Goal: Task Accomplishment & Management: Manage account settings

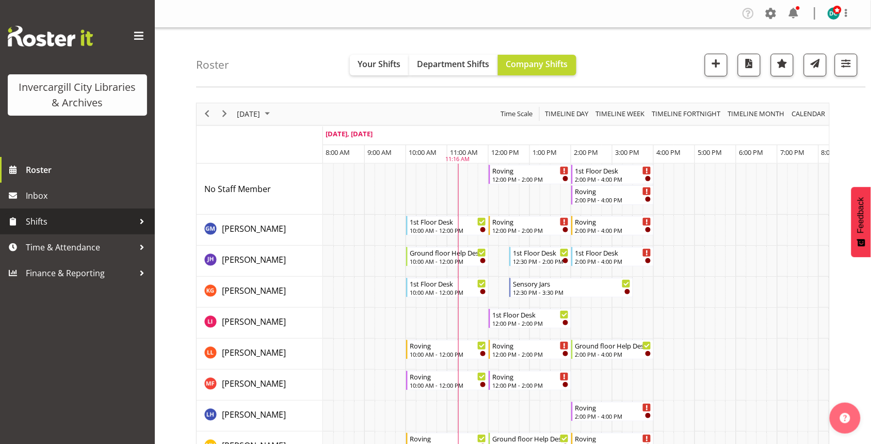
click at [120, 222] on span "Shifts" at bounding box center [80, 221] width 108 height 15
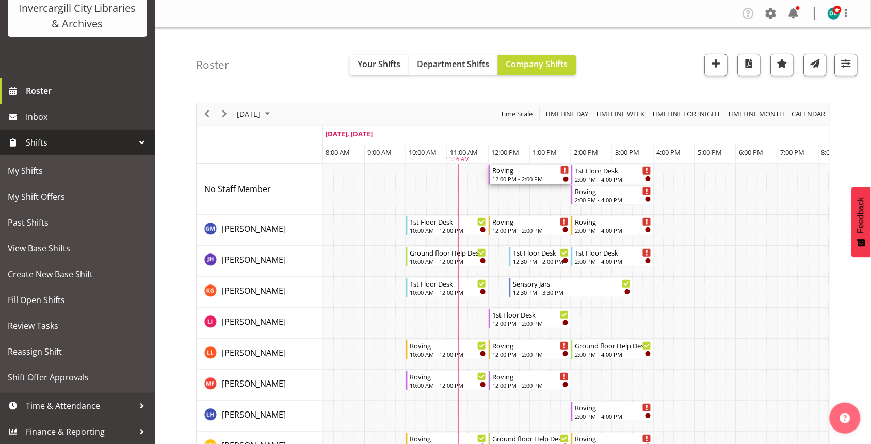
click at [533, 182] on div "12:00 PM - 2:00 PM" at bounding box center [530, 178] width 77 height 8
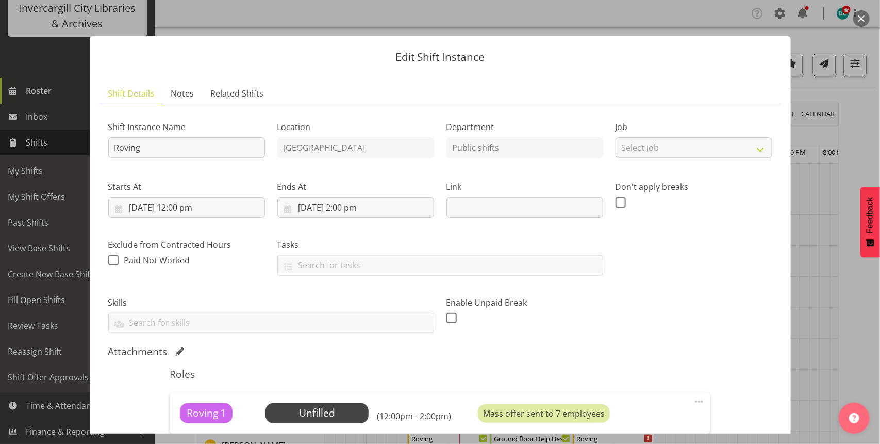
click at [857, 16] on button "button" at bounding box center [862, 18] width 17 height 17
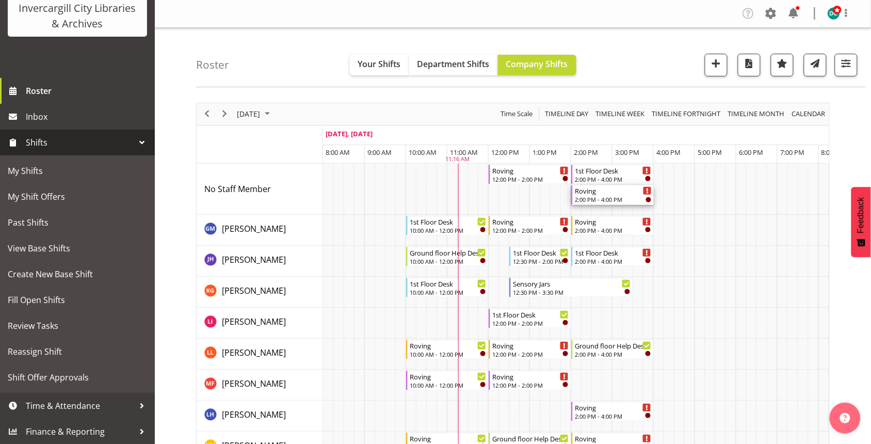
click at [591, 195] on div "Roving" at bounding box center [613, 190] width 77 height 10
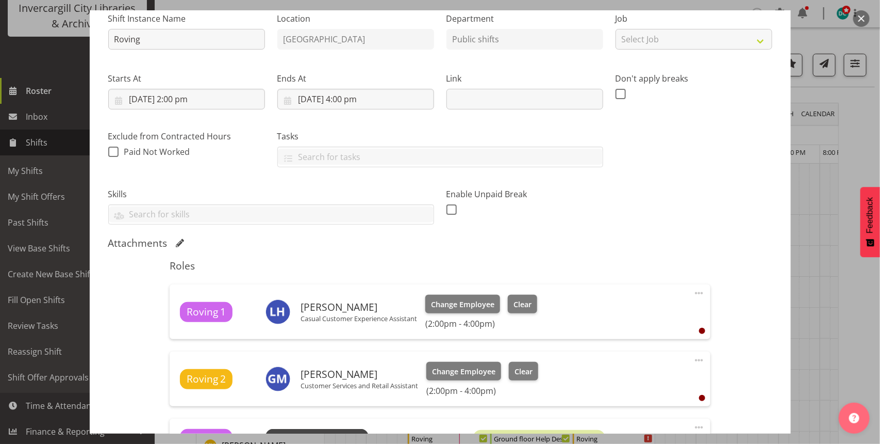
scroll to position [193, 0]
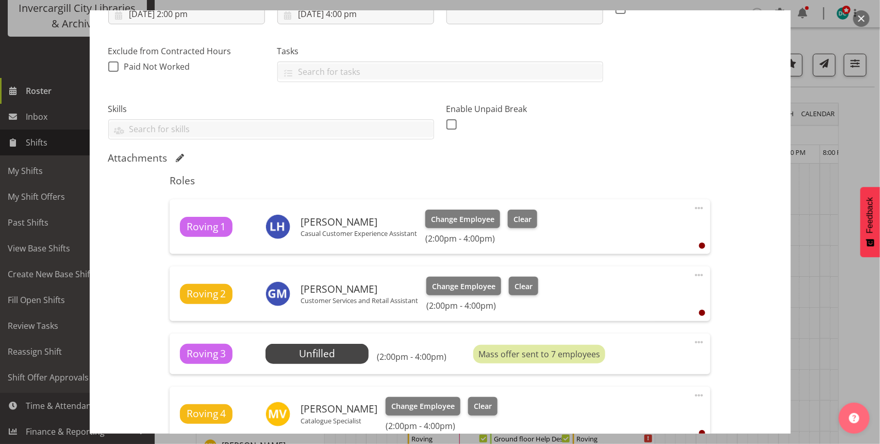
click at [859, 21] on button "button" at bounding box center [862, 18] width 17 height 17
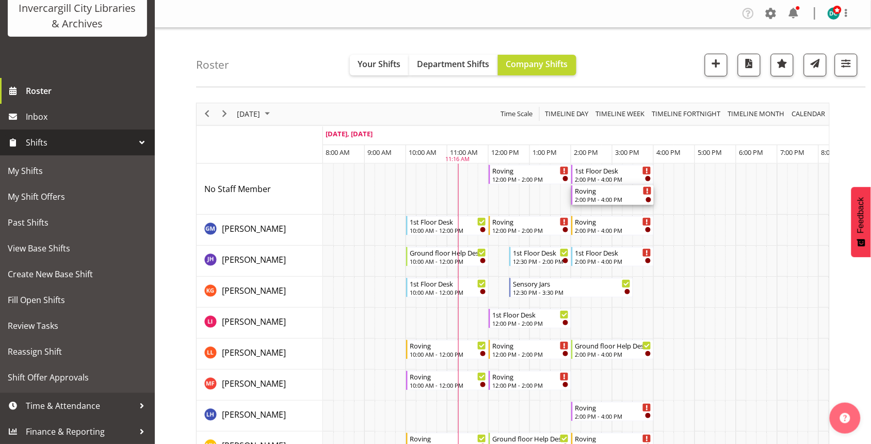
click at [609, 198] on div "2:00 PM - 4:00 PM" at bounding box center [613, 199] width 77 height 8
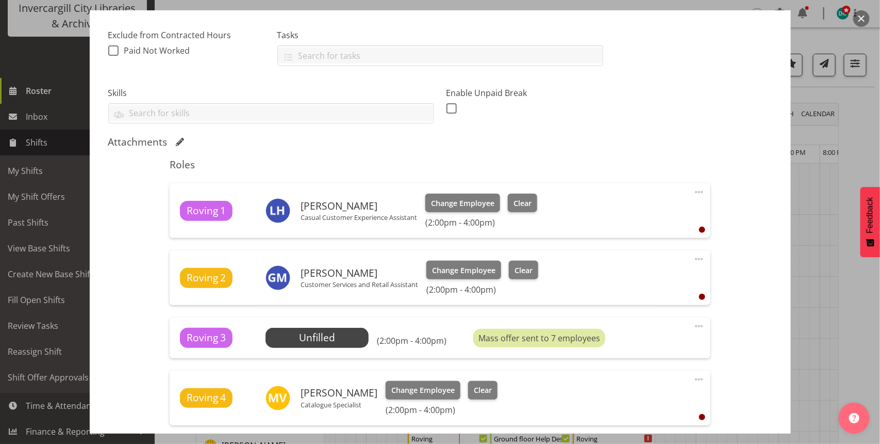
scroll to position [341, 0]
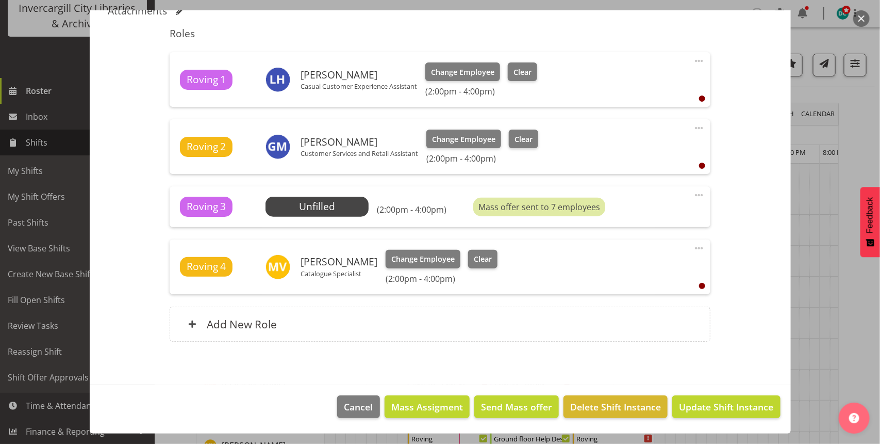
click at [862, 14] on button "button" at bounding box center [862, 18] width 17 height 17
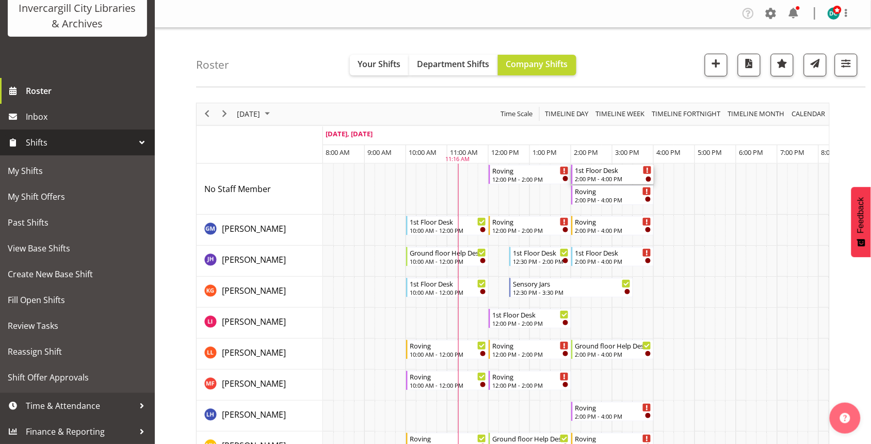
click at [597, 176] on div "2:00 PM - 4:00 PM" at bounding box center [613, 178] width 77 height 8
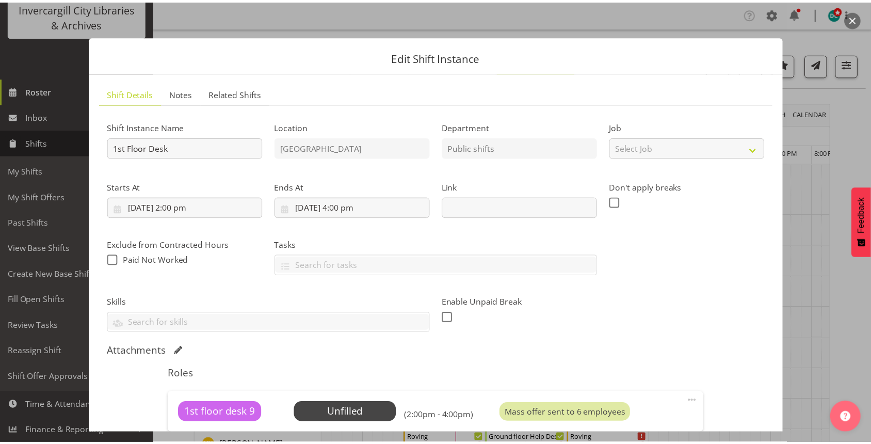
scroll to position [193, 0]
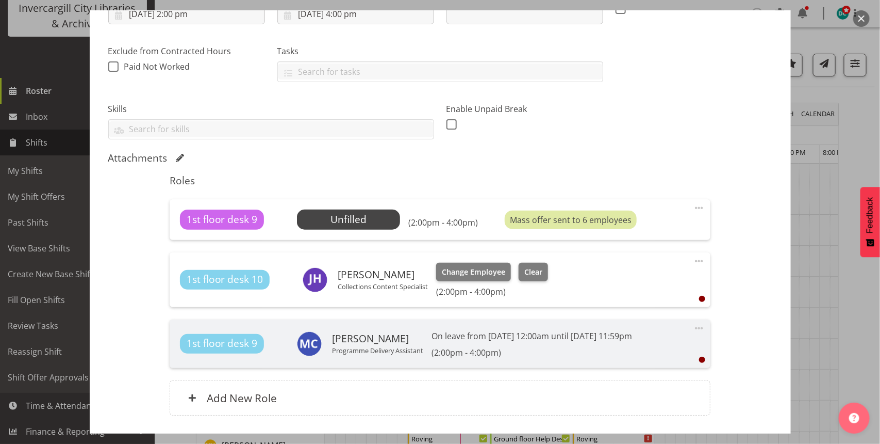
click at [861, 16] on button "button" at bounding box center [862, 18] width 17 height 17
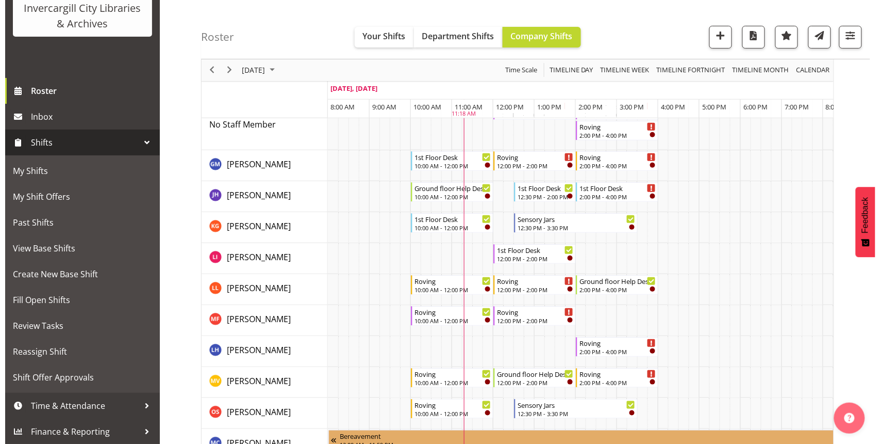
scroll to position [0, 0]
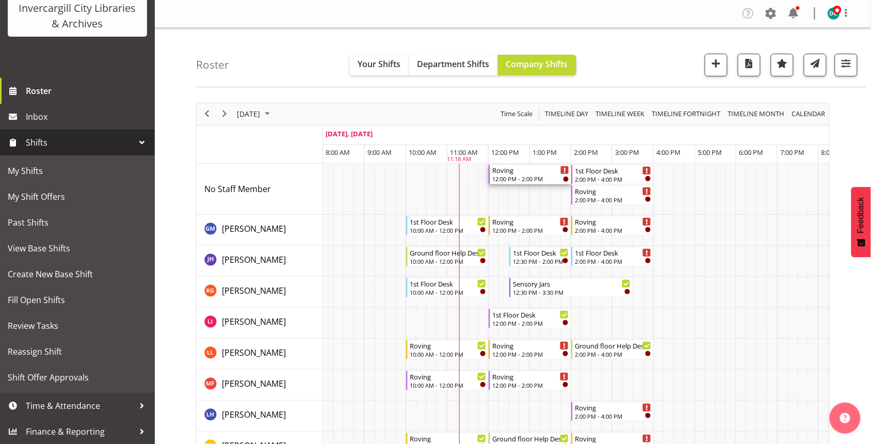
click at [516, 173] on div "Roving" at bounding box center [530, 170] width 77 height 10
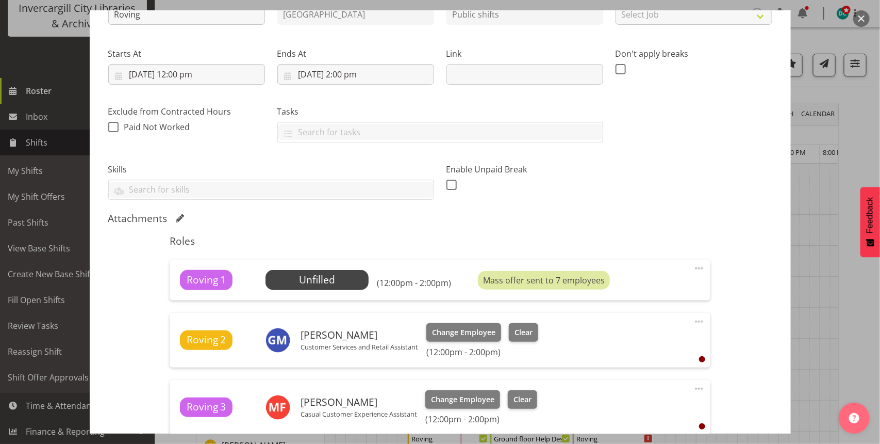
scroll to position [129, 0]
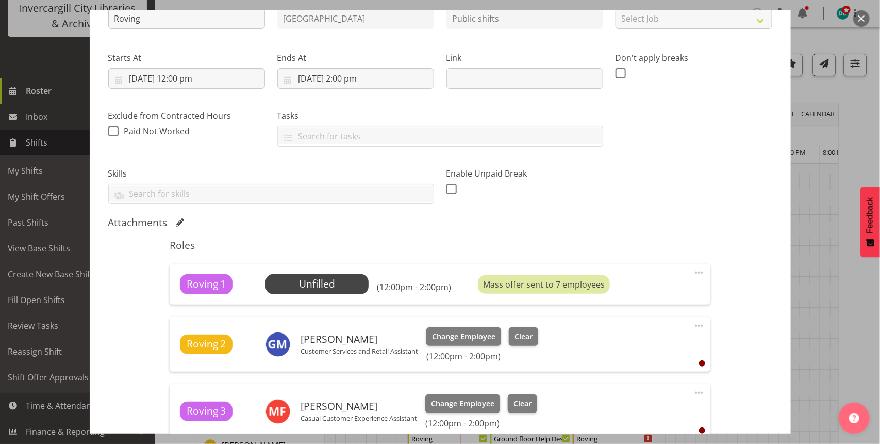
click at [860, 15] on button "button" at bounding box center [862, 18] width 17 height 17
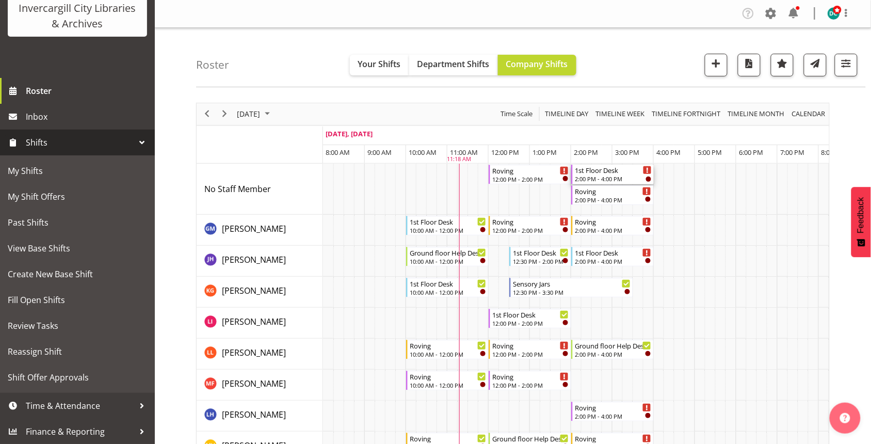
click at [593, 172] on div "1st Floor Desk" at bounding box center [613, 170] width 77 height 10
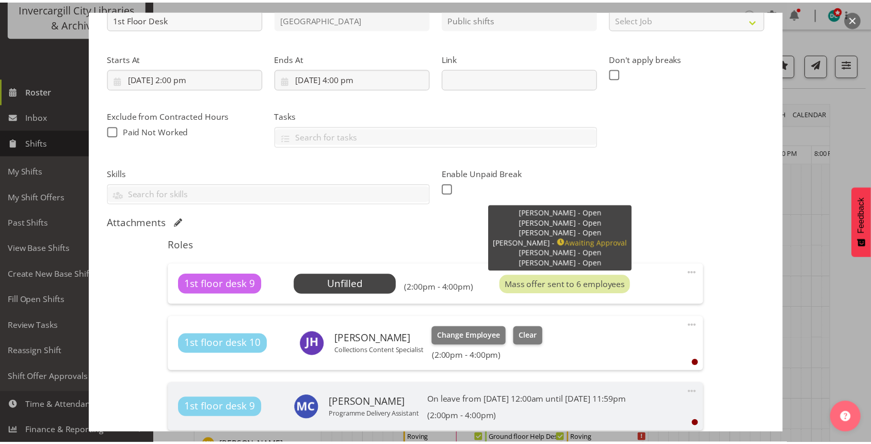
scroll to position [0, 0]
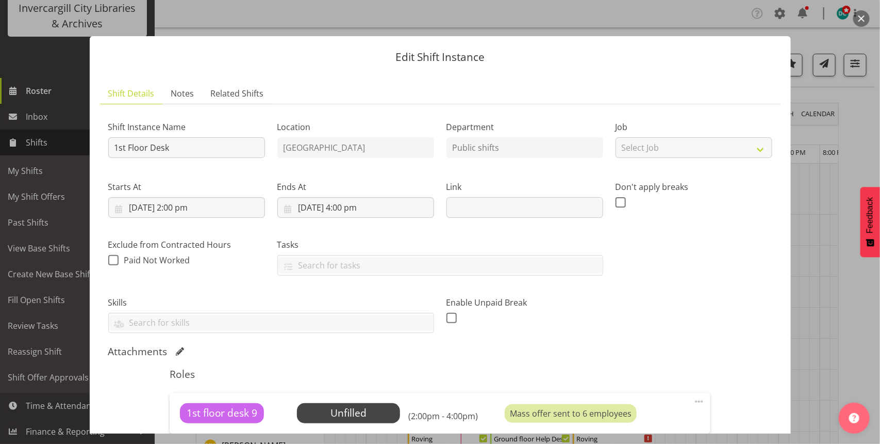
click at [862, 16] on button "button" at bounding box center [862, 18] width 17 height 17
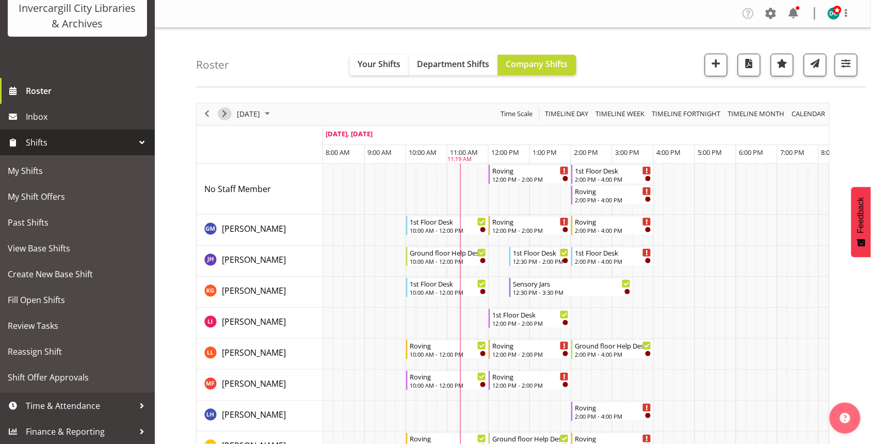
click at [223, 116] on span "Next" at bounding box center [224, 113] width 12 height 13
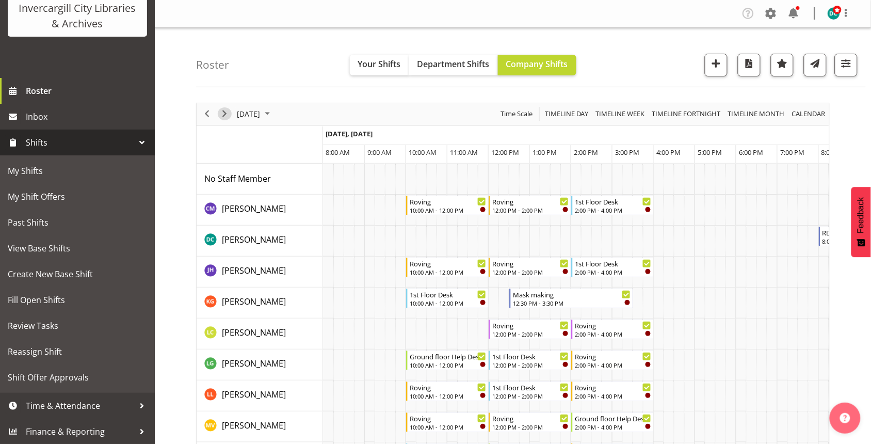
click at [223, 116] on span "Next" at bounding box center [224, 113] width 12 height 13
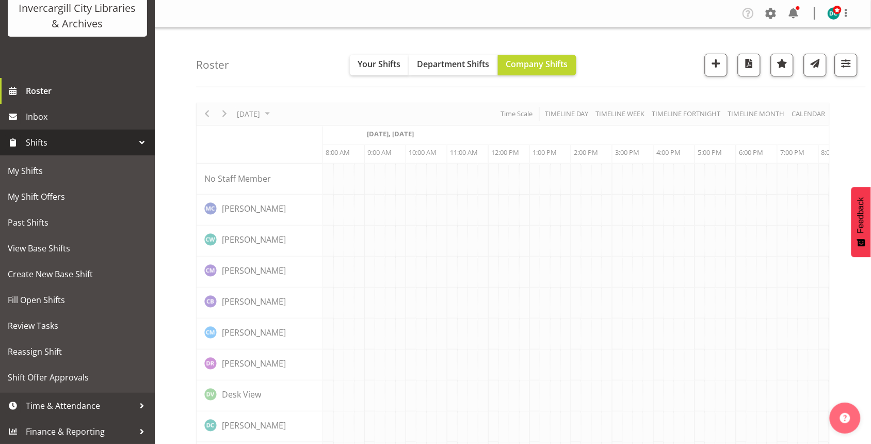
scroll to position [0, 41]
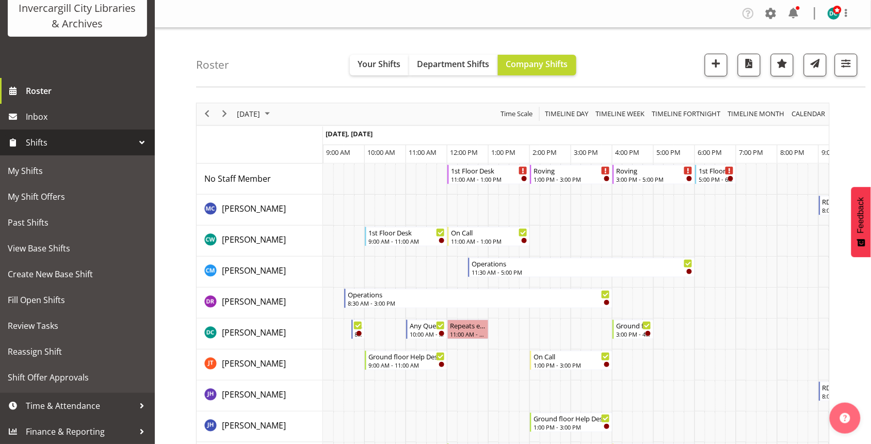
scroll to position [0, 41]
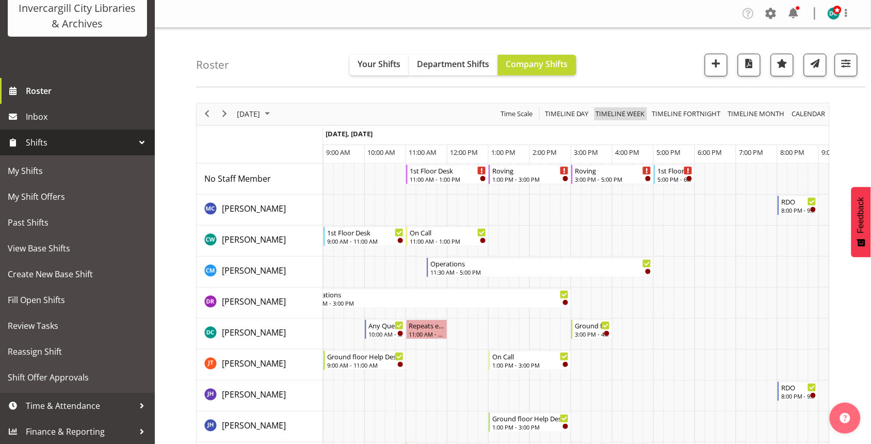
click at [614, 114] on span "Timeline Week" at bounding box center [620, 113] width 51 height 13
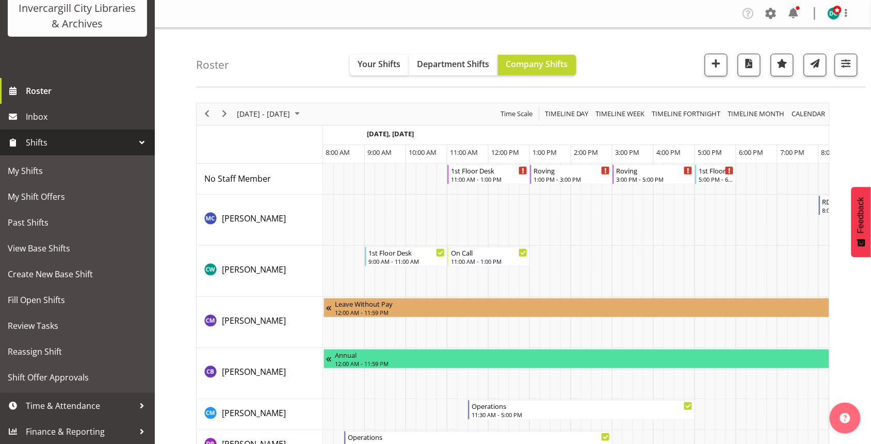
scroll to position [0, 41]
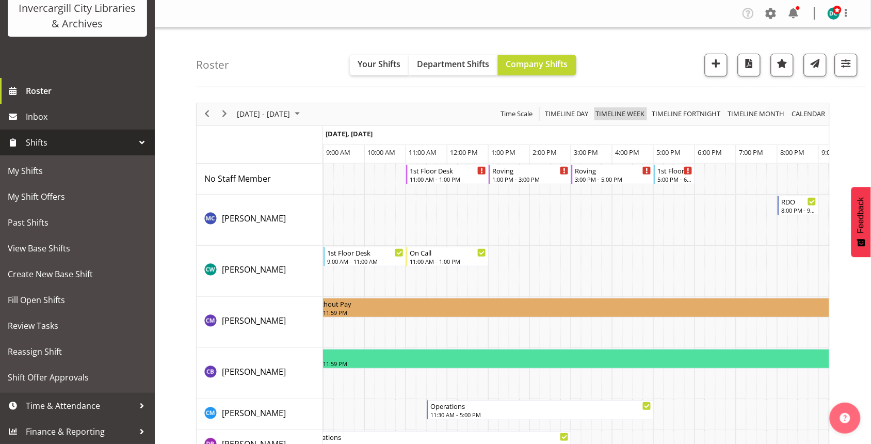
click at [626, 114] on span "Timeline Week" at bounding box center [620, 113] width 51 height 13
click at [625, 111] on span "Timeline Week" at bounding box center [620, 113] width 51 height 13
click at [610, 115] on span "Timeline Week" at bounding box center [620, 113] width 51 height 13
click at [627, 113] on span "Timeline Week" at bounding box center [620, 113] width 51 height 13
click at [38, 91] on span "Roster" at bounding box center [88, 90] width 124 height 15
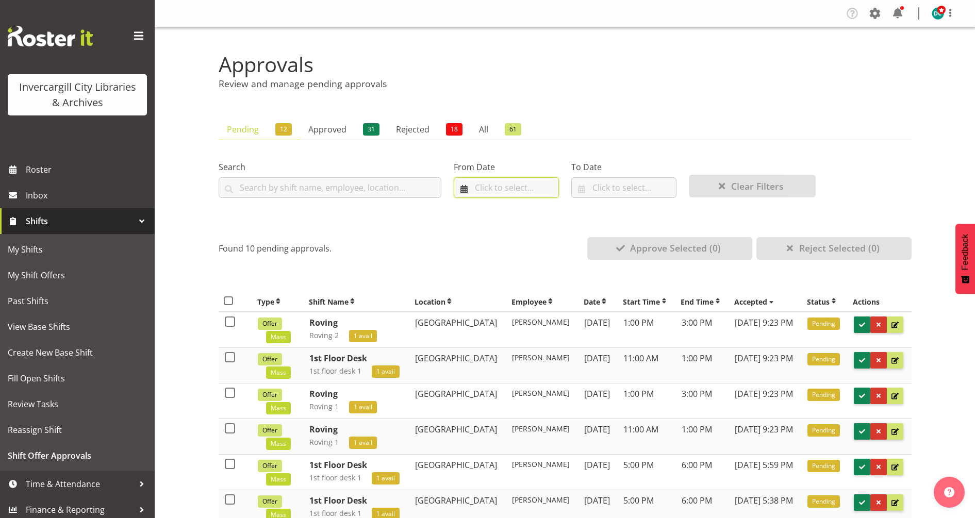
click at [509, 184] on input "text" at bounding box center [506, 187] width 105 height 21
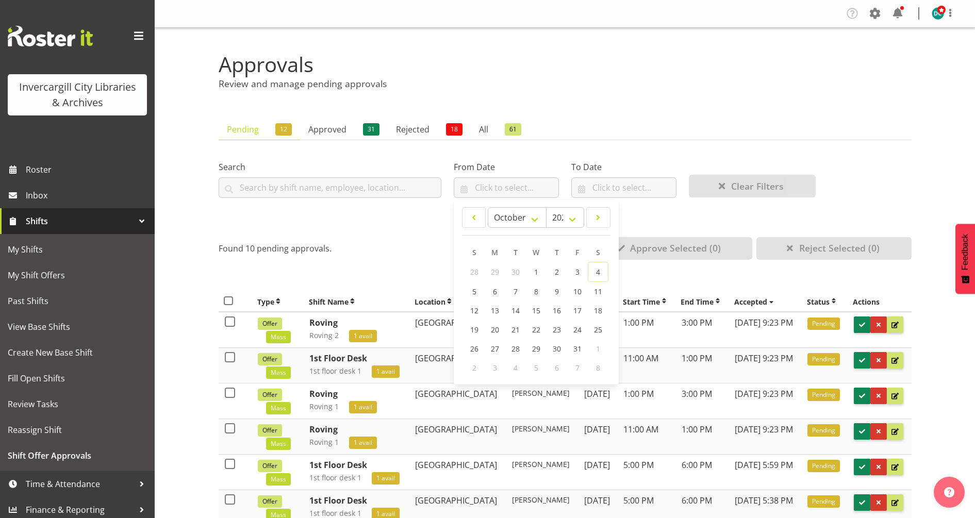
click at [473, 271] on span "28" at bounding box center [474, 272] width 8 height 10
click at [477, 221] on span at bounding box center [474, 217] width 10 height 12
select select "8"
click at [481, 271] on link "28" at bounding box center [474, 348] width 21 height 20
type input "28/09/2025"
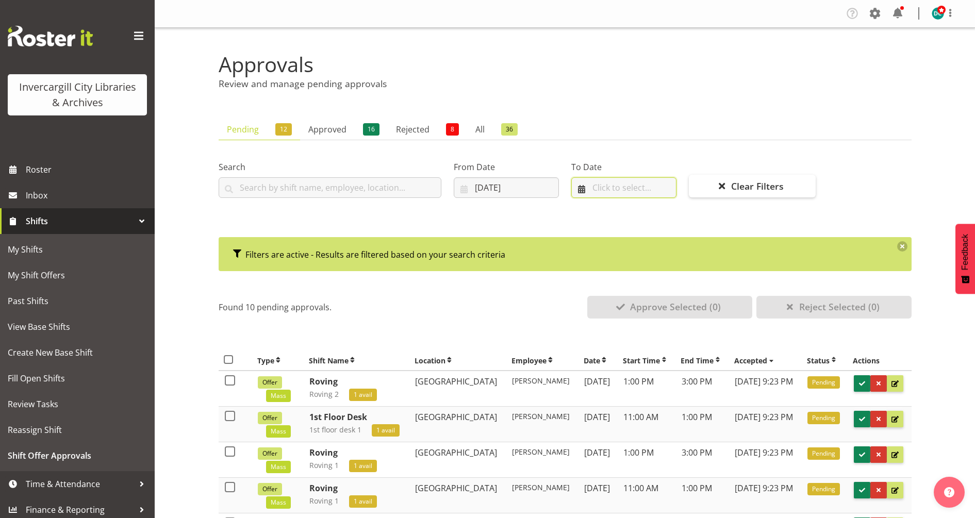
click at [611, 189] on input "text" at bounding box center [623, 187] width 105 height 21
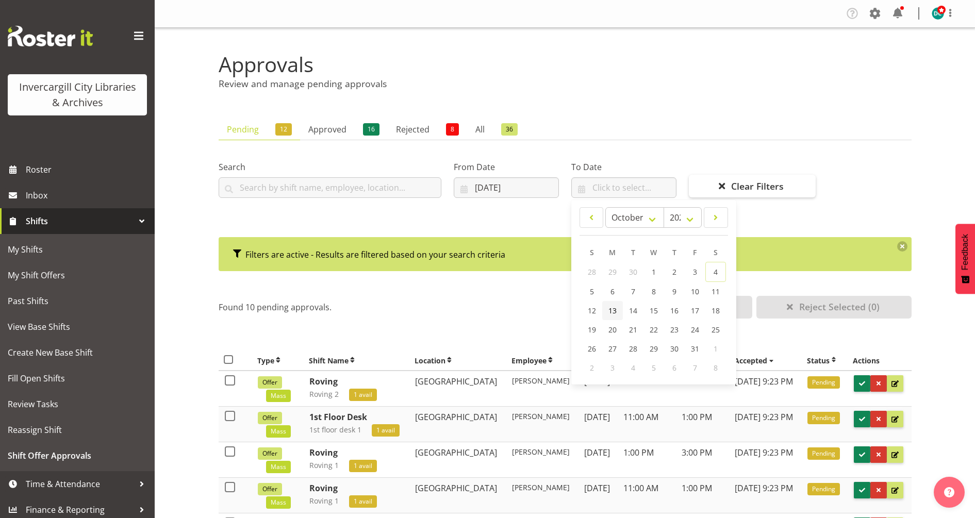
click at [611, 271] on span "13" at bounding box center [613, 311] width 8 height 10
type input "13/10/2025"
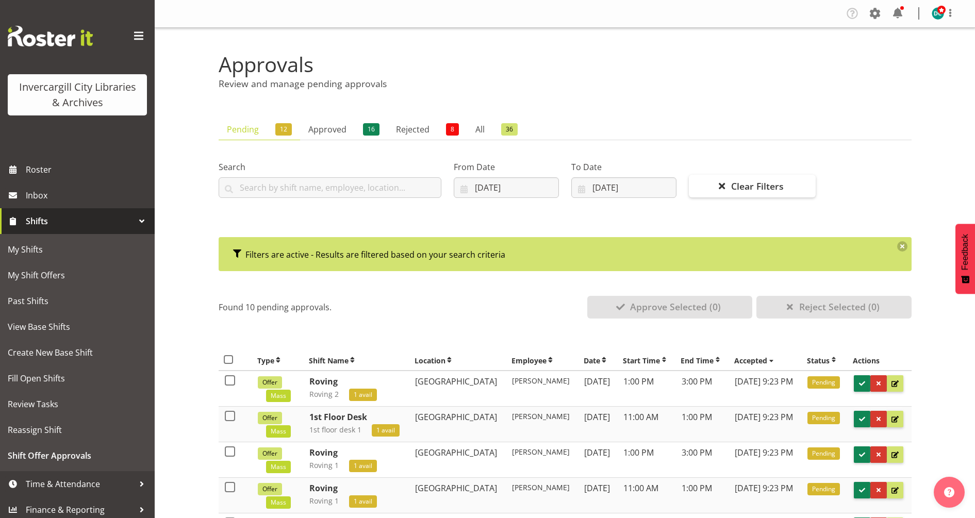
click at [611, 118] on div "Approvals Review and manage pending approvals Pending 12 Approved 16 Rejected 8…" at bounding box center [565, 416] width 821 height 777
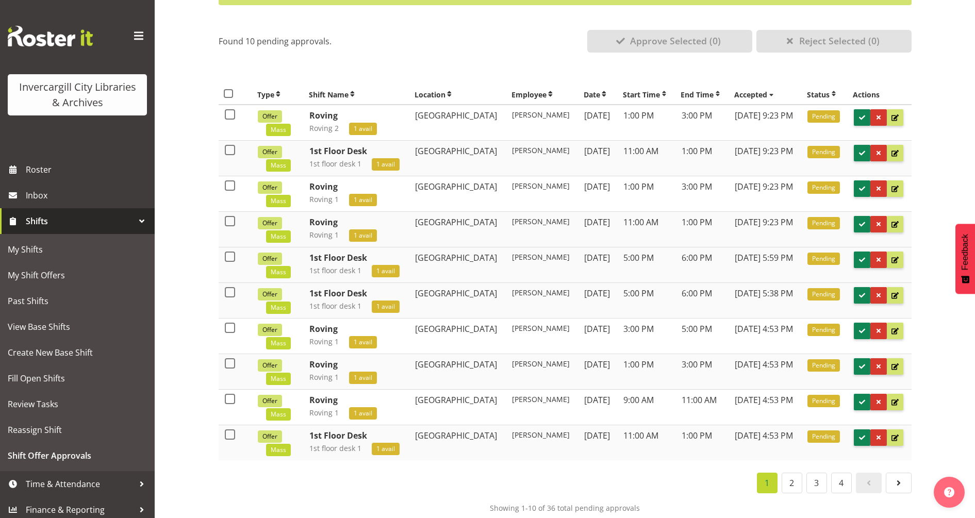
scroll to position [287, 0]
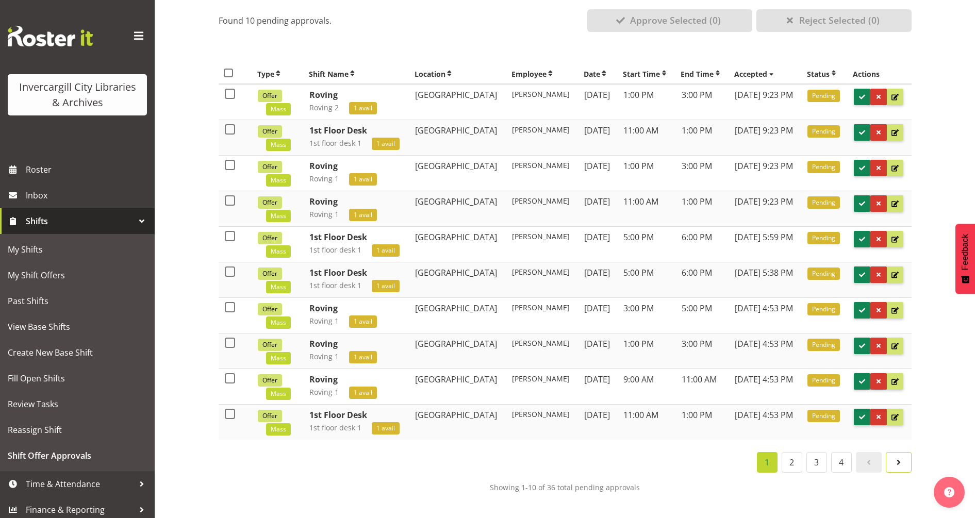
click at [611, 271] on span at bounding box center [899, 462] width 12 height 12
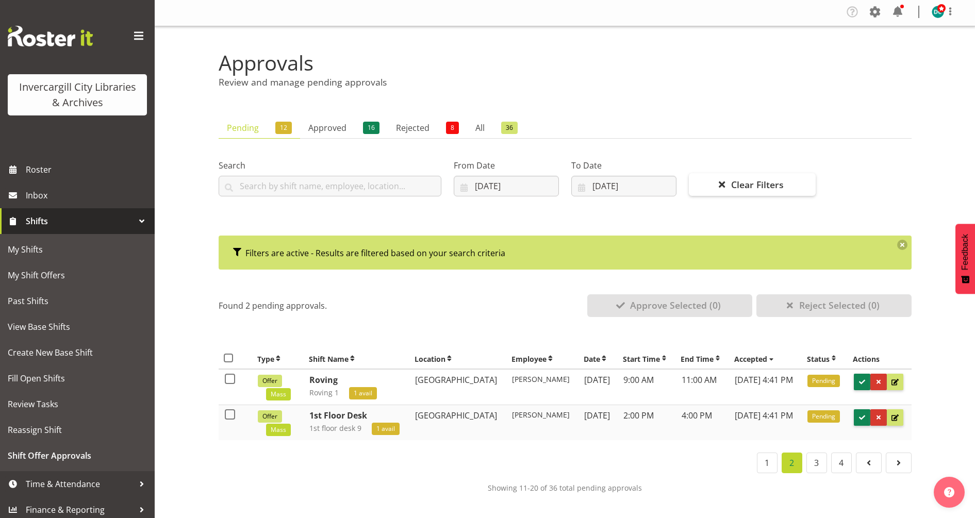
scroll to position [2, 0]
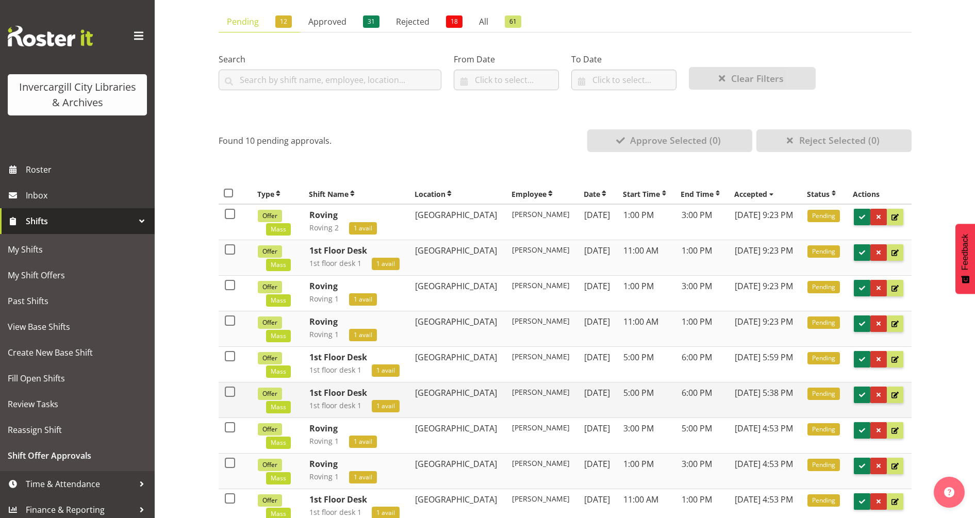
scroll to position [129, 0]
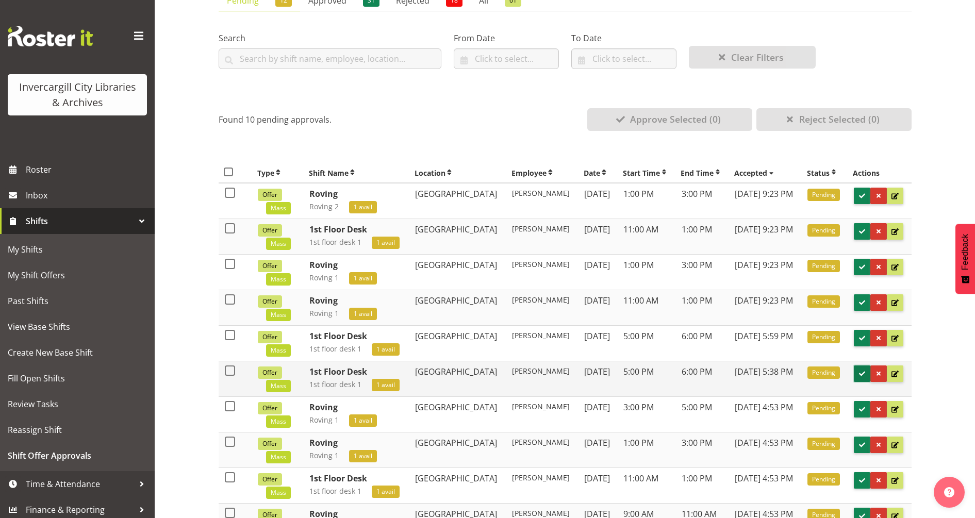
click at [862, 373] on span at bounding box center [862, 374] width 10 height 10
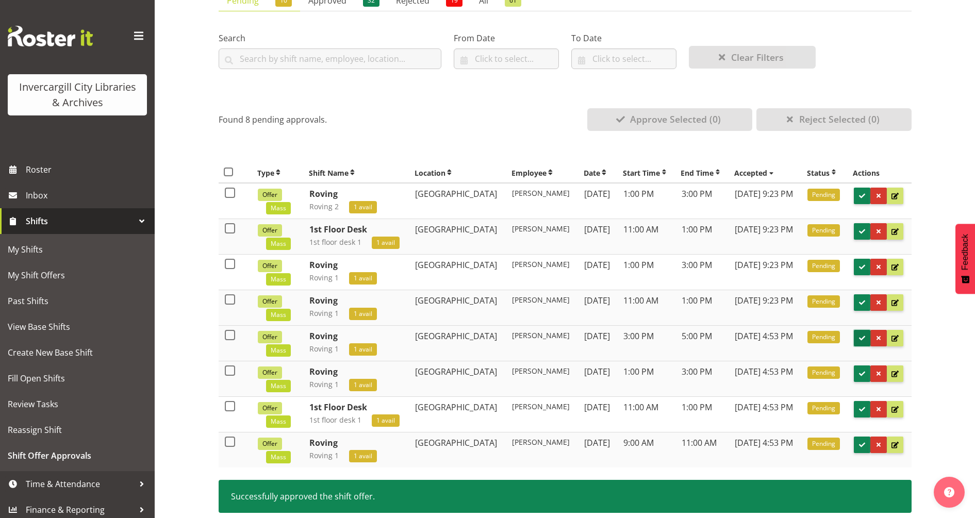
click at [863, 339] on span at bounding box center [862, 339] width 10 height 10
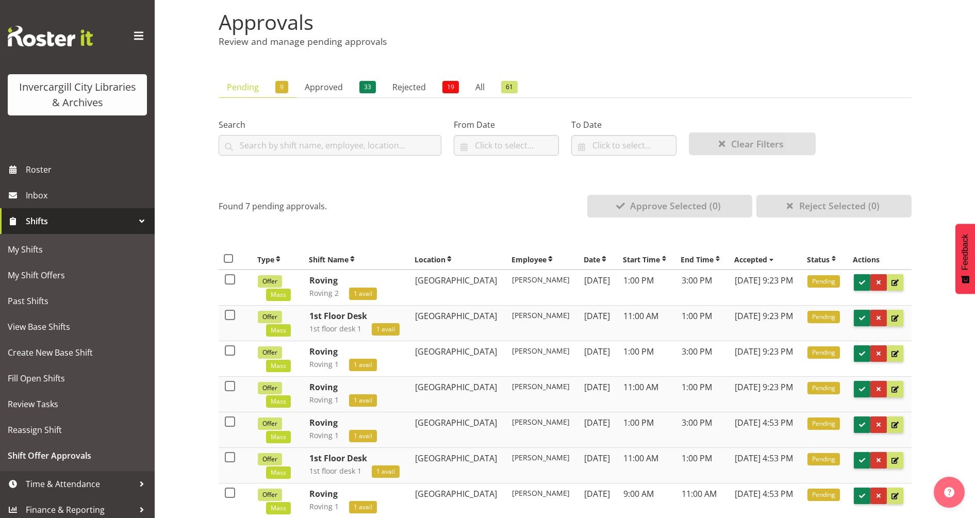
scroll to position [64, 0]
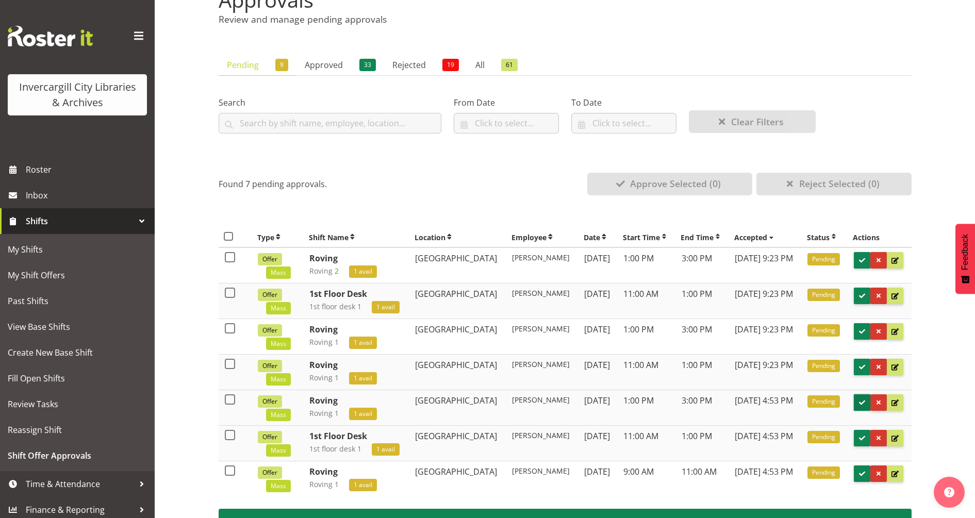
click at [861, 404] on span at bounding box center [862, 403] width 10 height 10
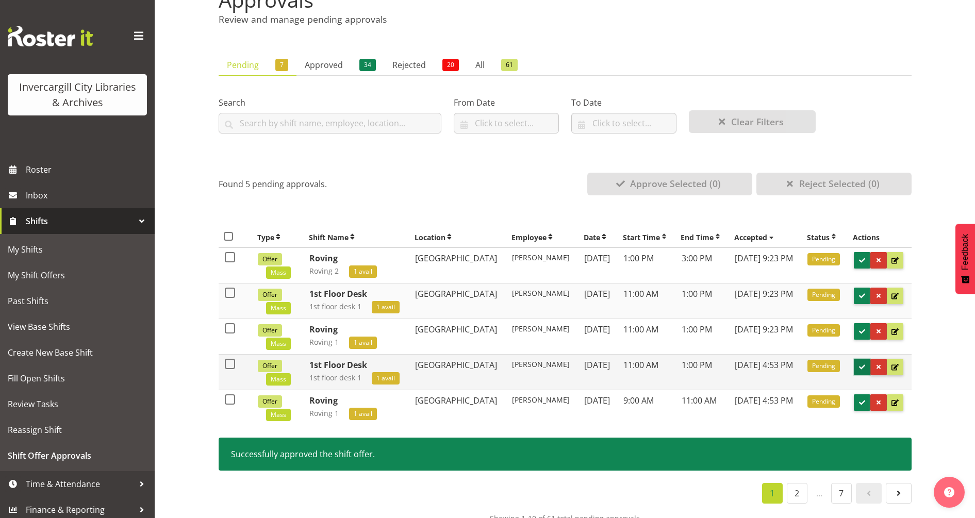
click at [861, 368] on span at bounding box center [862, 368] width 10 height 10
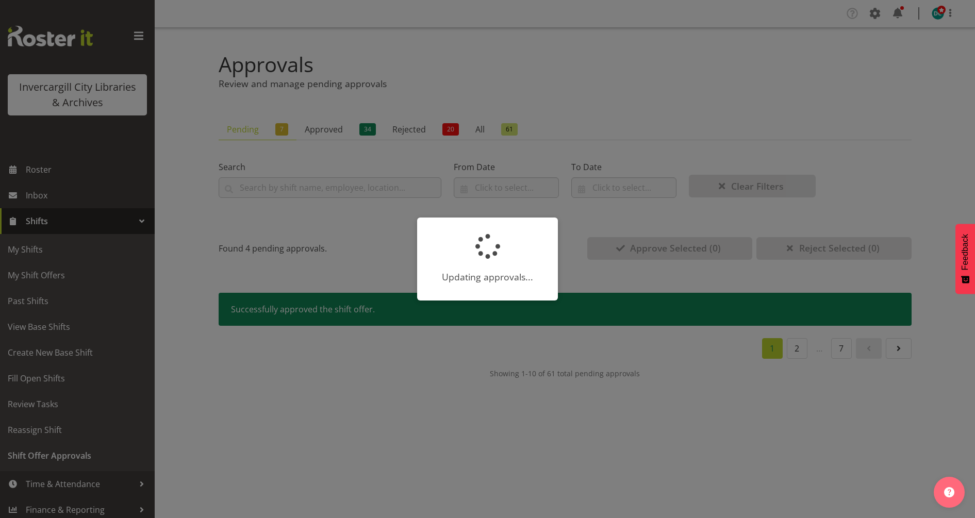
scroll to position [0, 0]
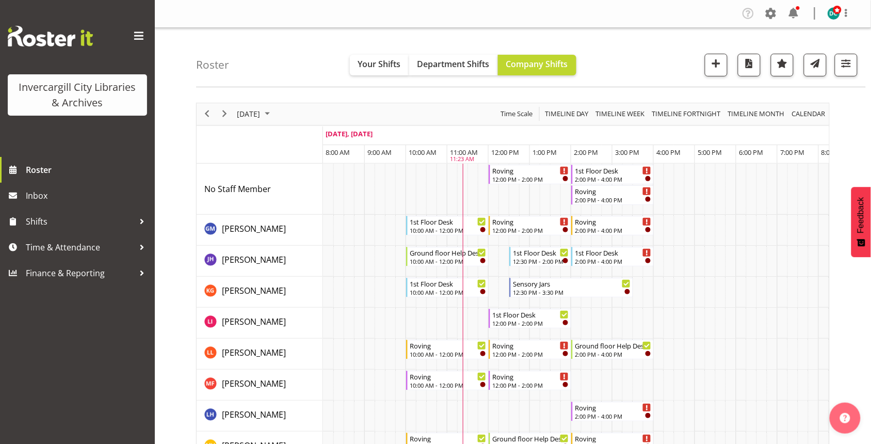
click at [609, 106] on div "Timeline Week" at bounding box center [620, 114] width 56 height 22
click at [0, 0] on div "Timeline Day of October 4, 2025" at bounding box center [0, 0] width 0 height 0
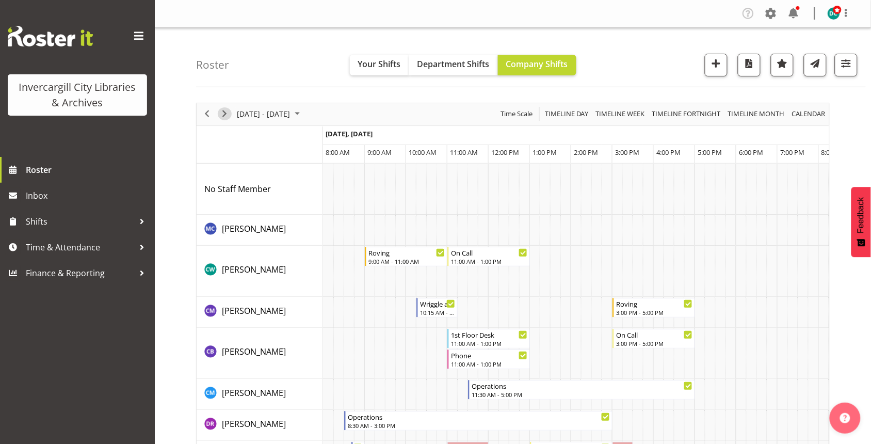
click at [228, 117] on span "Next" at bounding box center [224, 113] width 12 height 13
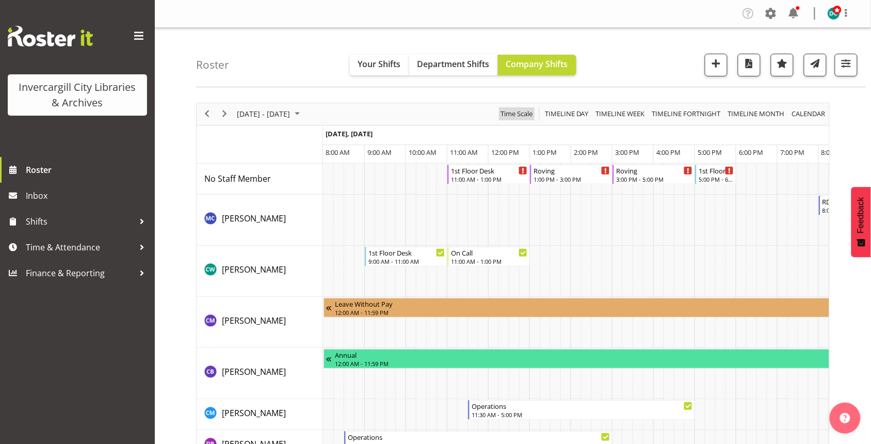
click at [524, 112] on span "Time Scale" at bounding box center [516, 113] width 34 height 13
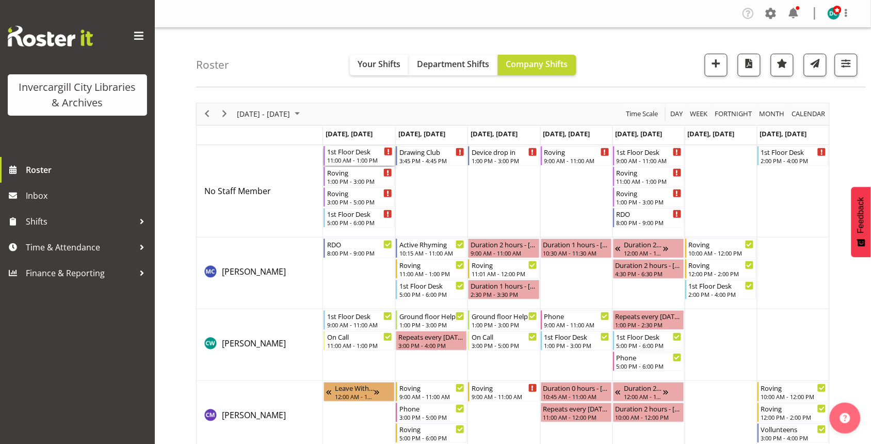
click at [364, 155] on div "1st Floor Desk" at bounding box center [360, 151] width 66 height 10
click at [0, 0] on div at bounding box center [0, 0] width 0 height 0
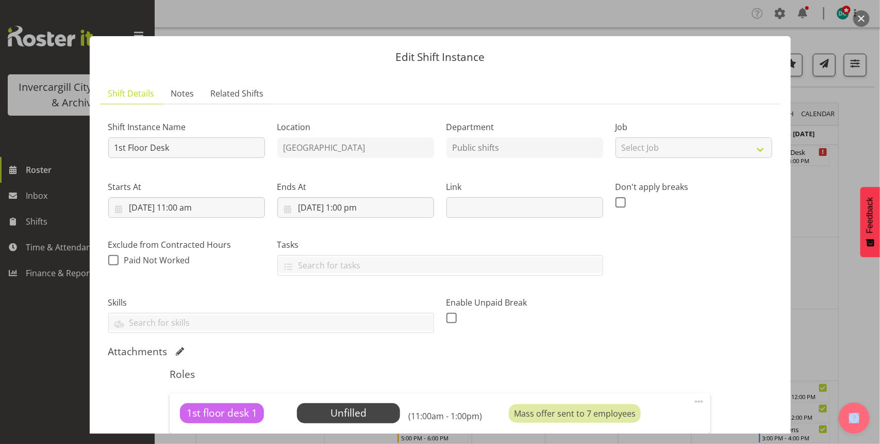
click at [854, 21] on button "button" at bounding box center [862, 18] width 17 height 17
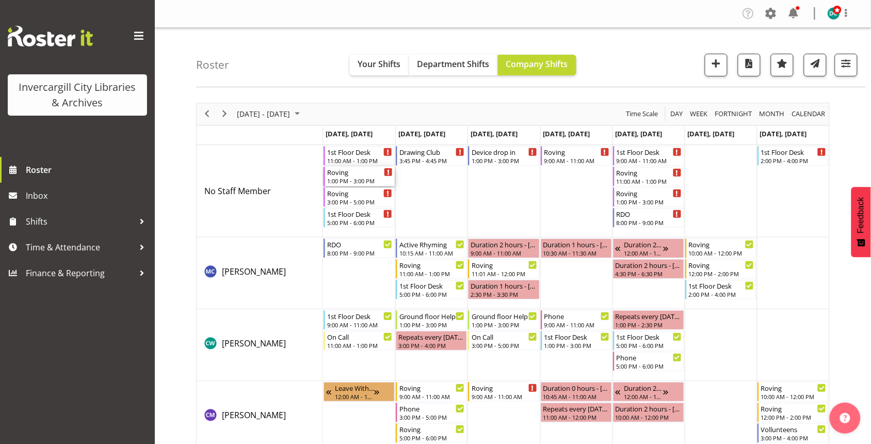
click at [336, 178] on div "1:00 PM - 3:00 PM" at bounding box center [360, 180] width 66 height 8
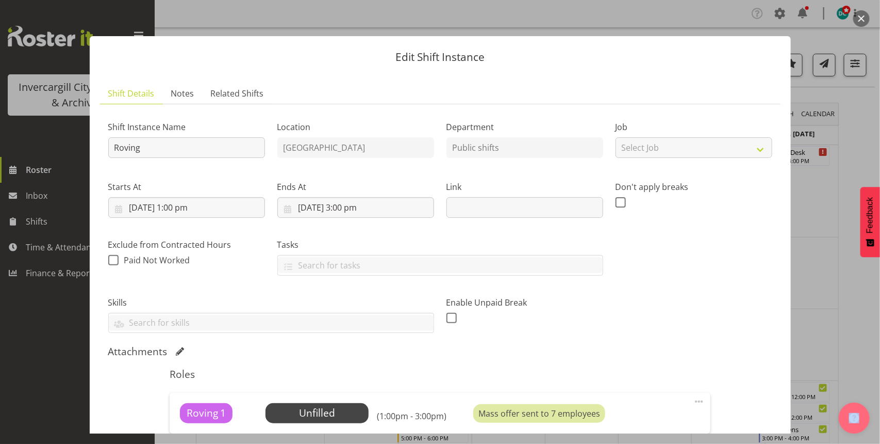
scroll to position [64, 0]
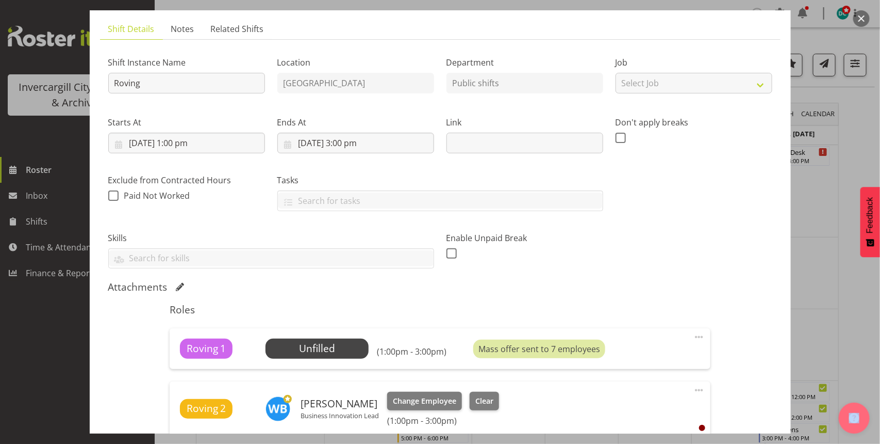
click at [856, 17] on button "button" at bounding box center [862, 18] width 17 height 17
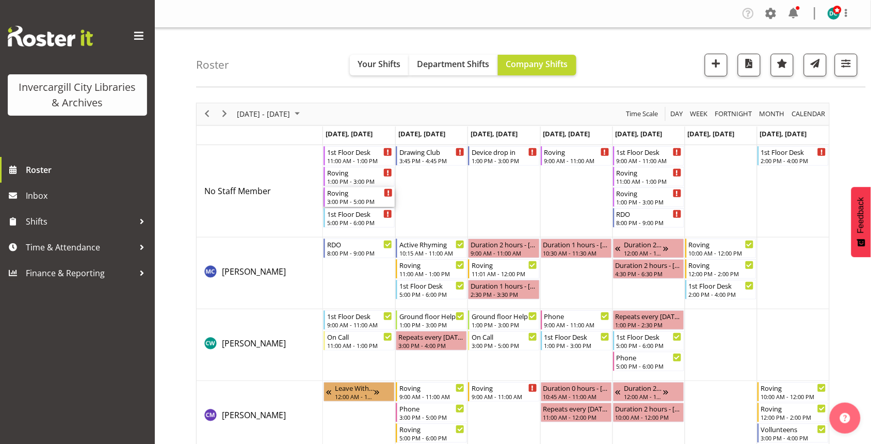
click at [354, 197] on div "Roving 3:00 PM - 5:00 PM" at bounding box center [360, 197] width 66 height 20
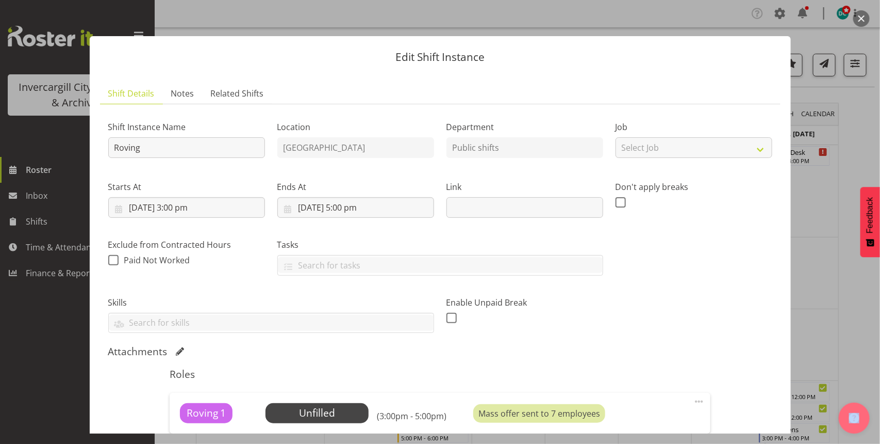
click at [864, 14] on button "button" at bounding box center [862, 18] width 17 height 17
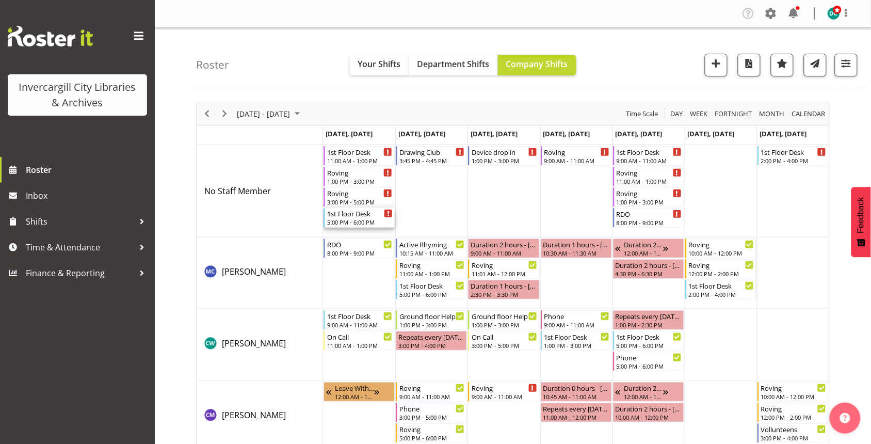
click at [366, 220] on div "5:00 PM - 6:00 PM" at bounding box center [360, 222] width 66 height 8
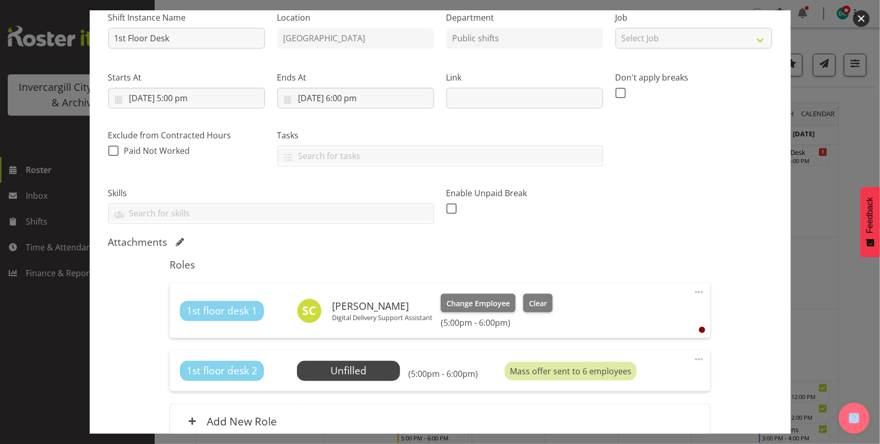
scroll to position [193, 0]
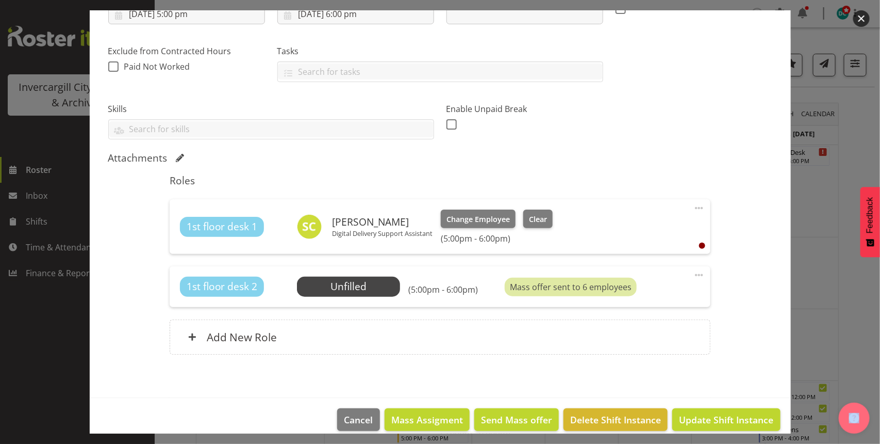
click at [863, 12] on button "button" at bounding box center [862, 18] width 17 height 17
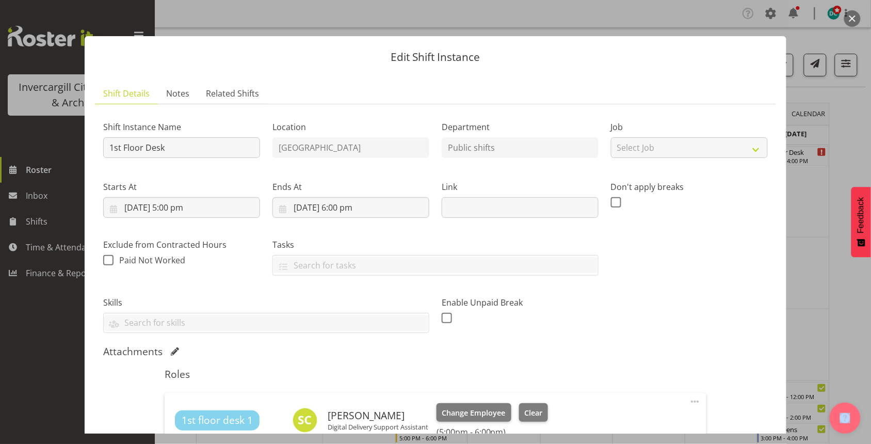
click at [849, 19] on button "button" at bounding box center [852, 18] width 17 height 17
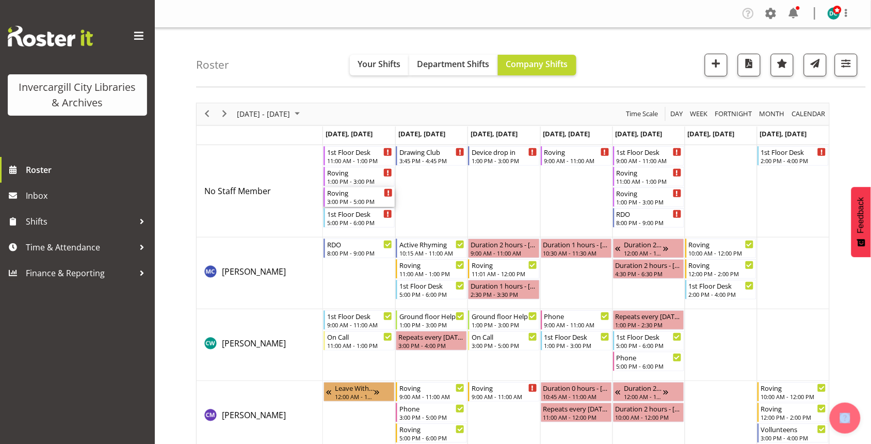
click at [353, 194] on div "Roving" at bounding box center [360, 192] width 66 height 10
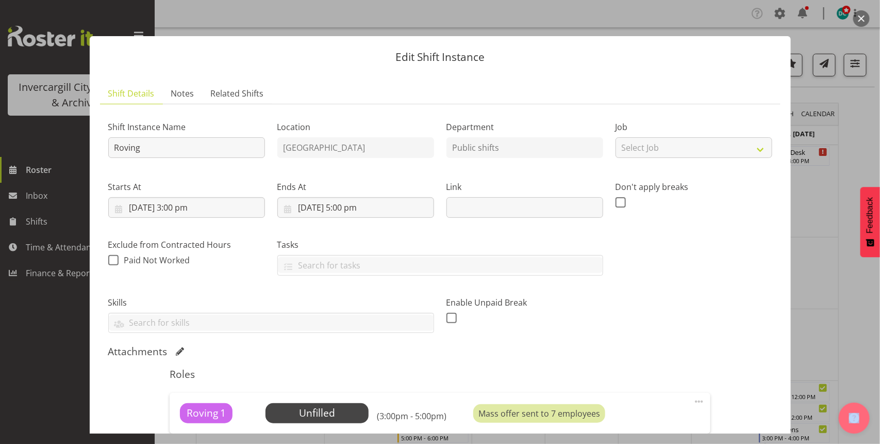
click at [864, 16] on button "button" at bounding box center [862, 18] width 17 height 17
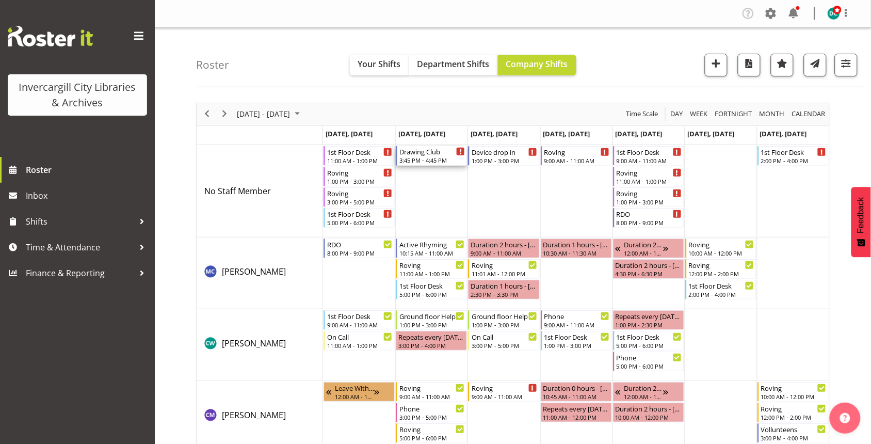
click at [418, 158] on div "3:45 PM - 4:45 PM" at bounding box center [432, 160] width 66 height 8
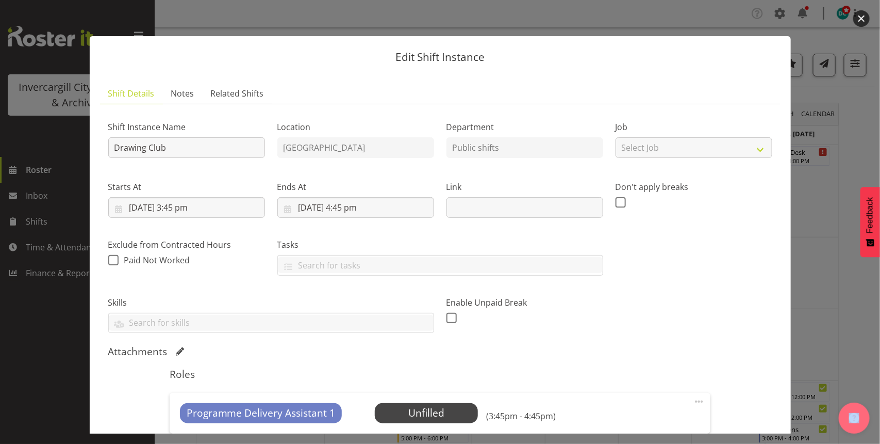
click at [858, 14] on button "button" at bounding box center [862, 18] width 17 height 17
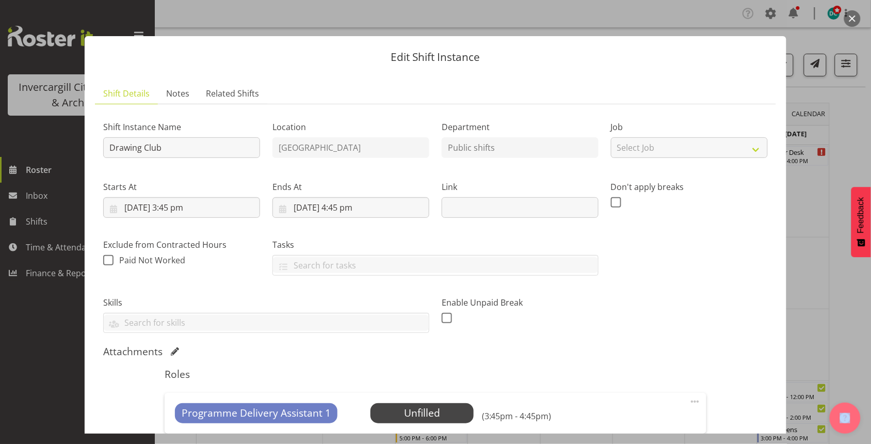
click at [848, 13] on button "button" at bounding box center [852, 18] width 17 height 17
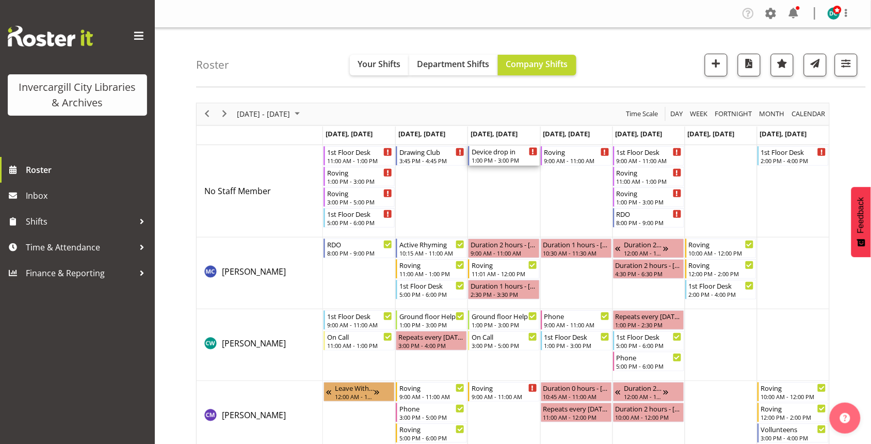
click at [494, 158] on div "1:00 PM - 3:00 PM" at bounding box center [504, 160] width 66 height 8
click at [0, 0] on div at bounding box center [0, 0] width 0 height 0
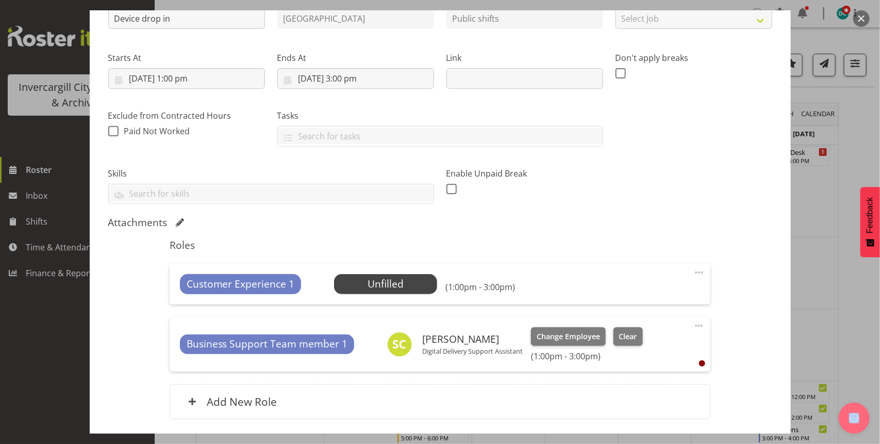
scroll to position [64, 0]
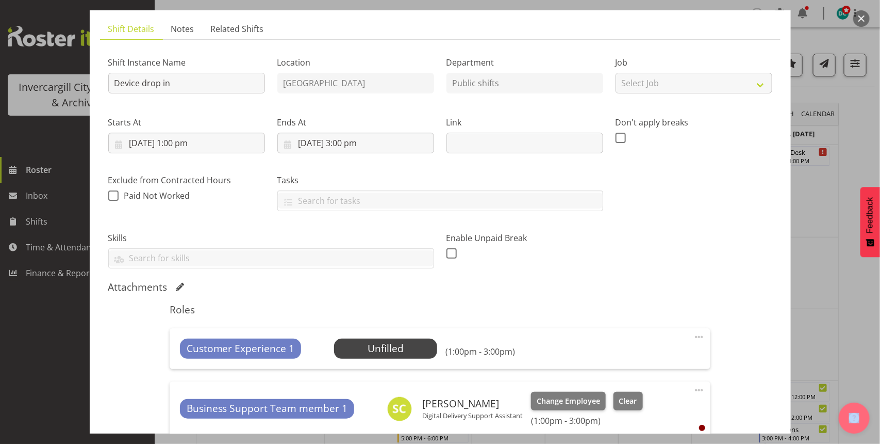
click at [859, 21] on button "button" at bounding box center [862, 18] width 17 height 17
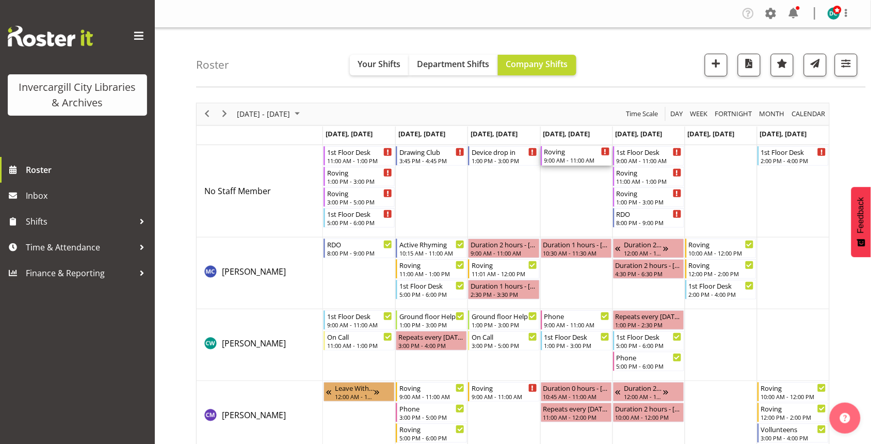
click at [576, 160] on div "9:00 AM - 11:00 AM" at bounding box center [577, 160] width 66 height 8
click at [0, 0] on div at bounding box center [0, 0] width 0 height 0
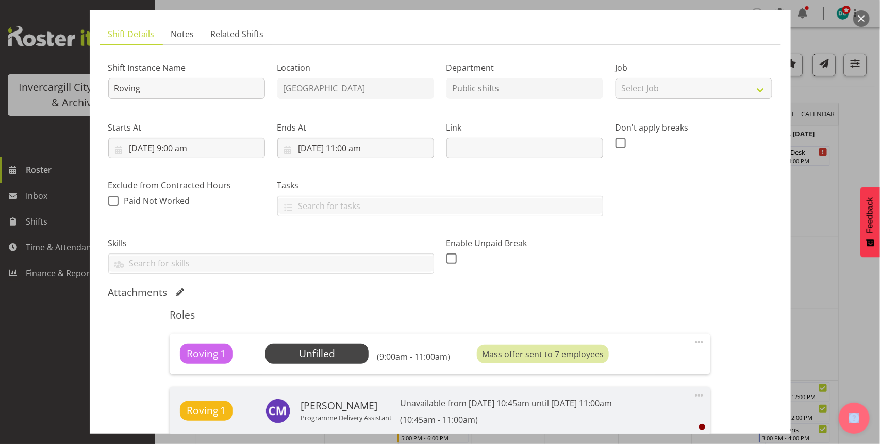
scroll to position [129, 0]
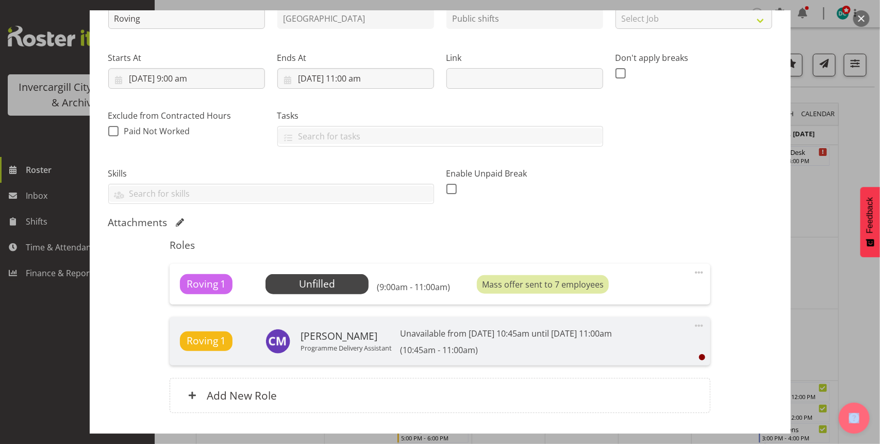
click at [867, 17] on button "button" at bounding box center [862, 18] width 17 height 17
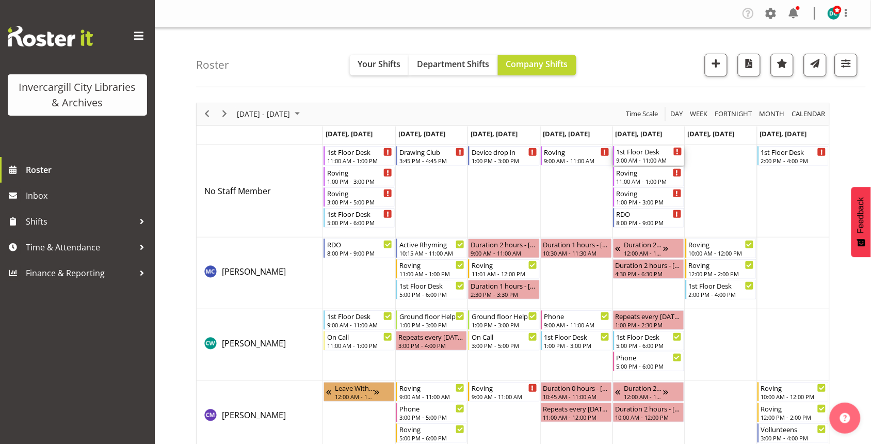
click at [639, 156] on div "1st Floor Desk 9:00 AM - 11:00 AM" at bounding box center [649, 156] width 66 height 20
click at [0, 0] on div at bounding box center [0, 0] width 0 height 0
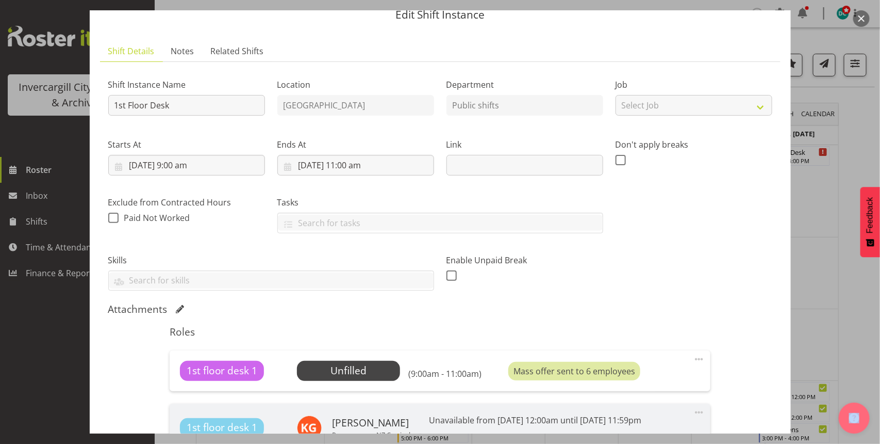
scroll to position [64, 0]
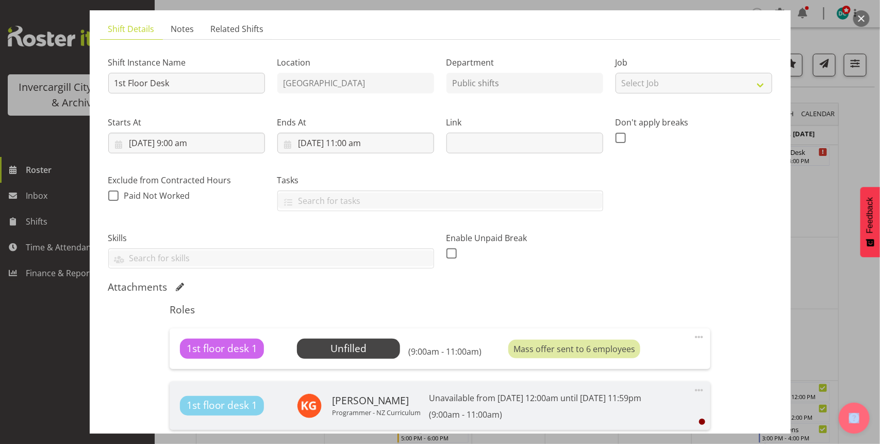
click at [860, 17] on button "button" at bounding box center [862, 18] width 17 height 17
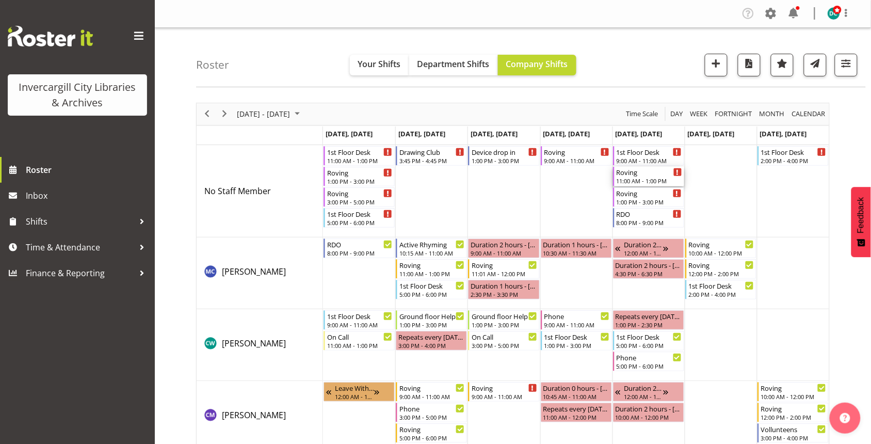
click at [630, 181] on div "11:00 AM - 1:00 PM" at bounding box center [649, 180] width 66 height 8
click at [0, 0] on div at bounding box center [0, 0] width 0 height 0
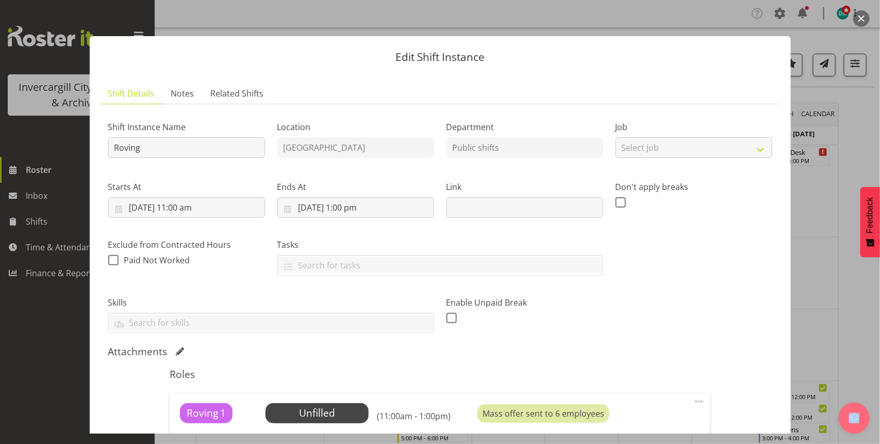
click at [864, 21] on button "button" at bounding box center [862, 18] width 17 height 17
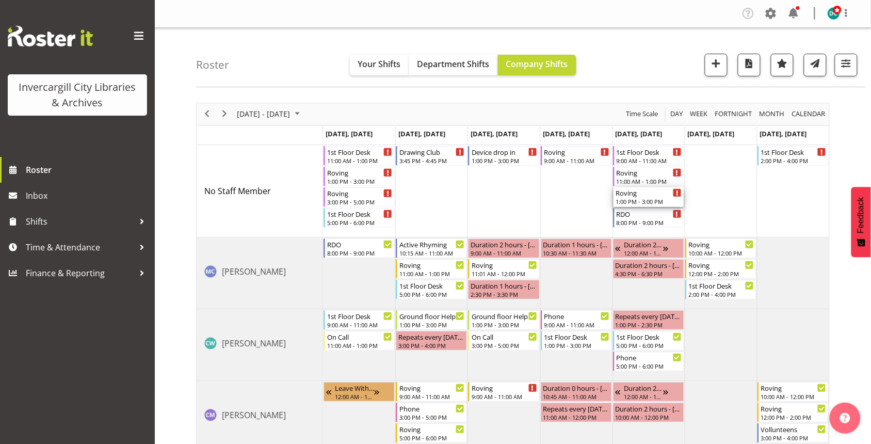
click at [632, 198] on div "1:00 PM - 3:00 PM" at bounding box center [649, 201] width 66 height 8
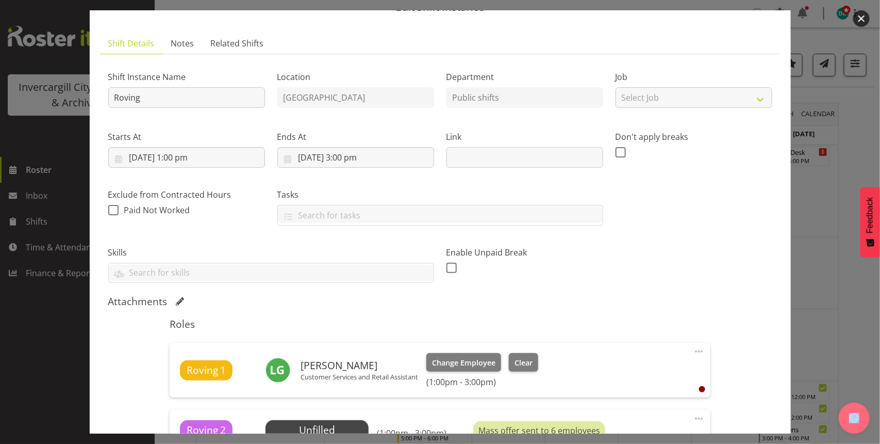
scroll to position [129, 0]
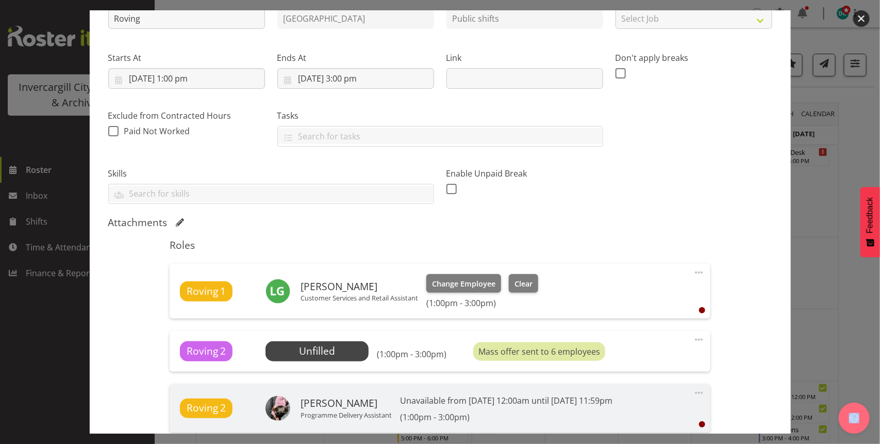
click at [861, 16] on button "button" at bounding box center [862, 18] width 17 height 17
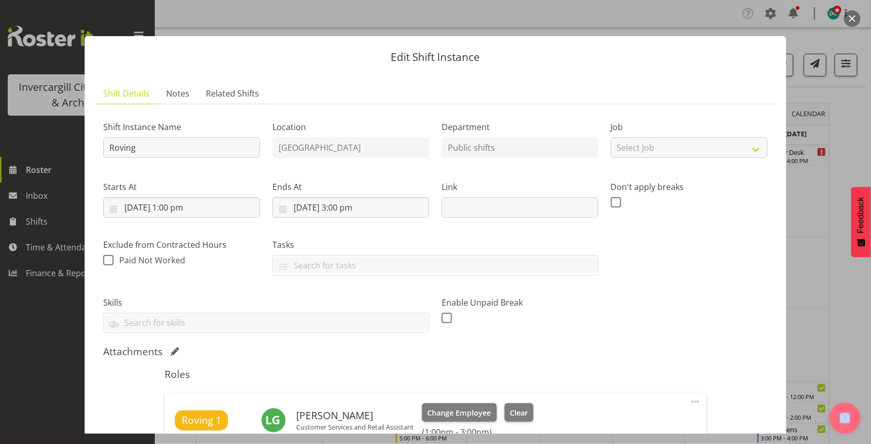
click at [854, 11] on button "button" at bounding box center [852, 18] width 17 height 17
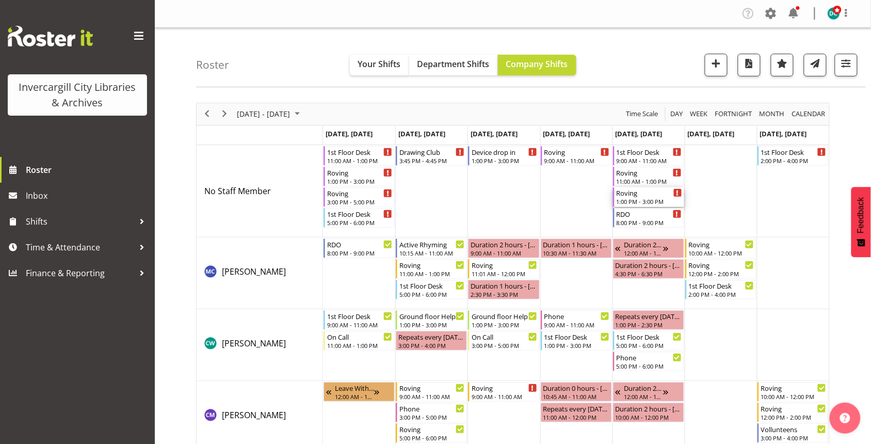
click at [644, 204] on div "1:00 PM - 3:00 PM" at bounding box center [649, 201] width 66 height 8
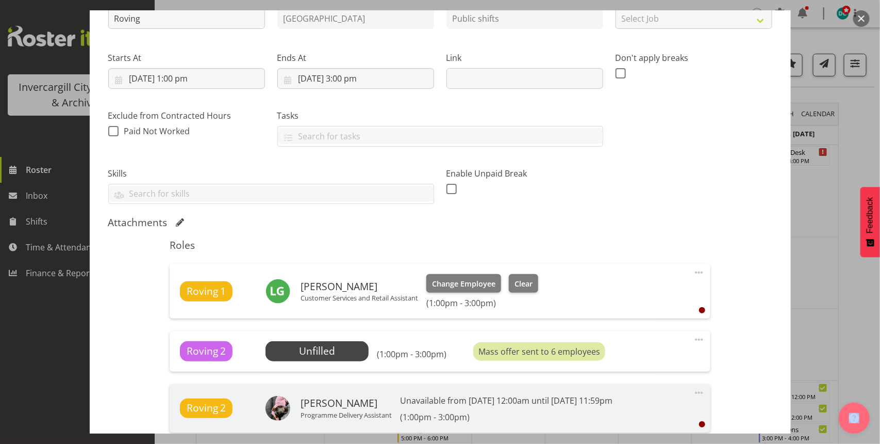
click at [862, 14] on button "button" at bounding box center [862, 18] width 17 height 17
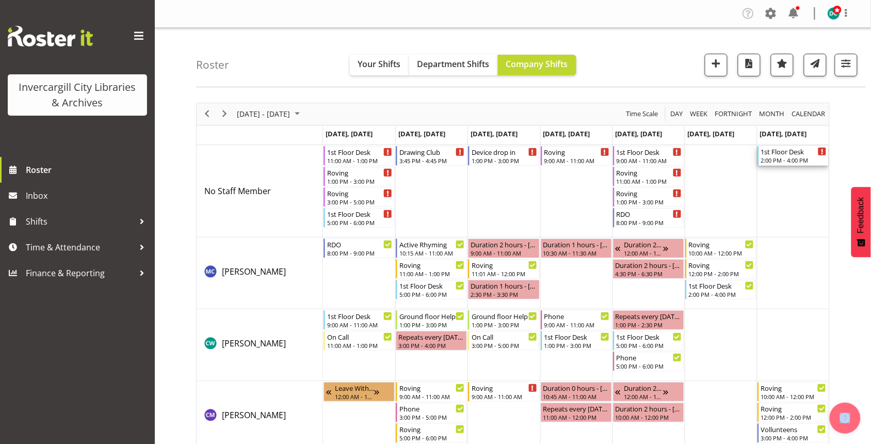
click at [787, 159] on div "2:00 PM - 4:00 PM" at bounding box center [794, 160] width 66 height 8
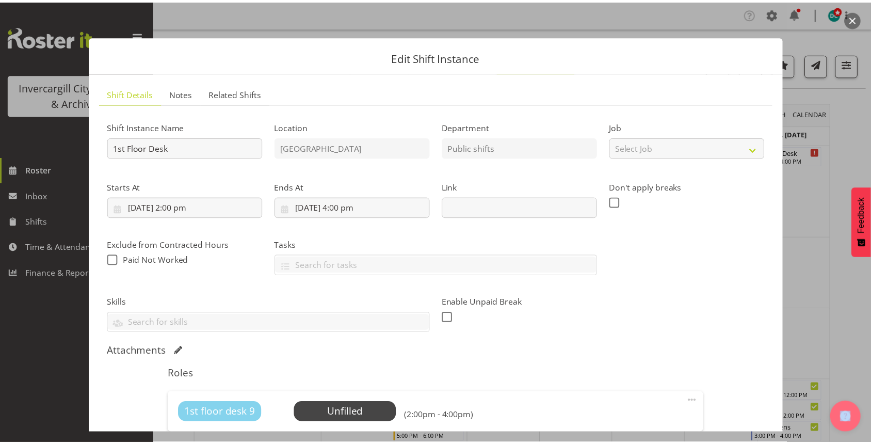
scroll to position [64, 0]
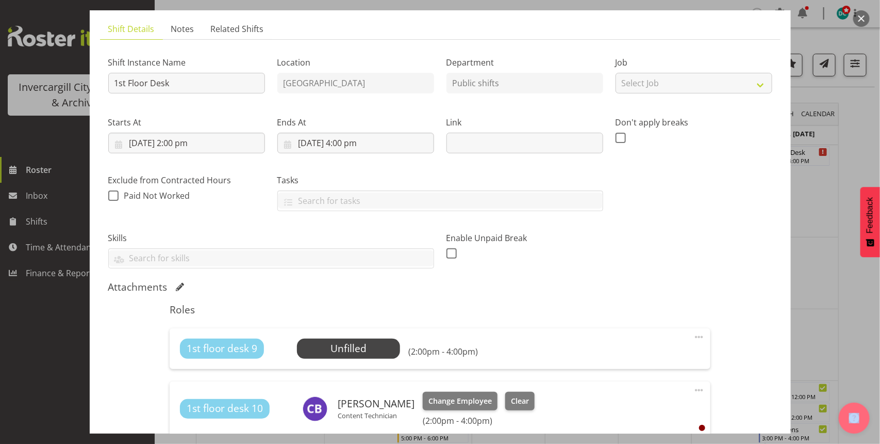
click at [860, 17] on button "button" at bounding box center [862, 18] width 17 height 17
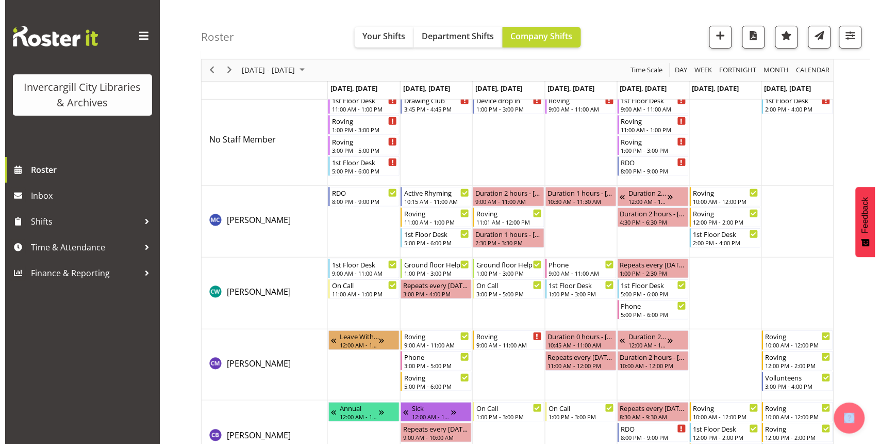
scroll to position [0, 0]
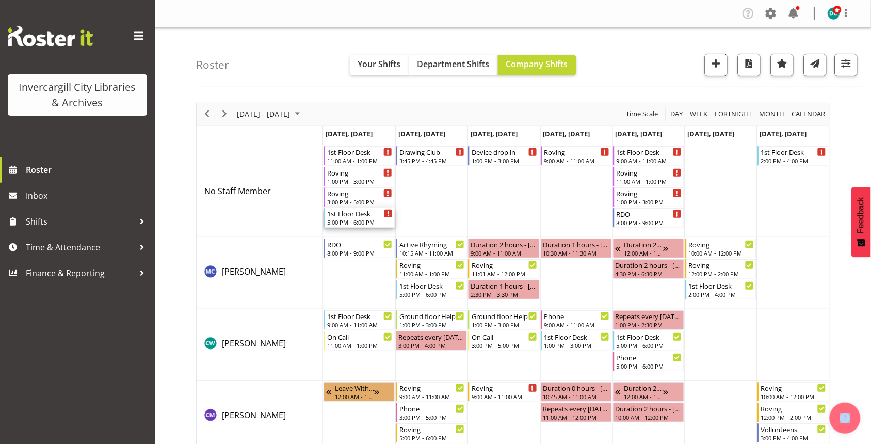
click at [351, 215] on div "1st Floor Desk" at bounding box center [360, 213] width 66 height 10
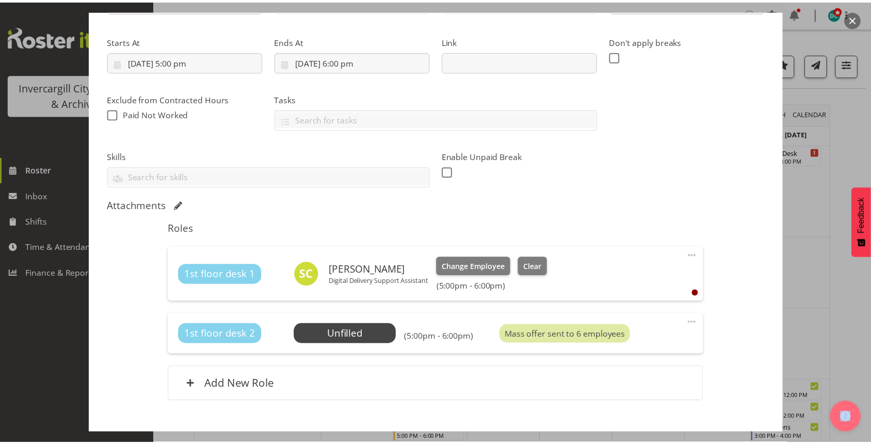
scroll to position [129, 0]
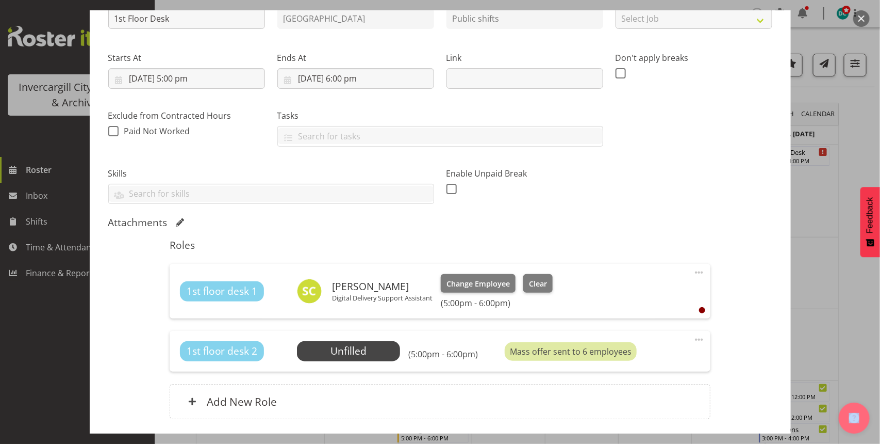
click at [864, 17] on button "button" at bounding box center [862, 18] width 17 height 17
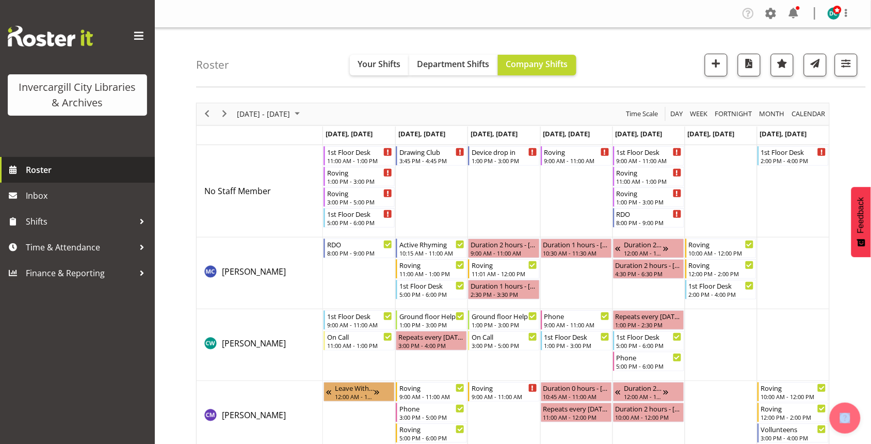
click at [47, 172] on span "Roster" at bounding box center [88, 169] width 124 height 15
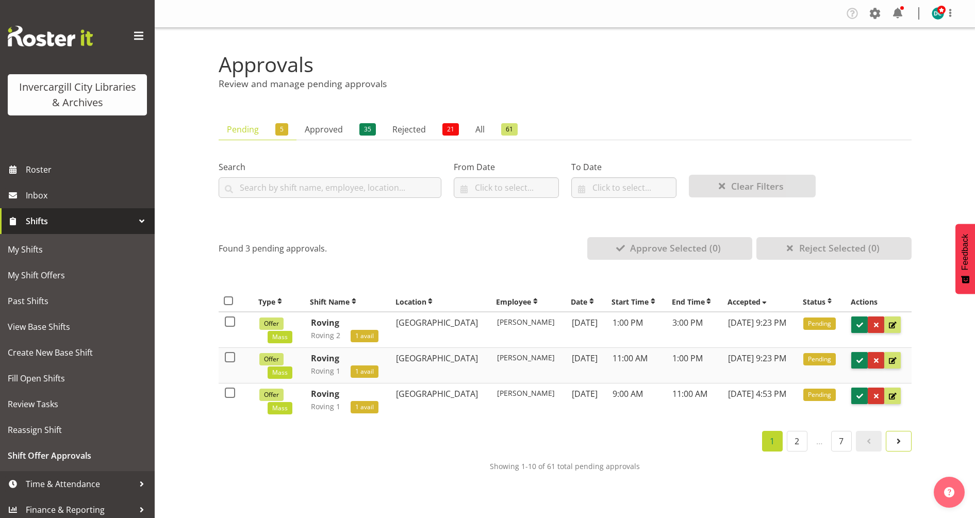
click at [900, 446] on span at bounding box center [899, 441] width 12 height 12
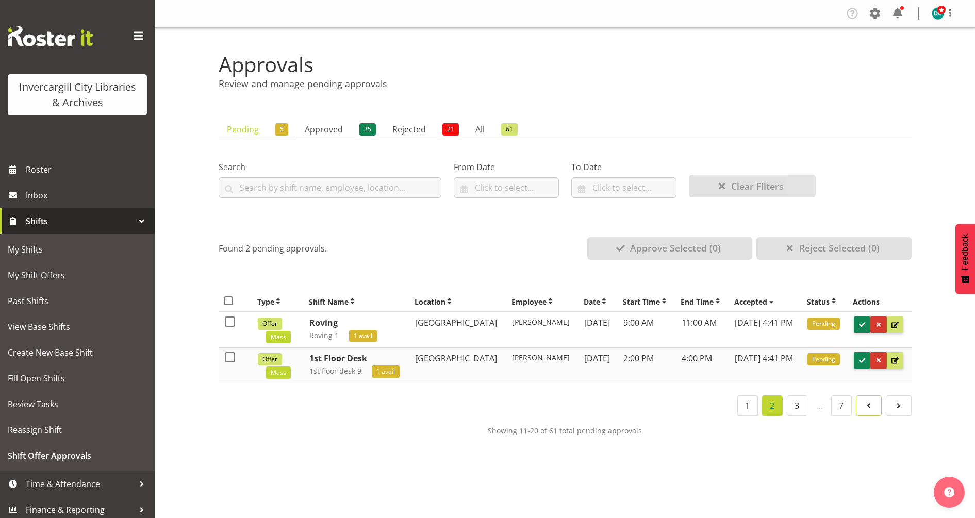
click at [869, 405] on span at bounding box center [869, 406] width 12 height 12
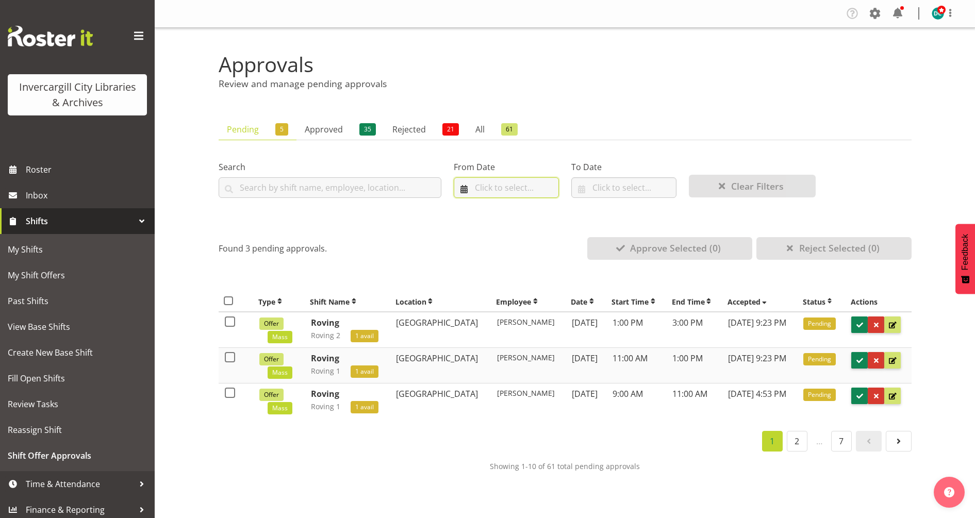
click at [489, 188] on input "text" at bounding box center [506, 187] width 105 height 21
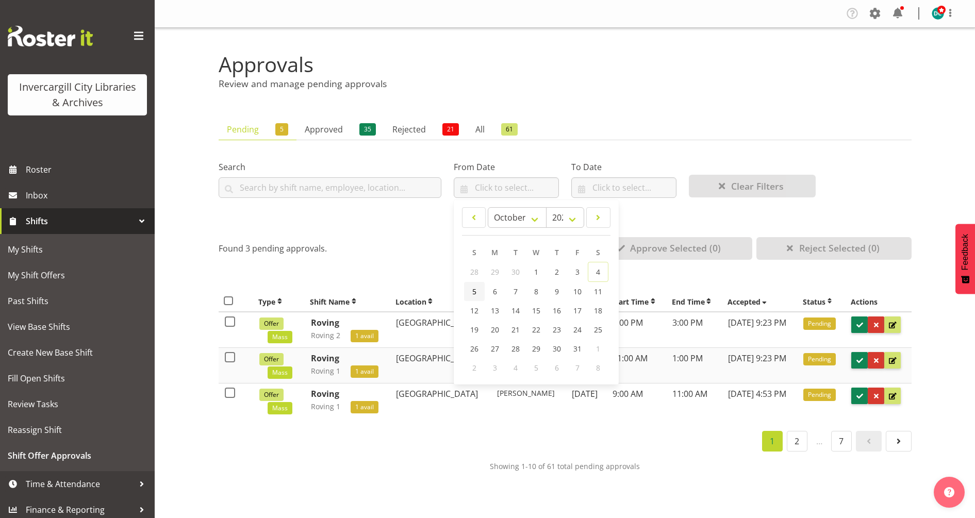
click at [471, 293] on link "5" at bounding box center [474, 291] width 21 height 19
type input "05/10/2025"
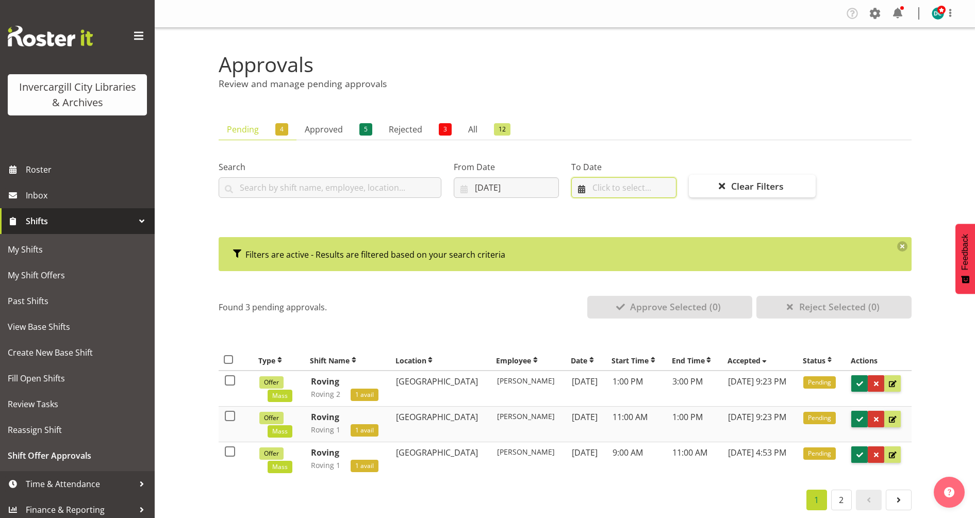
click at [607, 189] on input "text" at bounding box center [623, 187] width 105 height 21
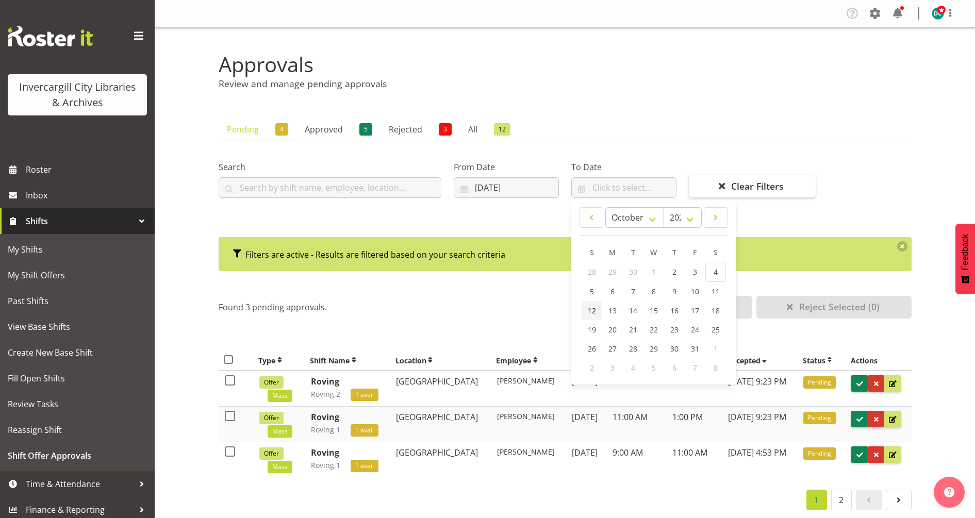
click at [596, 312] on span "12" at bounding box center [592, 311] width 8 height 10
type input "12/10/2025"
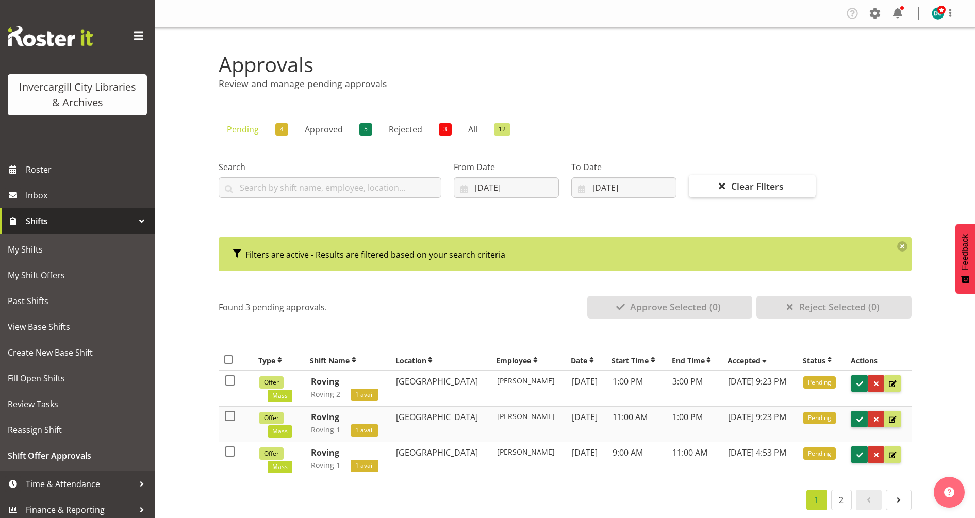
click at [487, 128] on link "All 12" at bounding box center [489, 129] width 59 height 21
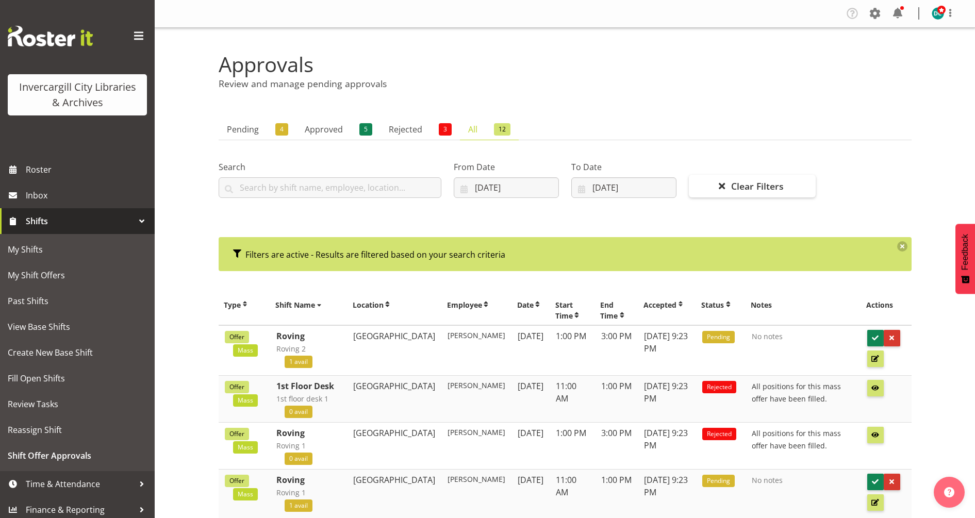
click at [497, 125] on span "12" at bounding box center [502, 129] width 17 height 12
click at [247, 128] on link "Pending 4" at bounding box center [258, 129] width 78 height 21
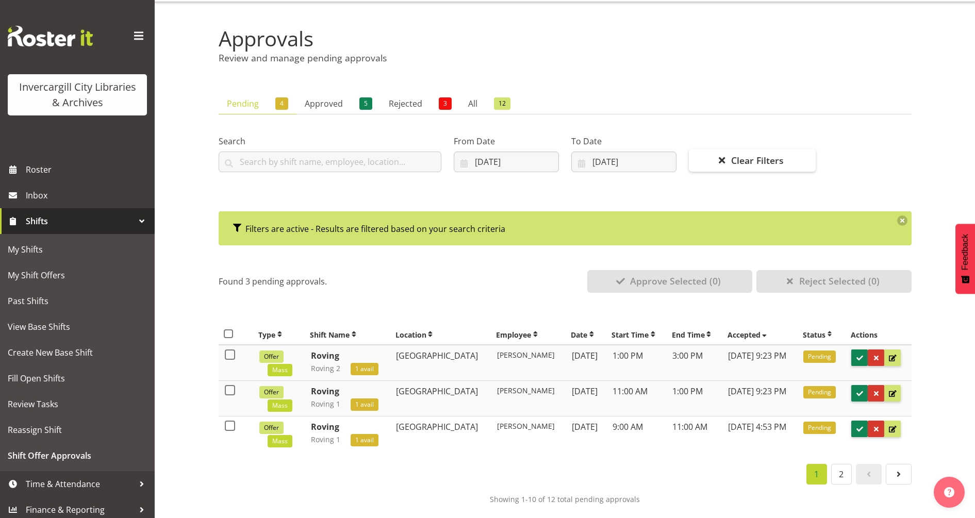
scroll to position [38, 0]
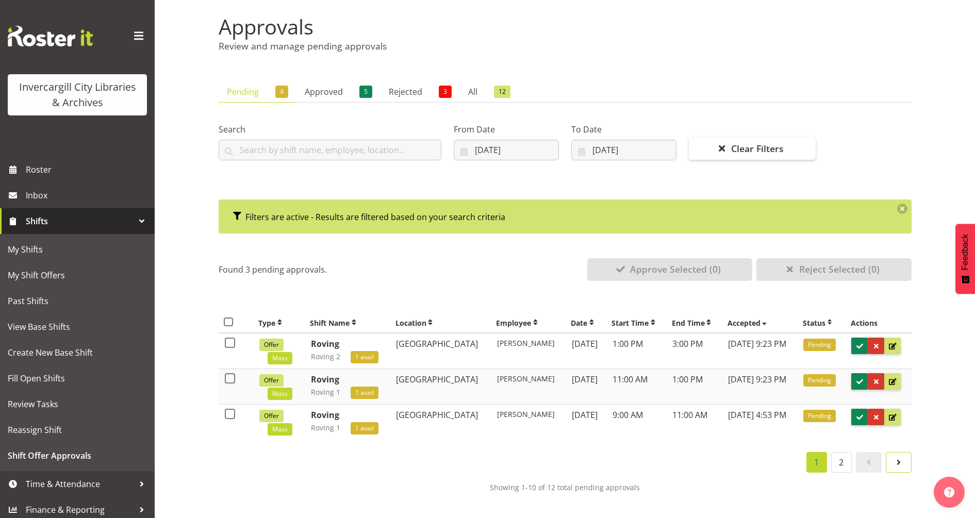
click at [900, 463] on span at bounding box center [899, 462] width 12 height 12
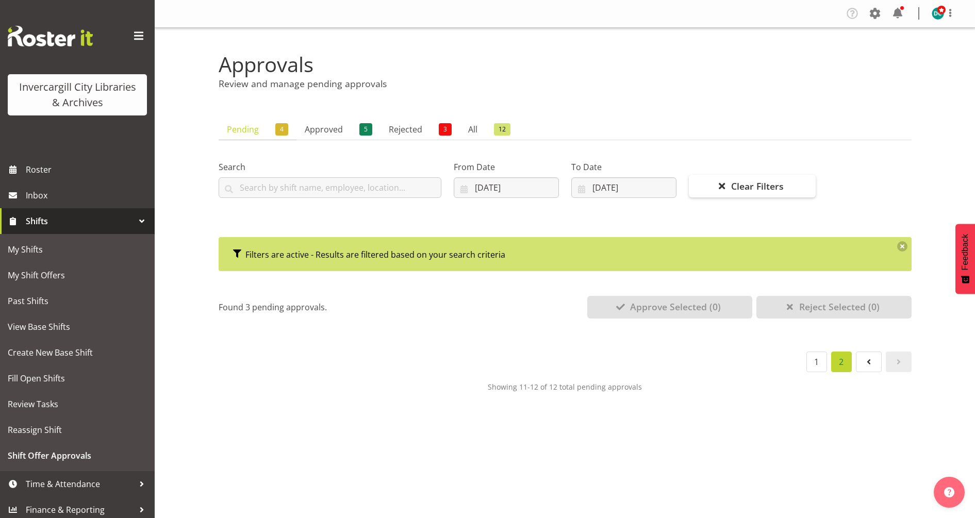
scroll to position [0, 0]
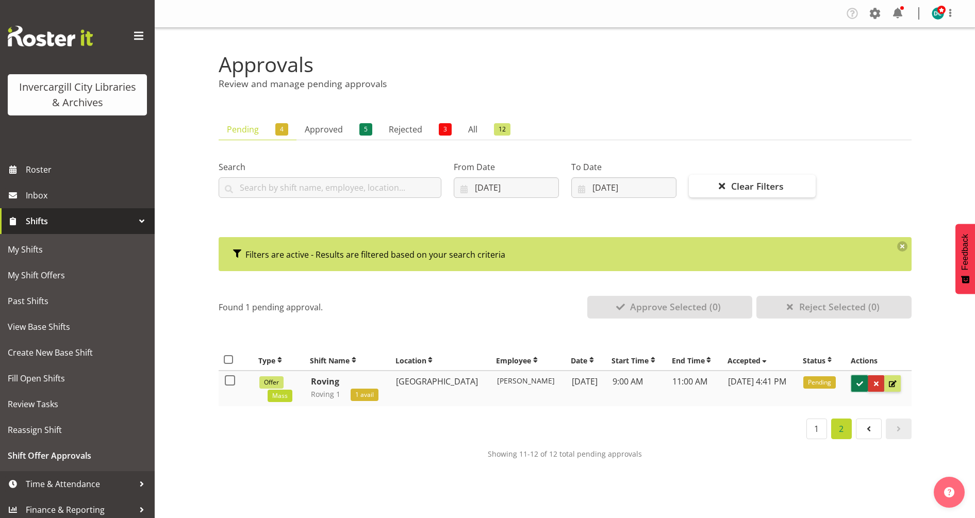
click at [858, 384] on span at bounding box center [860, 384] width 10 height 10
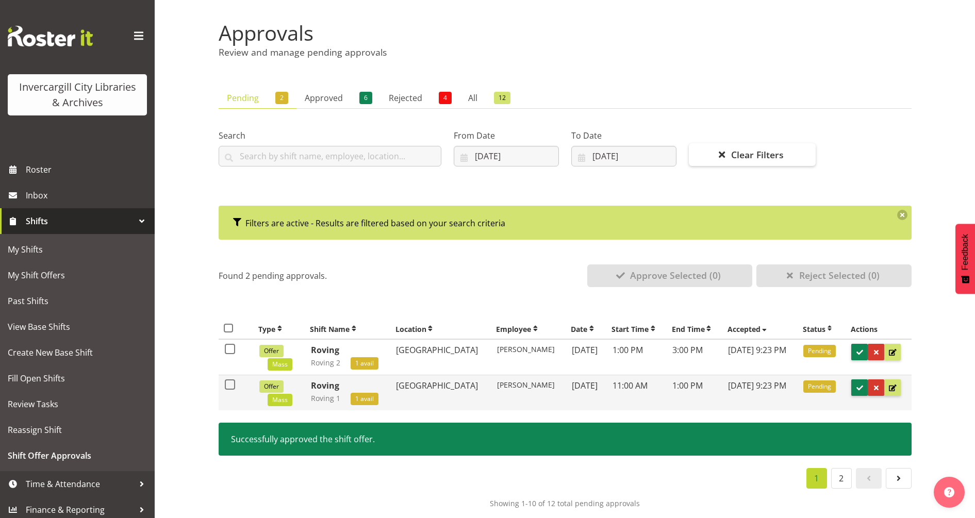
scroll to position [47, 0]
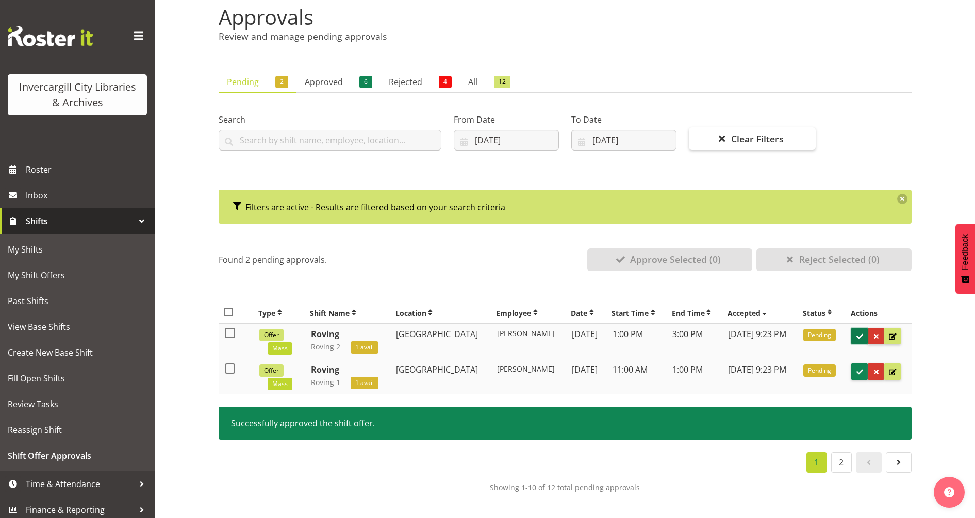
click at [858, 336] on span at bounding box center [860, 337] width 10 height 10
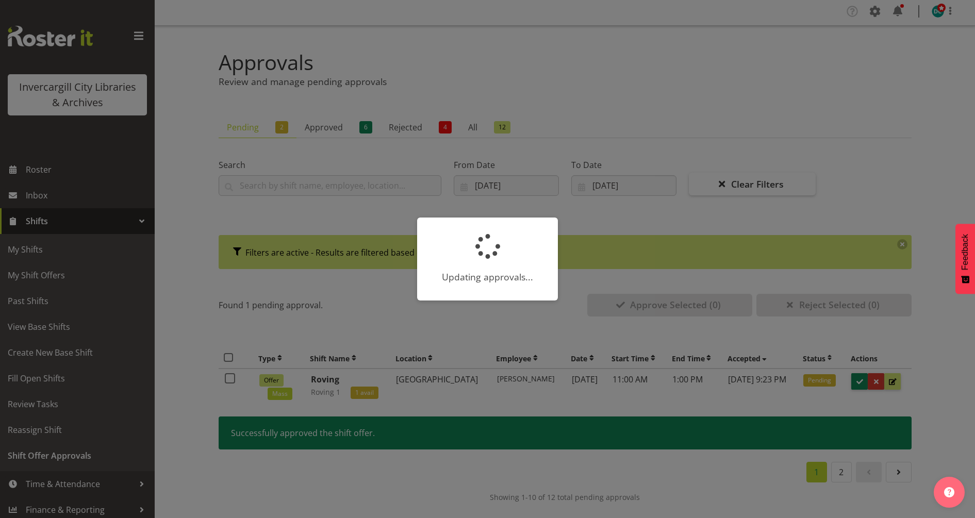
scroll to position [0, 0]
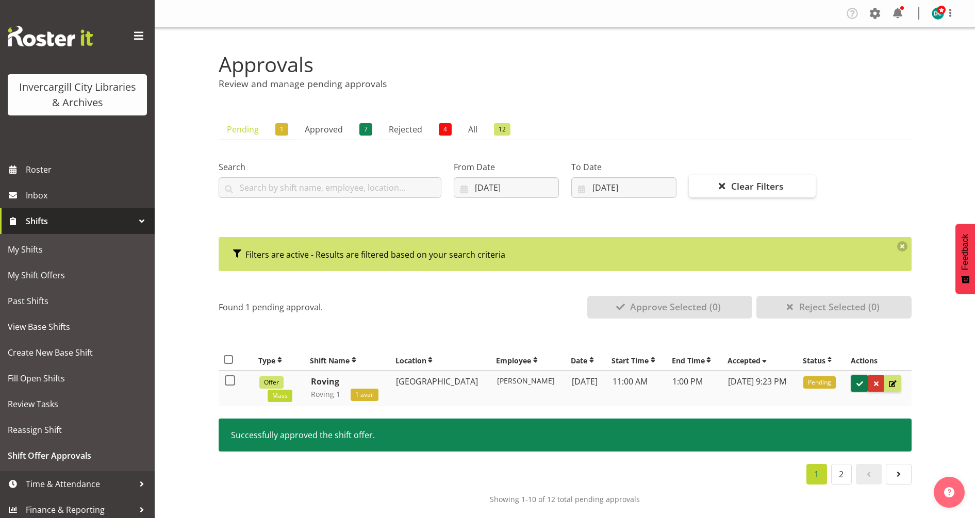
click at [858, 382] on span at bounding box center [860, 384] width 10 height 10
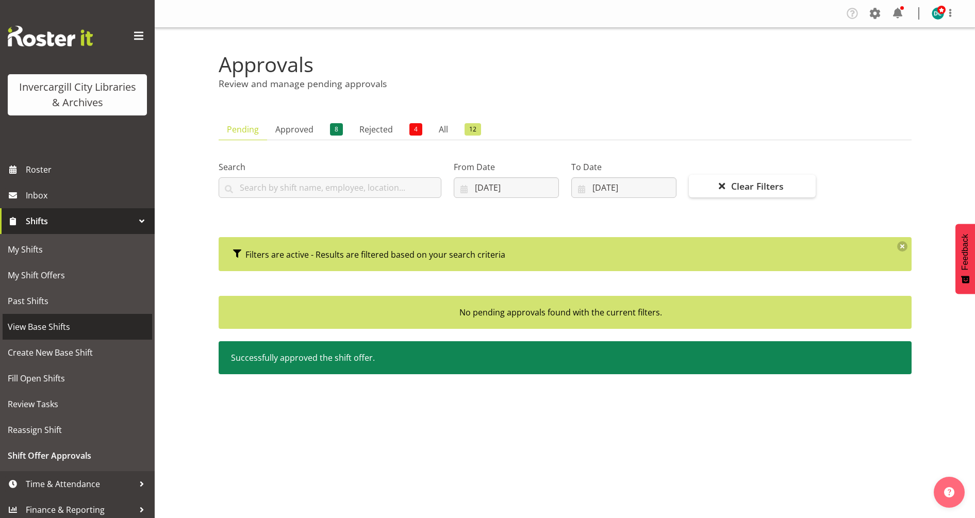
click at [38, 326] on span "View Base Shifts" at bounding box center [77, 326] width 139 height 15
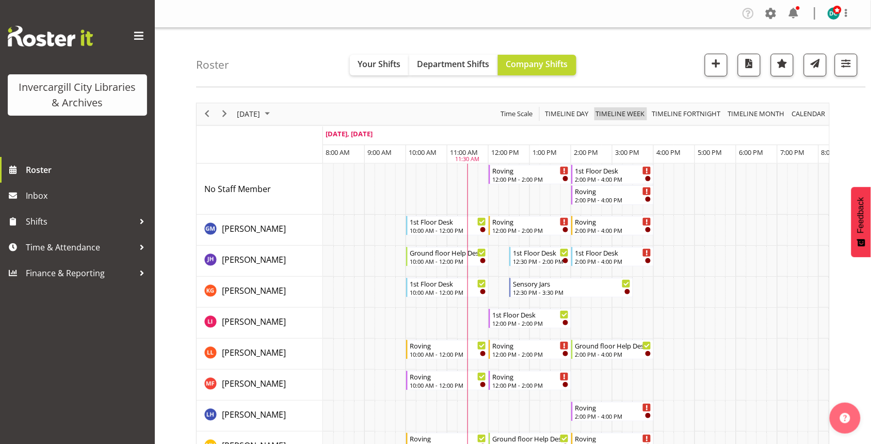
click at [625, 117] on span "Timeline Week" at bounding box center [620, 113] width 51 height 13
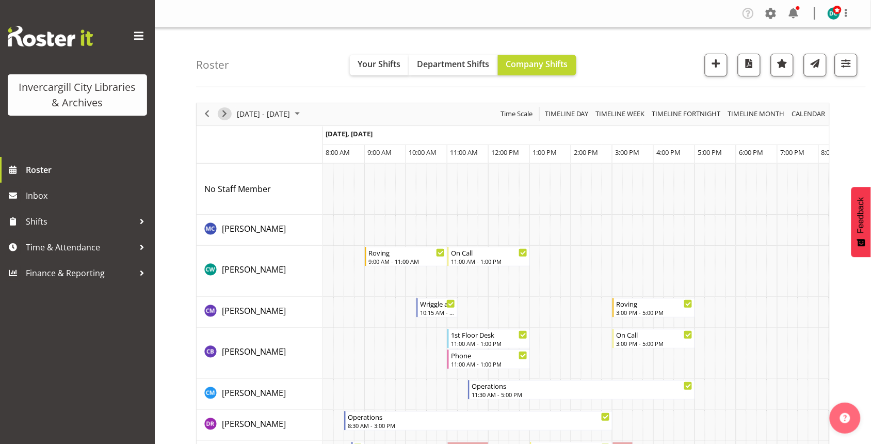
click at [227, 112] on span "Next" at bounding box center [224, 113] width 12 height 13
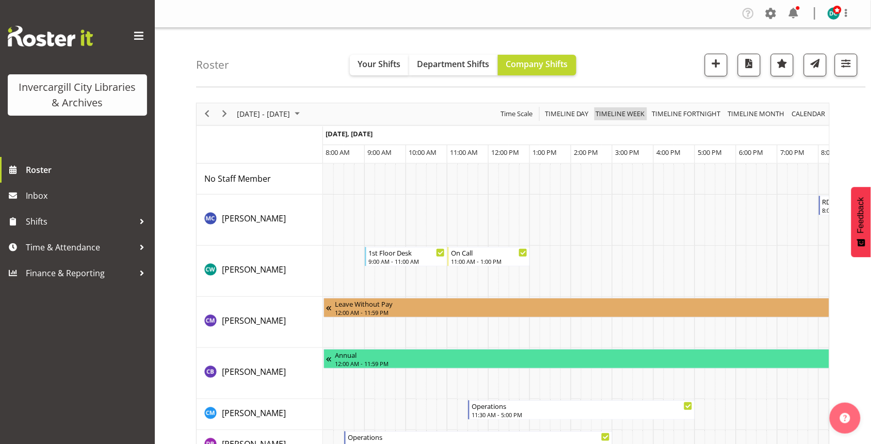
click at [627, 116] on span "Timeline Week" at bounding box center [620, 113] width 51 height 13
click at [506, 113] on span "Time Scale" at bounding box center [516, 113] width 34 height 13
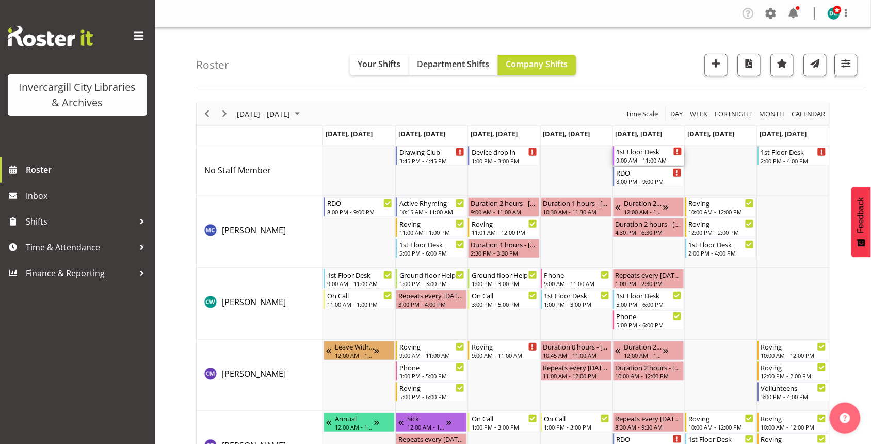
click at [650, 155] on div "1st Floor Desk" at bounding box center [649, 151] width 66 height 10
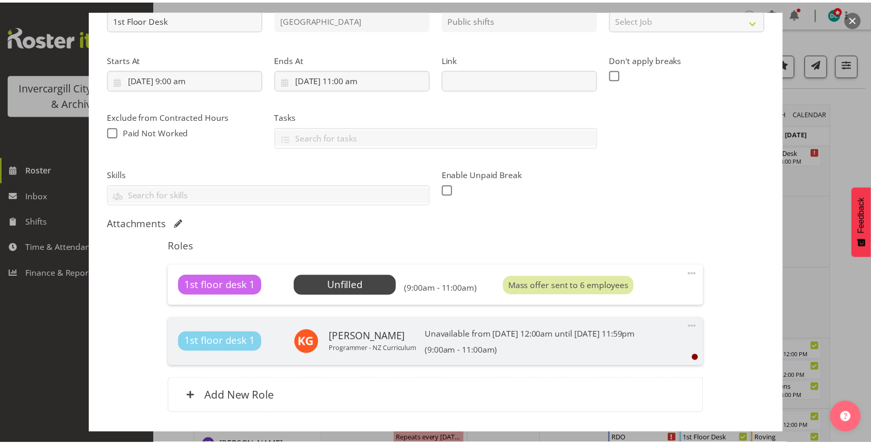
scroll to position [129, 0]
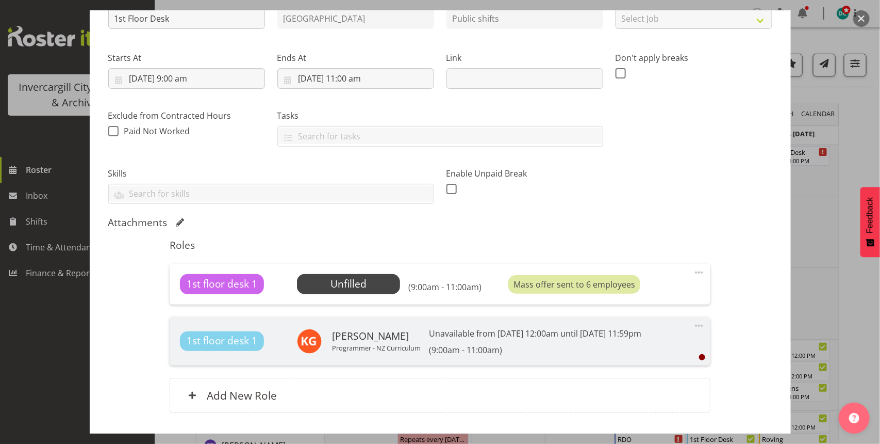
click at [860, 18] on button "button" at bounding box center [862, 18] width 17 height 17
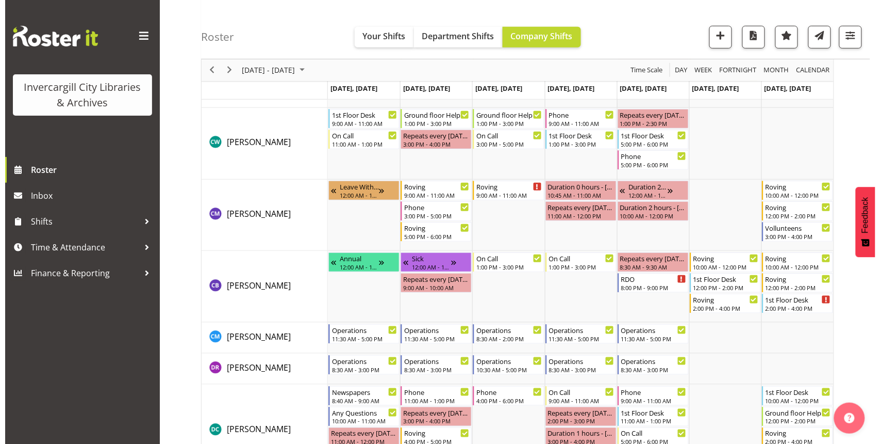
scroll to position [0, 0]
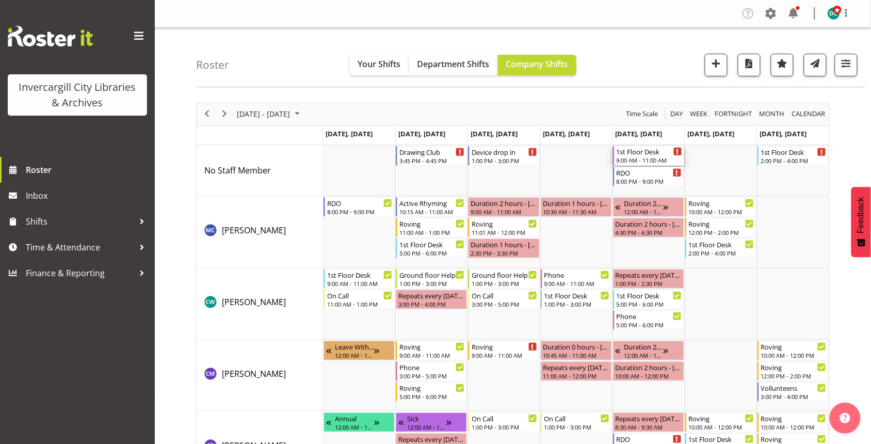
click at [652, 155] on div "1st Floor Desk" at bounding box center [649, 151] width 66 height 10
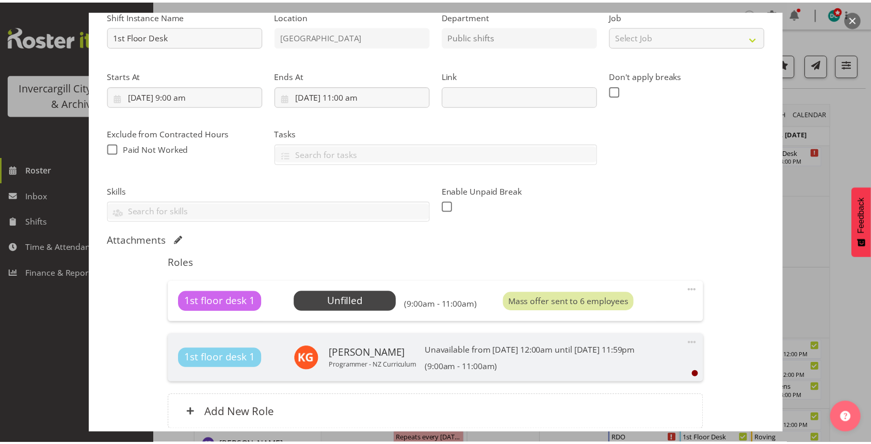
scroll to position [201, 0]
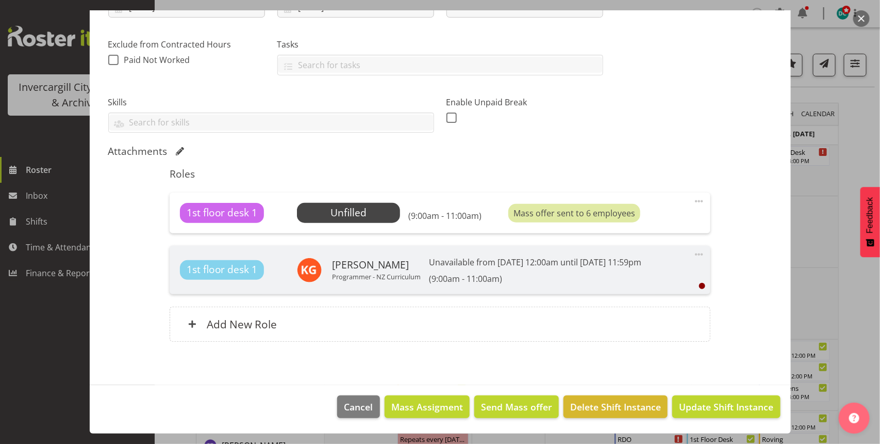
click at [859, 21] on button "button" at bounding box center [862, 18] width 17 height 17
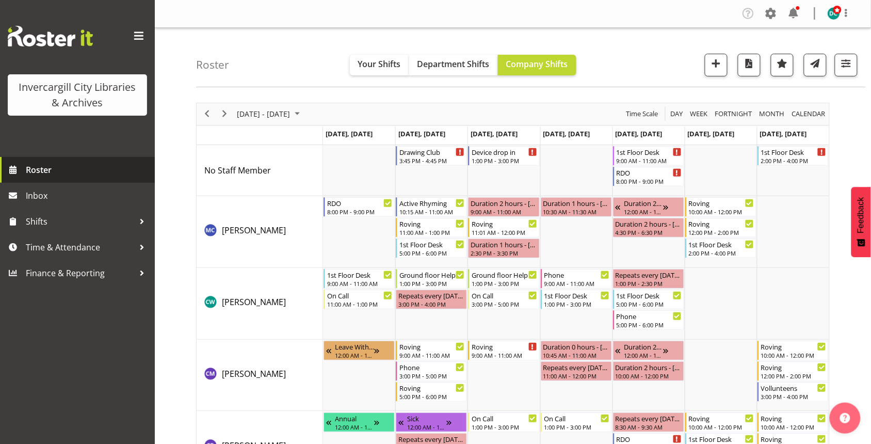
click at [30, 172] on span "Roster" at bounding box center [88, 169] width 124 height 15
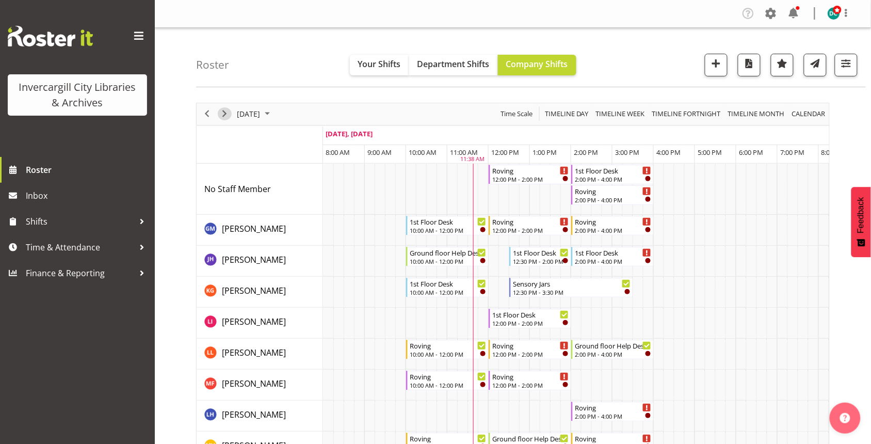
click at [220, 114] on span "Next" at bounding box center [224, 113] width 12 height 13
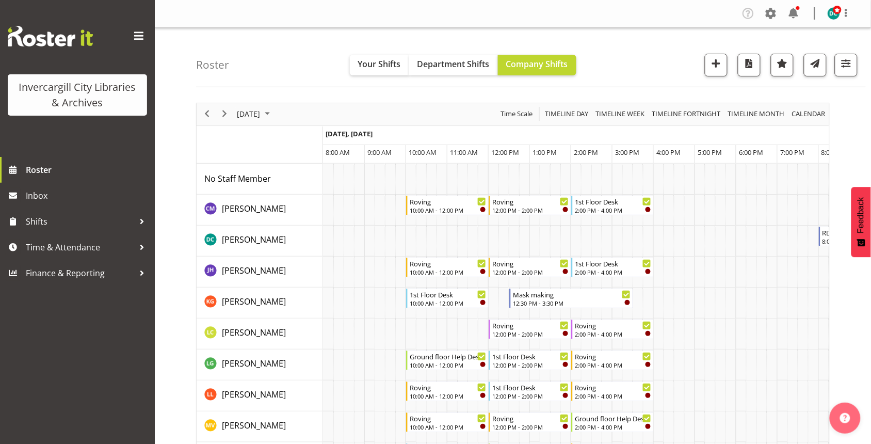
click at [261, 122] on div "[DATE]" at bounding box center [254, 114] width 43 height 22
click at [282, 192] on span "7" at bounding box center [280, 192] width 15 height 15
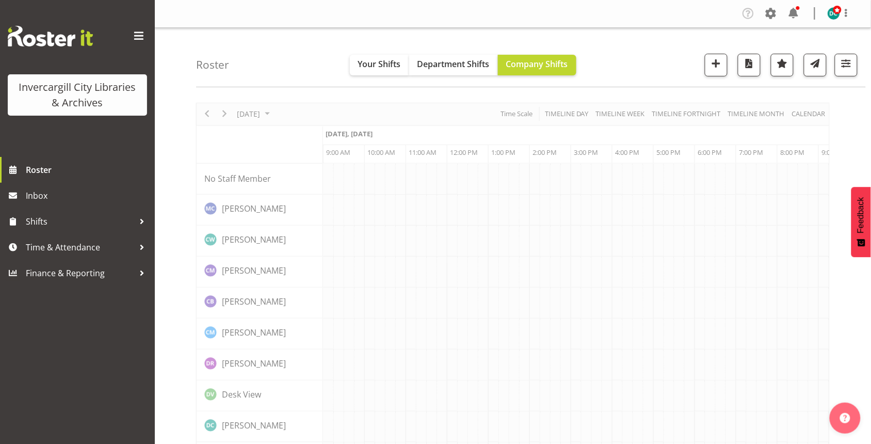
scroll to position [0, 41]
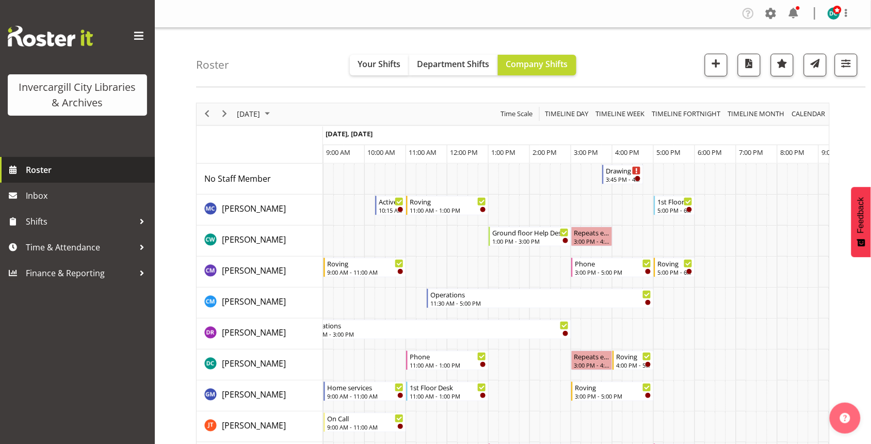
click at [34, 163] on span "Roster" at bounding box center [88, 169] width 124 height 15
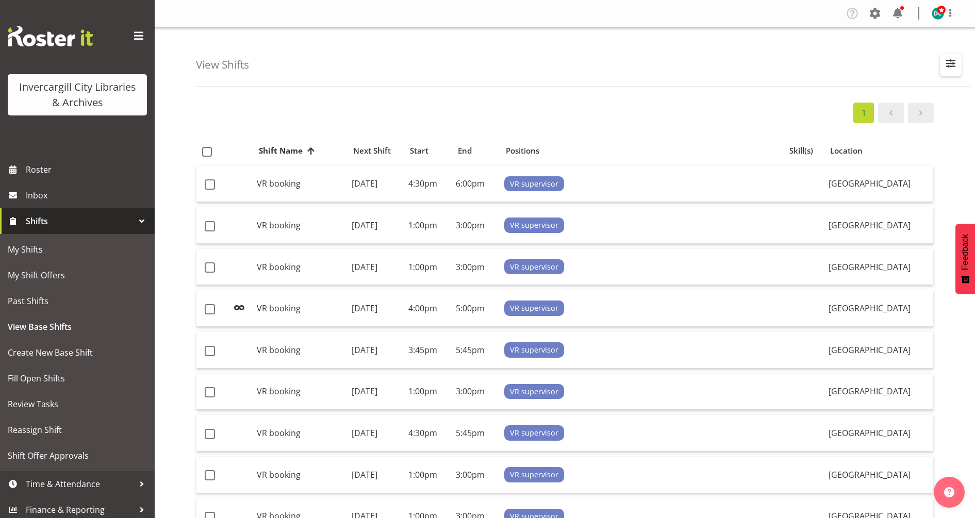
click at [946, 66] on span "button" at bounding box center [950, 63] width 13 height 13
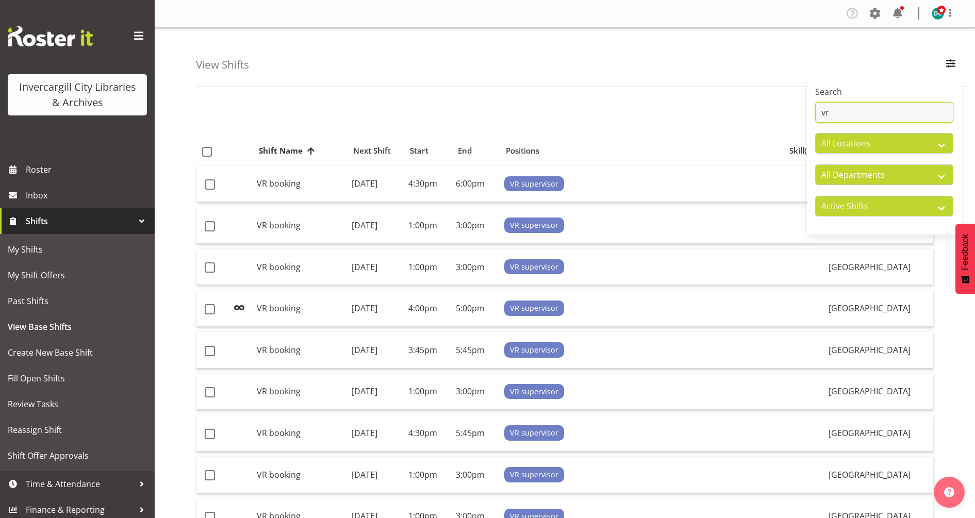
click at [893, 112] on input "vr" at bounding box center [884, 112] width 138 height 21
type input "v"
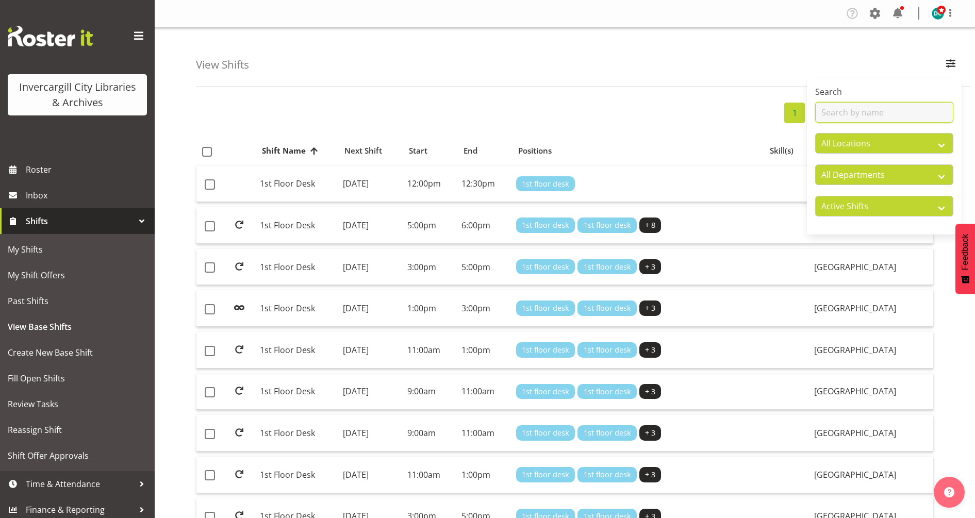
click at [857, 109] on input "text" at bounding box center [884, 112] width 138 height 21
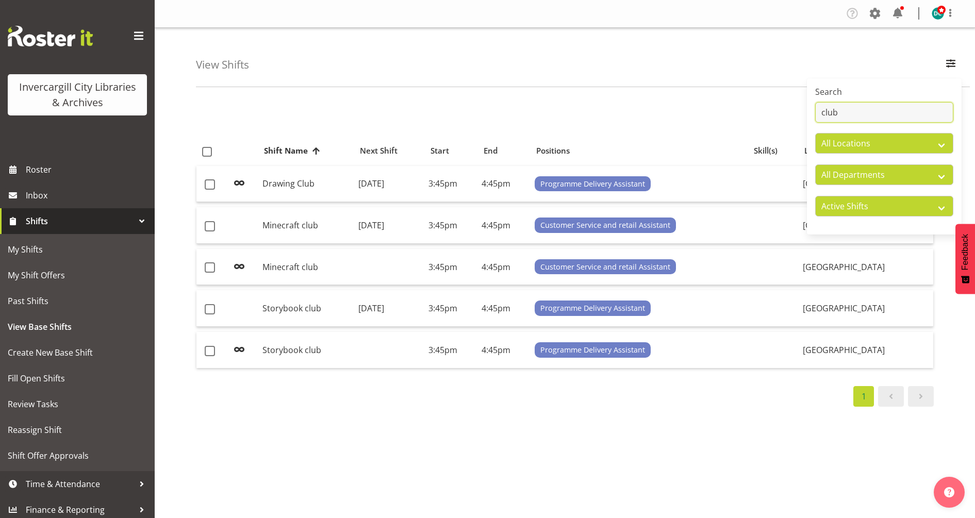
type input "club"
click at [655, 53] on div "View Shifts Search club All Locations [GEOGRAPHIC_DATA] [GEOGRAPHIC_DATA] All D…" at bounding box center [583, 57] width 774 height 59
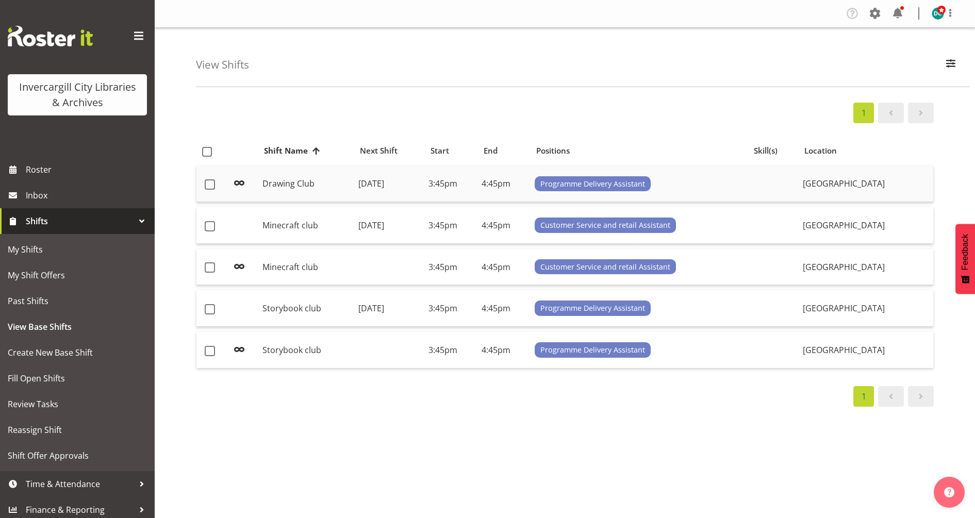
click at [288, 185] on td "Drawing Club" at bounding box center [306, 184] width 96 height 37
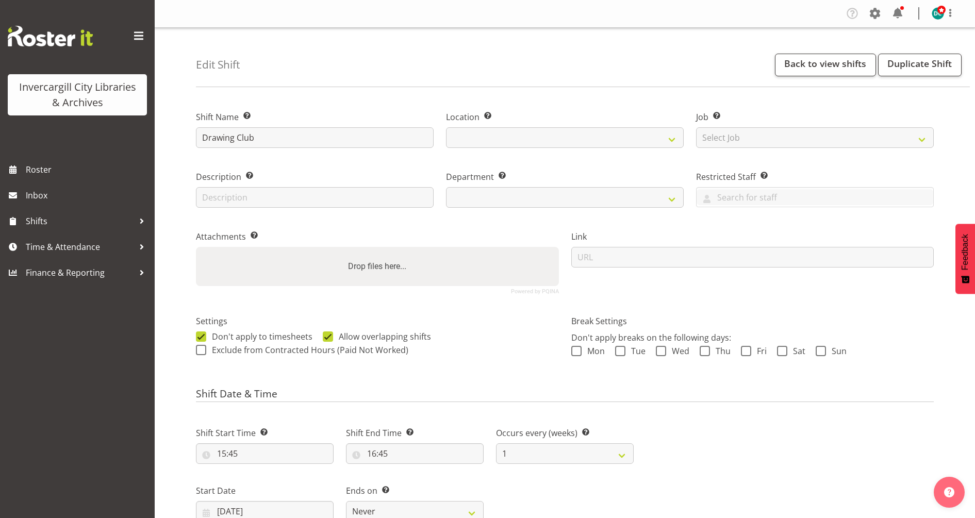
select select
select select "1276"
select select "921"
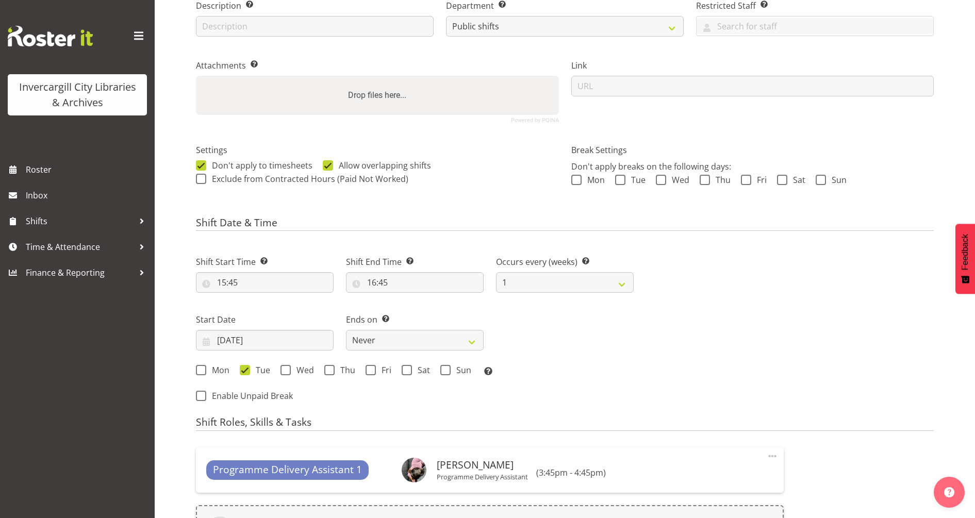
scroll to position [258, 0]
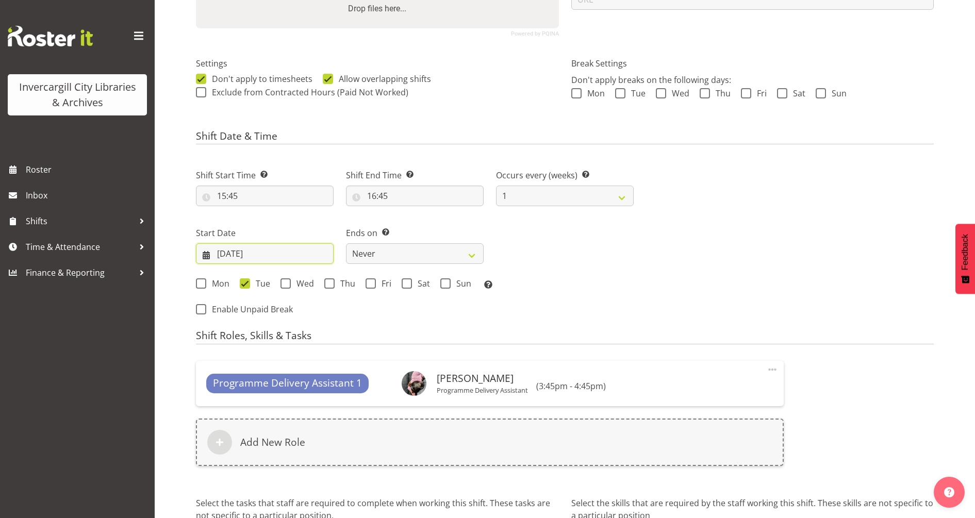
click at [253, 258] on input "[DATE]" at bounding box center [265, 253] width 138 height 21
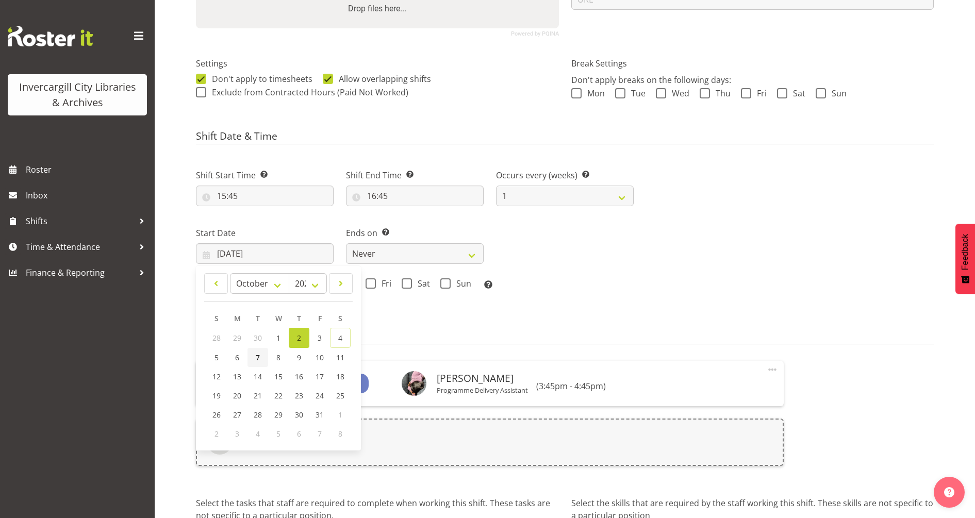
click at [250, 355] on link "7" at bounding box center [258, 357] width 21 height 19
type input "[DATE]"
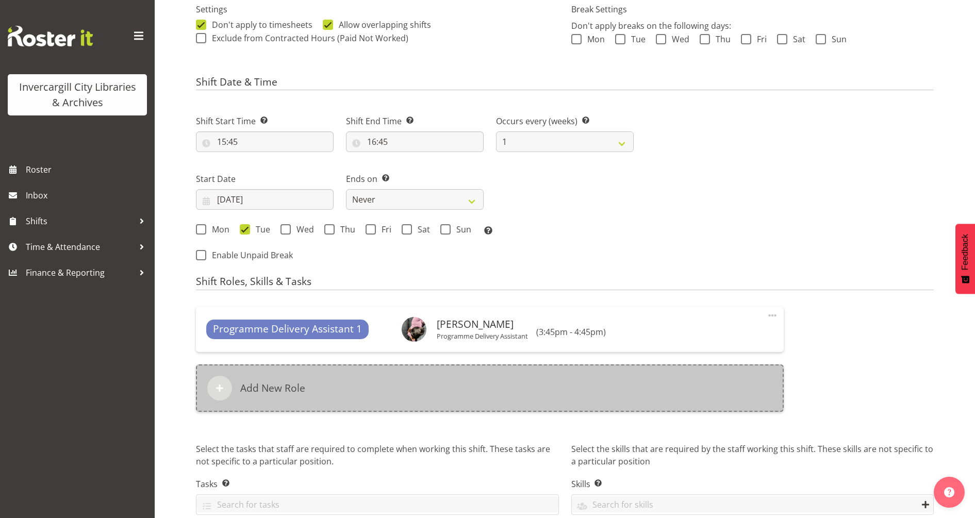
scroll to position [362, 0]
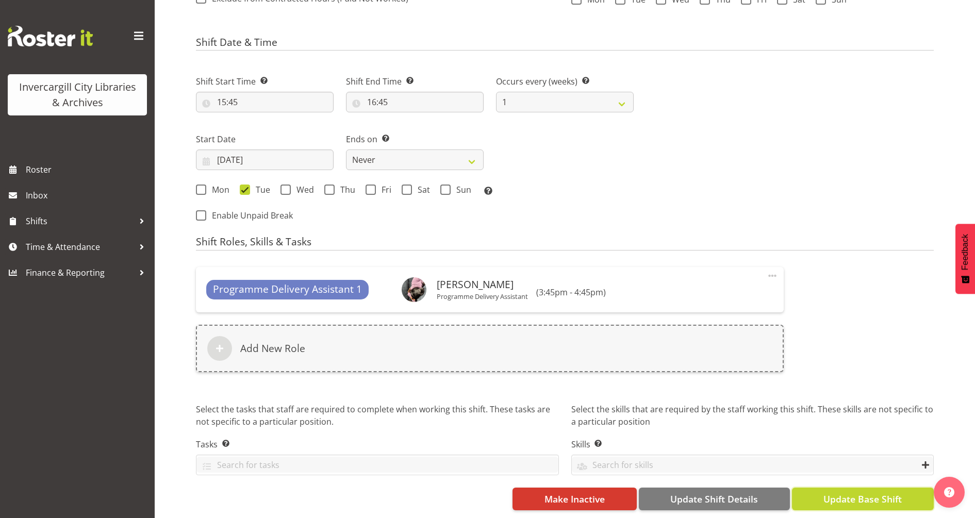
click at [815, 488] on button "Update Base Shift" at bounding box center [863, 499] width 142 height 23
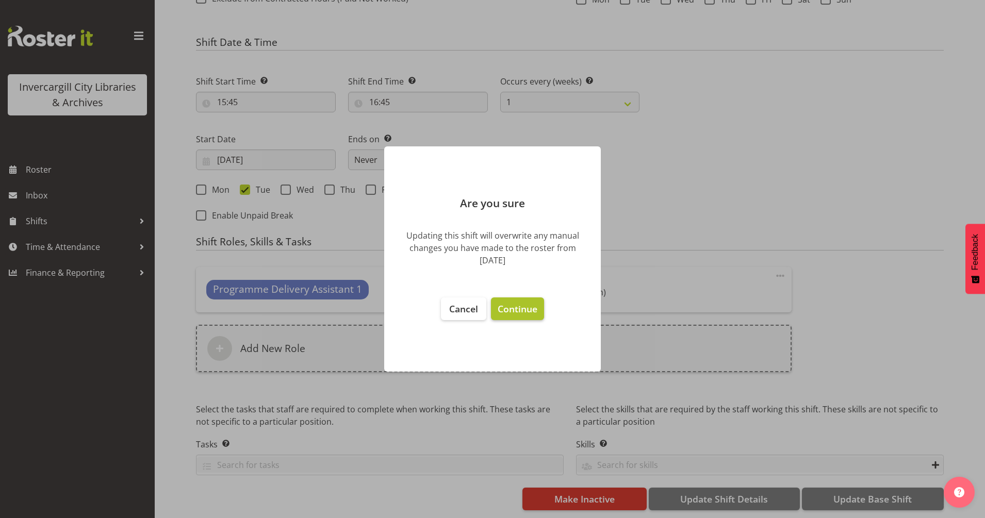
click at [518, 312] on span "Continue" at bounding box center [518, 309] width 40 height 12
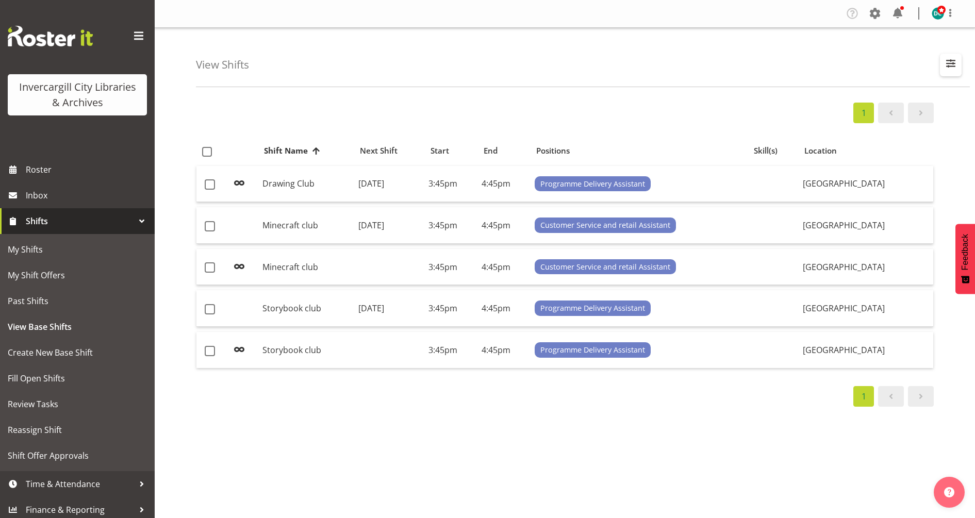
click at [947, 68] on span "button" at bounding box center [950, 63] width 13 height 13
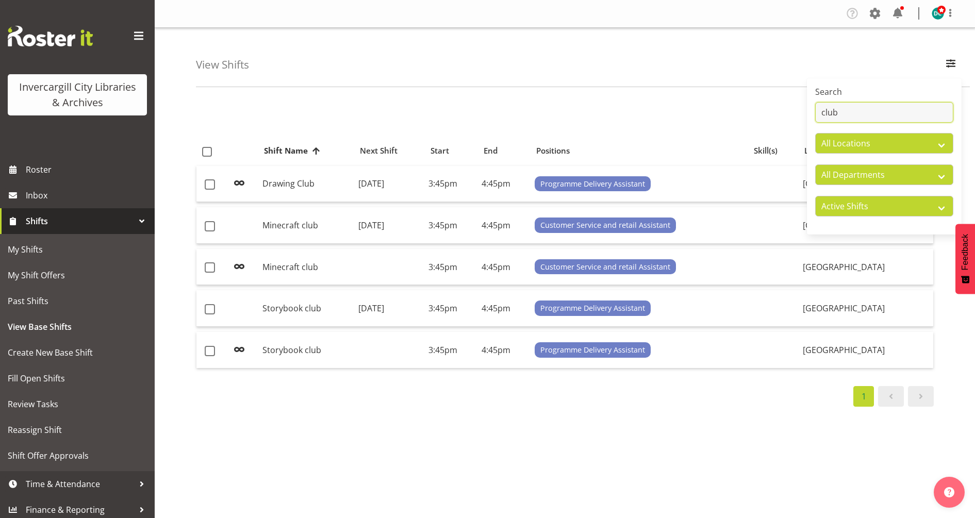
click at [876, 116] on input "club" at bounding box center [884, 112] width 138 height 21
type input "c"
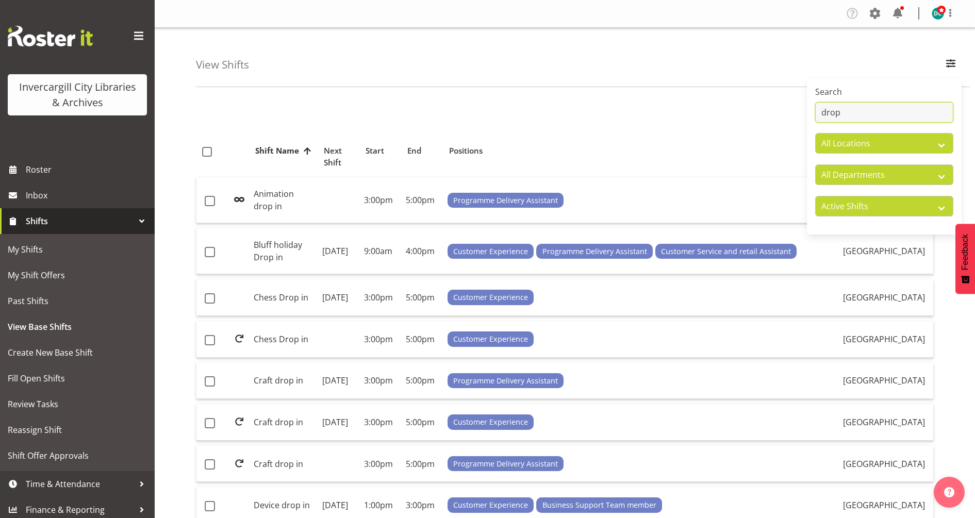
type input "drop"
click at [697, 115] on div "1" at bounding box center [565, 113] width 738 height 21
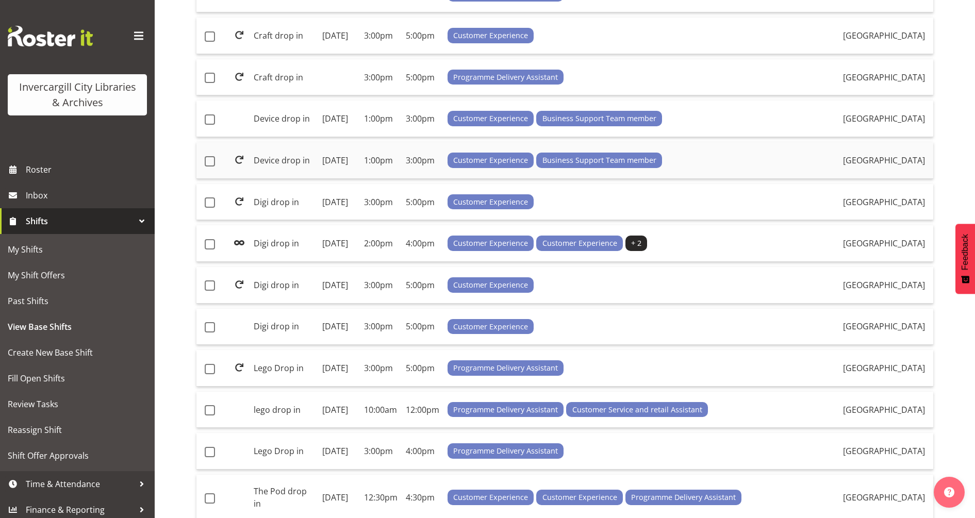
scroll to position [516, 0]
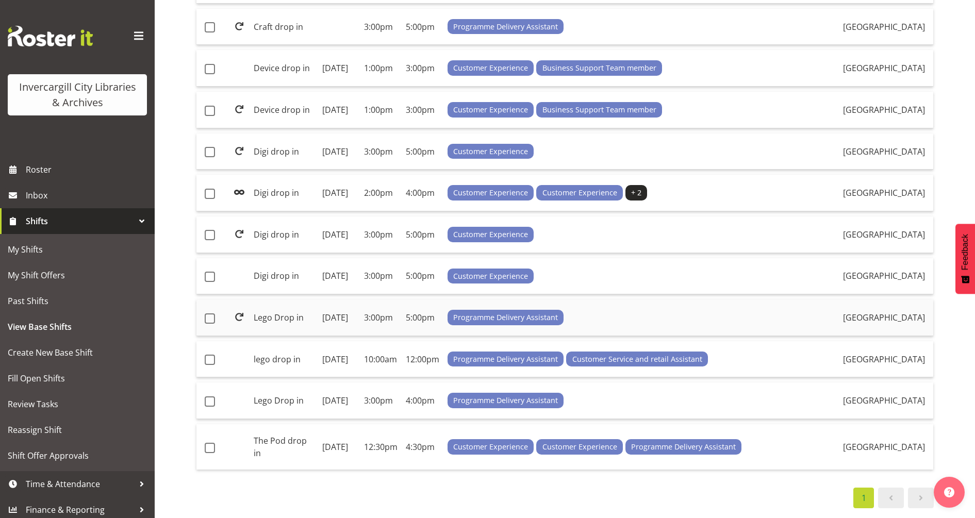
click at [266, 335] on td "Lego Drop in" at bounding box center [284, 318] width 69 height 37
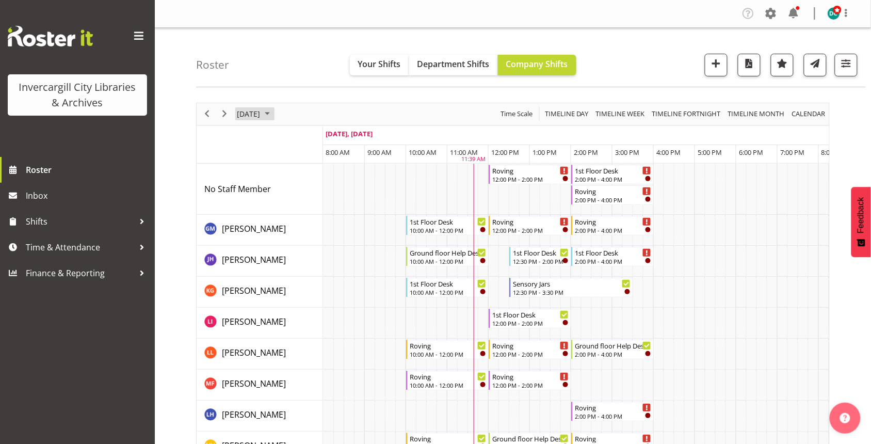
click at [256, 117] on span "October 4, 2025" at bounding box center [248, 113] width 25 height 13
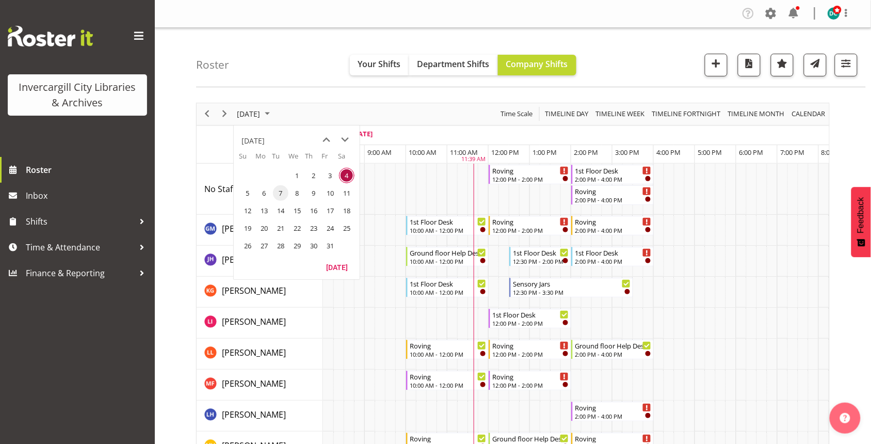
click at [282, 195] on span "7" at bounding box center [280, 192] width 15 height 15
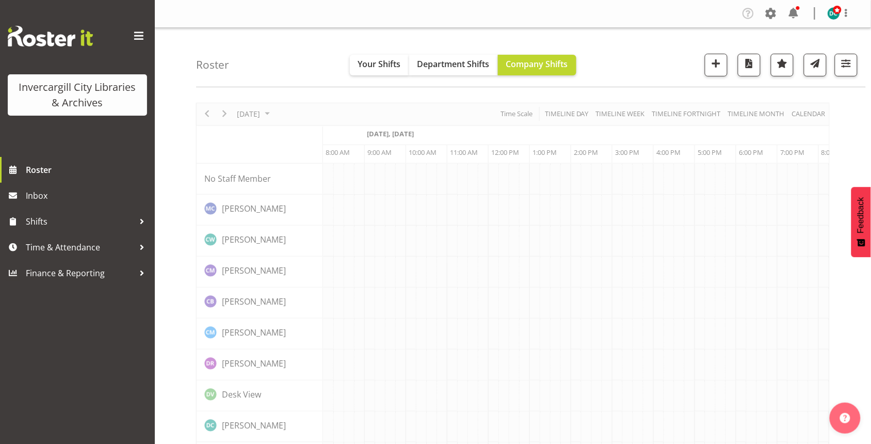
scroll to position [0, 41]
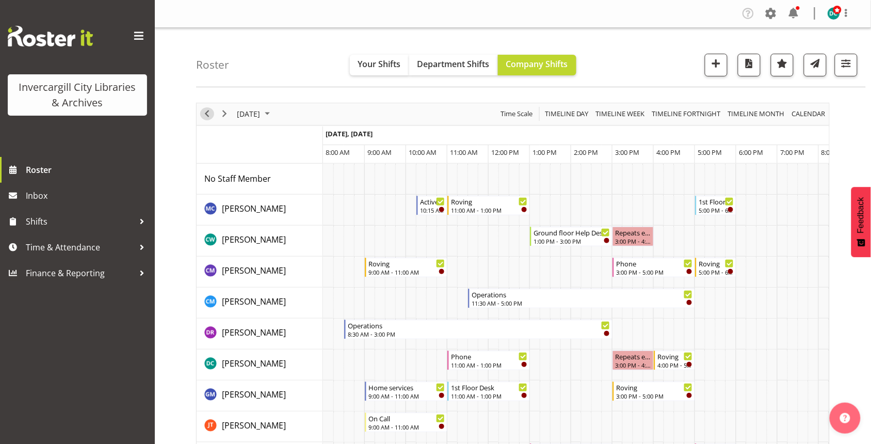
click at [207, 119] on span "Previous" at bounding box center [207, 113] width 12 height 13
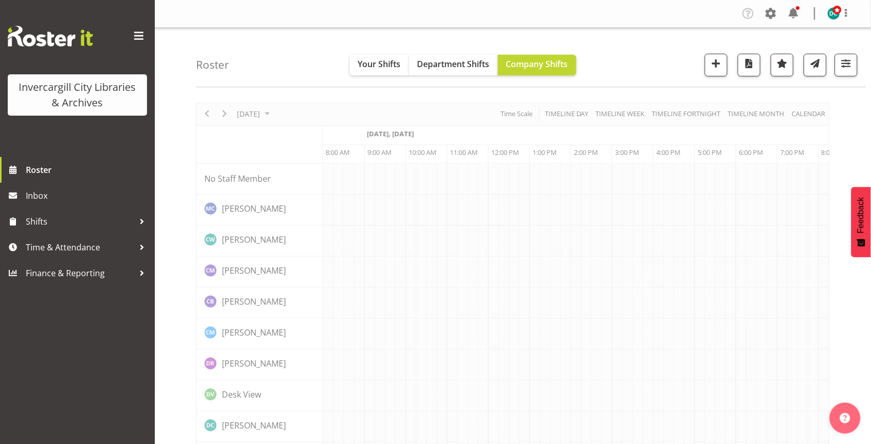
scroll to position [0, 41]
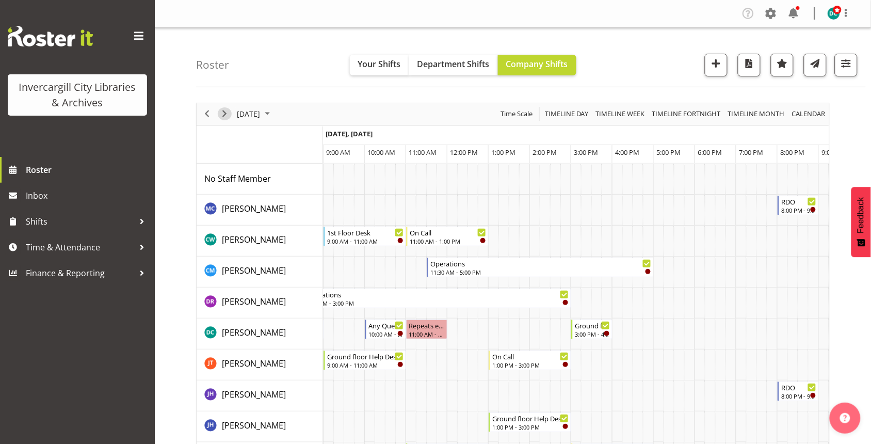
click at [223, 111] on span "Next" at bounding box center [224, 113] width 12 height 13
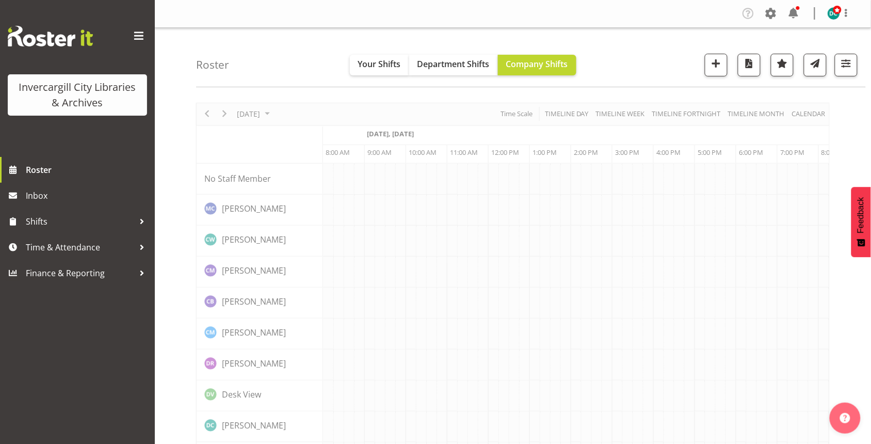
scroll to position [0, 41]
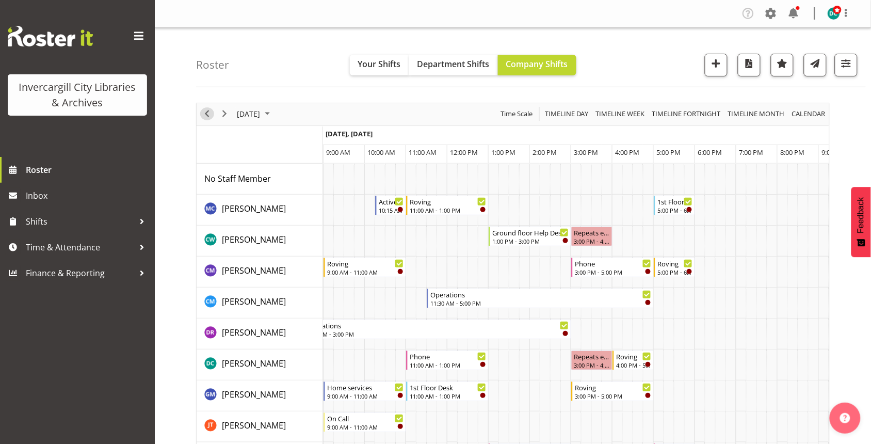
click at [202, 117] on span "Previous" at bounding box center [207, 113] width 12 height 13
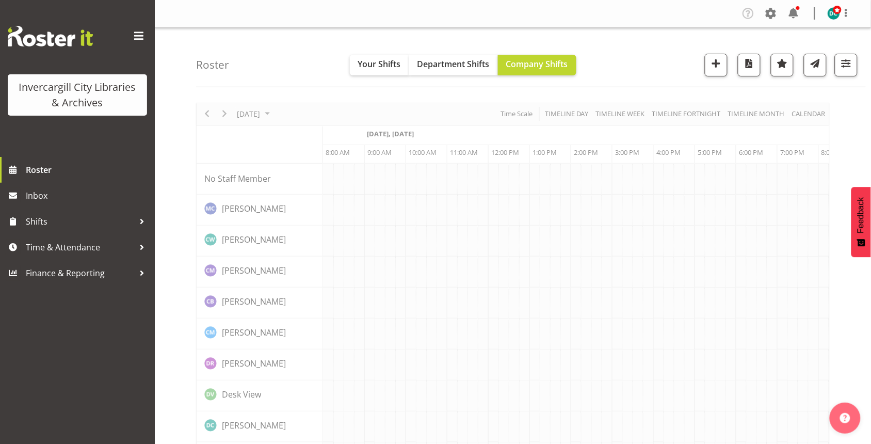
scroll to position [0, 41]
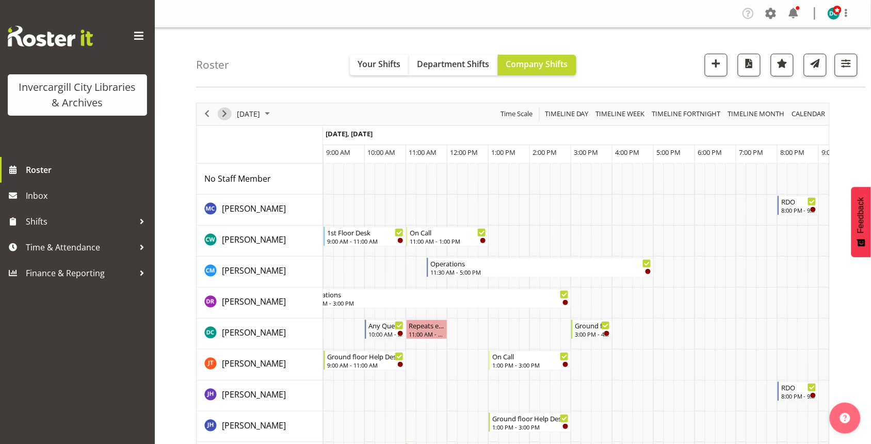
click at [226, 110] on span "Next" at bounding box center [224, 113] width 12 height 13
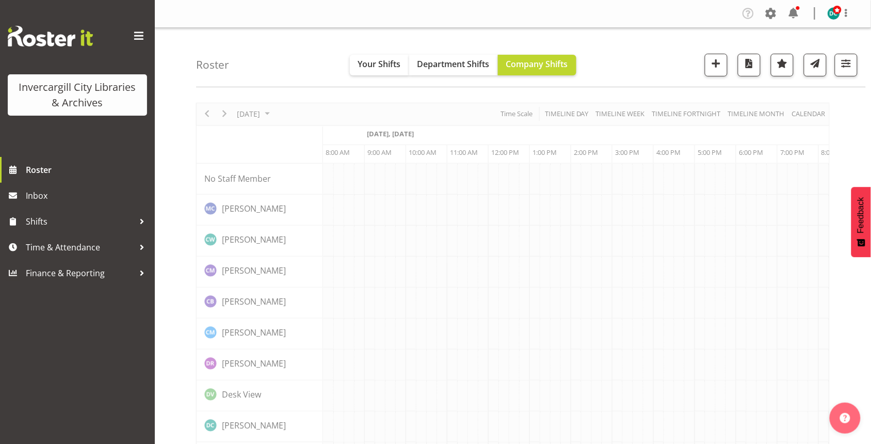
scroll to position [0, 41]
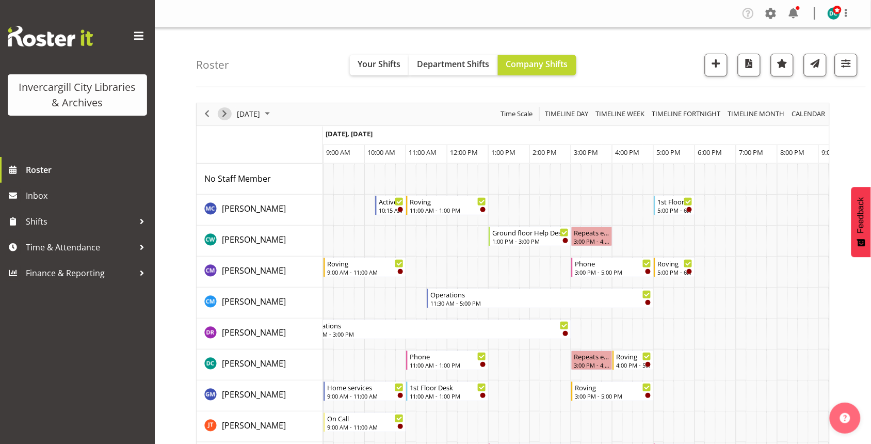
click at [223, 116] on span "Next" at bounding box center [224, 113] width 12 height 13
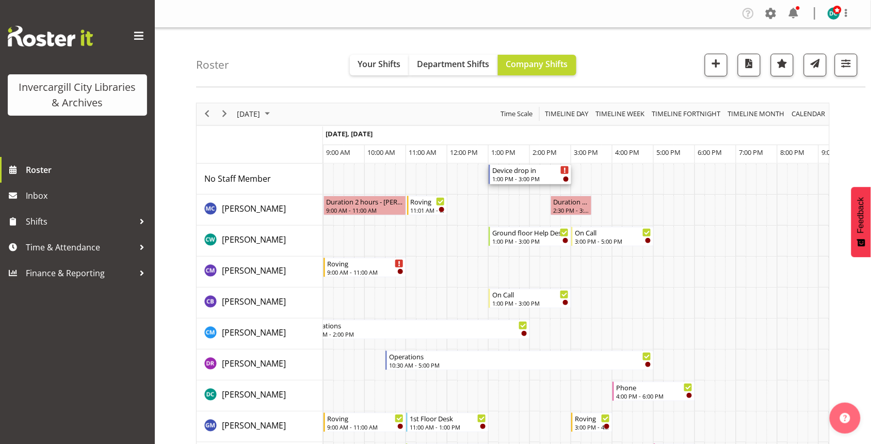
click at [528, 176] on div "1:00 PM - 3:00 PM" at bounding box center [530, 178] width 77 height 8
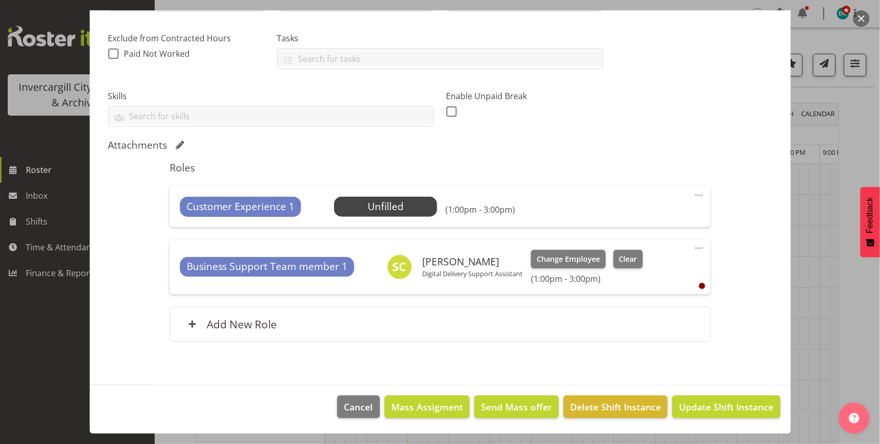
click at [693, 194] on span at bounding box center [699, 195] width 12 height 12
click at [629, 250] on link "Delete" at bounding box center [656, 255] width 99 height 19
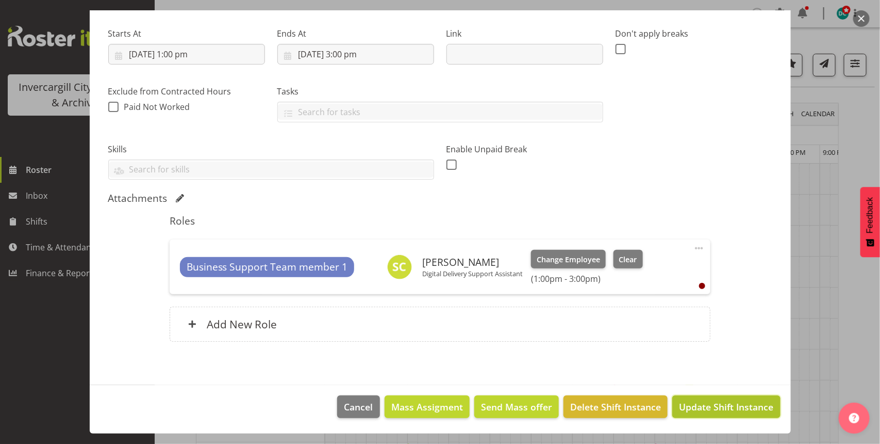
click at [701, 415] on button "Update Shift Instance" at bounding box center [727, 406] width 108 height 23
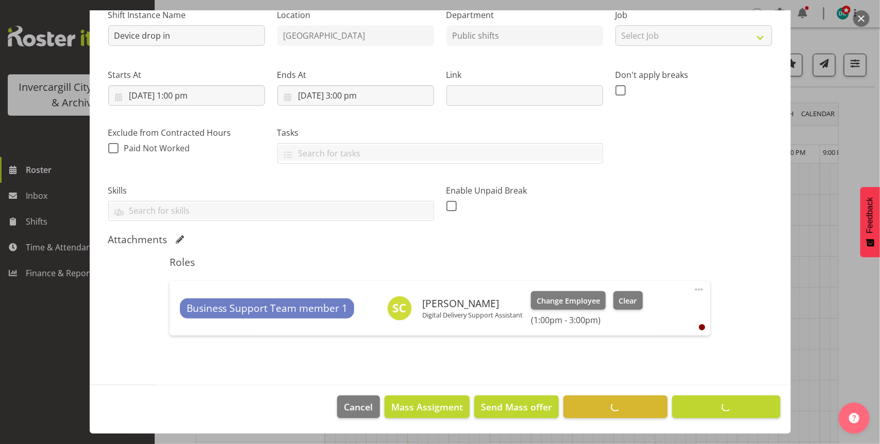
click at [852, 293] on div at bounding box center [440, 222] width 880 height 444
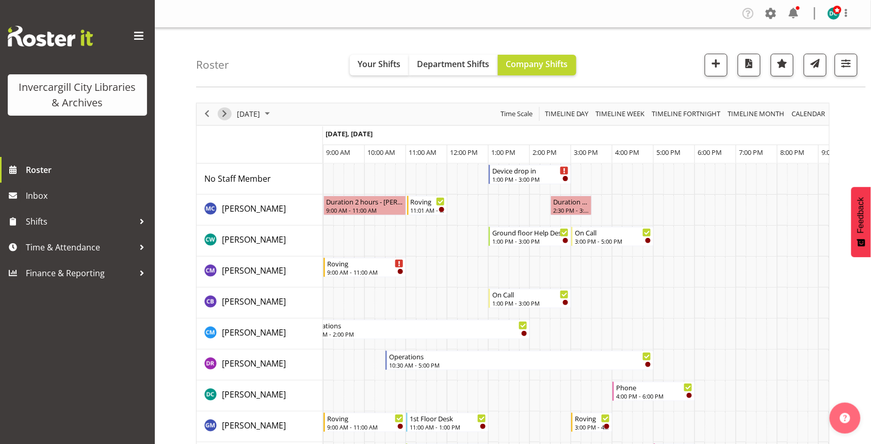
click at [223, 117] on span "Next" at bounding box center [224, 113] width 12 height 13
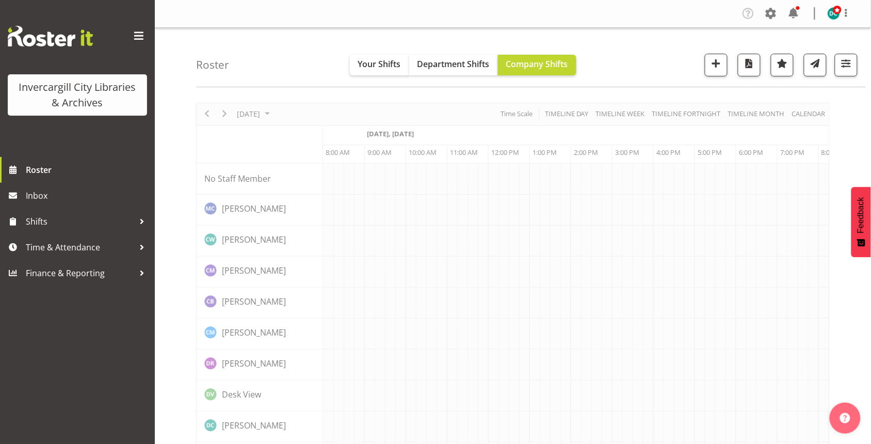
scroll to position [0, 41]
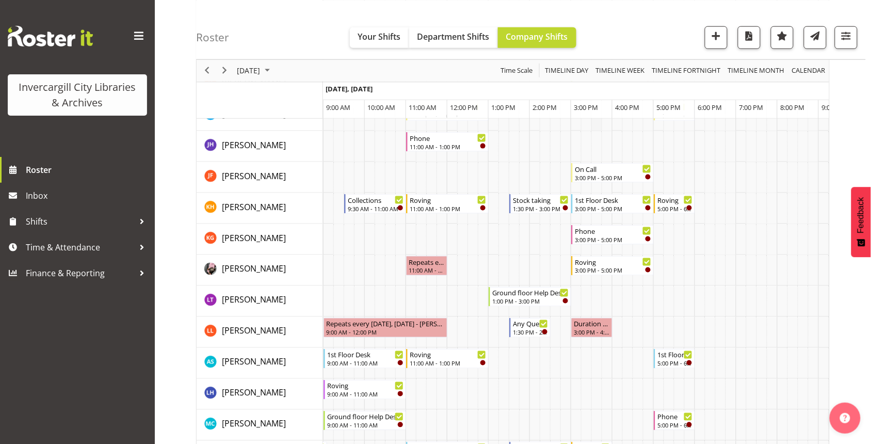
scroll to position [129, 0]
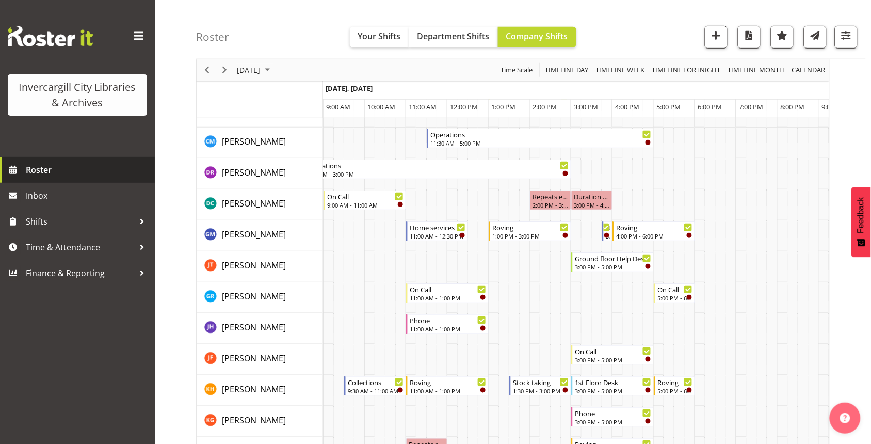
click at [53, 169] on span "Roster" at bounding box center [88, 169] width 124 height 15
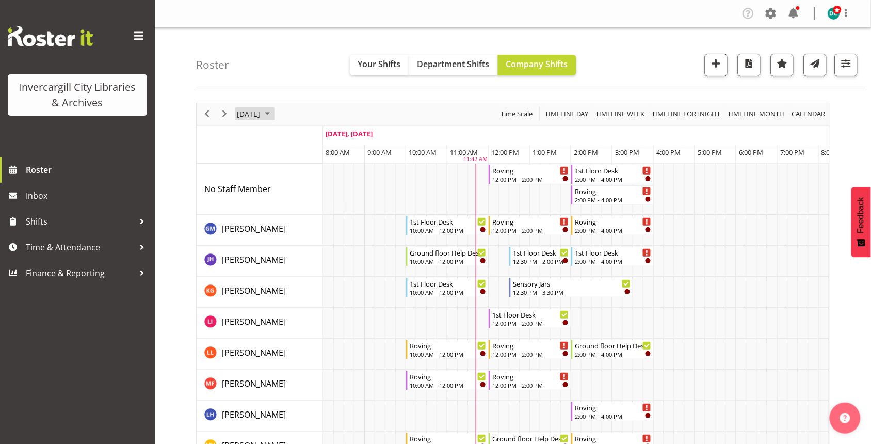
click at [259, 113] on span "October 4, 2025" at bounding box center [248, 113] width 25 height 13
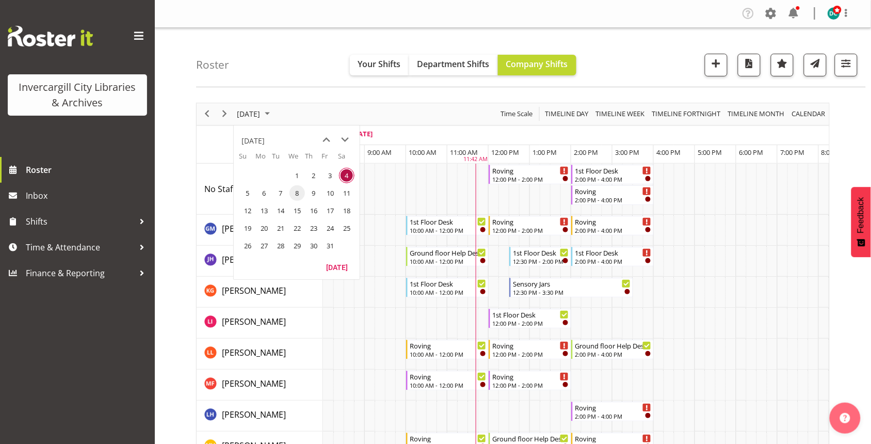
click at [295, 192] on span "8" at bounding box center [296, 192] width 15 height 15
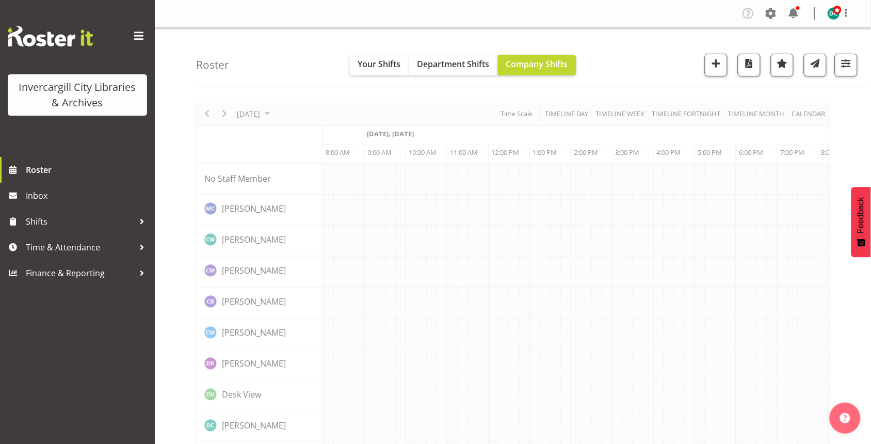
scroll to position [0, 41]
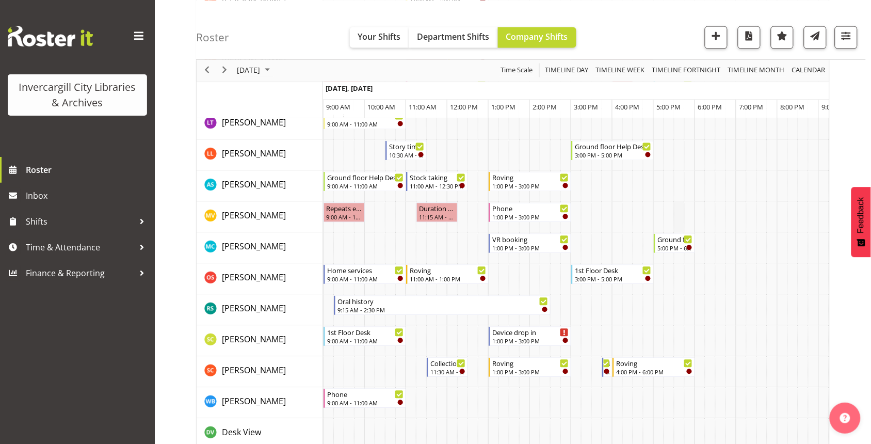
scroll to position [645, 0]
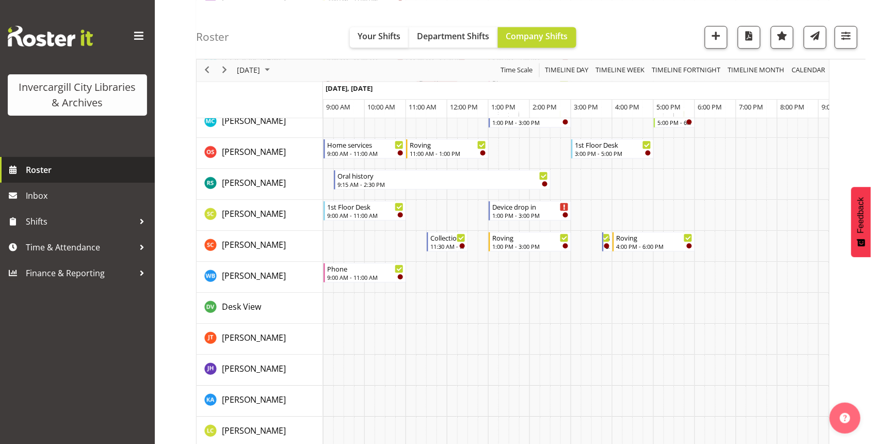
click at [34, 173] on span "Roster" at bounding box center [88, 169] width 124 height 15
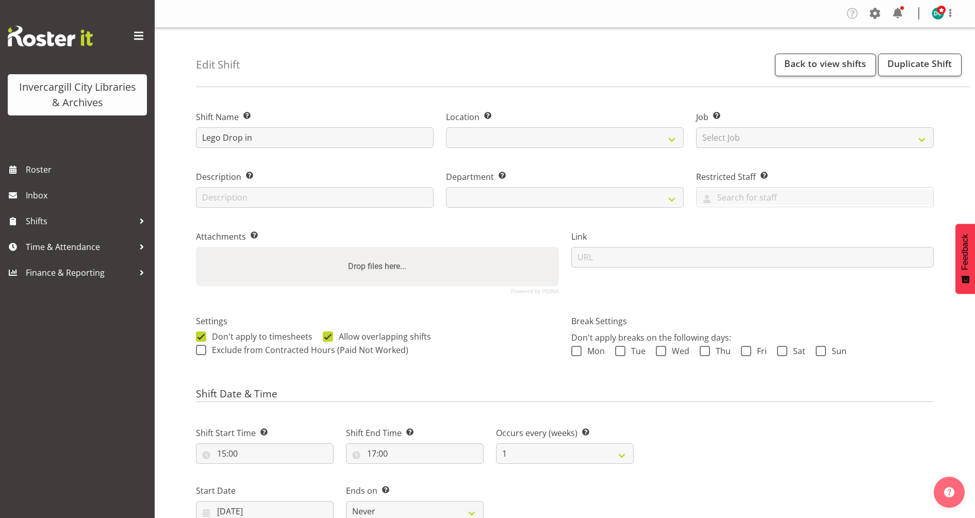
select select
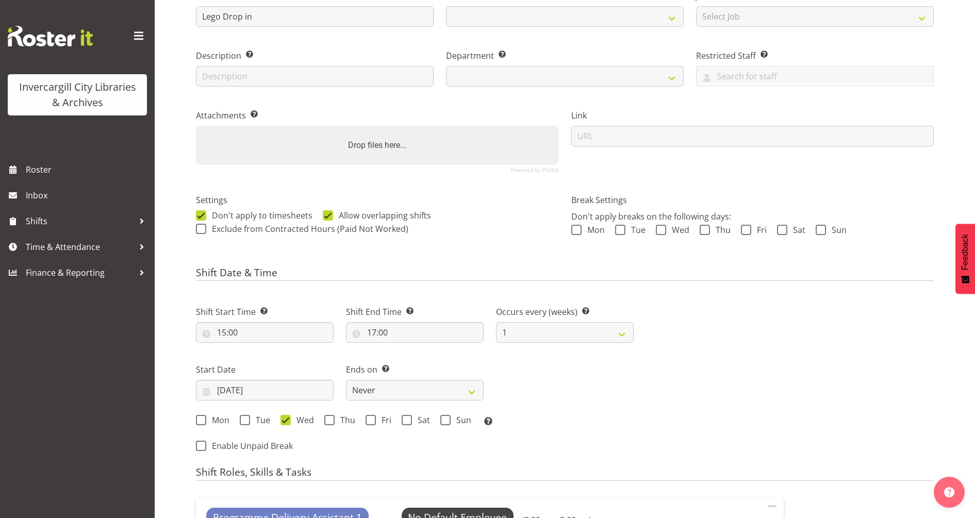
scroll to position [129, 0]
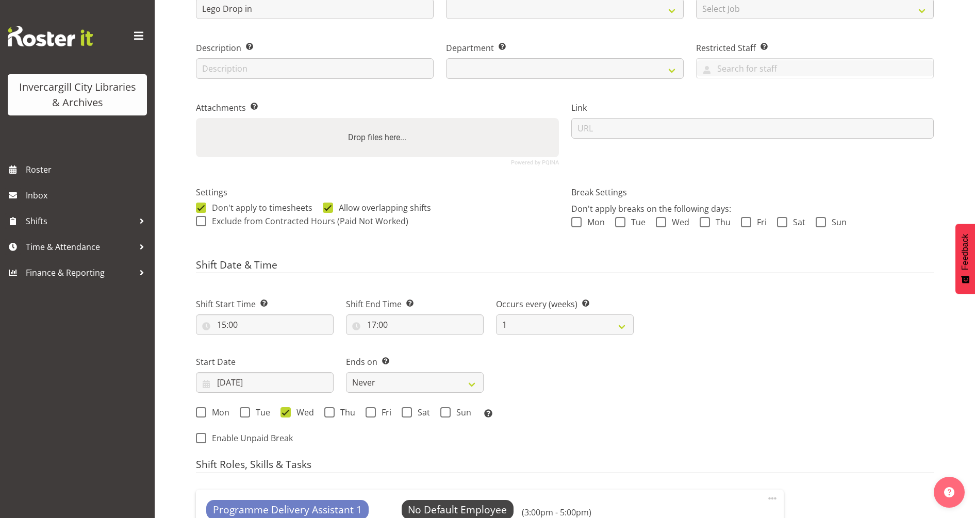
select select
select select "1276"
select select "921"
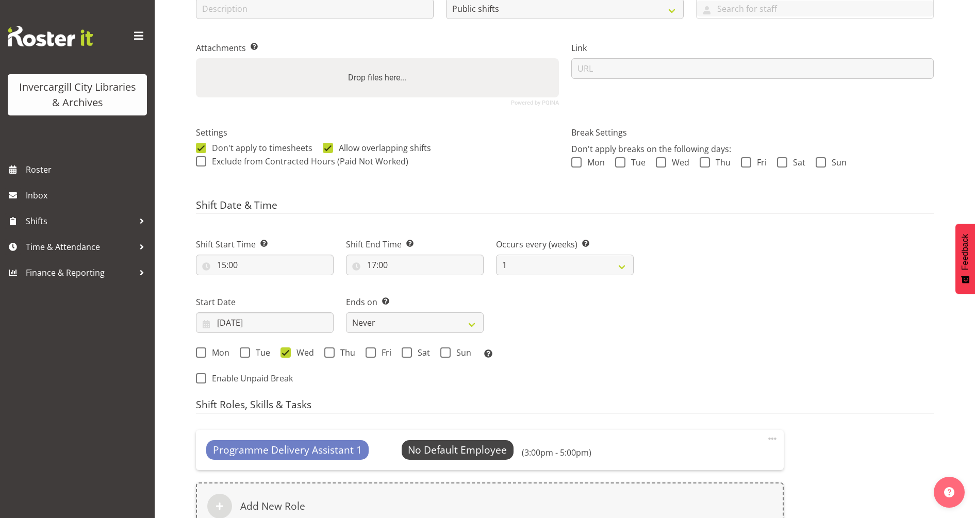
scroll to position [258, 0]
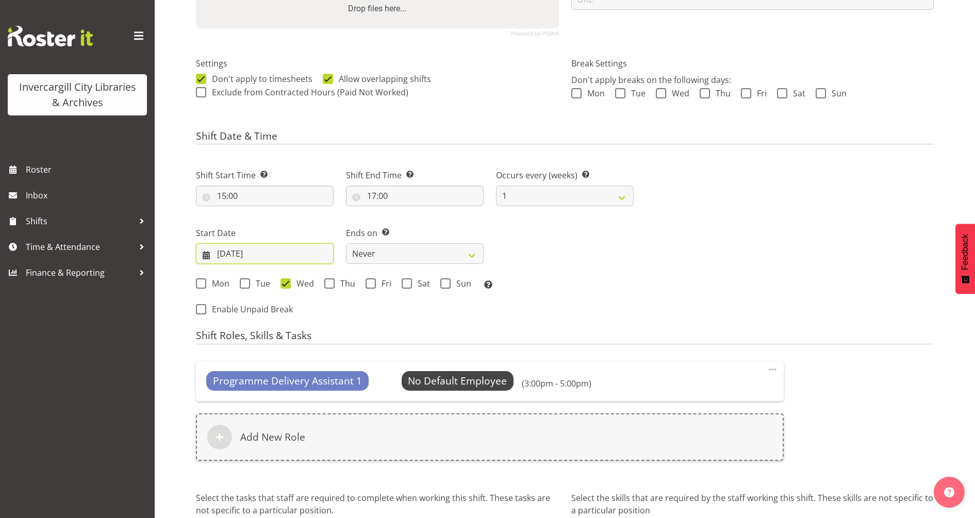
click at [251, 252] on input "06/08/2025" at bounding box center [265, 253] width 138 height 21
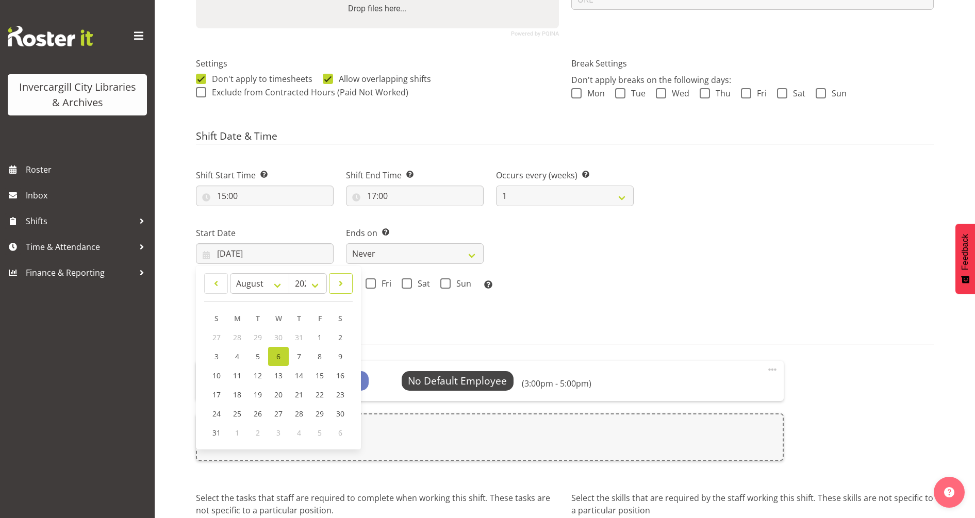
click at [337, 282] on span at bounding box center [341, 283] width 10 height 12
select select "9"
click at [275, 359] on link "8" at bounding box center [278, 357] width 21 height 19
type input "08/10/2025"
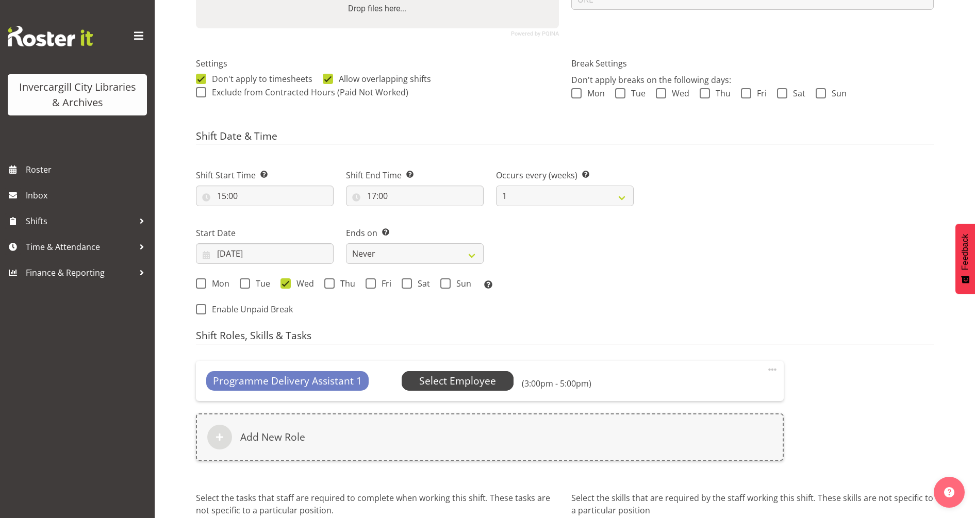
click at [484, 379] on span "Select Employee" at bounding box center [457, 381] width 77 height 15
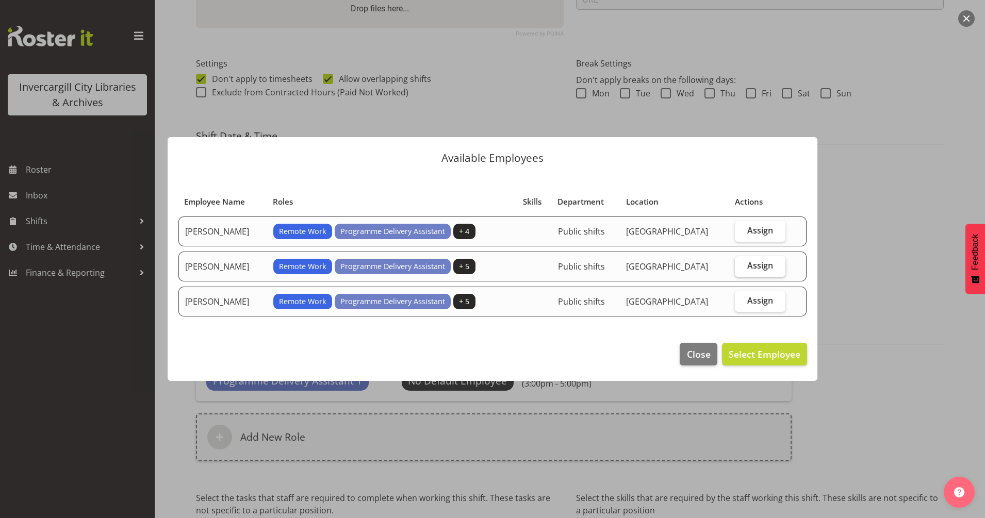
click at [743, 265] on label "Assign" at bounding box center [760, 266] width 51 height 21
click at [742, 265] on input "Assign" at bounding box center [738, 266] width 7 height 7
checkbox input "true"
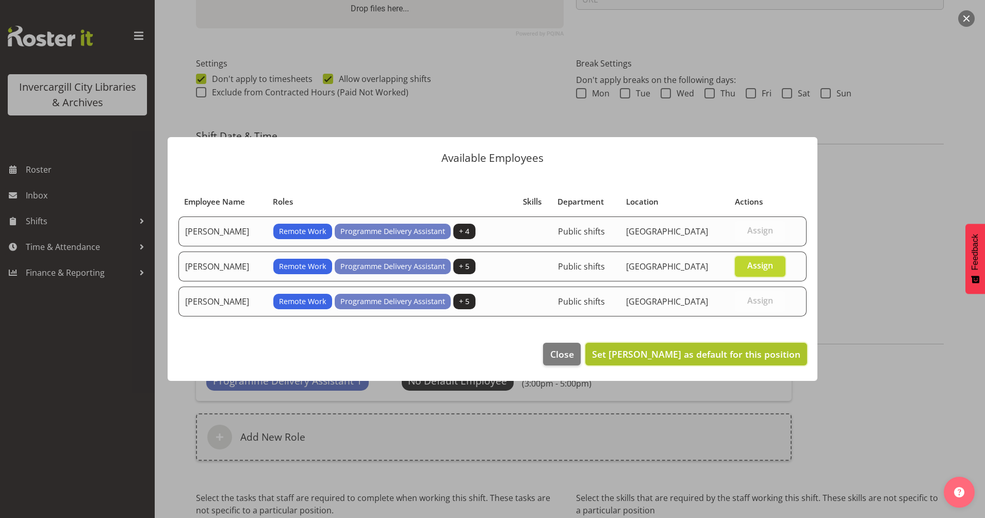
click at [734, 355] on span "Set Chamique Mamolo as default for this position" at bounding box center [696, 354] width 208 height 12
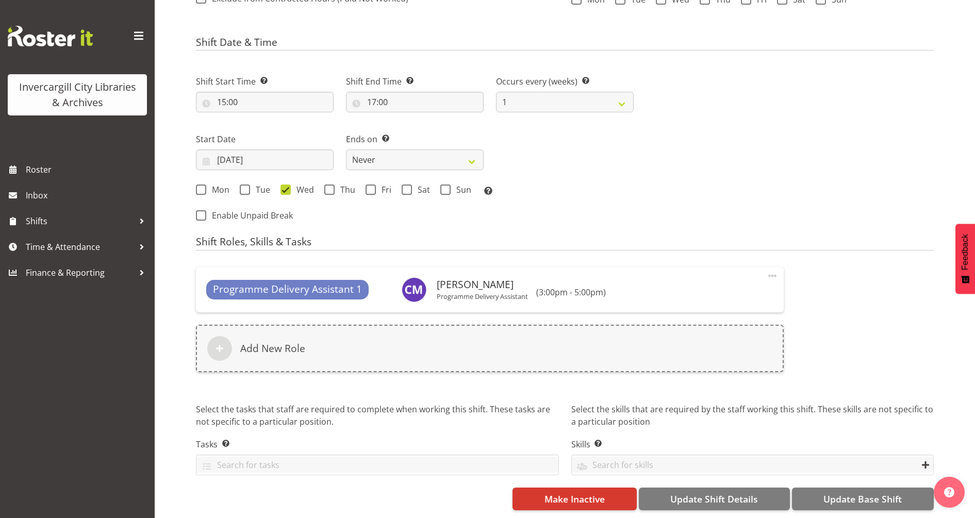
scroll to position [362, 0]
click at [842, 493] on span "Update Base Shift" at bounding box center [863, 499] width 78 height 13
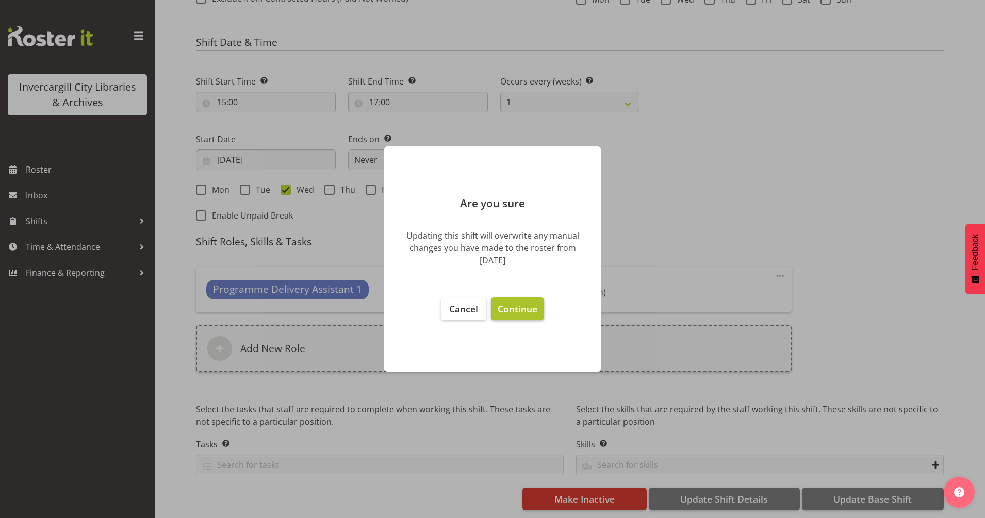
click at [516, 302] on button "Continue" at bounding box center [517, 309] width 53 height 23
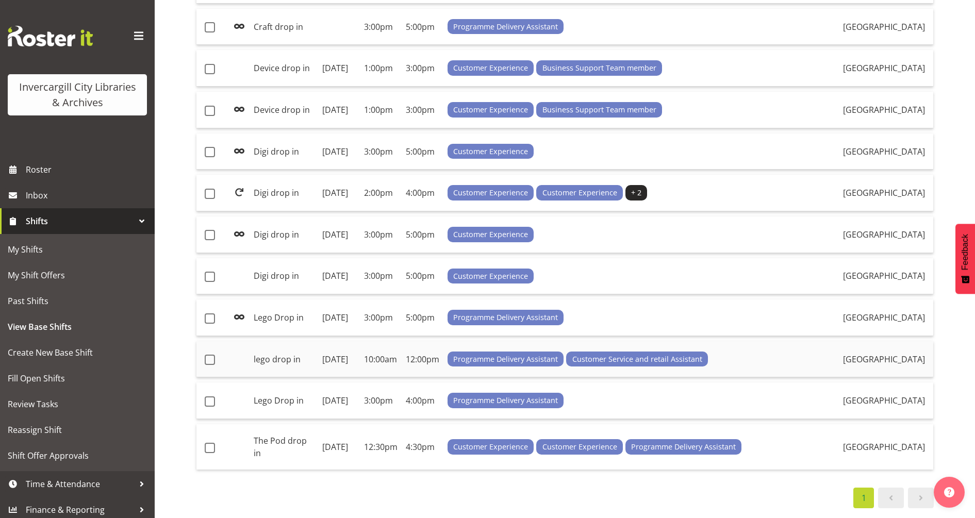
scroll to position [568, 0]
click at [211, 355] on span at bounding box center [210, 360] width 10 height 10
checkbox input "true"
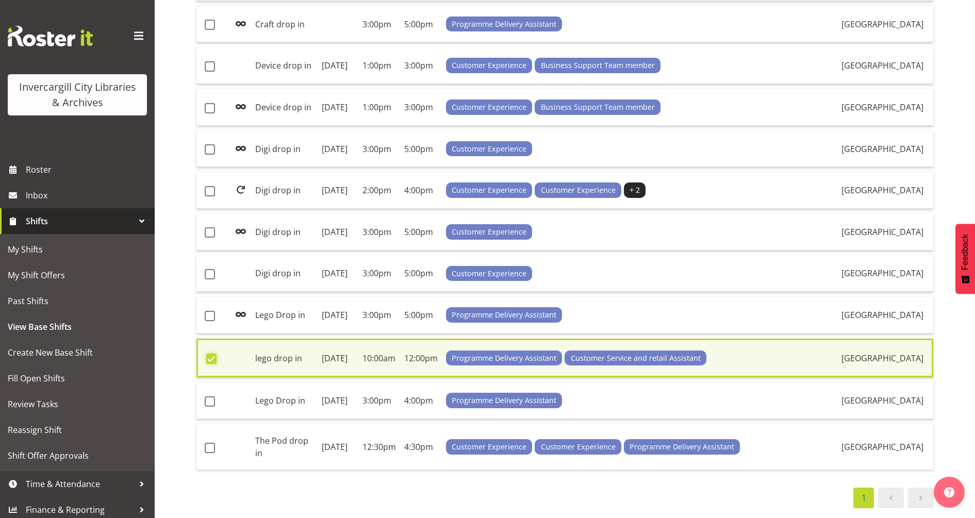
scroll to position [572, 0]
click at [209, 397] on span at bounding box center [210, 402] width 10 height 10
checkbox input "true"
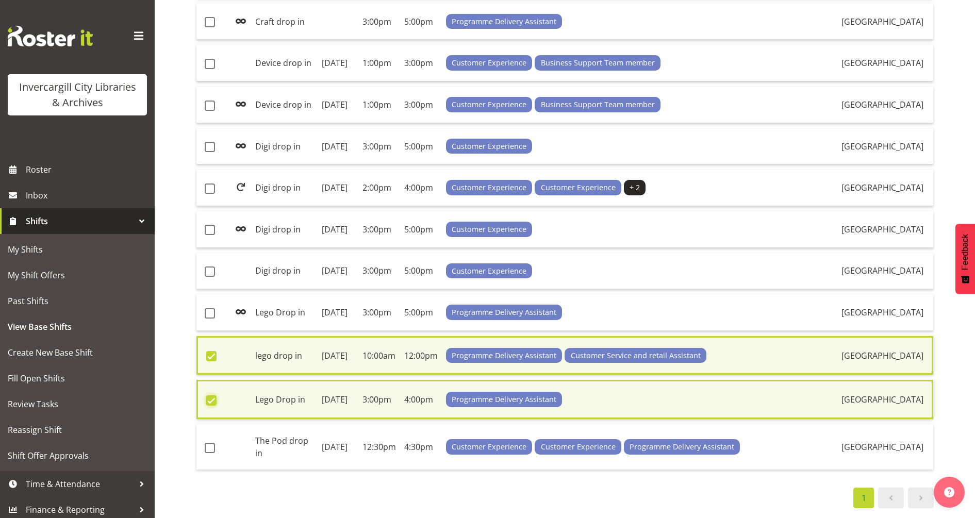
scroll to position [508, 0]
click at [211, 277] on span at bounding box center [210, 272] width 10 height 10
checkbox input "true"
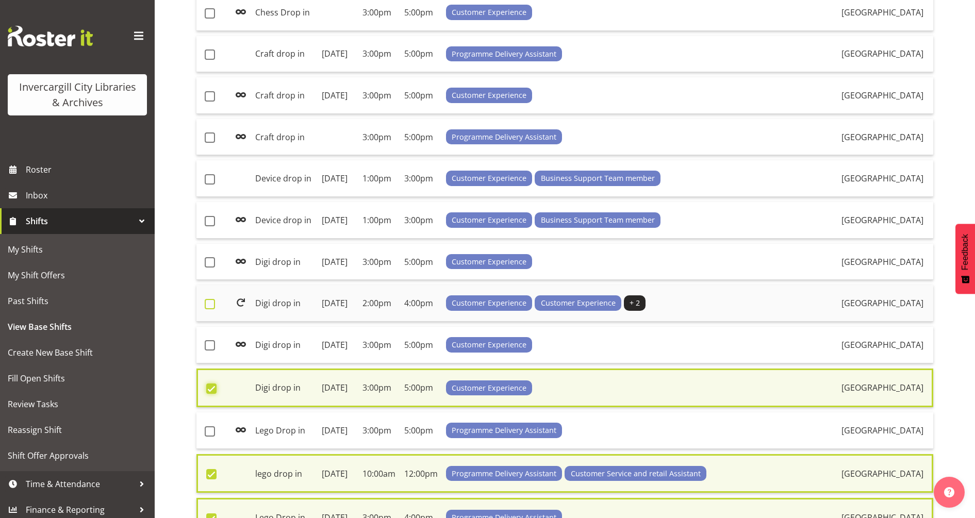
scroll to position [250, 0]
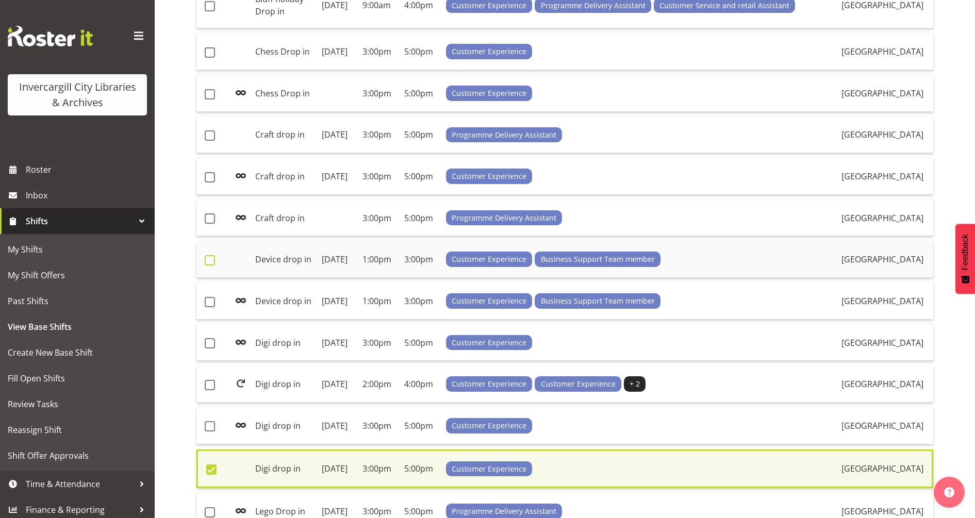
click at [209, 266] on span at bounding box center [210, 260] width 10 height 10
checkbox input "true"
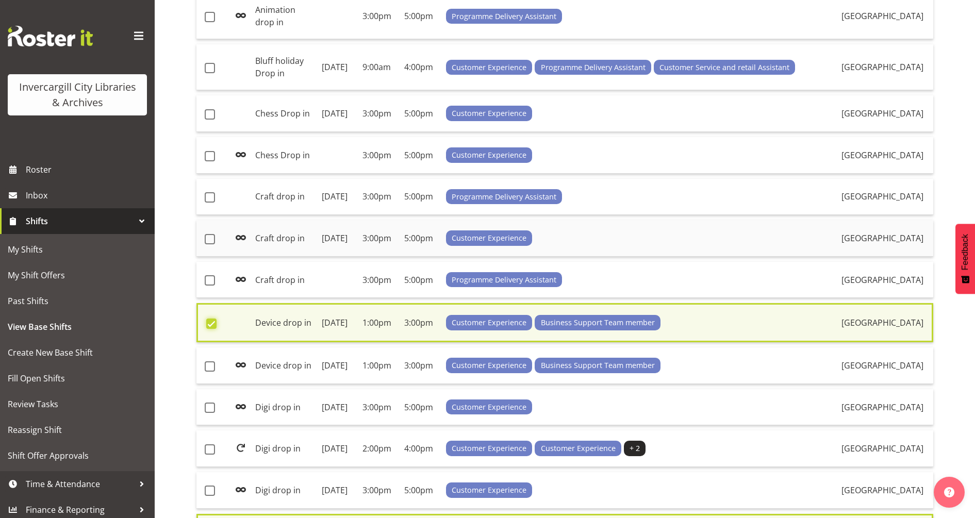
scroll to position [121, 0]
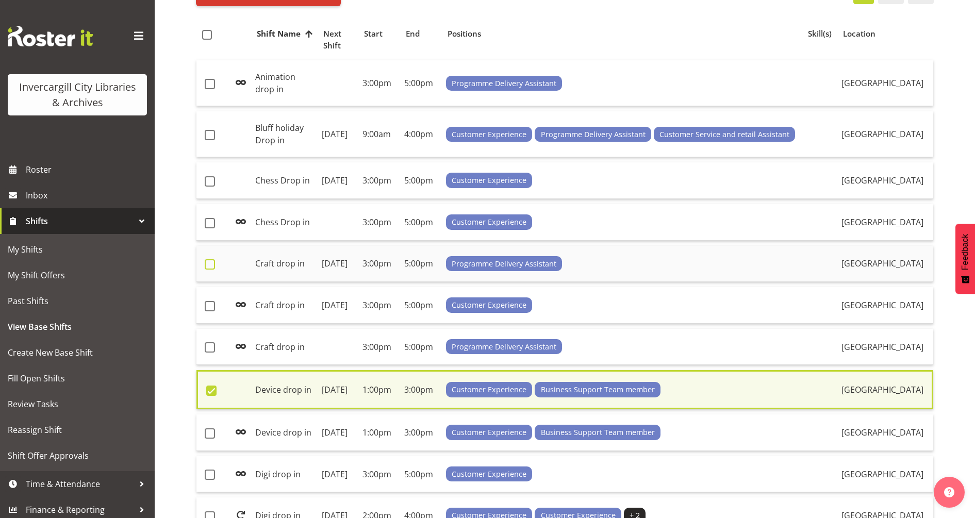
click at [207, 270] on span at bounding box center [210, 264] width 10 height 10
checkbox input "true"
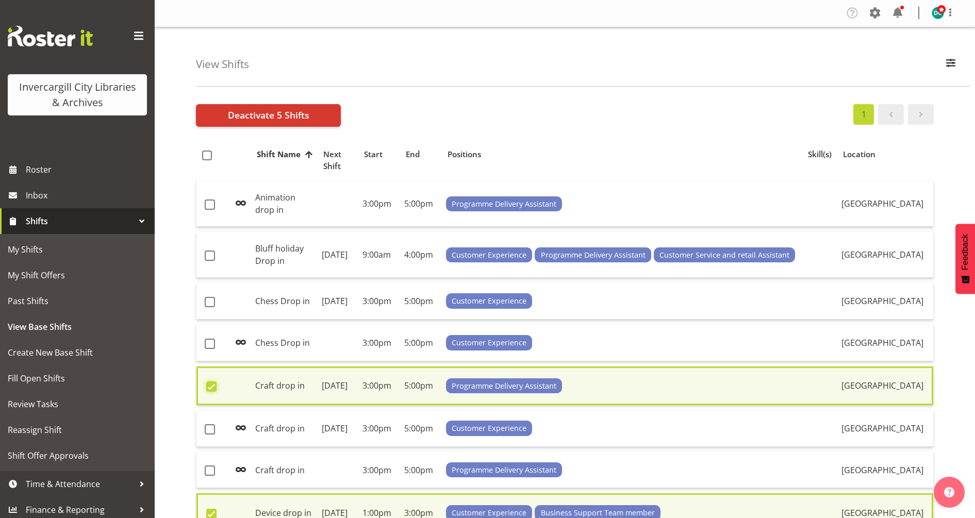
scroll to position [0, 0]
click at [208, 298] on span at bounding box center [210, 303] width 10 height 10
checkbox input "true"
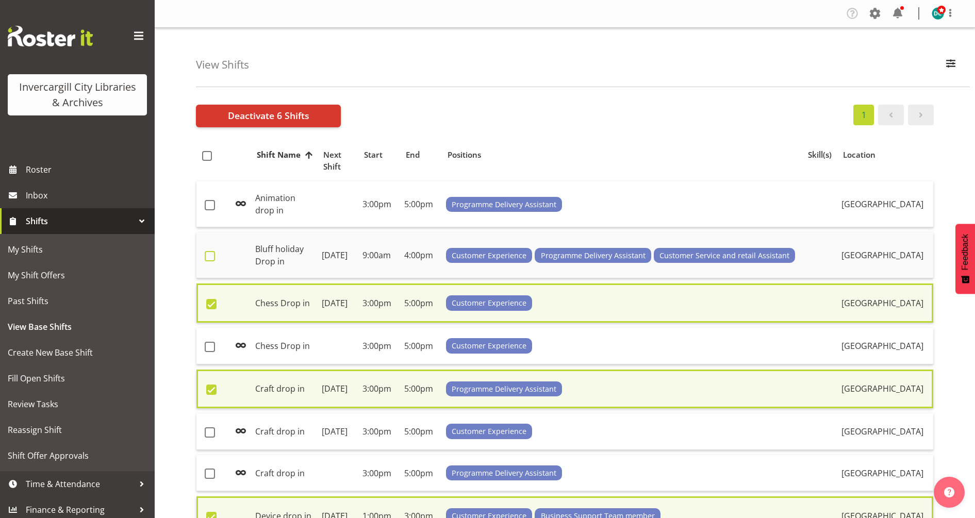
click at [209, 251] on span at bounding box center [210, 256] width 10 height 10
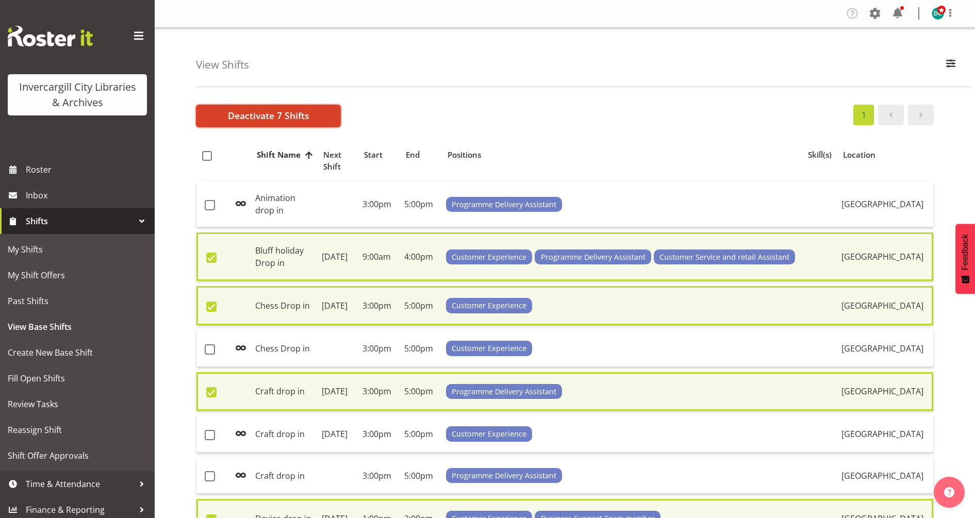
click at [273, 111] on span "Deactivate 7 Shifts" at bounding box center [268, 115] width 81 height 13
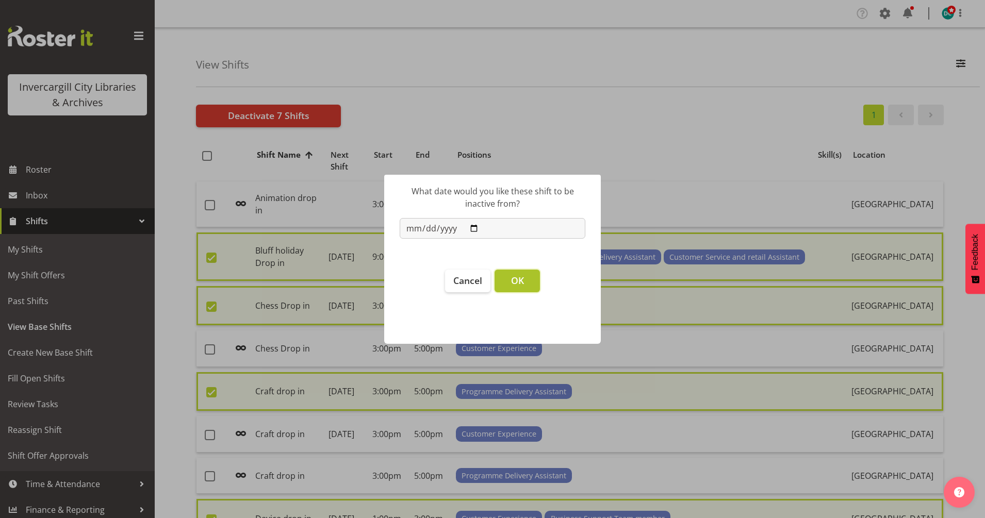
click at [517, 284] on span "OK" at bounding box center [517, 280] width 13 height 12
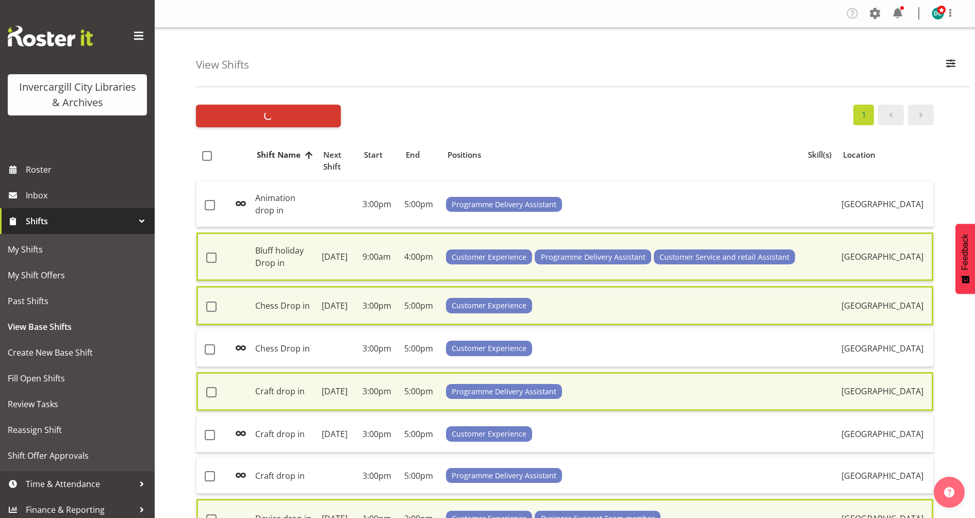
checkbox input "false"
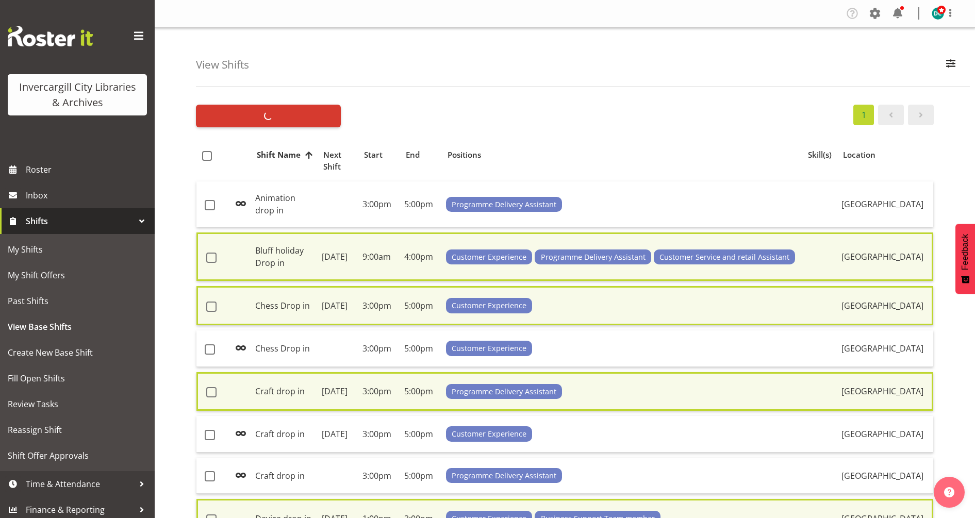
checkbox input "false"
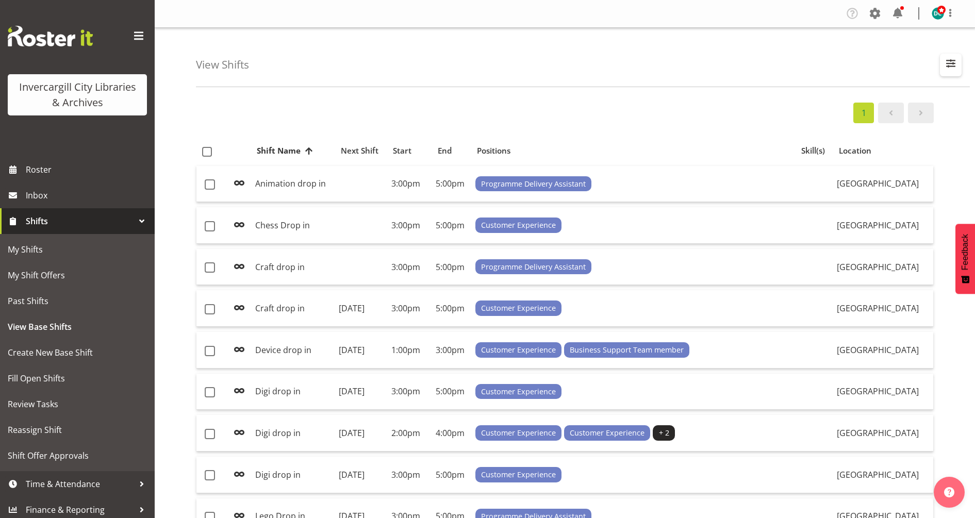
click at [950, 62] on span "button" at bounding box center [950, 63] width 13 height 13
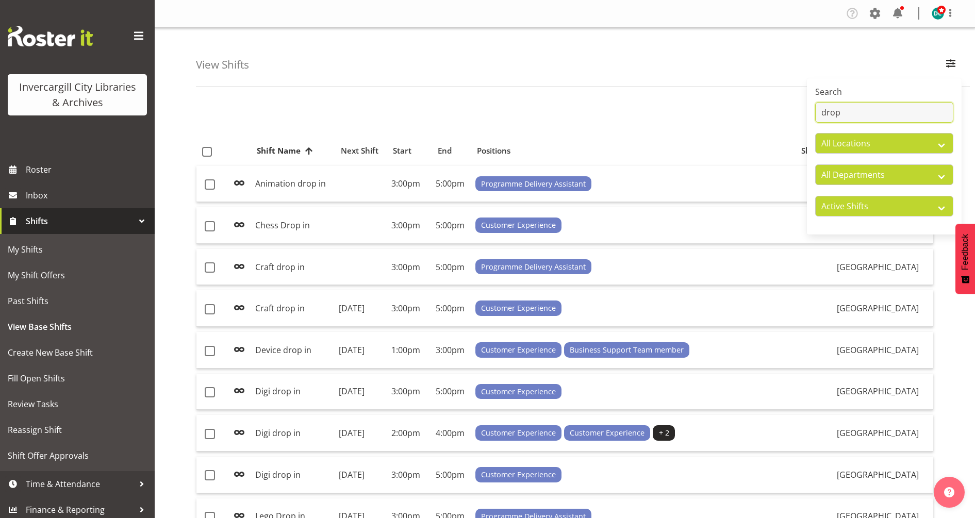
drag, startPoint x: 857, startPoint y: 115, endPoint x: 806, endPoint y: 105, distance: 52.0
click at [806, 105] on div "View Shifts Search drop All Locations [GEOGRAPHIC_DATA] [GEOGRAPHIC_DATA] All D…" at bounding box center [565, 326] width 821 height 597
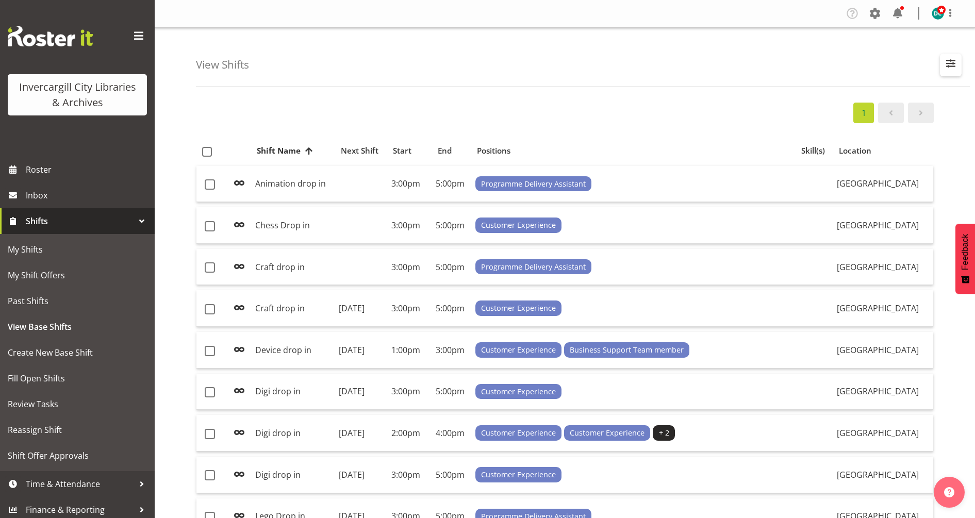
click at [947, 65] on span "button" at bounding box center [950, 63] width 13 height 13
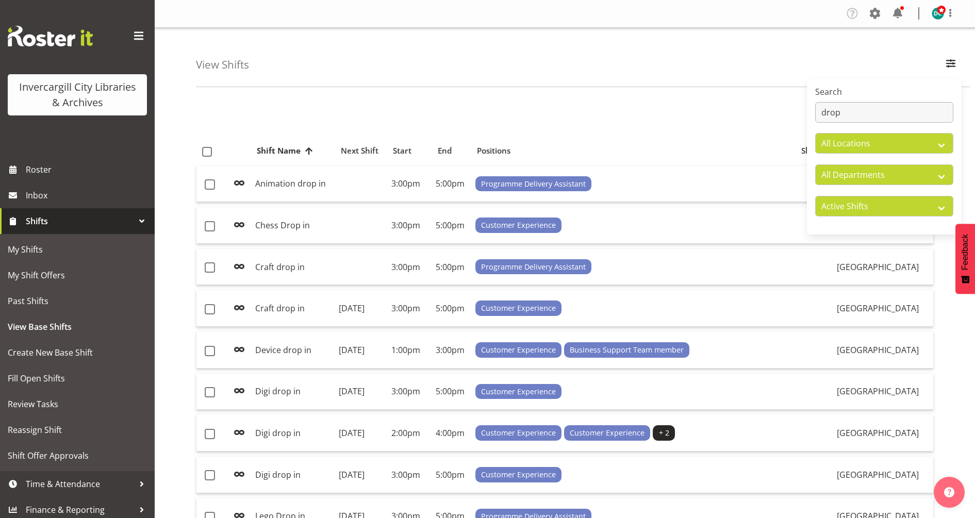
click at [887, 104] on div "Search drop" at bounding box center [884, 104] width 138 height 37
click at [882, 111] on input "drop" at bounding box center [884, 112] width 138 height 21
type input "d"
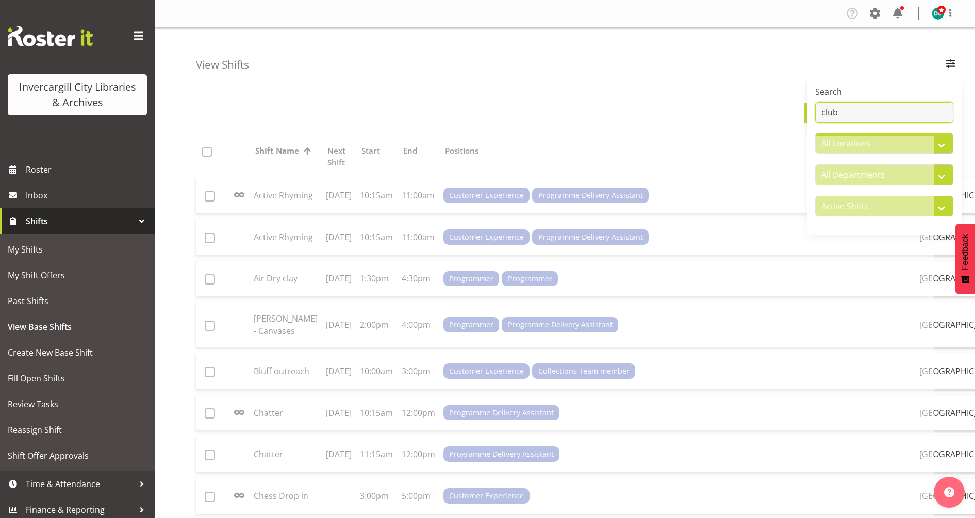
type input "club"
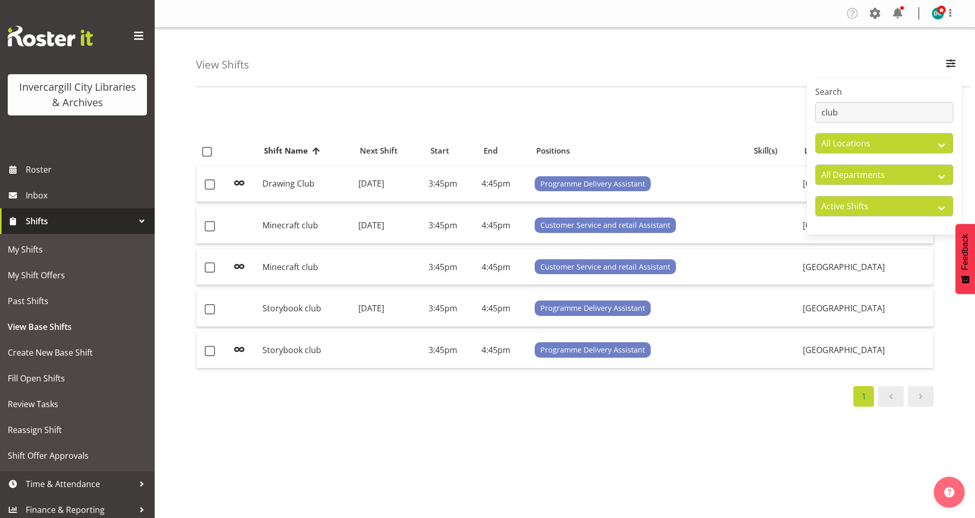
click at [739, 62] on div "View Shifts Search club All Locations [GEOGRAPHIC_DATA] [GEOGRAPHIC_DATA] All D…" at bounding box center [583, 57] width 774 height 59
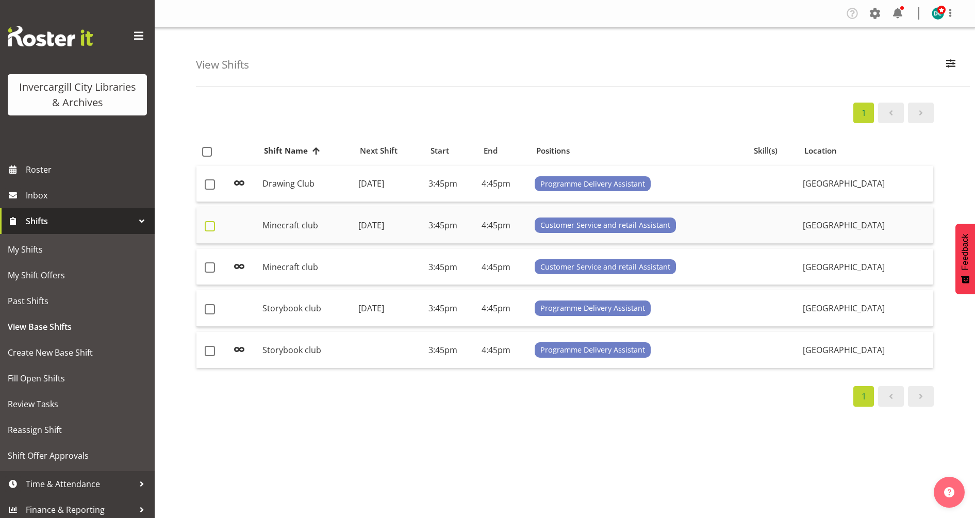
click at [212, 227] on span at bounding box center [210, 226] width 10 height 10
checkbox input "true"
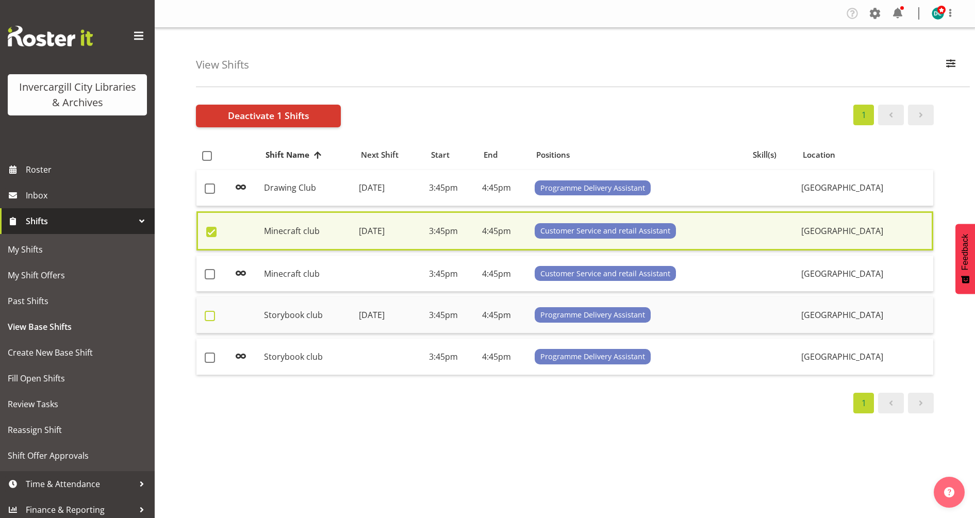
click at [209, 311] on span at bounding box center [210, 316] width 10 height 10
checkbox input "true"
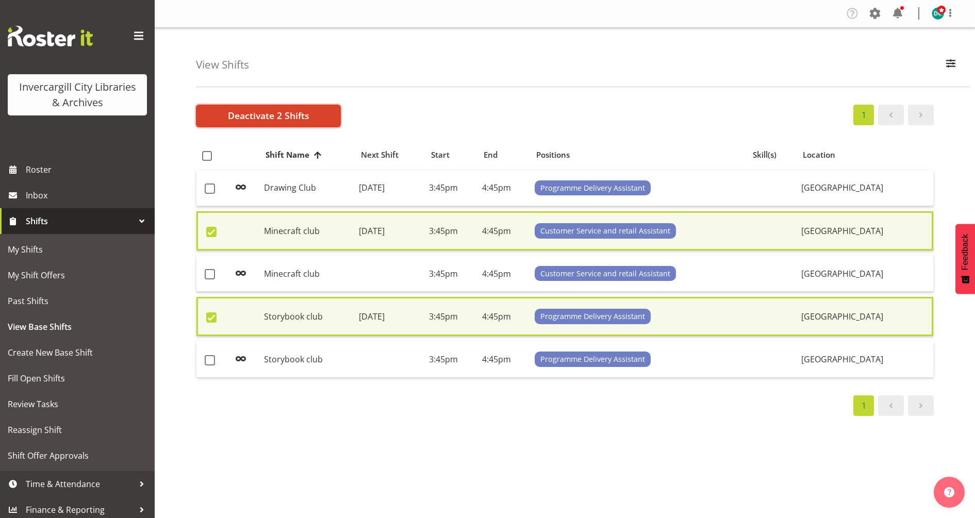
click at [223, 121] on button "Deactivate 2 Shifts" at bounding box center [268, 116] width 145 height 23
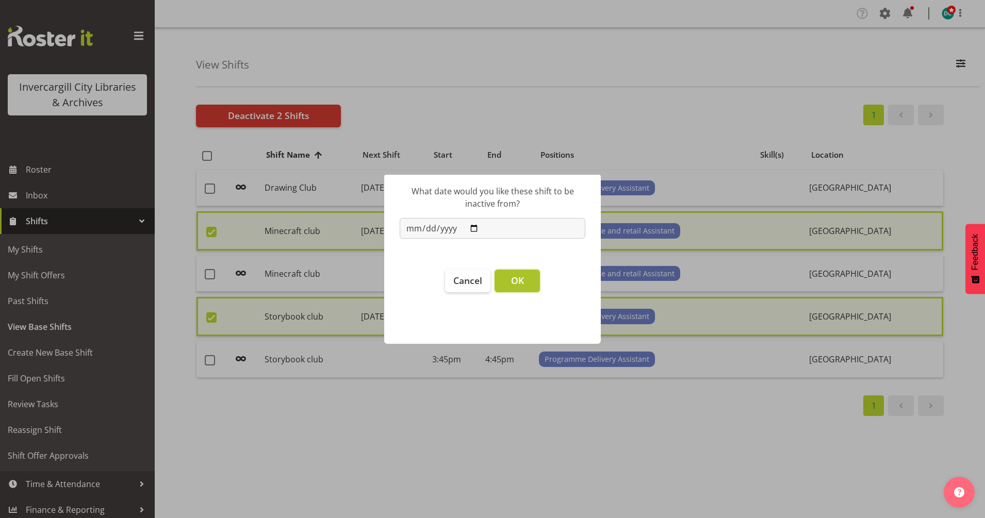
click at [510, 287] on button "OK" at bounding box center [517, 281] width 45 height 23
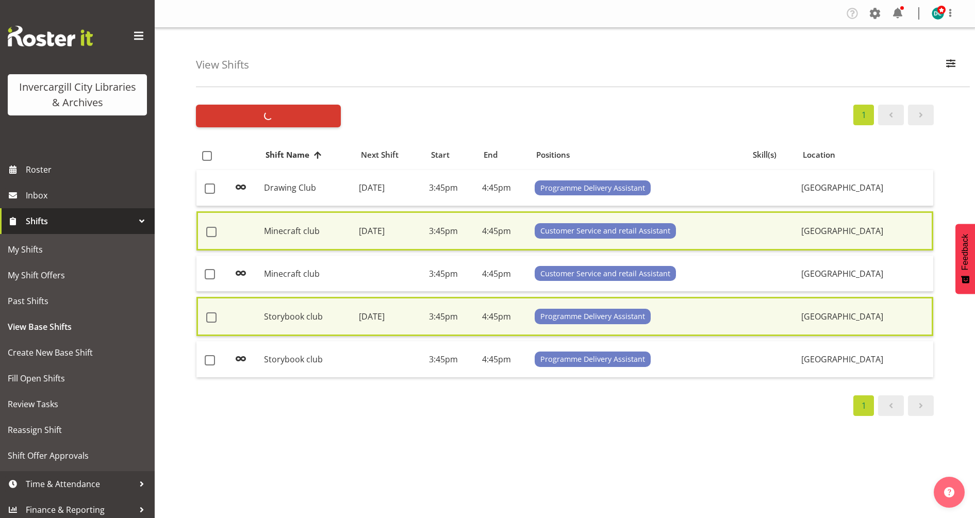
checkbox input "false"
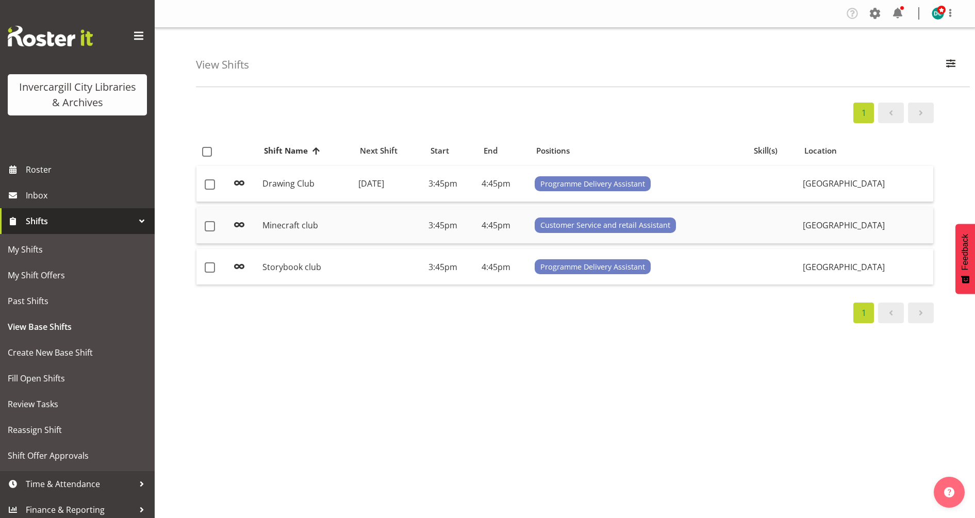
click at [279, 226] on td "Minecraft club" at bounding box center [306, 225] width 96 height 37
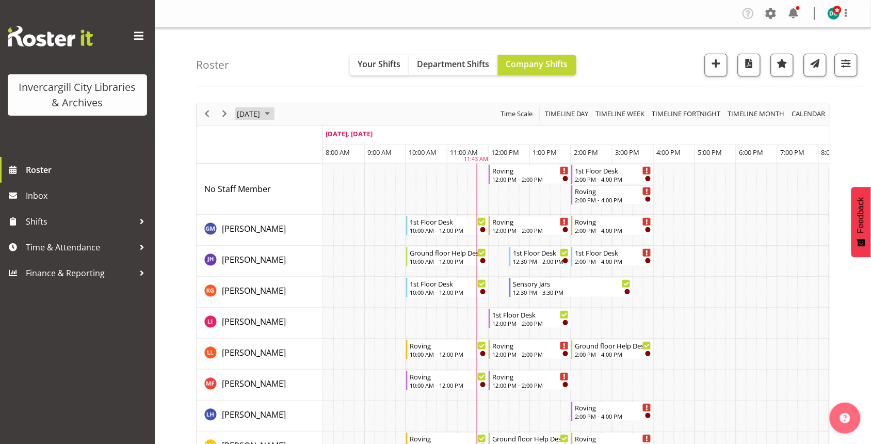
click at [261, 110] on span "[DATE]" at bounding box center [248, 113] width 25 height 13
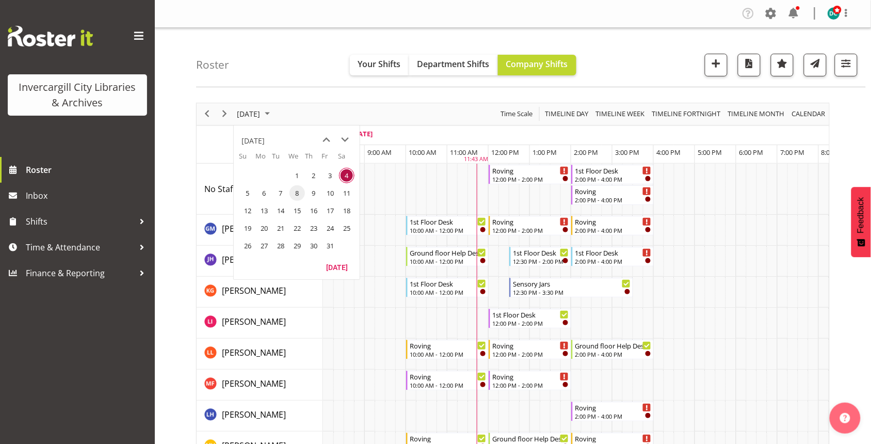
click at [295, 195] on span "8" at bounding box center [296, 192] width 15 height 15
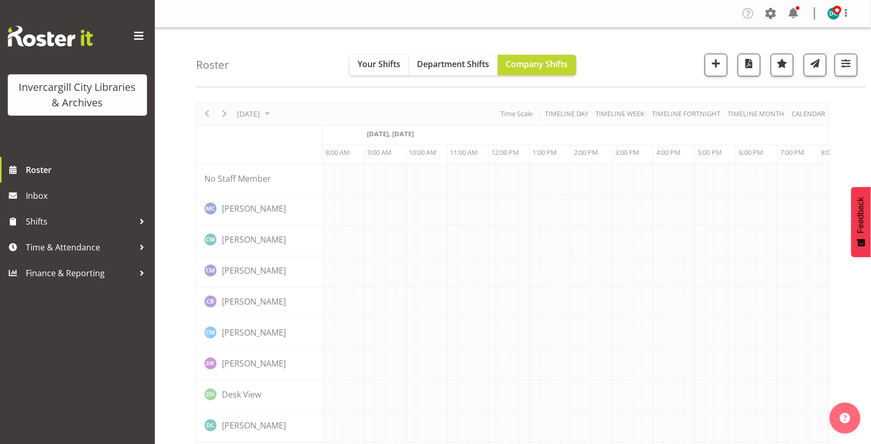
scroll to position [0, 41]
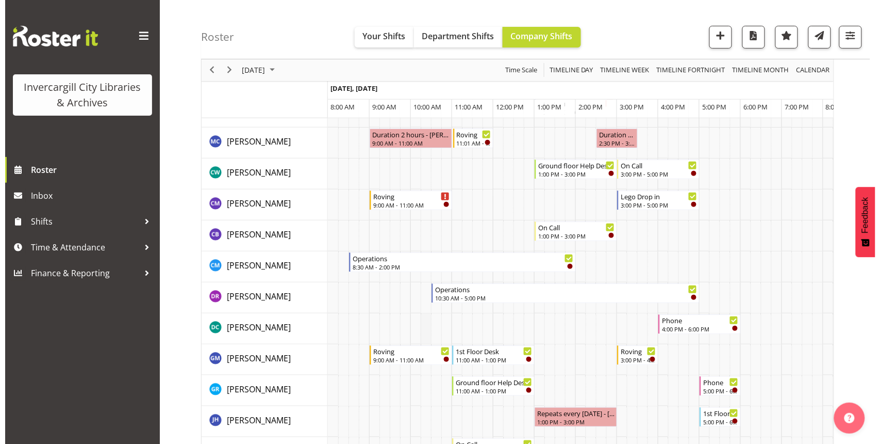
scroll to position [29, 0]
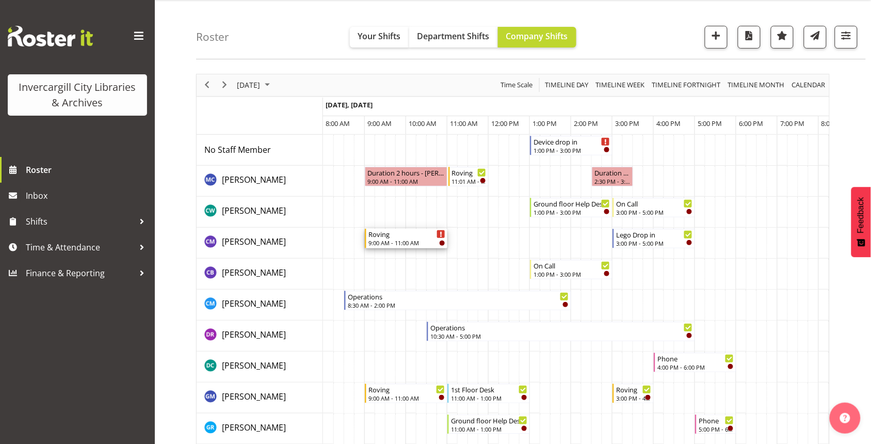
click at [402, 238] on div "Roving" at bounding box center [406, 233] width 77 height 10
click at [0, 0] on div at bounding box center [0, 0] width 0 height 0
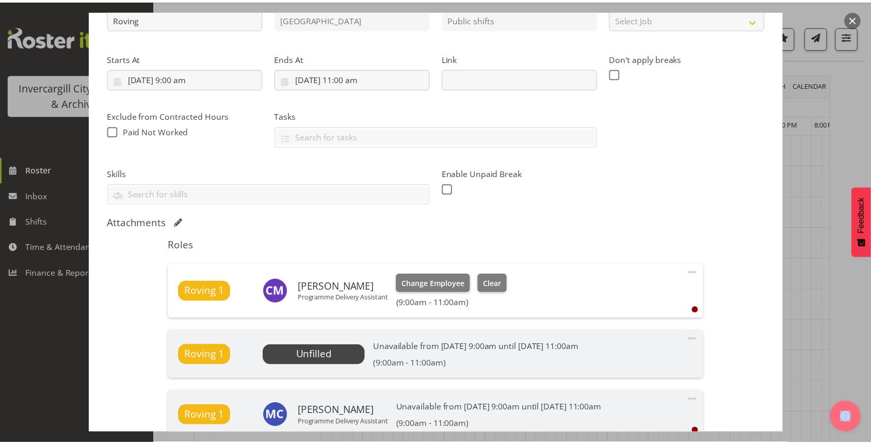
scroll to position [193, 0]
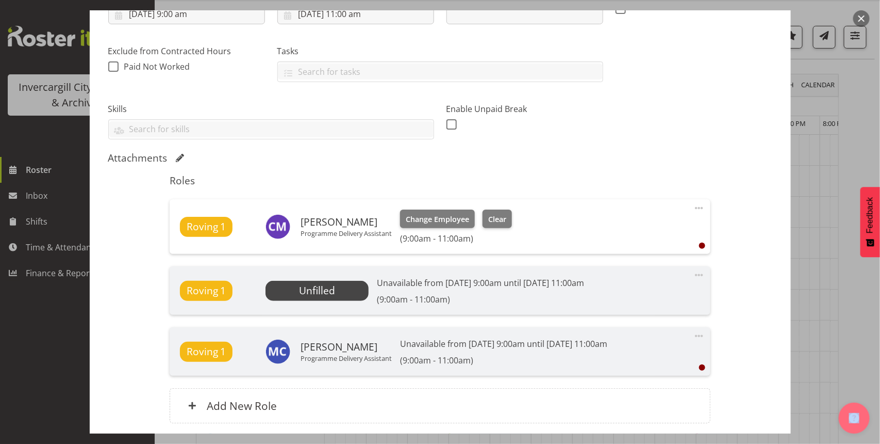
click at [862, 15] on button "button" at bounding box center [862, 18] width 17 height 17
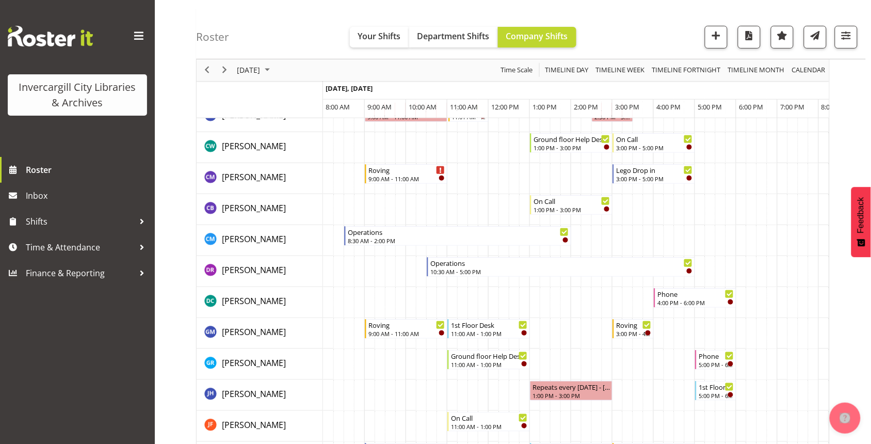
scroll to position [0, 0]
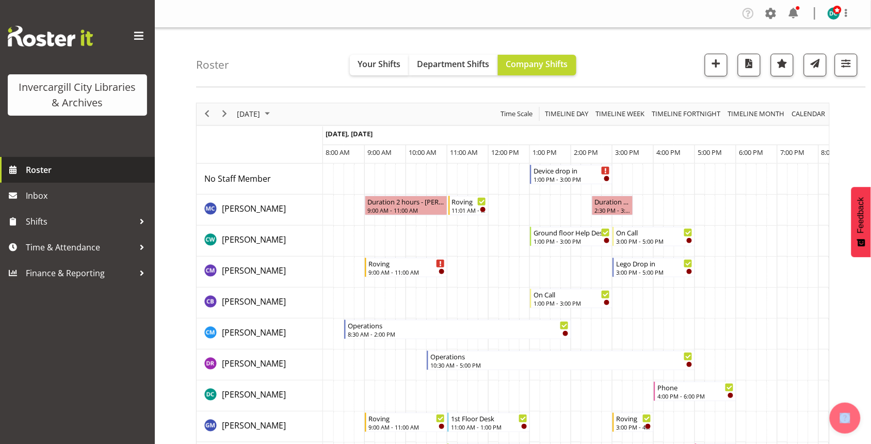
click at [50, 169] on span "Roster" at bounding box center [88, 169] width 124 height 15
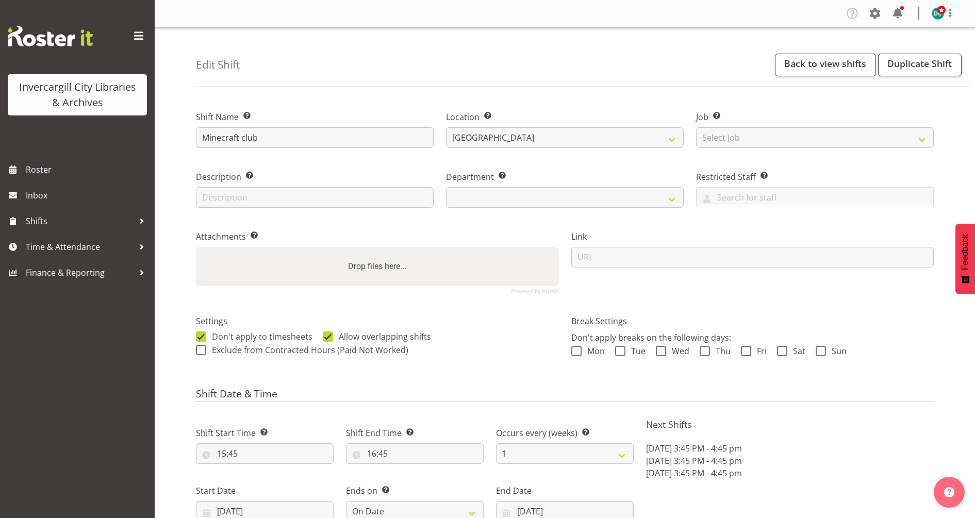
select select "1276"
select select "7"
select select "2025"
select select "date"
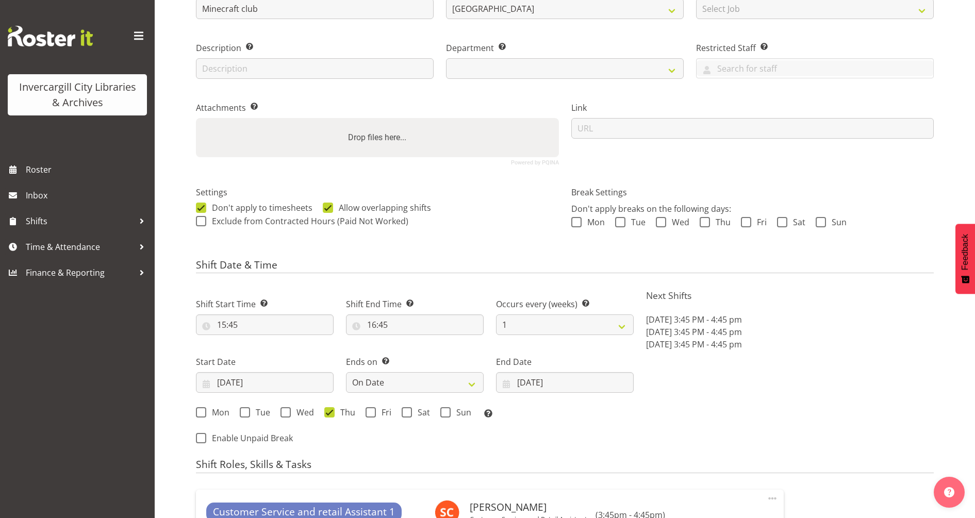
select select "921"
click at [247, 383] on input "[DATE]" at bounding box center [265, 382] width 138 height 21
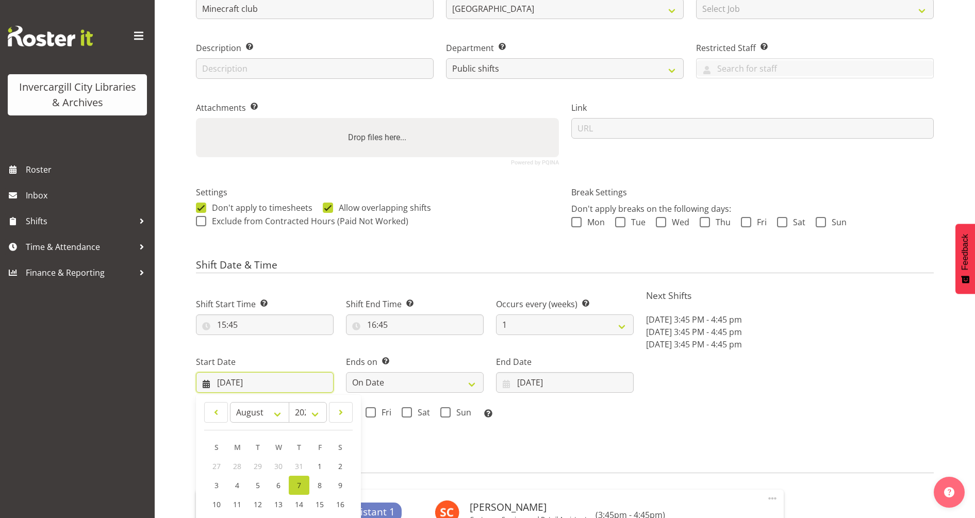
scroll to position [258, 0]
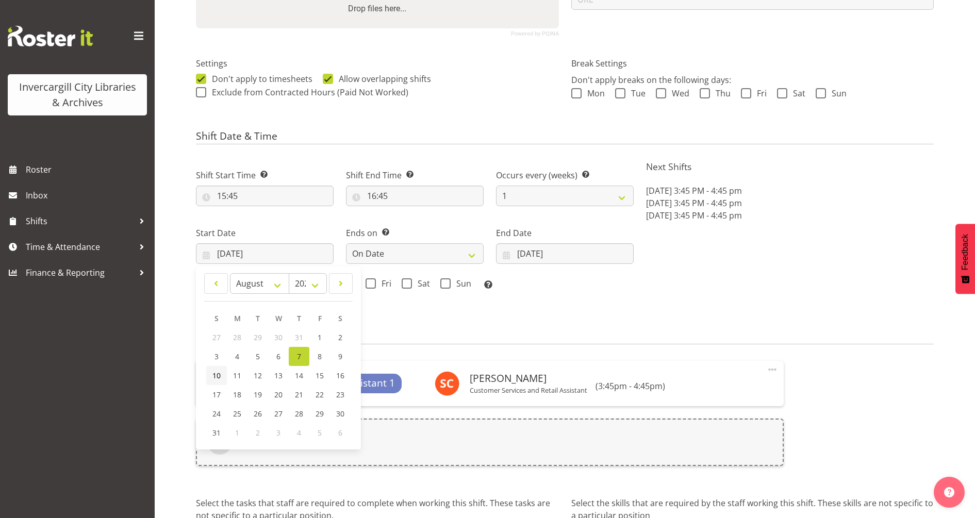
click at [214, 373] on span "10" at bounding box center [216, 376] width 8 height 10
type input "[DATE]"
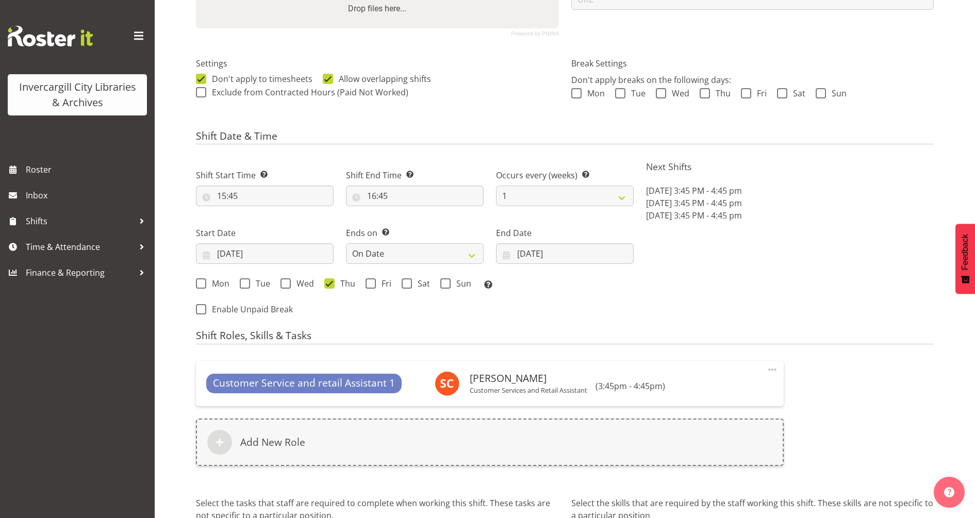
drag, startPoint x: 529, startPoint y: 315, endPoint x: 525, endPoint y: 301, distance: 14.7
click at [530, 314] on div "Shift Start Time Set the time of the day you wish this shift to start 15:45 00 …" at bounding box center [415, 239] width 450 height 169
click at [540, 250] on input "[DATE]" at bounding box center [565, 253] width 138 height 21
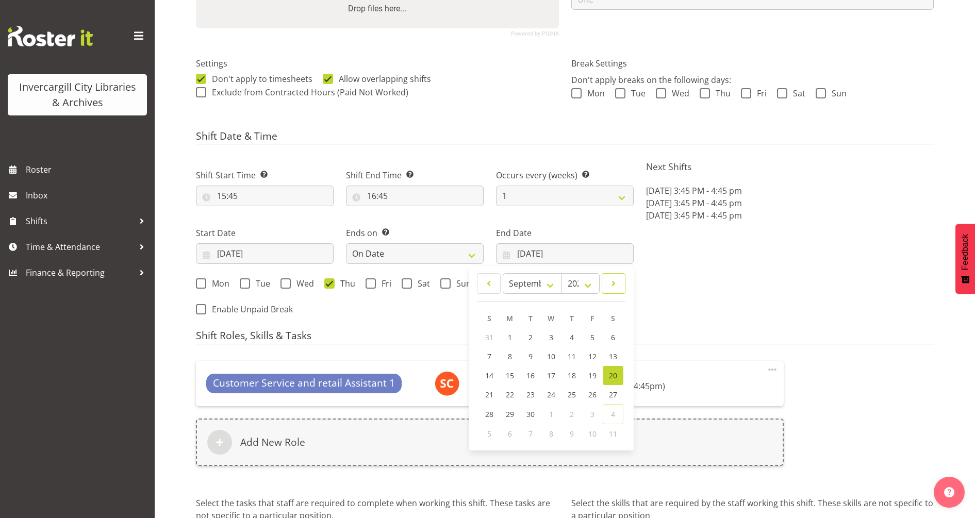
click at [610, 279] on span at bounding box center [614, 283] width 10 height 12
select select "11"
click at [613, 361] on span "13" at bounding box center [613, 357] width 8 height 10
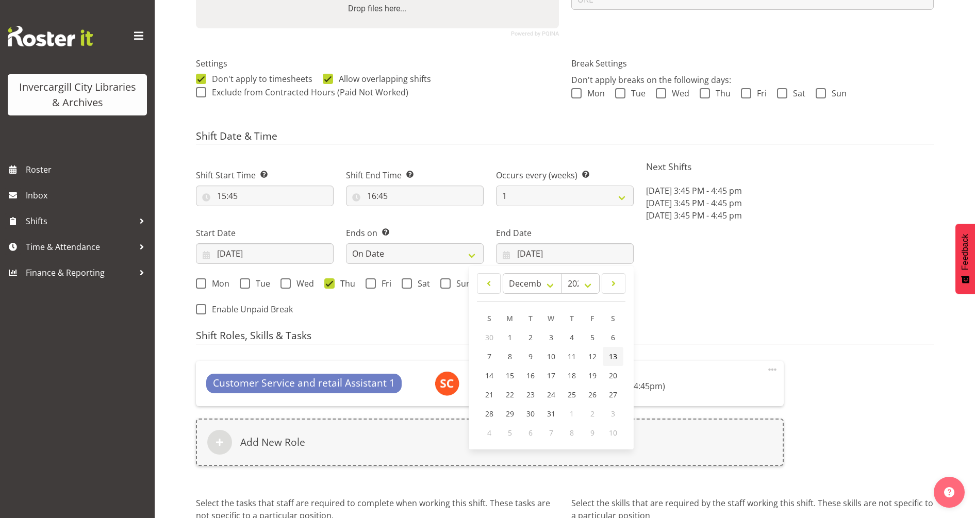
type input "[DATE]"
click at [238, 256] on input "[DATE]" at bounding box center [265, 253] width 138 height 21
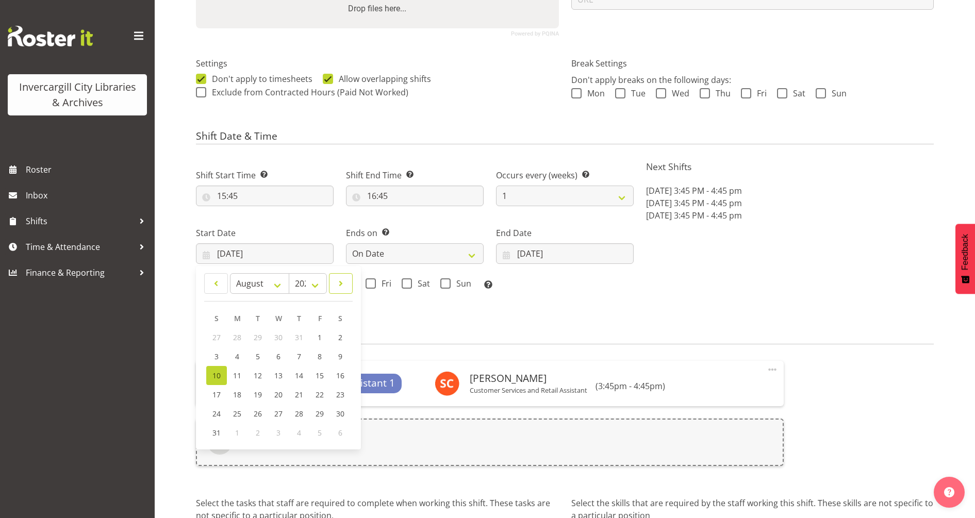
click at [336, 290] on span at bounding box center [341, 283] width 10 height 12
click at [336, 289] on span at bounding box center [341, 283] width 10 height 12
select select "9"
click at [298, 354] on span "9" at bounding box center [299, 358] width 4 height 10
type input "[DATE]"
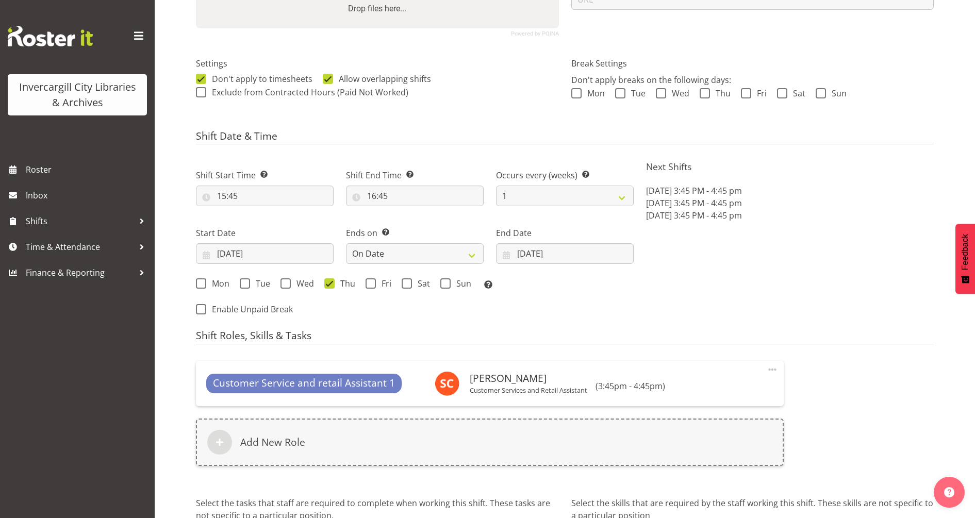
click at [584, 304] on div "Shift Start Time Set the time of the day you wish this shift to start 15:45 00 …" at bounding box center [415, 239] width 450 height 169
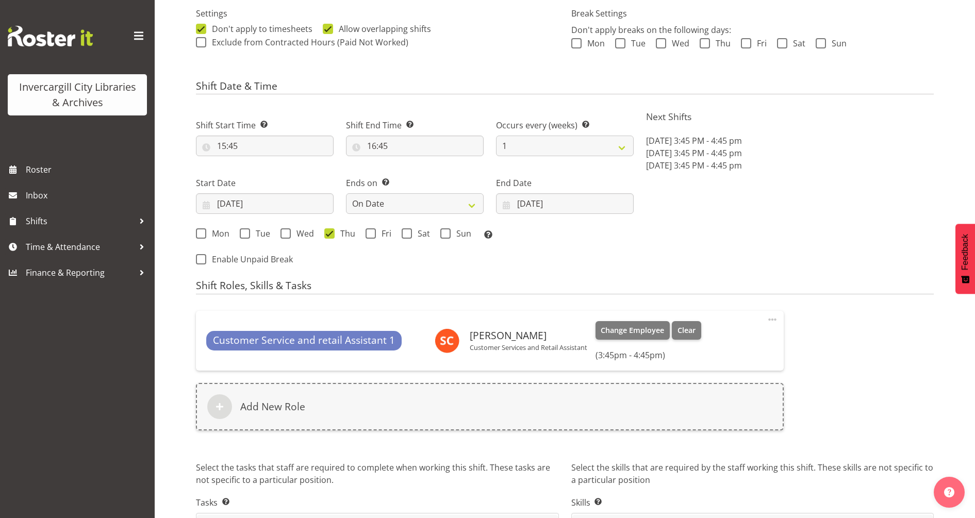
scroll to position [362, 0]
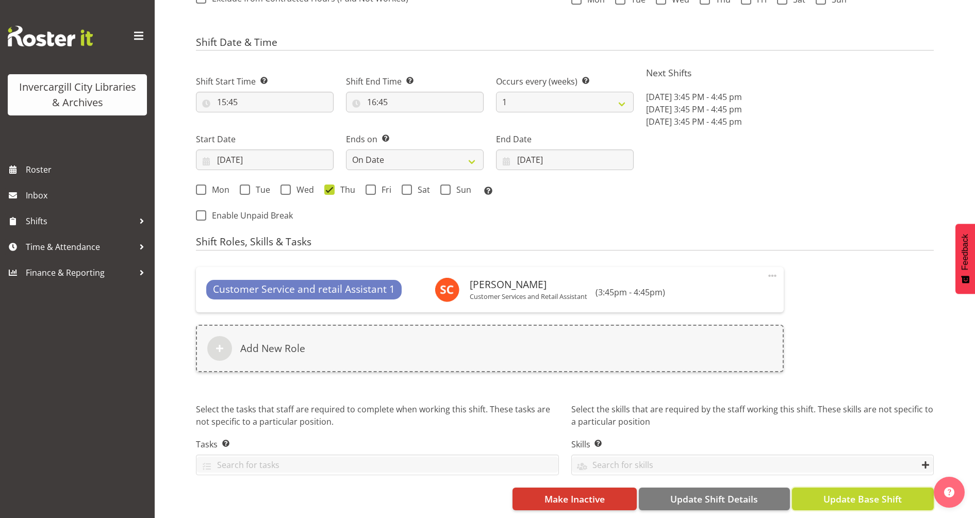
click at [870, 493] on span "Update Base Shift" at bounding box center [863, 499] width 78 height 13
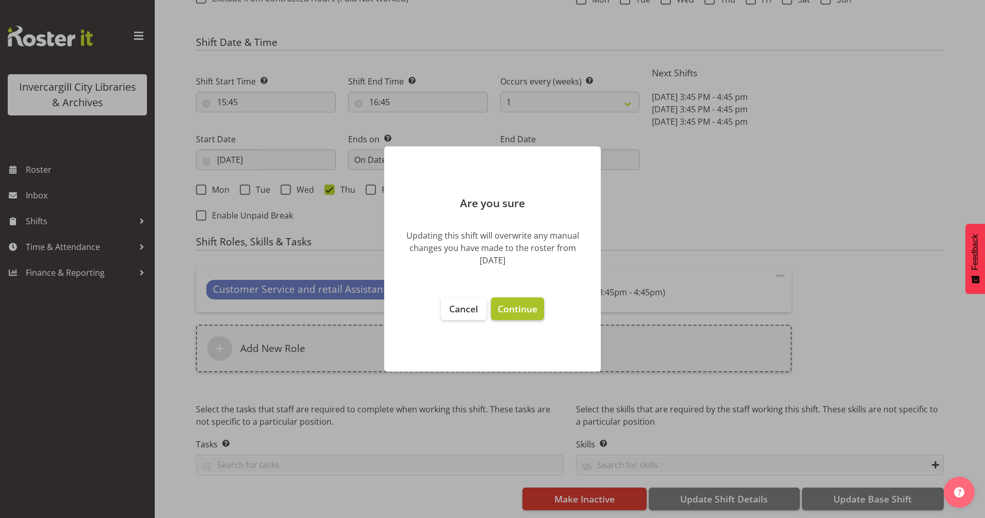
click at [516, 304] on span "Continue" at bounding box center [518, 309] width 40 height 12
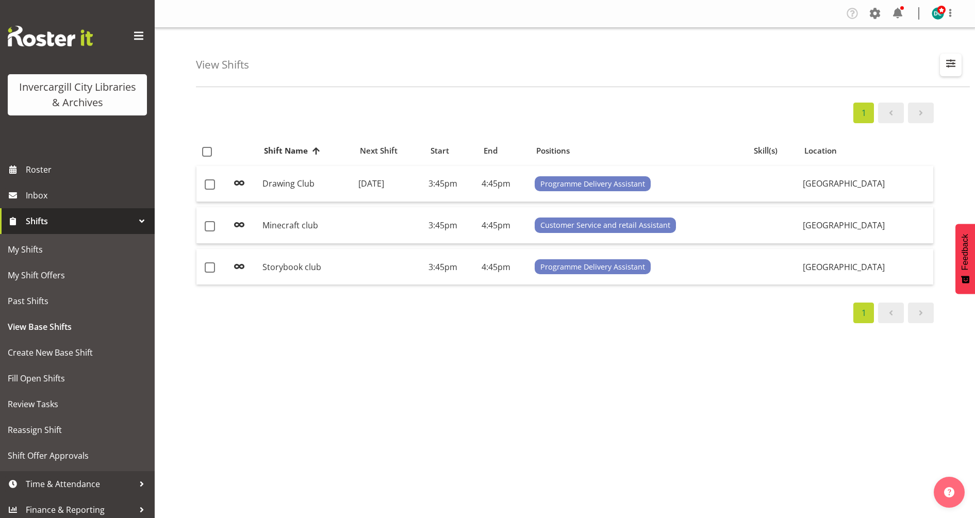
click at [950, 63] on span "button" at bounding box center [950, 63] width 13 height 13
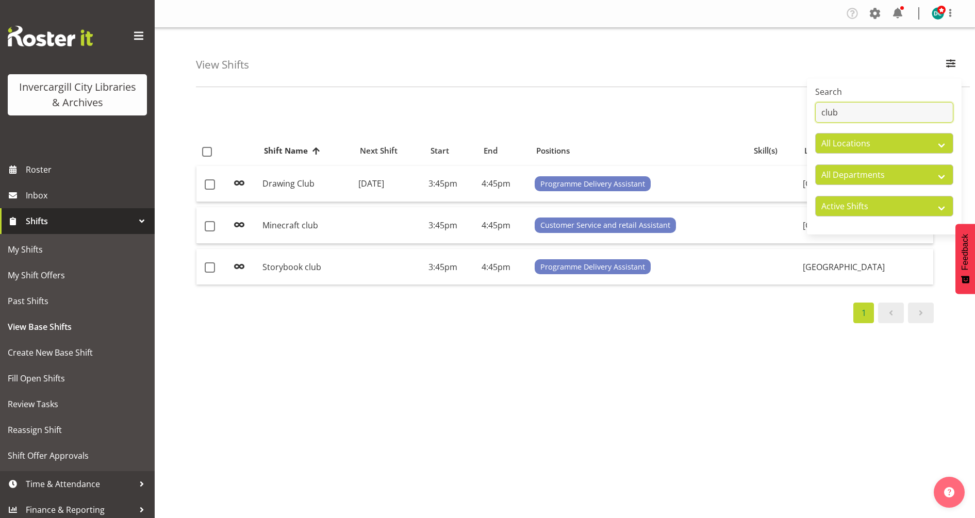
click at [884, 115] on input "club" at bounding box center [884, 112] width 138 height 21
type input "c"
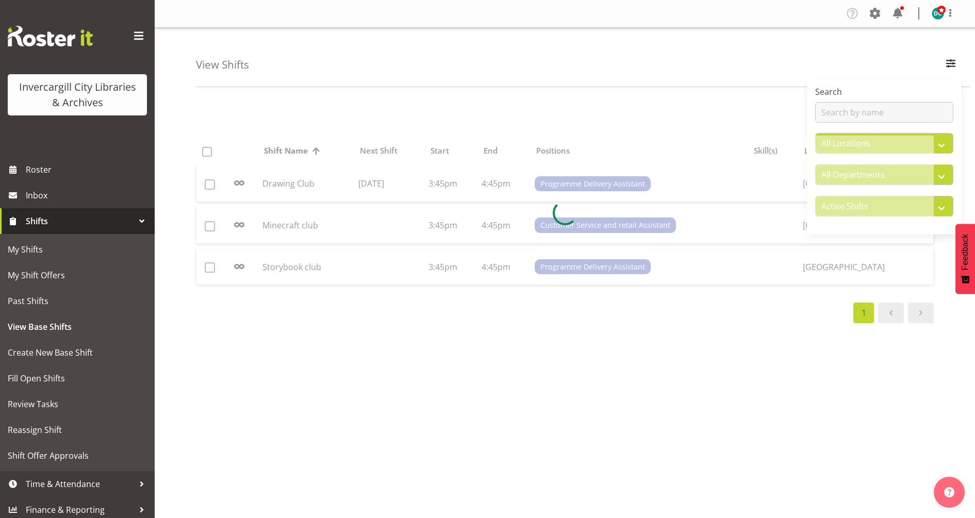
click at [716, 69] on div "View Shifts Search All Locations [GEOGRAPHIC_DATA] [GEOGRAPHIC_DATA] All Depart…" at bounding box center [583, 57] width 774 height 59
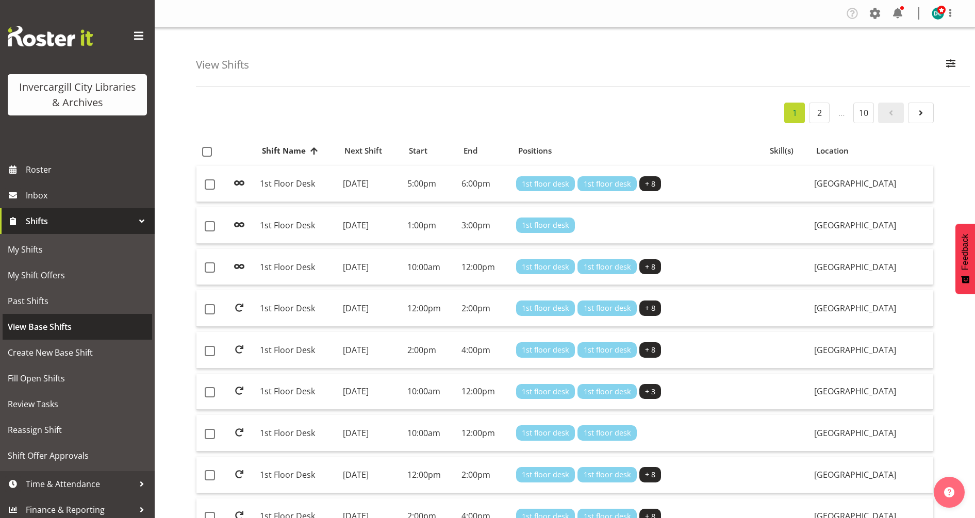
click at [47, 324] on span "View Base Shifts" at bounding box center [77, 326] width 139 height 15
click at [38, 358] on span "Create New Base Shift" at bounding box center [77, 352] width 139 height 15
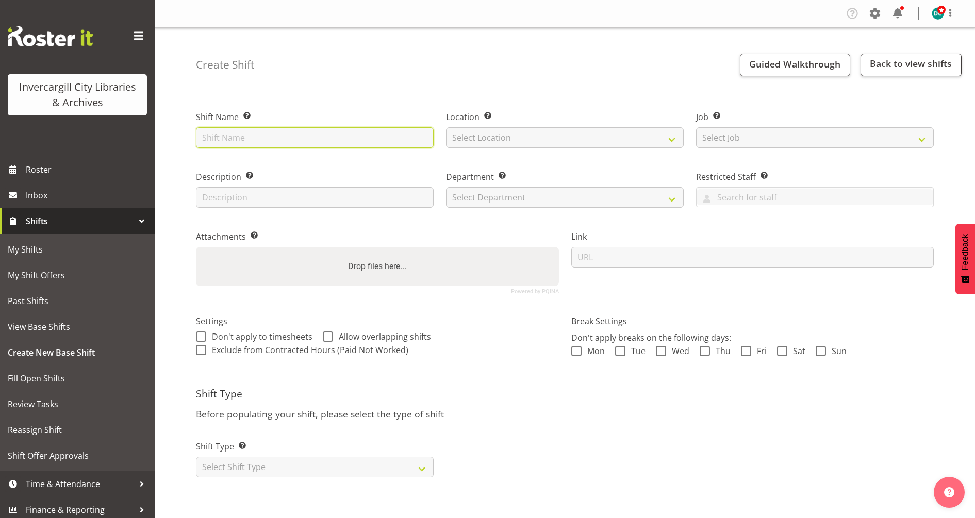
click at [234, 140] on input "text" at bounding box center [315, 137] width 238 height 21
type input "Zen Corner"
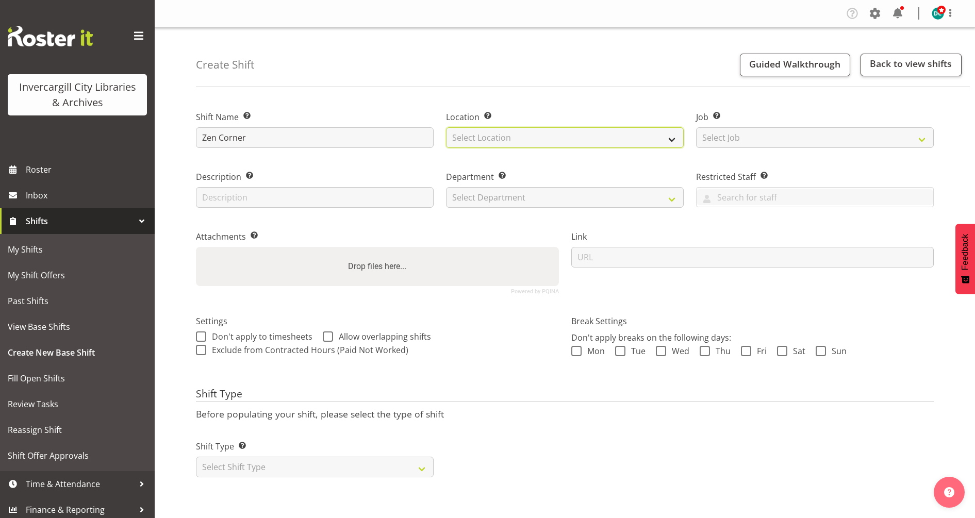
click at [461, 139] on select "Select Location Bluff Library Invercargill Library" at bounding box center [565, 137] width 238 height 21
select select "1276"
click at [446, 127] on select "Select Location Bluff Library Invercargill Library" at bounding box center [565, 137] width 238 height 21
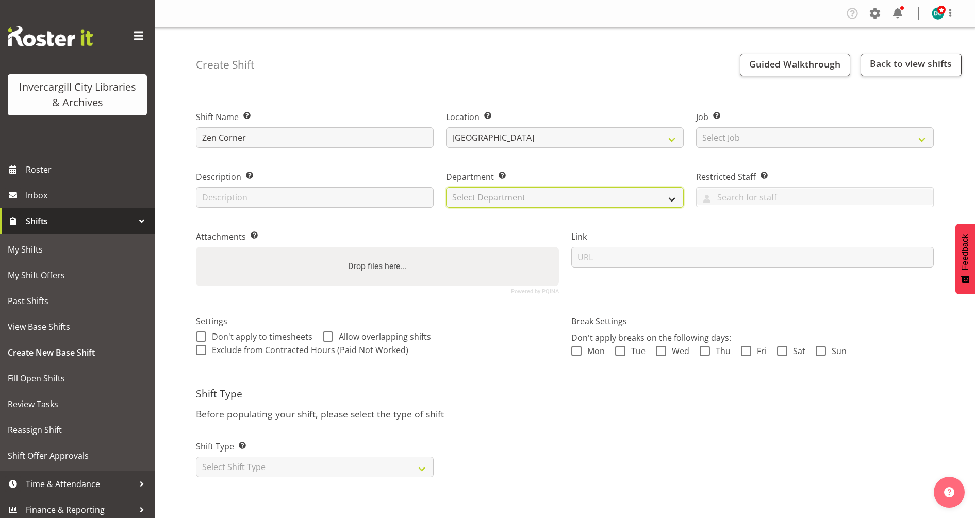
click at [484, 193] on select "Select Department Off Desk Public shifts" at bounding box center [565, 197] width 238 height 21
select select "921"
click at [446, 187] on select "Select Department Off Desk Public shifts" at bounding box center [565, 197] width 238 height 21
click at [203, 335] on span at bounding box center [201, 337] width 10 height 10
click at [203, 335] on input "Don't apply to timesheets" at bounding box center [199, 336] width 7 height 7
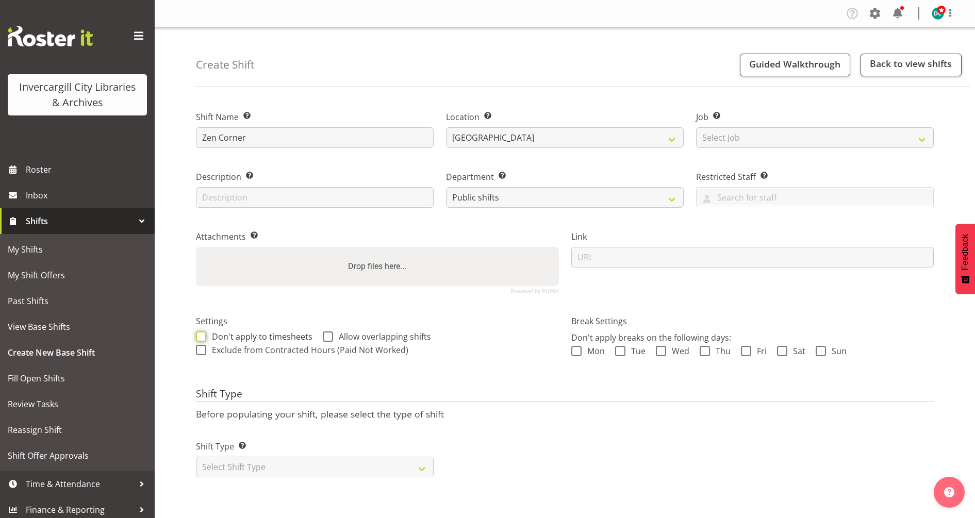
checkbox input "true"
click at [327, 332] on span at bounding box center [328, 337] width 10 height 10
click at [327, 333] on input "Allow overlapping shifts" at bounding box center [326, 336] width 7 height 7
checkbox input "true"
click at [267, 465] on select "Select Shift Type One Off Shift Recurring Shift Rotating Shift" at bounding box center [315, 467] width 238 height 21
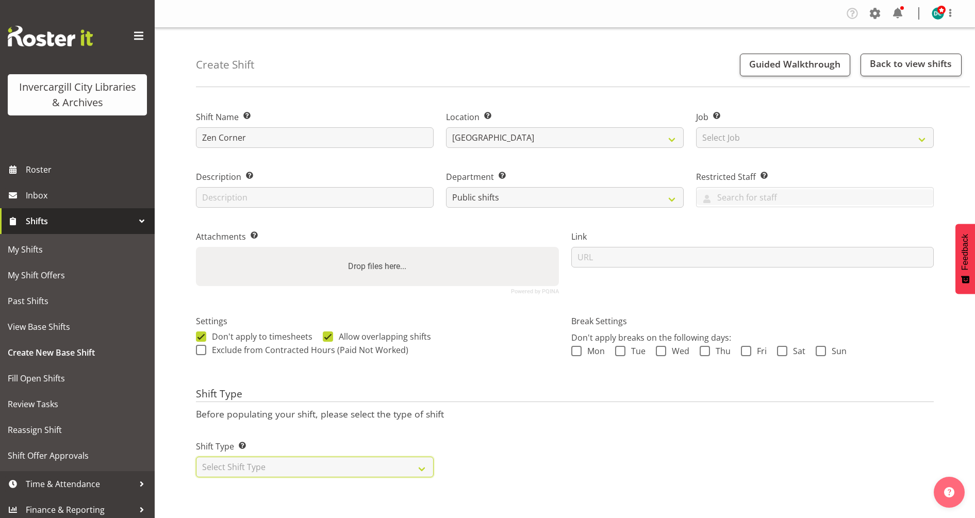
select select "one_off"
click at [196, 457] on select "Select Shift Type One Off Shift Recurring Shift Rotating Shift" at bounding box center [315, 467] width 238 height 21
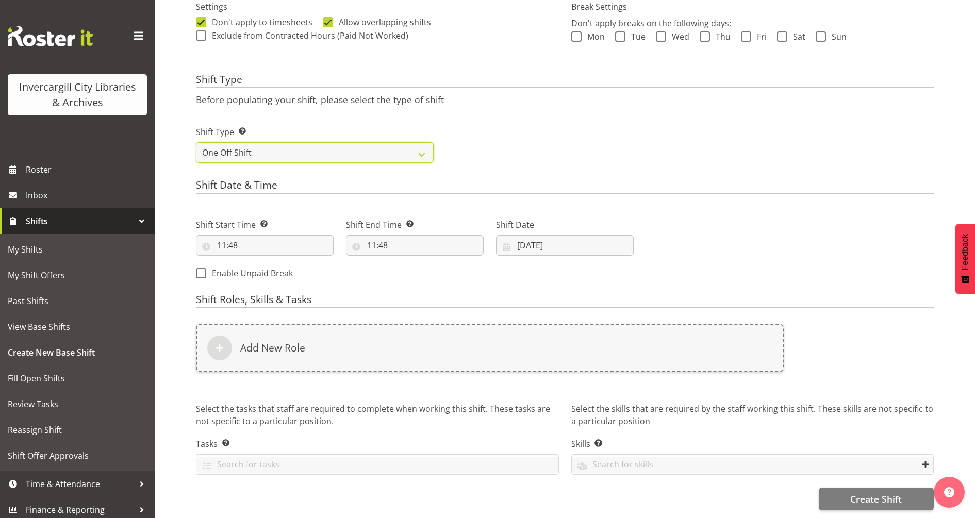
scroll to position [324, 0]
click at [217, 237] on input "11:48" at bounding box center [265, 245] width 138 height 21
click at [269, 265] on select "00 01 02 03 04 05 06 07 08 09 10 11 12 13 14 15 16 17 18 19 20 21 22 23" at bounding box center [266, 272] width 23 height 21
select select "15"
type input "15:48"
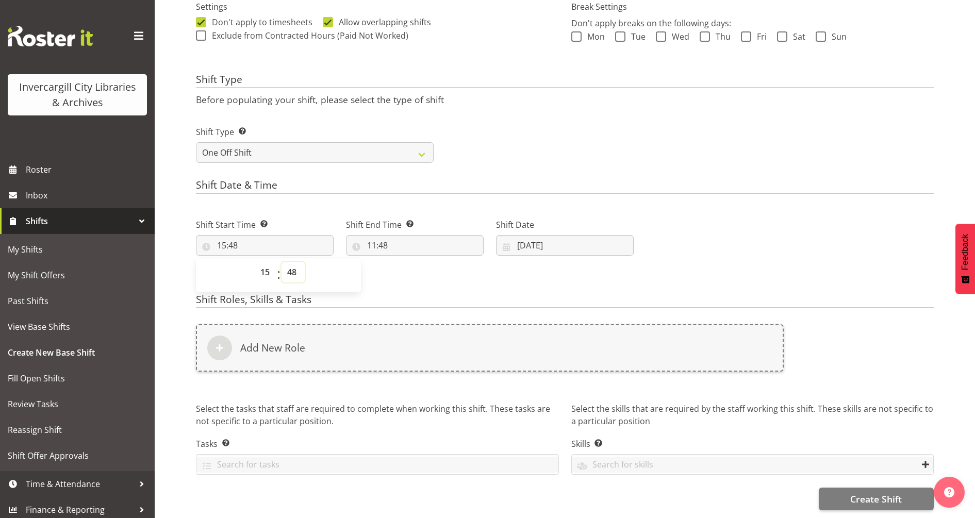
click at [293, 262] on select "00 01 02 03 04 05 06 07 08 09 10 11 12 13 14 15 16 17 18 19 20 21 22 23 24 25 2…" at bounding box center [293, 272] width 23 height 21
select select "0"
type input "15:00"
click at [369, 235] on input "11:48" at bounding box center [415, 245] width 138 height 21
click at [421, 262] on select "00 01 02 03 04 05 06 07 08 09 10 11 12 13 14 15 16 17 18 19 20 21 22 23" at bounding box center [416, 272] width 23 height 21
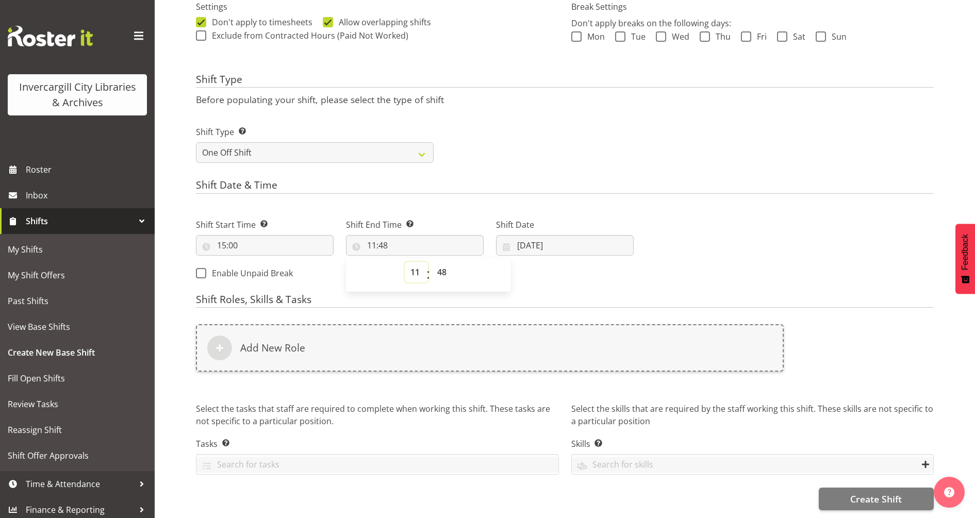
select select "17"
type input "17:48"
click at [444, 265] on select "00 01 02 03 04 05 06 07 08 09 10 11 12 13 14 15 16 17 18 19 20 21 22 23 24 25 2…" at bounding box center [443, 272] width 23 height 21
select select "0"
type input "17:00"
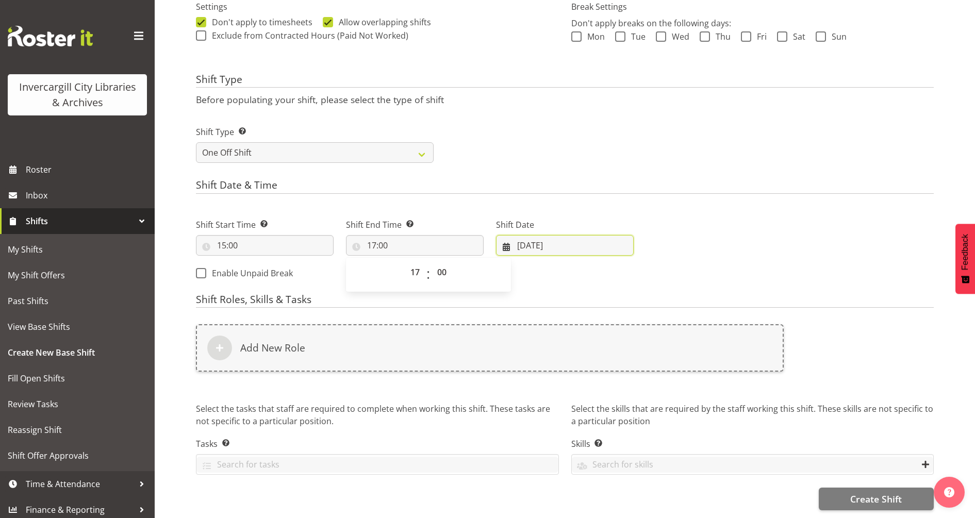
click at [548, 238] on input "04/10/2025" at bounding box center [565, 245] width 138 height 21
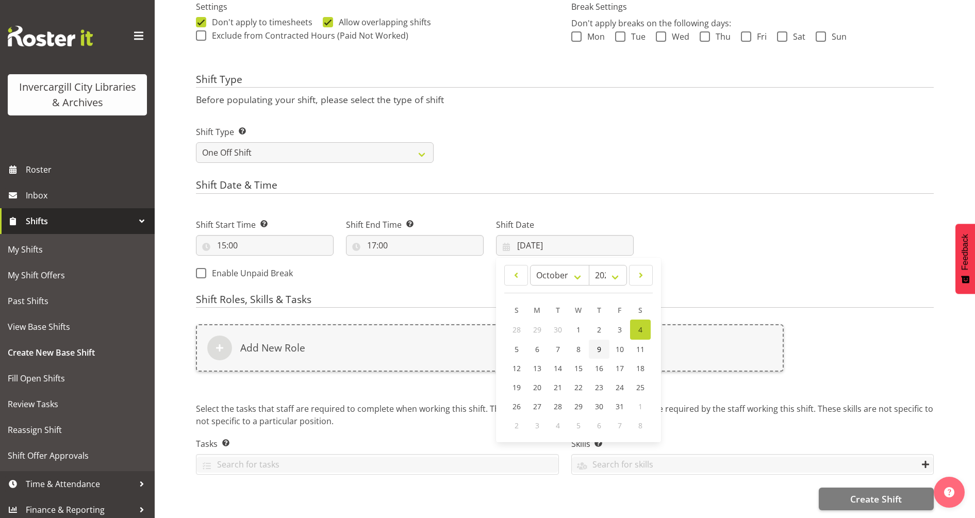
click at [599, 345] on span "9" at bounding box center [599, 350] width 4 height 10
type input "09/10/2025"
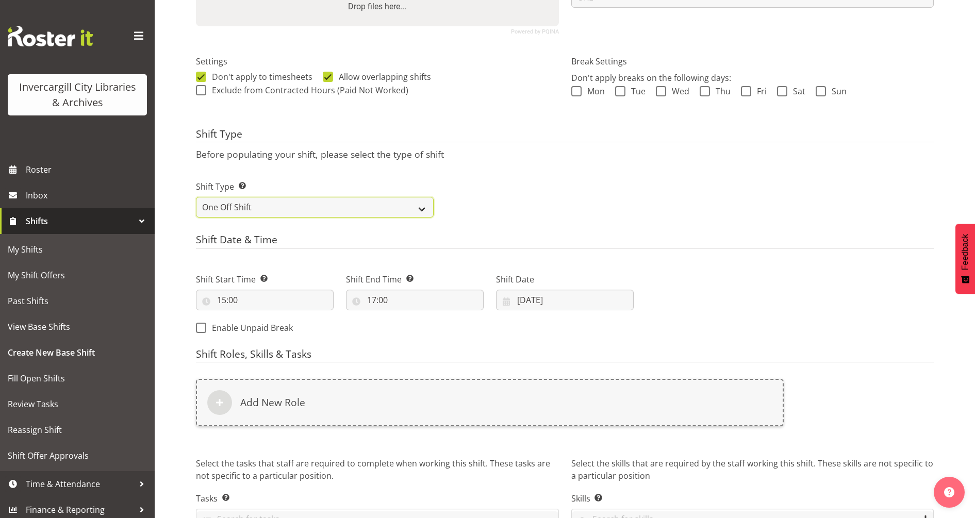
click at [295, 210] on select "One Off Shift Recurring Shift Rotating Shift" at bounding box center [315, 207] width 238 height 21
select select "recurring"
click at [196, 197] on select "One Off Shift Recurring Shift Rotating Shift" at bounding box center [315, 207] width 238 height 21
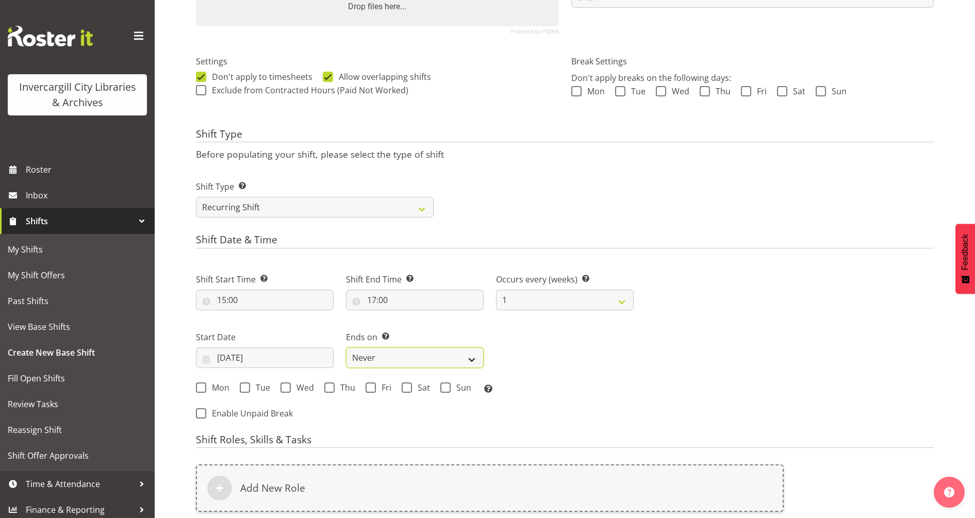
click at [394, 361] on select "Never On Date" at bounding box center [415, 358] width 138 height 21
select select "date"
click at [346, 348] on select "Never On Date" at bounding box center [415, 358] width 138 height 21
select select "9"
select select "2025"
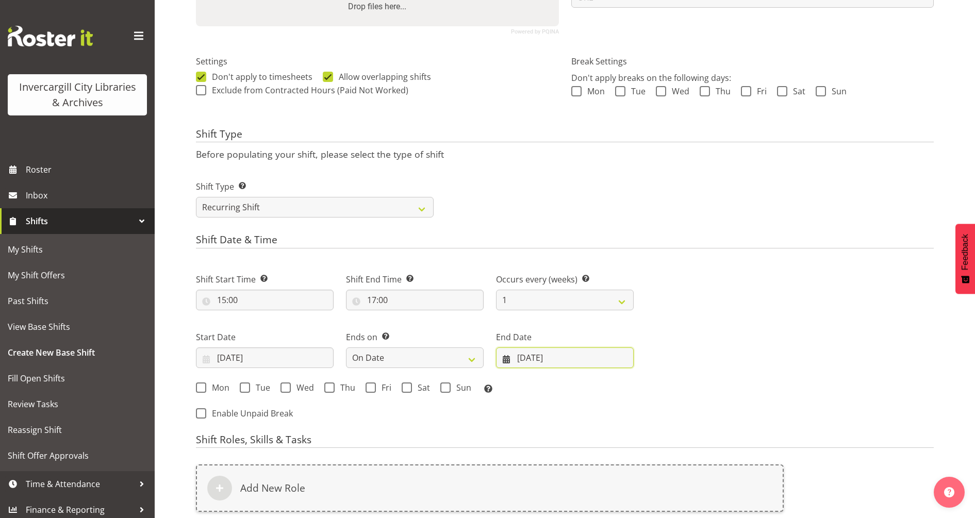
click at [570, 357] on input "04/10/2025" at bounding box center [565, 358] width 138 height 21
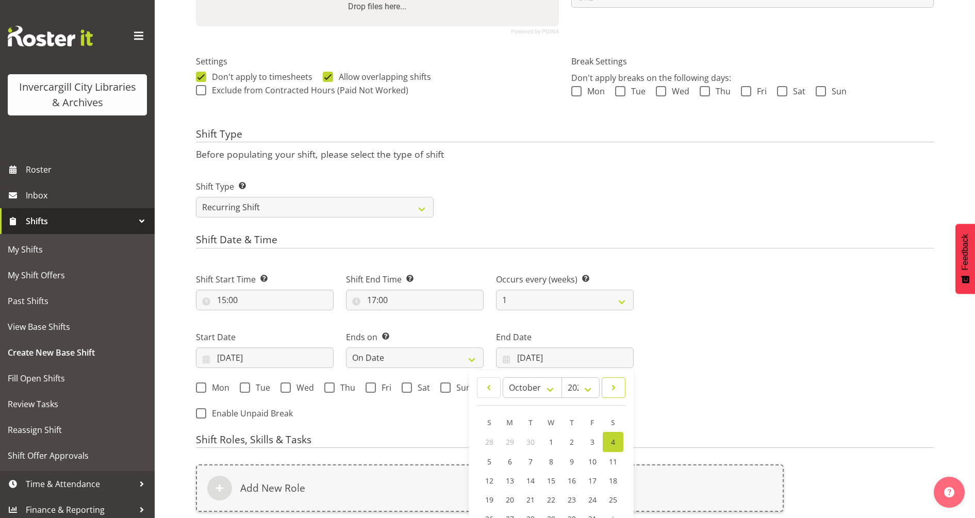
click at [603, 388] on link at bounding box center [614, 388] width 24 height 21
click at [607, 390] on link at bounding box center [614, 388] width 24 height 21
click at [614, 390] on span at bounding box center [614, 388] width 10 height 12
select select "0"
select select "2026"
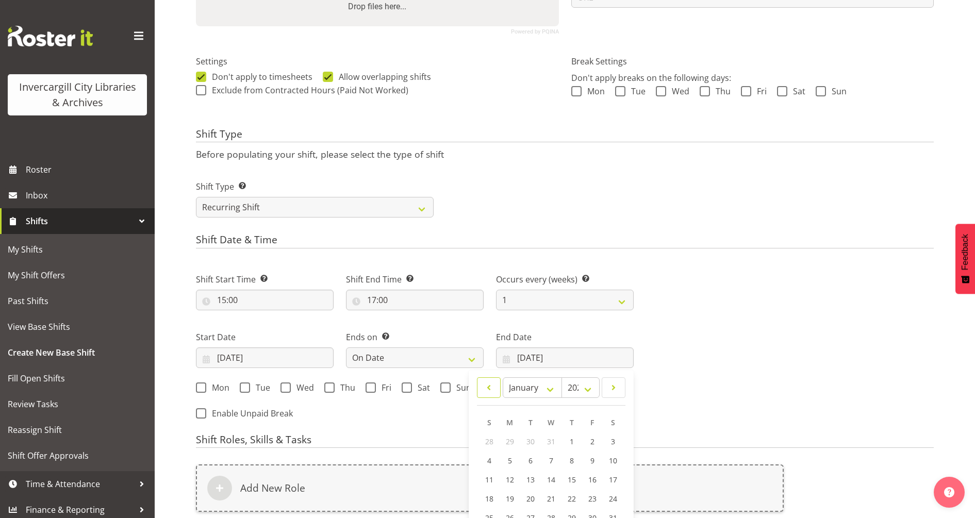
click at [495, 388] on link at bounding box center [489, 388] width 24 height 21
select select "11"
select select "2025"
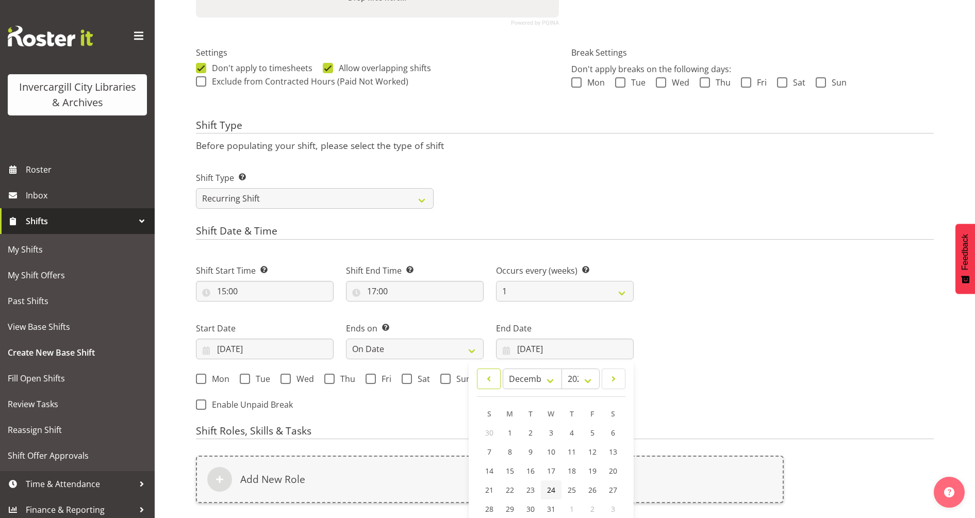
scroll to position [324, 0]
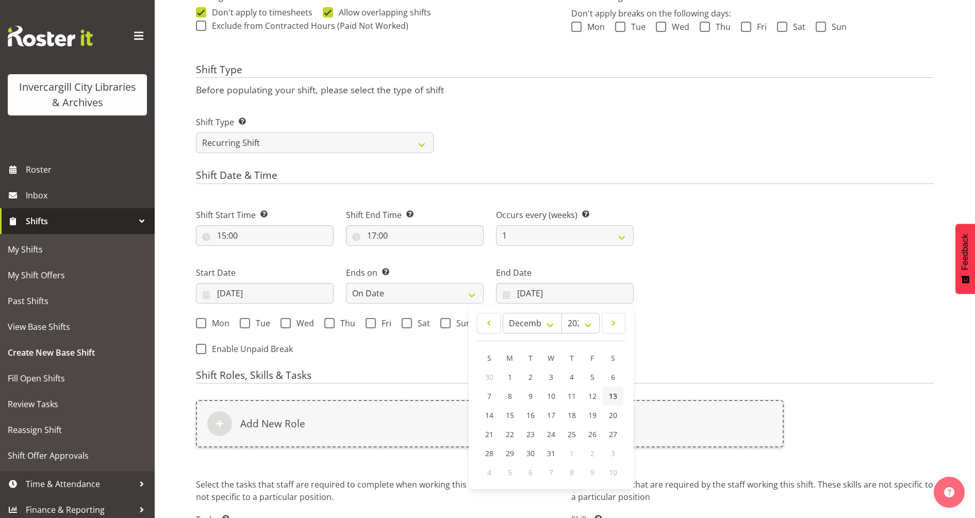
click at [613, 398] on span "13" at bounding box center [613, 396] width 8 height 10
type input "13/12/2025"
click at [706, 292] on div "Next Shifts" at bounding box center [790, 278] width 300 height 169
click at [332, 321] on span at bounding box center [329, 323] width 10 height 10
click at [331, 321] on input "Thu" at bounding box center [327, 323] width 7 height 7
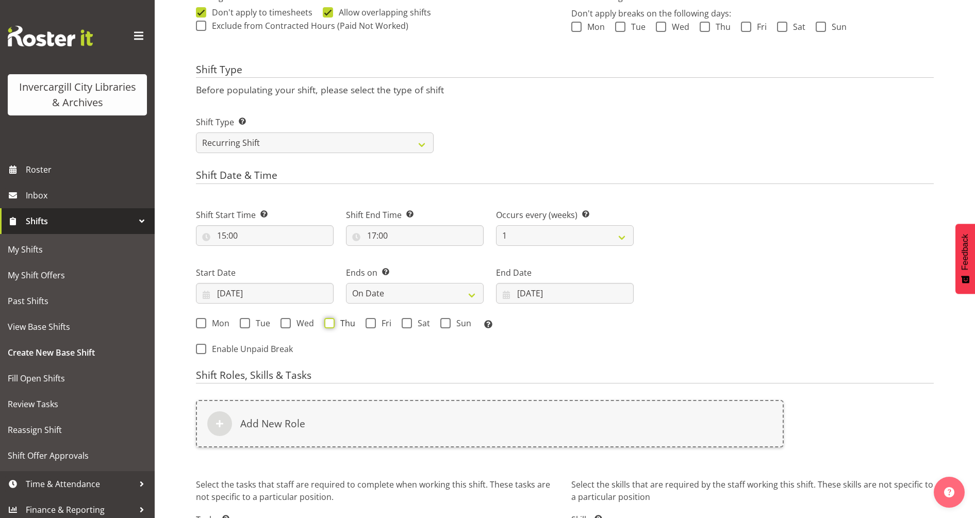
checkbox input "true"
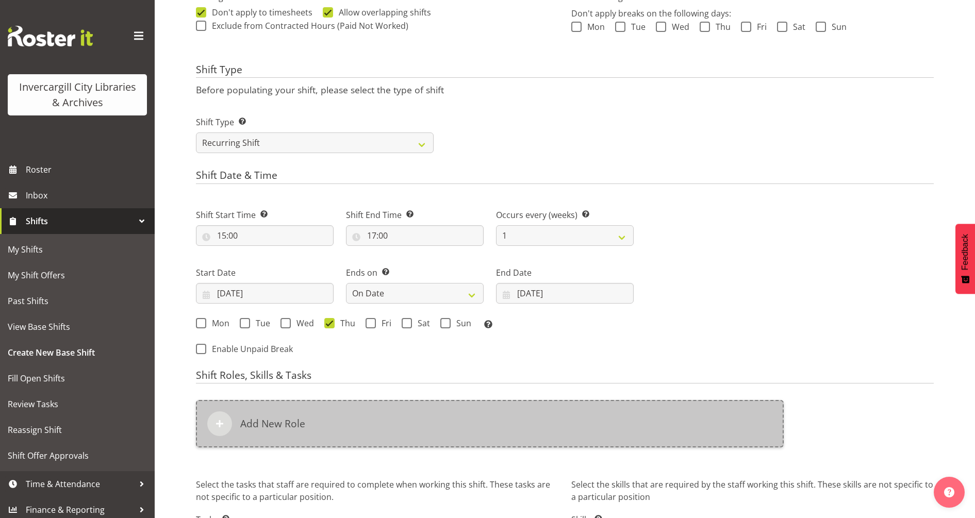
click at [296, 422] on h6 "Add New Role" at bounding box center [272, 424] width 65 height 12
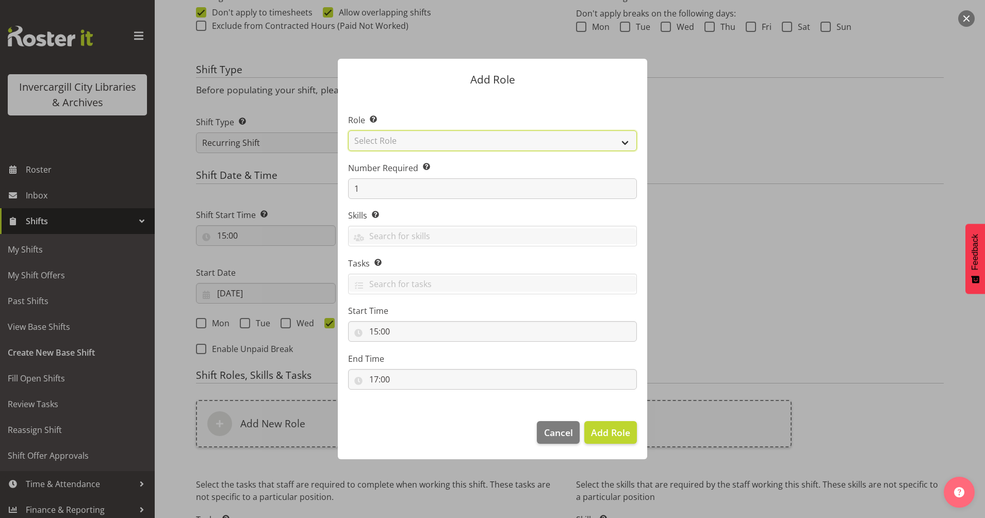
click at [422, 139] on select "Select Role 1st floor desk AQ operator Business Support Team member Casual Cust…" at bounding box center [492, 140] width 289 height 21
select select "1508"
click at [348, 130] on select "Select Role 1st floor desk AQ operator Business Support Team member Casual Cust…" at bounding box center [492, 140] width 289 height 21
drag, startPoint x: 614, startPoint y: 445, endPoint x: 610, endPoint y: 441, distance: 5.5
click at [613, 444] on footer "Cancel Add Role" at bounding box center [492, 435] width 309 height 48
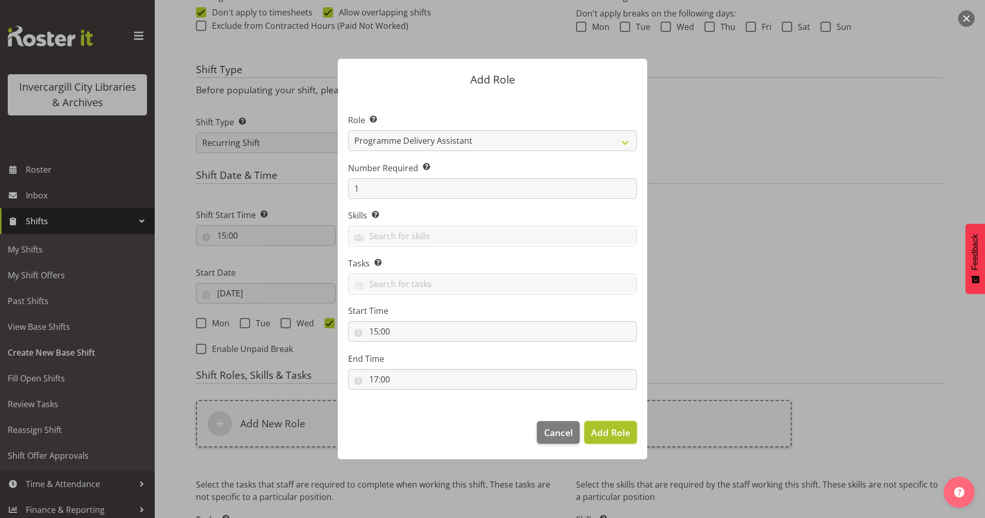
click at [604, 433] on span "Add Role" at bounding box center [610, 433] width 39 height 12
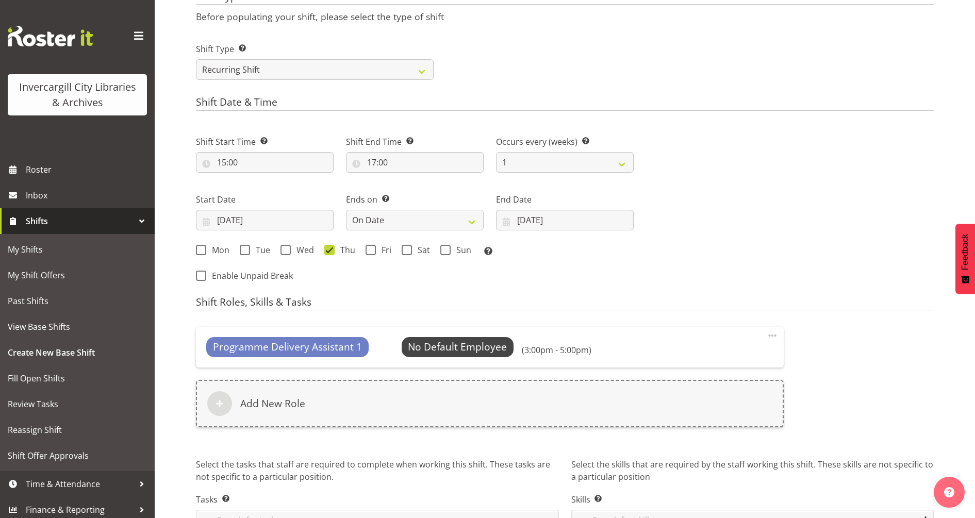
scroll to position [463, 0]
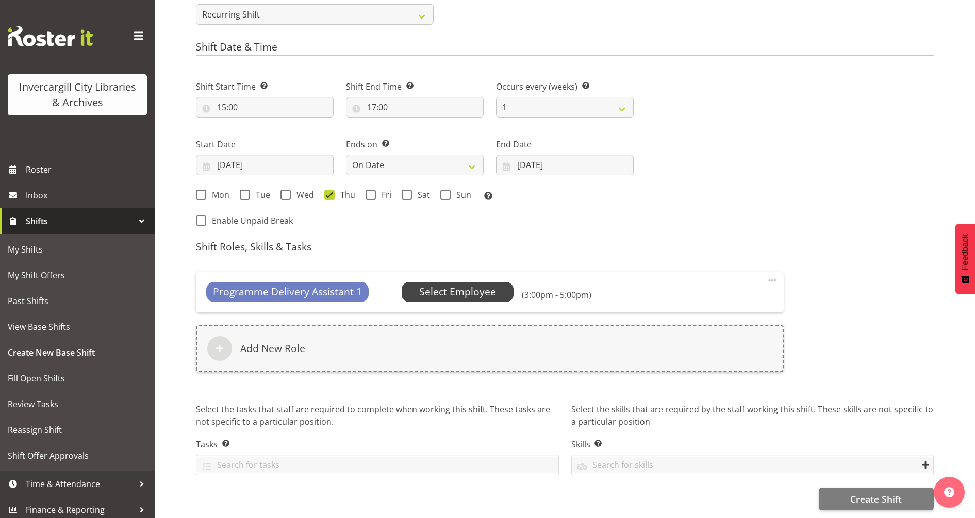
click at [430, 285] on span "Select Employee" at bounding box center [457, 292] width 77 height 15
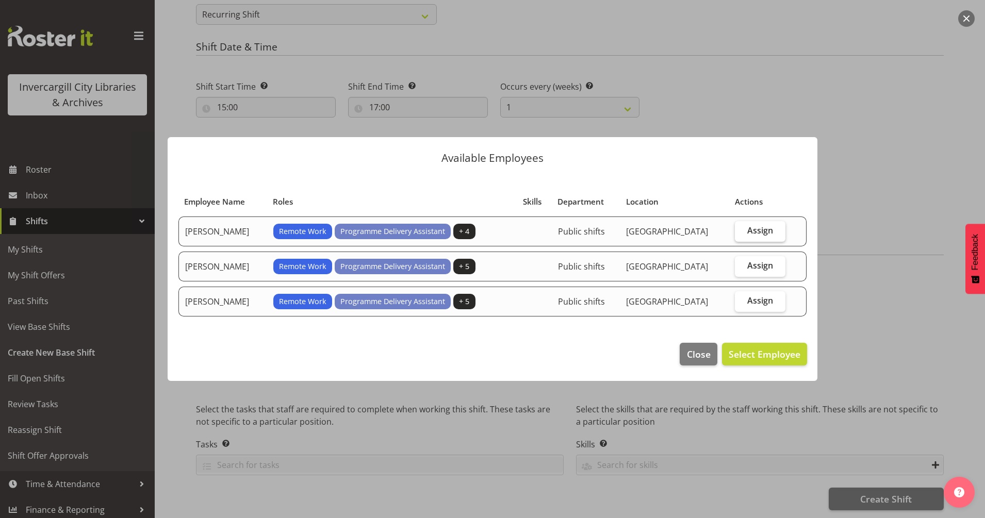
click at [747, 233] on label "Assign" at bounding box center [760, 231] width 51 height 21
click at [742, 233] on input "Assign" at bounding box center [738, 230] width 7 height 7
checkbox input "true"
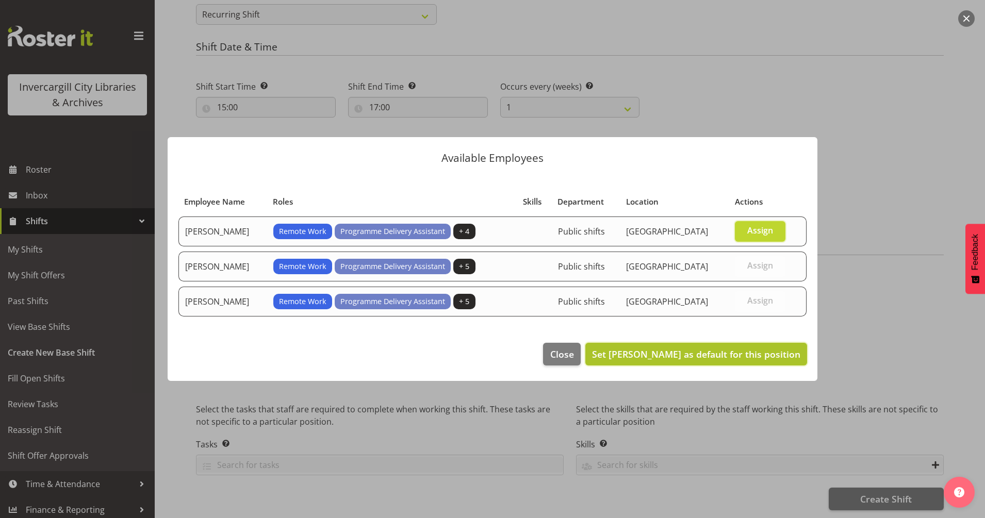
drag, startPoint x: 739, startPoint y: 349, endPoint x: 742, endPoint y: 354, distance: 5.6
click at [740, 350] on span "Set Aurora Catu as default for this position" at bounding box center [696, 354] width 208 height 12
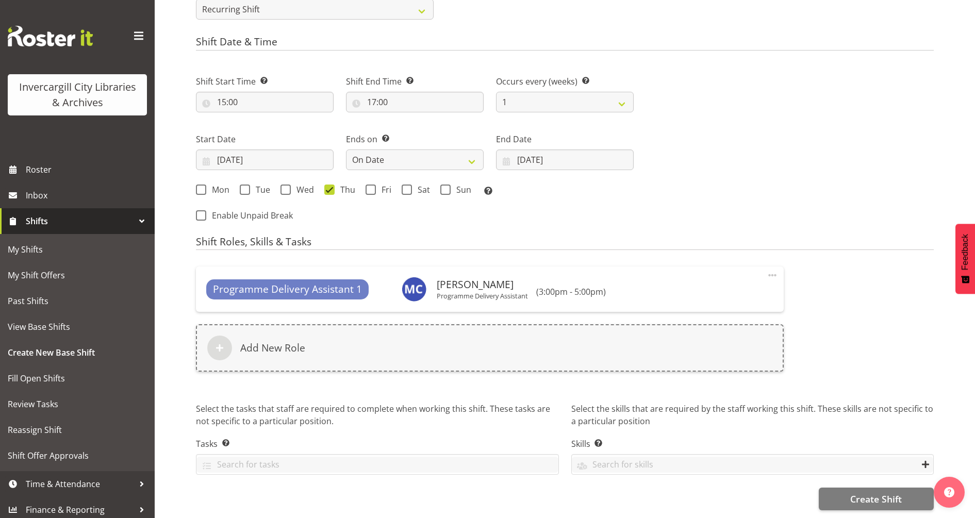
scroll to position [468, 0]
click at [895, 493] on span "Create Shift" at bounding box center [876, 499] width 52 height 13
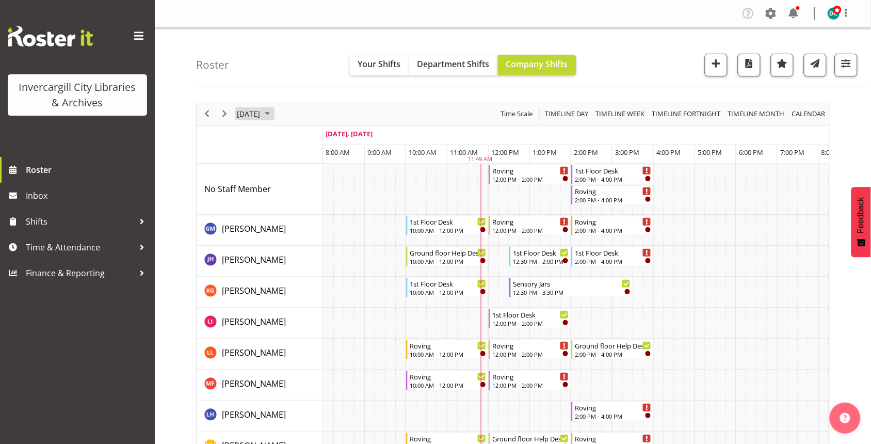
click at [261, 110] on span "[DATE]" at bounding box center [248, 113] width 25 height 13
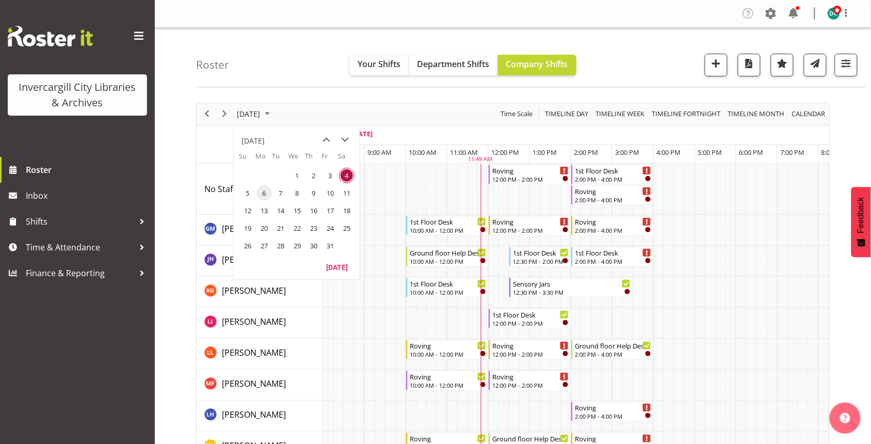
click at [259, 193] on span "6" at bounding box center [263, 192] width 15 height 15
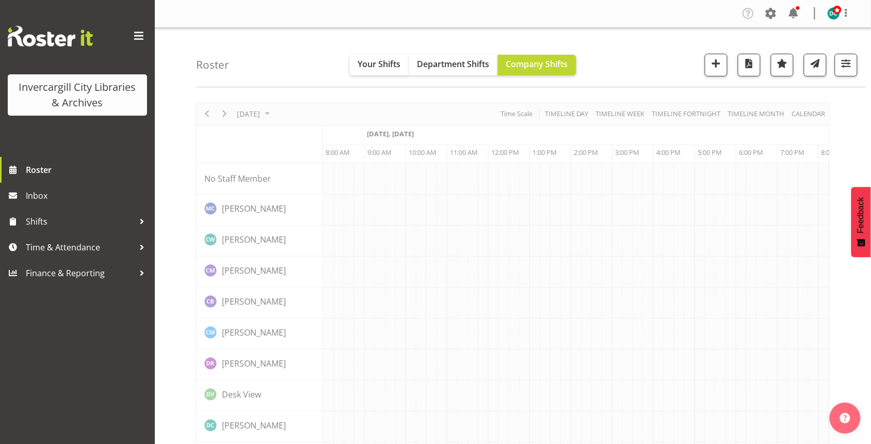
scroll to position [0, 41]
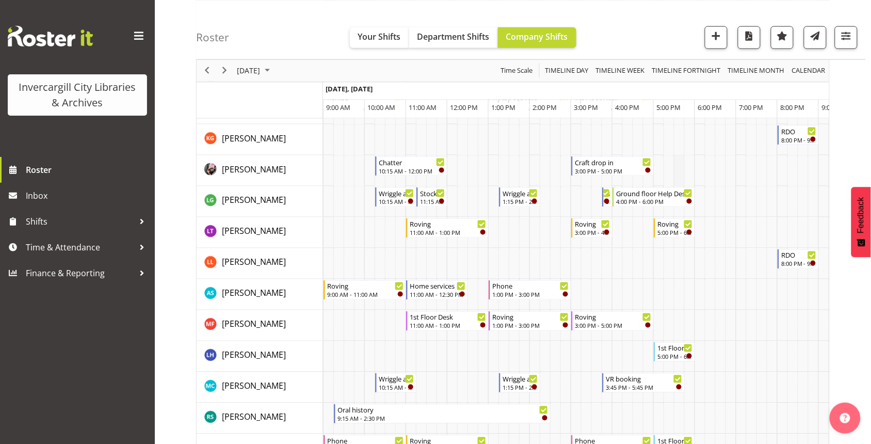
scroll to position [387, 0]
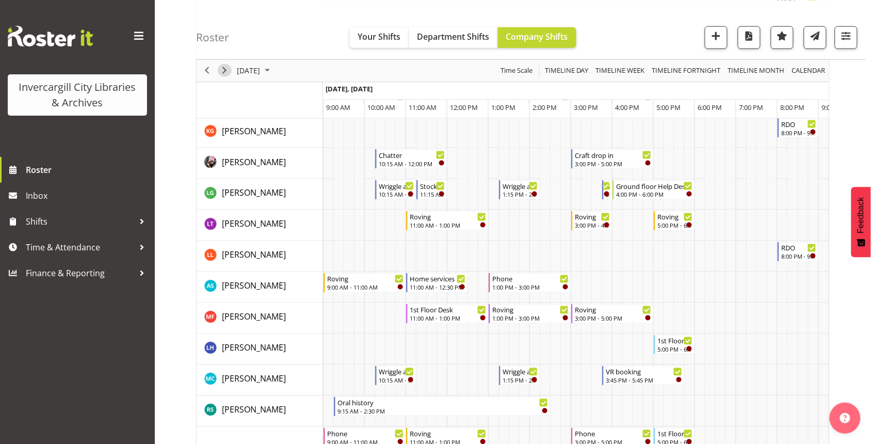
click at [223, 74] on span "Next" at bounding box center [224, 70] width 12 height 13
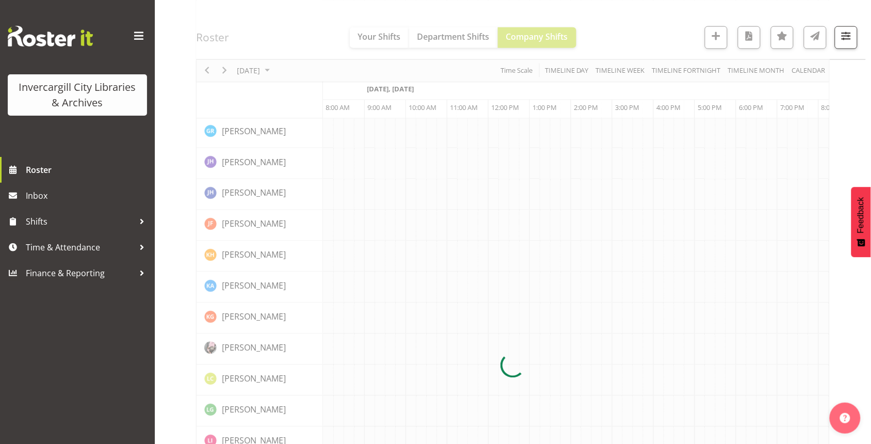
scroll to position [0, 41]
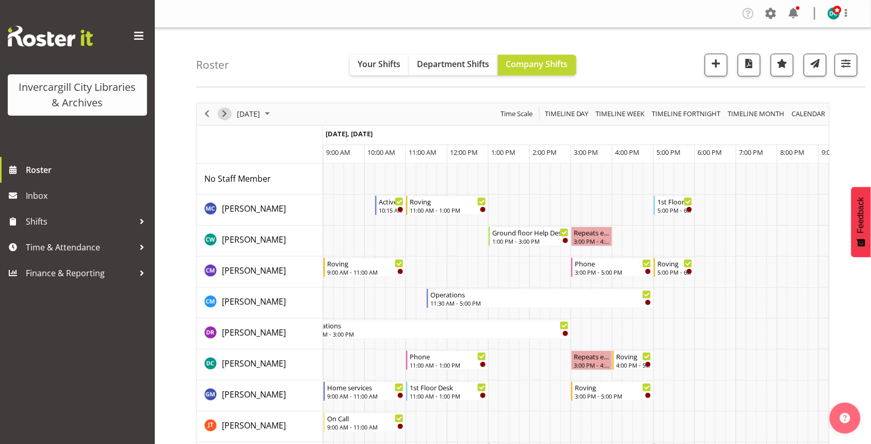
click at [228, 112] on span "Next" at bounding box center [224, 113] width 12 height 13
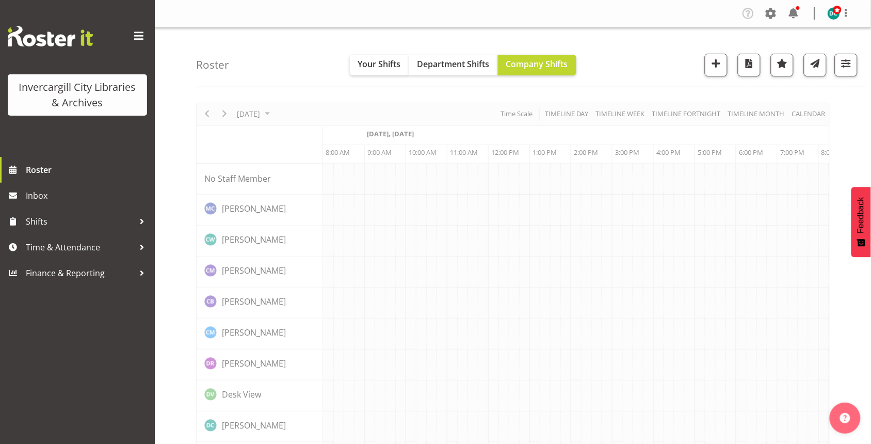
scroll to position [0, 41]
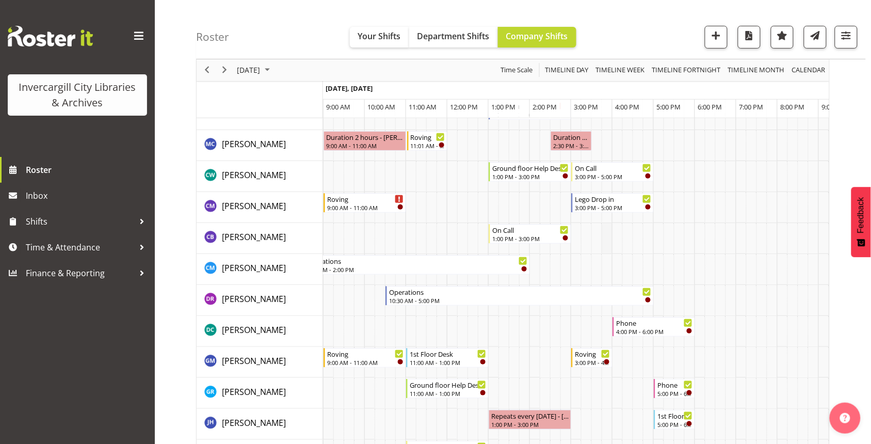
scroll to position [129, 0]
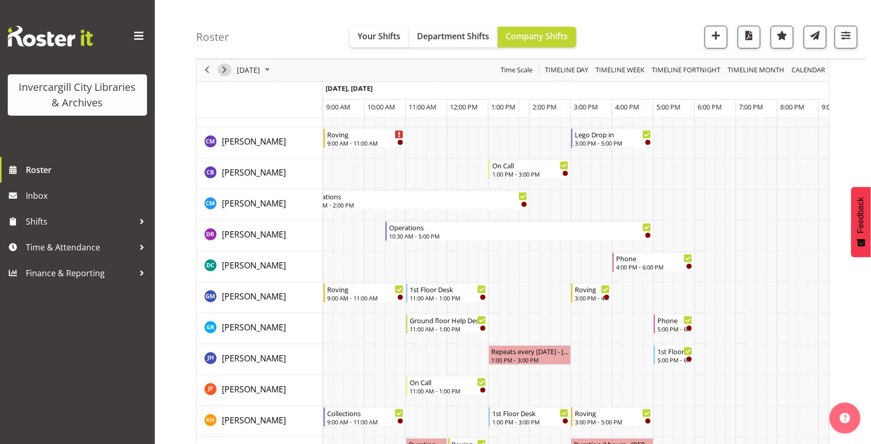
click at [219, 67] on span "Next" at bounding box center [224, 70] width 12 height 13
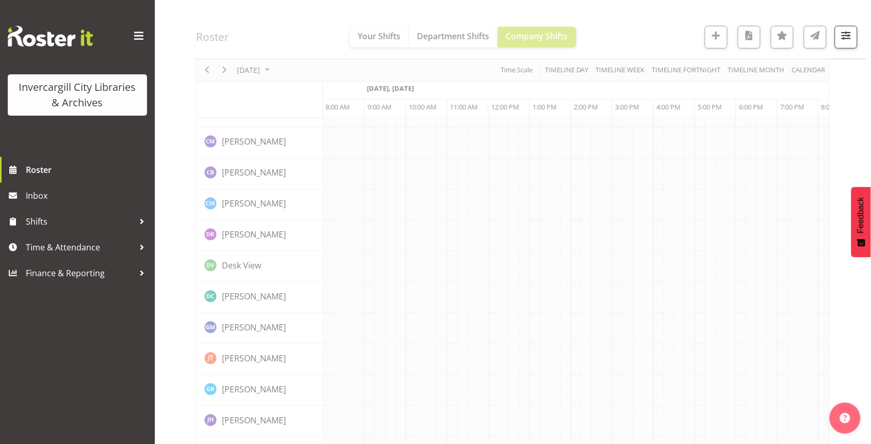
scroll to position [0, 0]
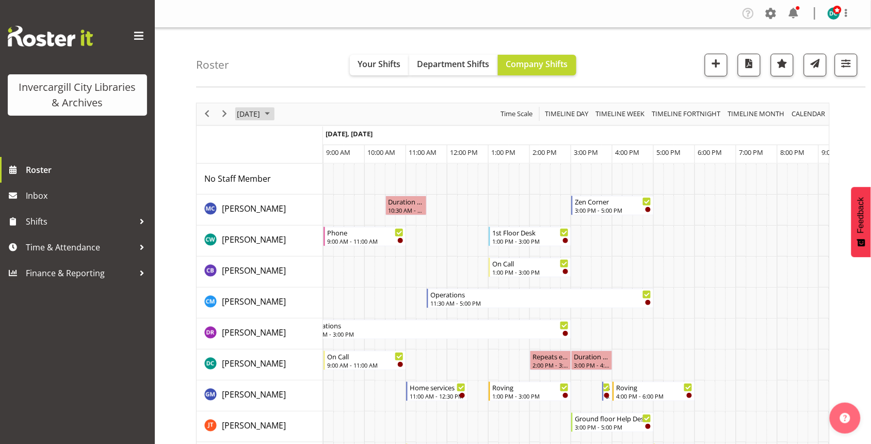
click at [253, 114] on span "[DATE]" at bounding box center [248, 113] width 25 height 13
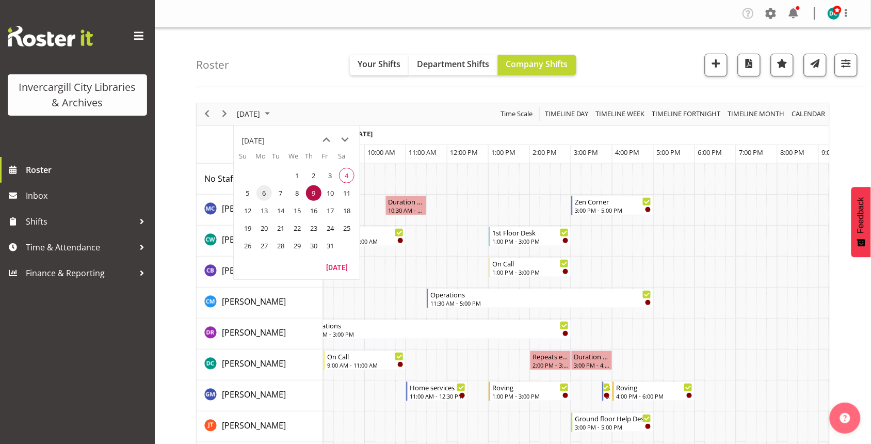
click at [266, 193] on span "6" at bounding box center [263, 192] width 15 height 15
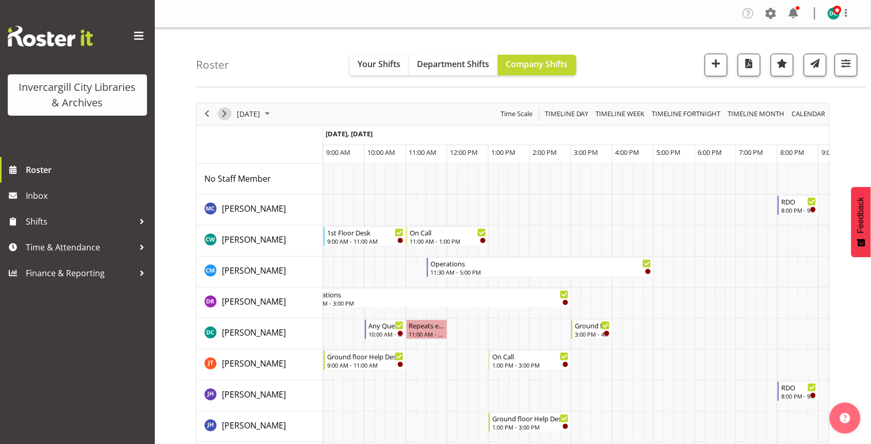
click at [227, 112] on span "Next" at bounding box center [224, 113] width 12 height 13
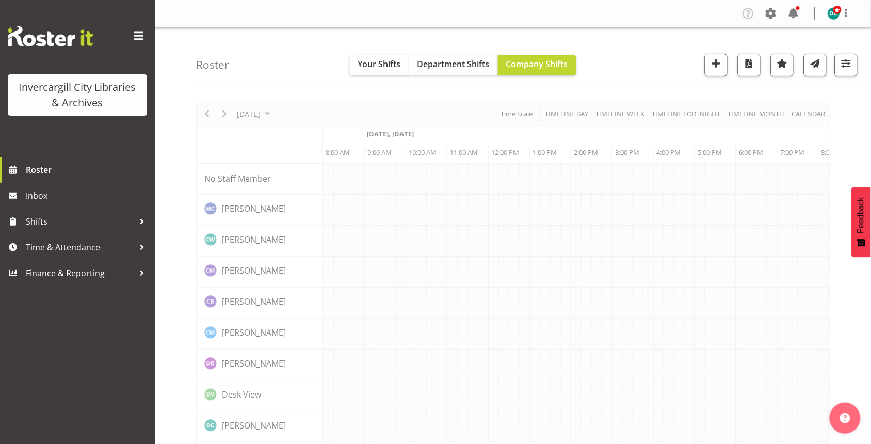
scroll to position [0, 41]
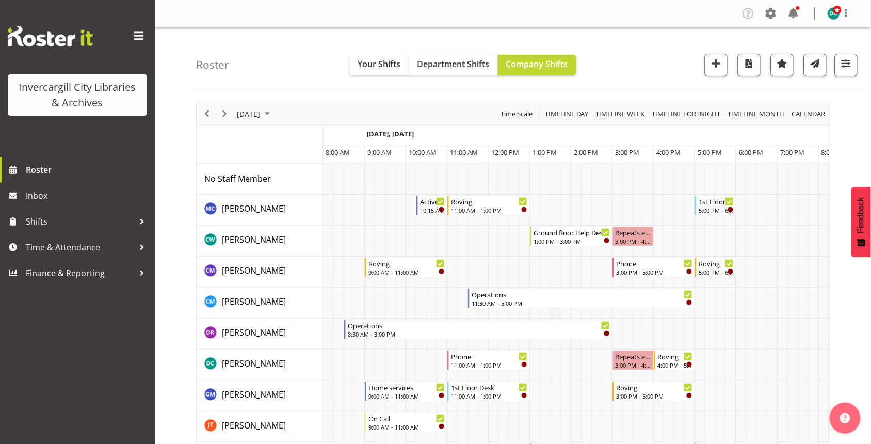
scroll to position [0, 41]
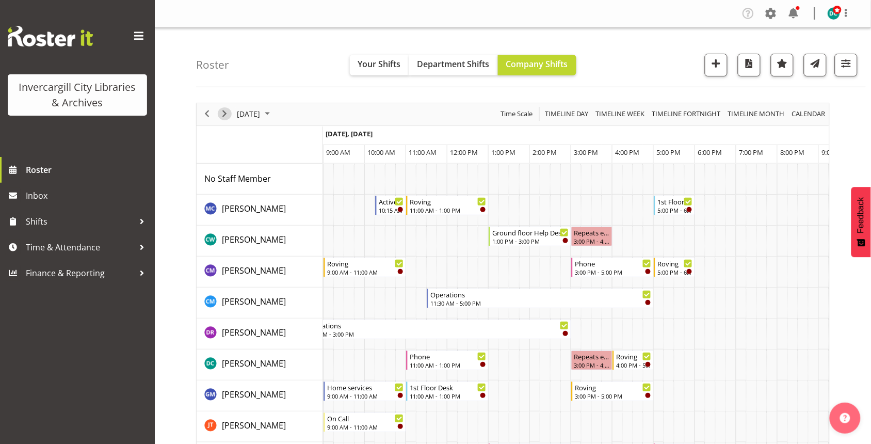
click at [223, 113] on span "Next" at bounding box center [224, 113] width 12 height 13
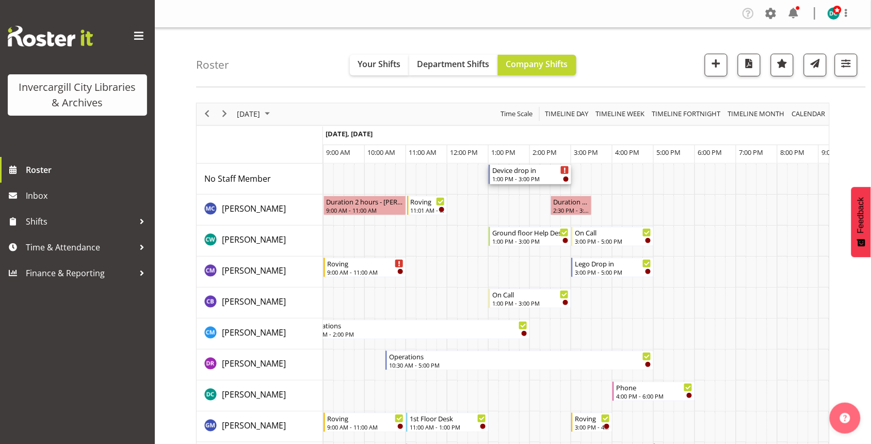
click at [547, 178] on div "1:00 PM - 3:00 PM" at bounding box center [530, 178] width 77 height 8
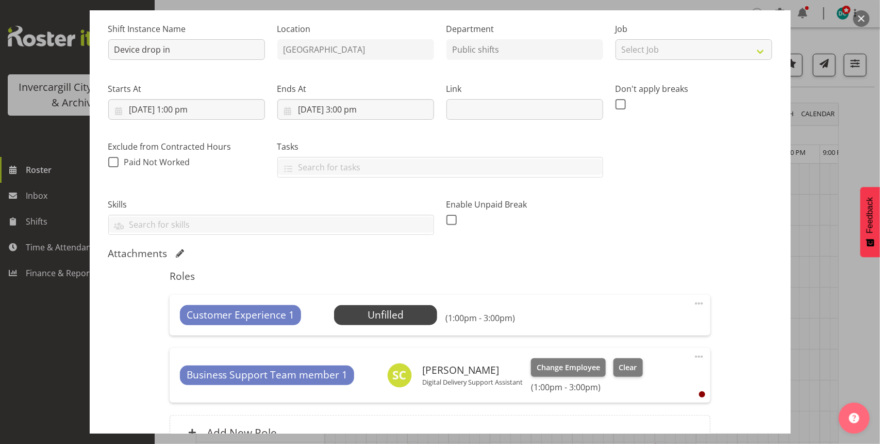
scroll to position [193, 0]
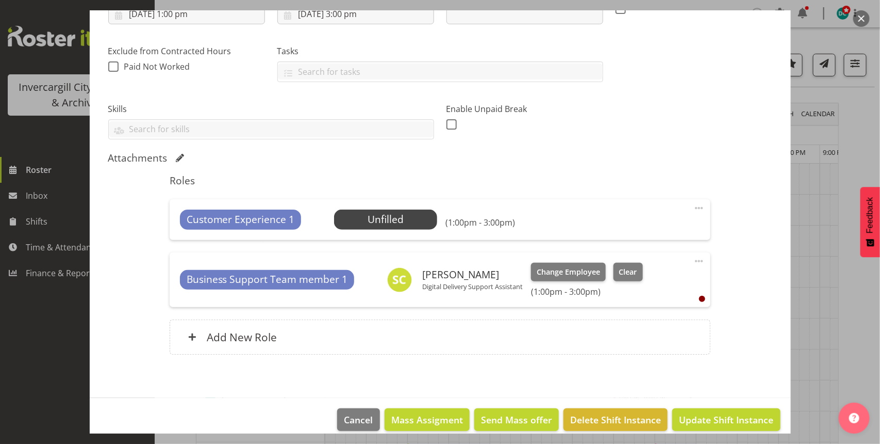
click at [693, 207] on span at bounding box center [699, 208] width 12 height 12
click at [623, 271] on link "Delete" at bounding box center [656, 267] width 99 height 19
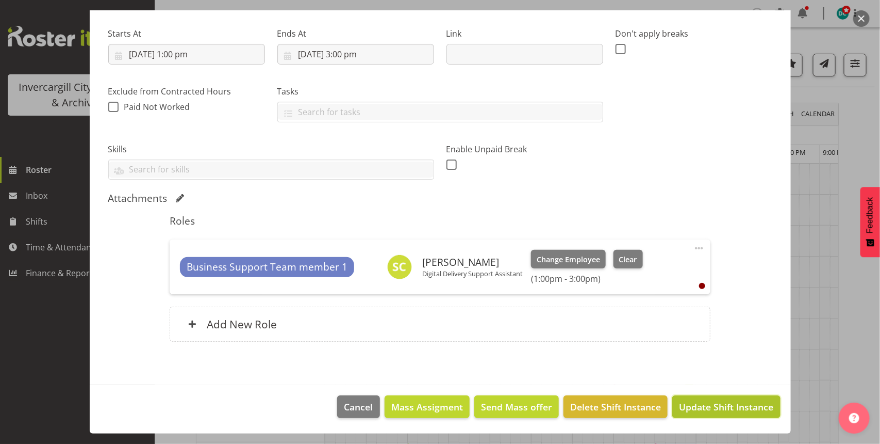
click at [710, 406] on span "Update Shift Instance" at bounding box center [726, 406] width 94 height 13
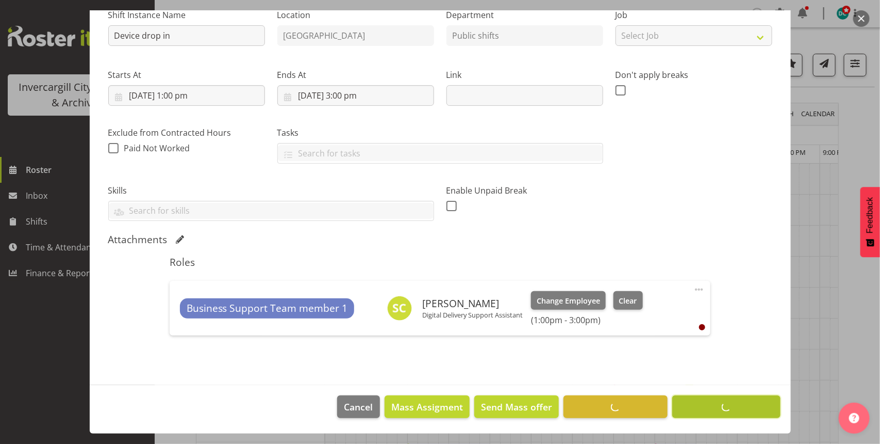
scroll to position [112, 0]
click at [870, 323] on div at bounding box center [440, 222] width 880 height 444
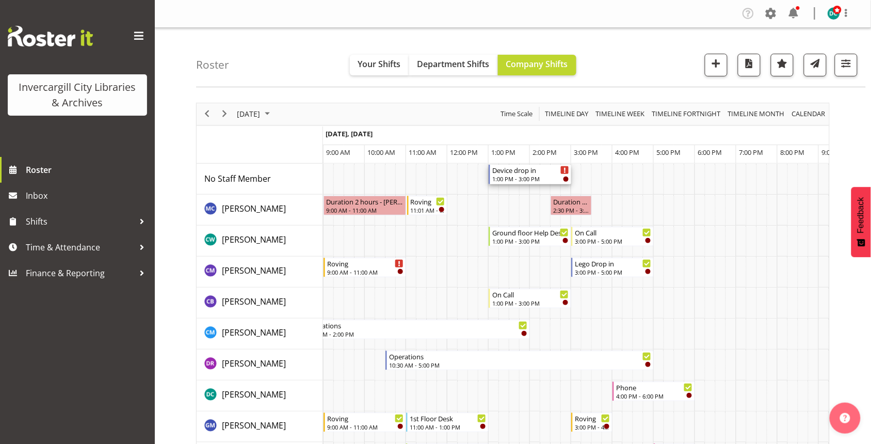
click at [538, 170] on div "Device drop in" at bounding box center [530, 170] width 77 height 10
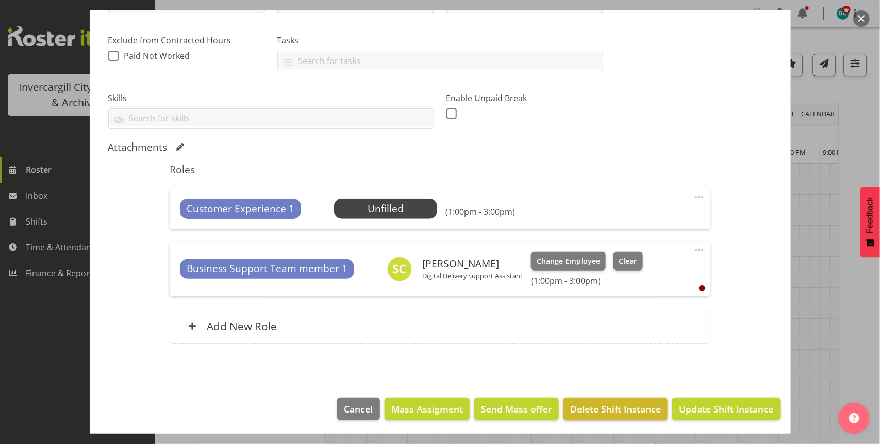
scroll to position [207, 0]
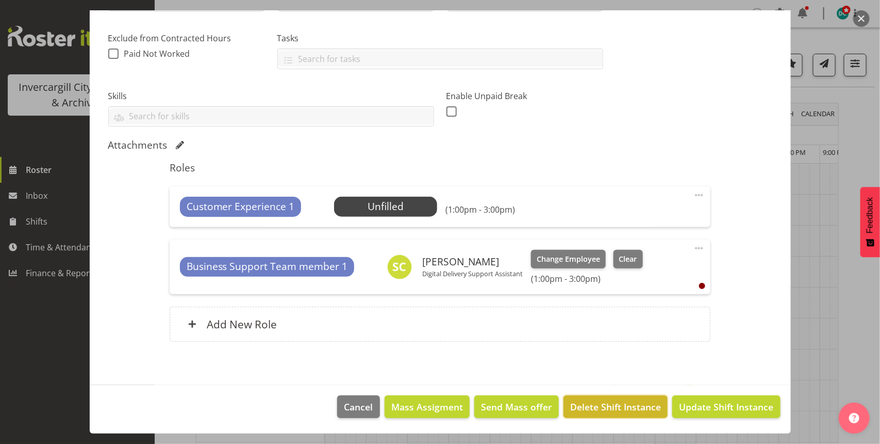
click at [612, 416] on button "Delete Shift Instance" at bounding box center [616, 406] width 104 height 23
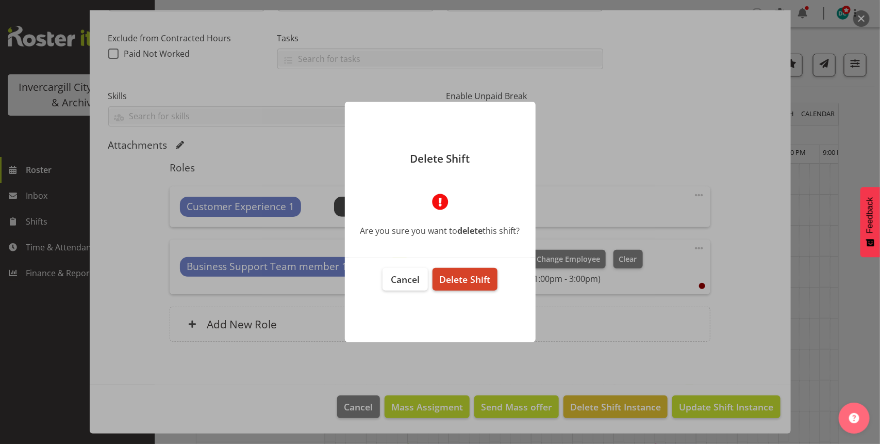
click at [480, 275] on span "Delete Shift" at bounding box center [464, 279] width 51 height 12
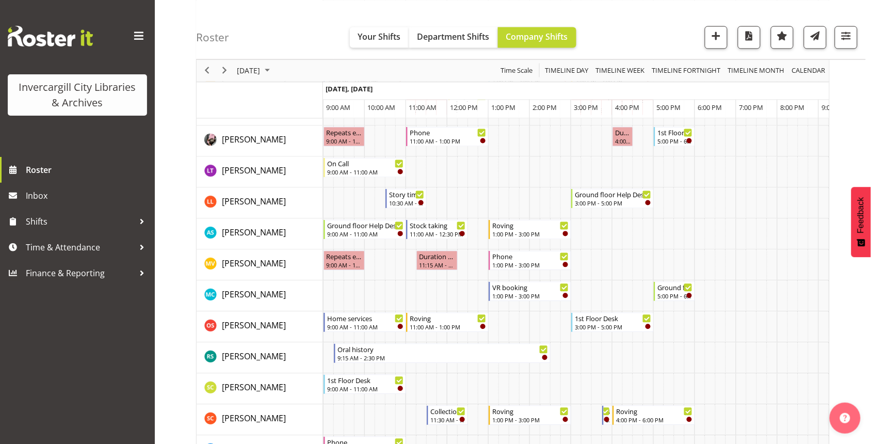
scroll to position [387, 0]
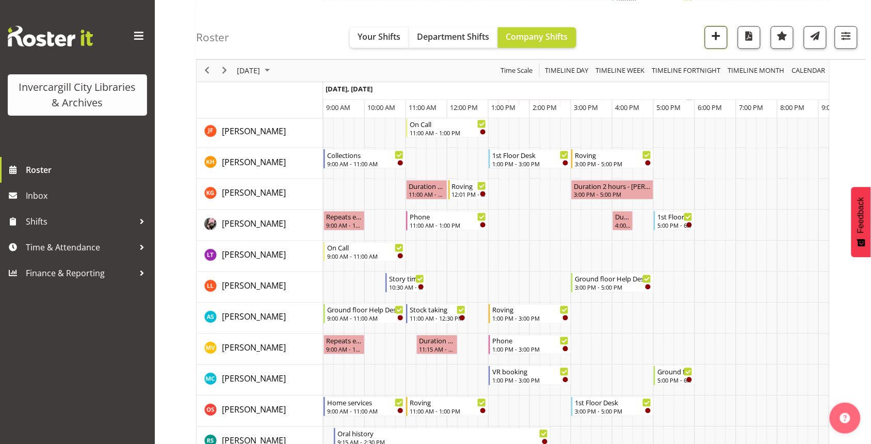
click at [717, 40] on span "button" at bounding box center [715, 35] width 13 height 13
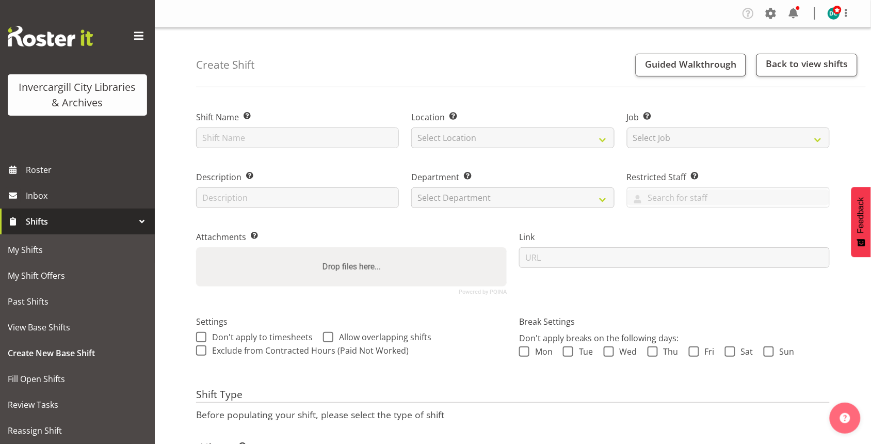
click at [273, 127] on div "Shift Name Enter a name for the shift (e.g. Day Shift)." at bounding box center [297, 129] width 203 height 37
click at [266, 143] on input "text" at bounding box center [297, 137] width 203 height 21
type input "Device drop in"
click at [447, 125] on div "Location Enter the location where the shift will occur. Select Location [GEOGRA…" at bounding box center [512, 129] width 203 height 37
click at [444, 139] on select "Select Location [GEOGRAPHIC_DATA] [GEOGRAPHIC_DATA]" at bounding box center [512, 137] width 203 height 21
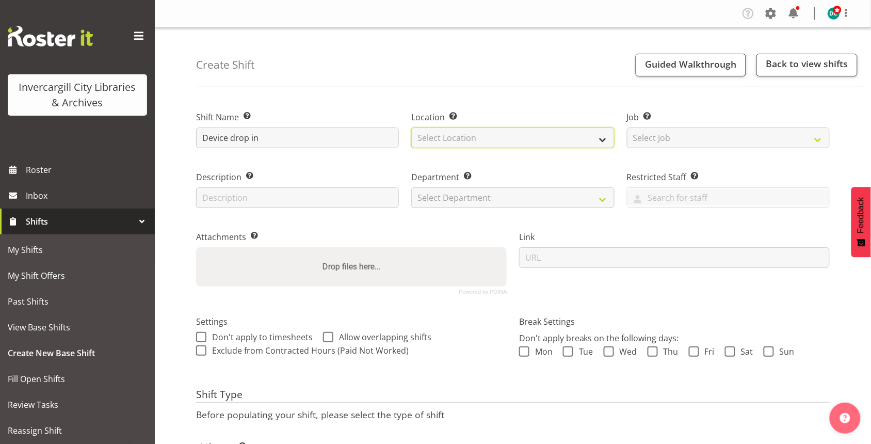
select select "1276"
click at [411, 127] on select "Select Location [GEOGRAPHIC_DATA] [GEOGRAPHIC_DATA]" at bounding box center [512, 137] width 203 height 21
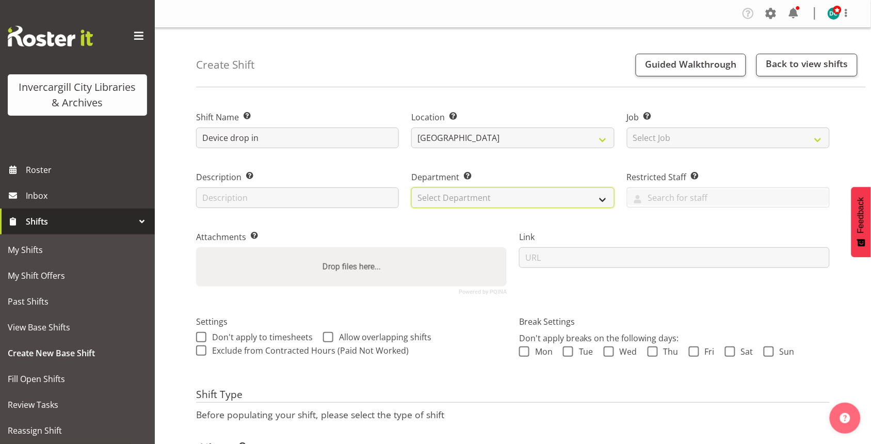
click at [439, 195] on select "Select Department Off Desk Public shifts" at bounding box center [512, 197] width 203 height 21
select select "921"
click at [411, 187] on select "Select Department Off Desk Public shifts" at bounding box center [512, 197] width 203 height 21
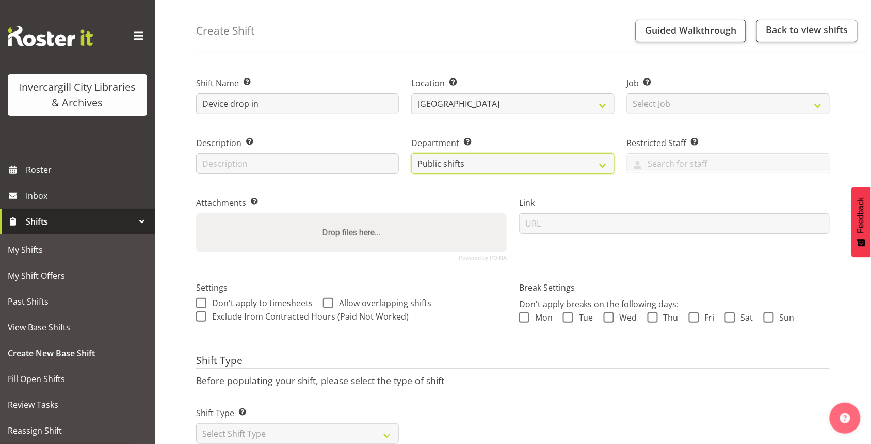
scroll to position [64, 0]
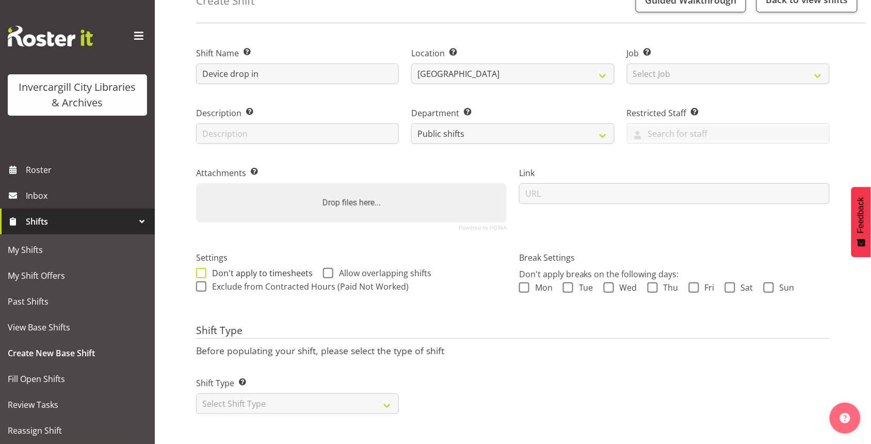
drag, startPoint x: 199, startPoint y: 266, endPoint x: 223, endPoint y: 274, distance: 26.1
click at [199, 267] on div "Settings Don't apply to timesheets Allow overlapping shifts When checked, hours…" at bounding box center [351, 272] width 310 height 43
click at [200, 268] on span at bounding box center [201, 273] width 10 height 10
click at [200, 269] on input "Don't apply to timesheets" at bounding box center [199, 272] width 7 height 7
checkbox input "true"
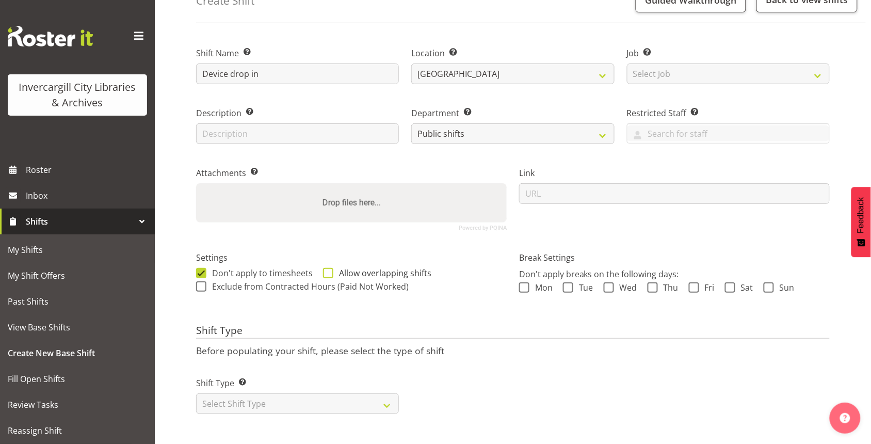
click at [323, 272] on span at bounding box center [328, 273] width 10 height 10
click at [323, 272] on input "Allow overlapping shifts" at bounding box center [326, 272] width 7 height 7
checkbox input "true"
click at [232, 395] on select "Select Shift Type One Off Shift Recurring Shift Rotating Shift" at bounding box center [297, 403] width 203 height 21
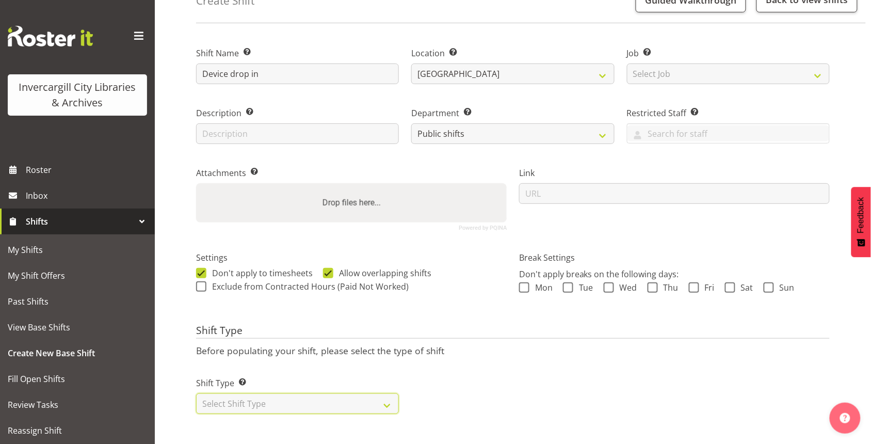
select select "one_off"
click at [196, 393] on select "Select Shift Type One Off Shift Recurring Shift Rotating Shift" at bounding box center [297, 403] width 203 height 21
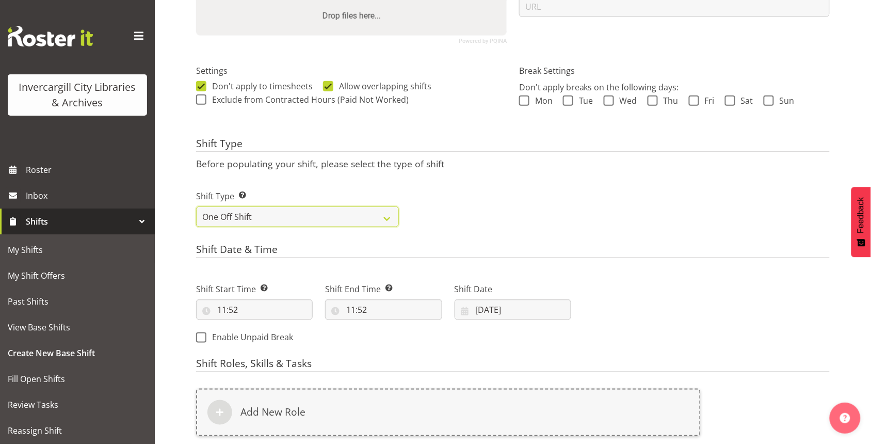
scroll to position [267, 0]
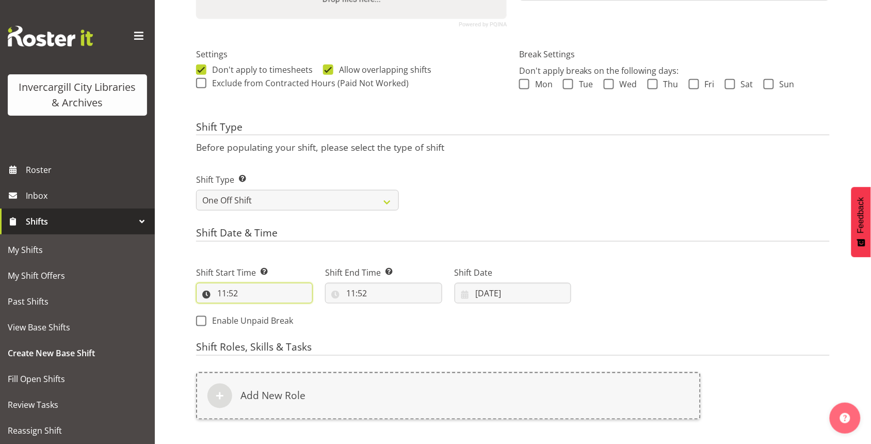
click at [231, 295] on input "11:52" at bounding box center [254, 293] width 117 height 21
click at [264, 321] on select "00 01 02 03 04 05 06 07 08 09 10 11 12 13 14 15 16 17 18 19 20 21 22 23" at bounding box center [266, 319] width 23 height 21
select select "13"
type input "13:52"
click at [291, 320] on select "00 01 02 03 04 05 06 07 08 09 10 11 12 13 14 15 16 17 18 19 20 21 22 23 24 25 2…" at bounding box center [293, 319] width 23 height 21
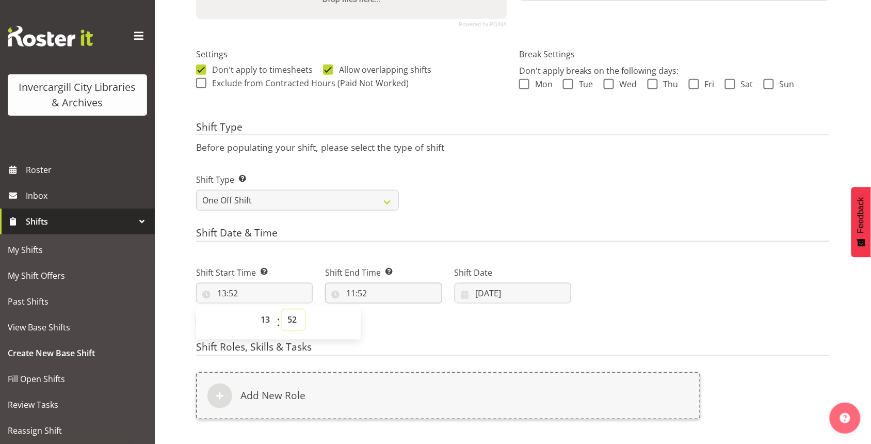
select select "0"
type input "13:00"
click at [354, 294] on input "11:52" at bounding box center [383, 293] width 117 height 21
click at [394, 321] on select "00 01 02 03 04 05 06 07 08 09 10 11 12 13 14 15 16 17 18 19 20 21 22 23" at bounding box center [395, 319] width 23 height 21
select select "15"
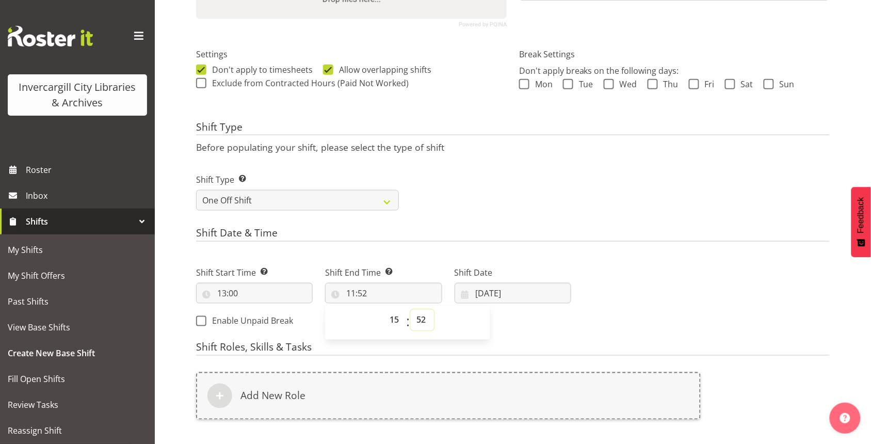
type input "15:52"
click at [424, 321] on select "00 01 02 03 04 05 06 07 08 09 10 11 12 13 14 15 16 17 18 19 20 21 22 23 24 25 2…" at bounding box center [422, 319] width 23 height 21
select select "0"
type input "15:00"
click at [480, 291] on input "[DATE]" at bounding box center [512, 293] width 117 height 21
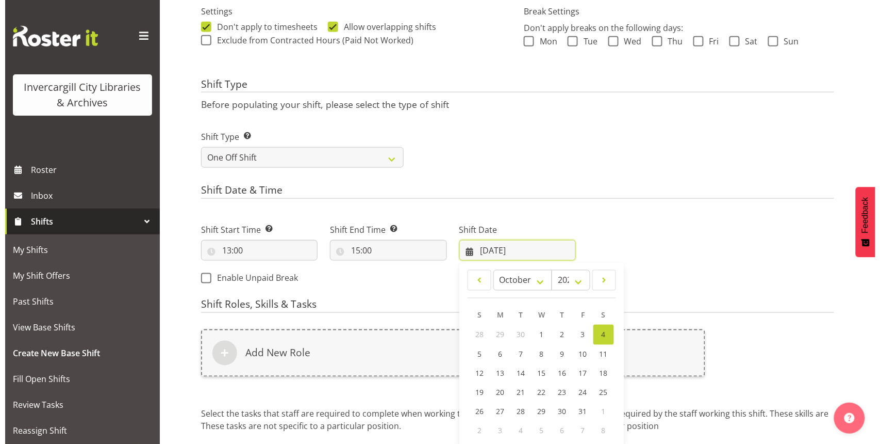
scroll to position [332, 0]
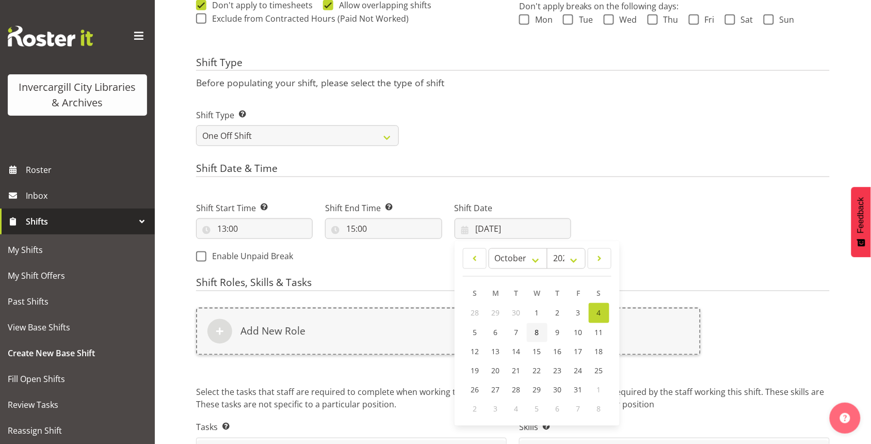
click at [539, 333] on span "8" at bounding box center [537, 333] width 4 height 10
type input "[DATE]"
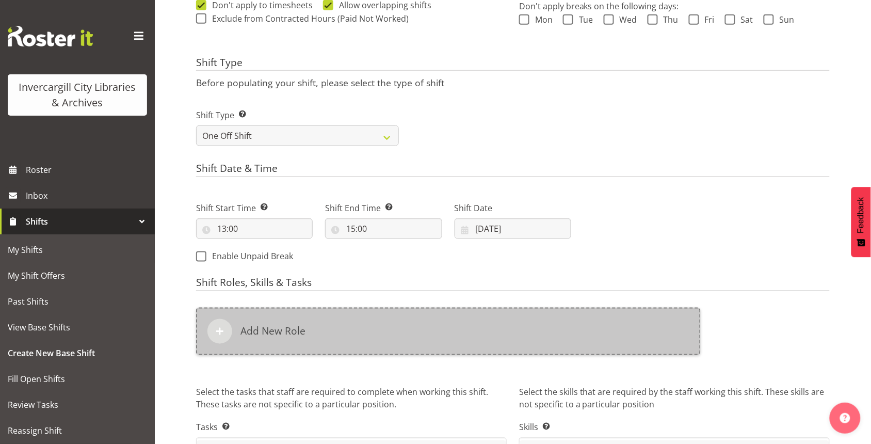
click at [418, 346] on div "Add New Role" at bounding box center [448, 330] width 504 height 47
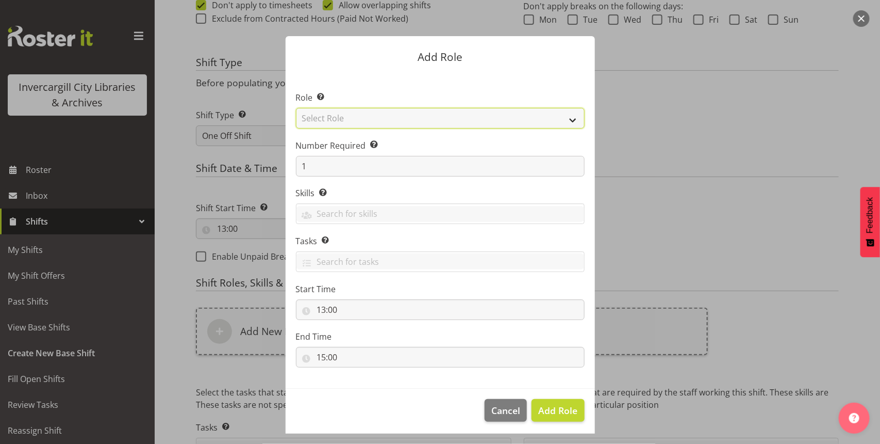
click at [353, 118] on select "Select Role 1st floor desk AQ operator Business Support Team member Casual Cust…" at bounding box center [440, 118] width 289 height 21
select select "1508"
click at [296, 108] on select "Select Role 1st floor desk AQ operator Business Support Team member Casual Cust…" at bounding box center [440, 118] width 289 height 21
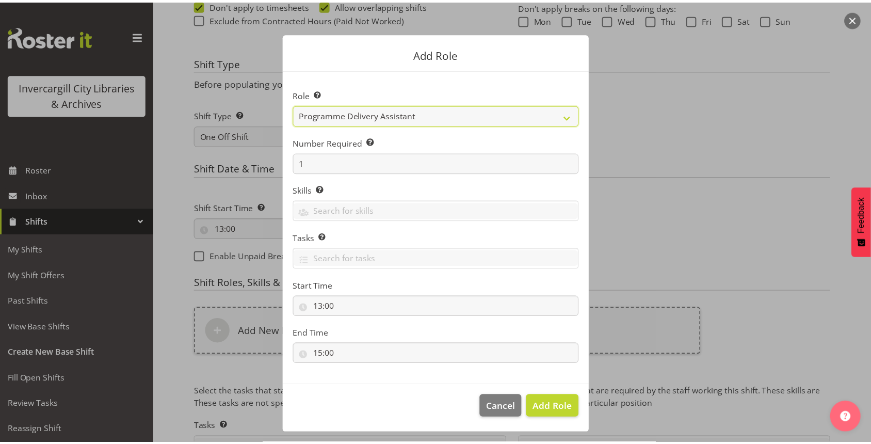
scroll to position [4, 0]
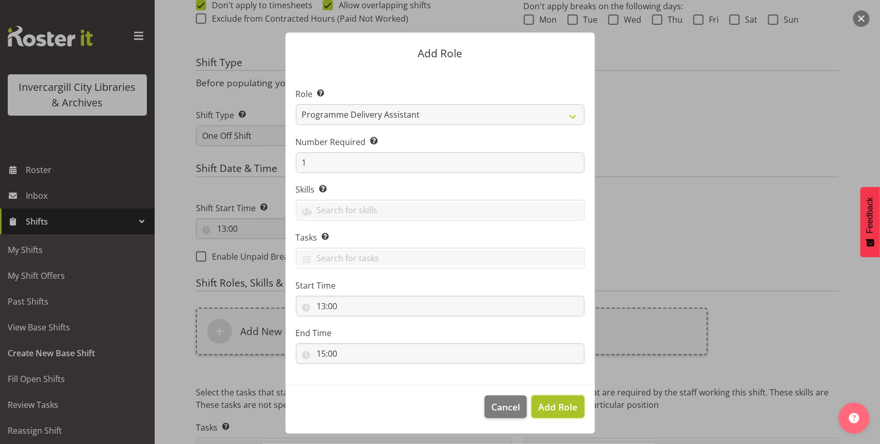
click at [552, 406] on span "Add Role" at bounding box center [557, 406] width 39 height 12
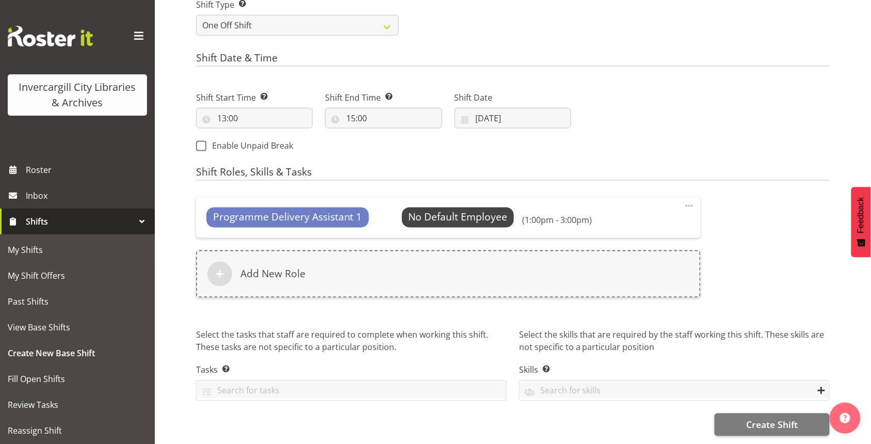
scroll to position [452, 0]
click at [462, 212] on span "Select Employee" at bounding box center [457, 217] width 77 height 15
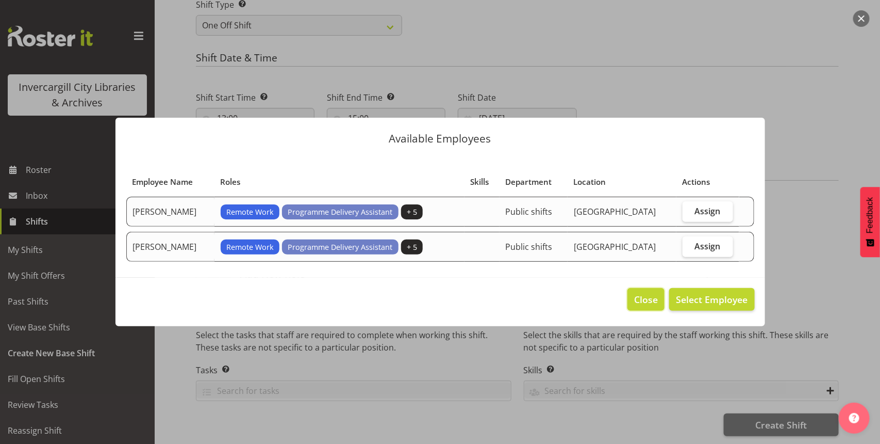
click at [648, 297] on span "Close" at bounding box center [646, 298] width 24 height 13
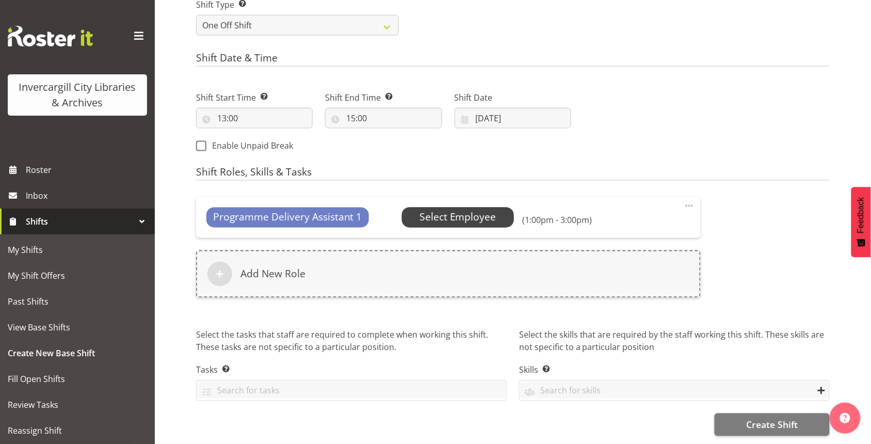
click at [437, 210] on span "Select Employee" at bounding box center [457, 217] width 77 height 15
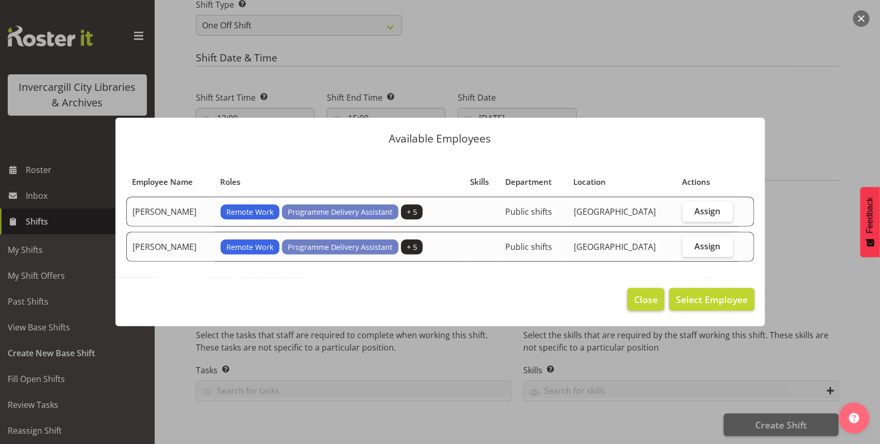
click at [650, 290] on footer "Close Select Employee" at bounding box center [441, 301] width 650 height 48
click at [645, 297] on span "Close" at bounding box center [646, 298] width 24 height 13
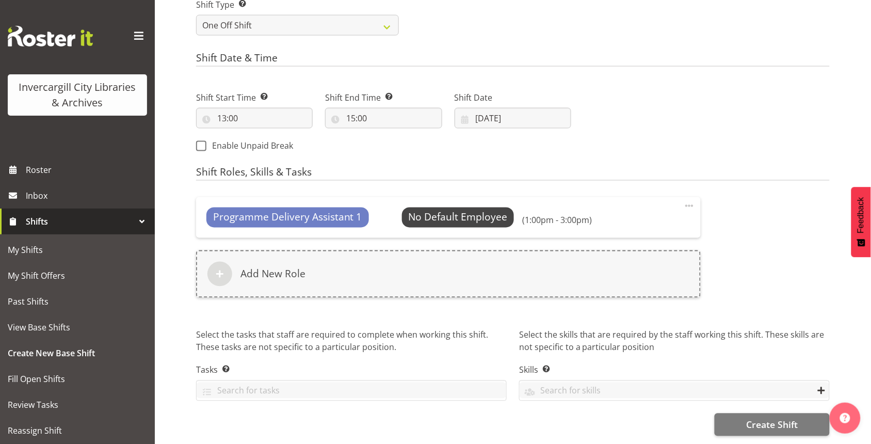
click at [691, 203] on div at bounding box center [689, 206] width 12 height 13
click at [640, 238] on link "Delete" at bounding box center [645, 247] width 99 height 19
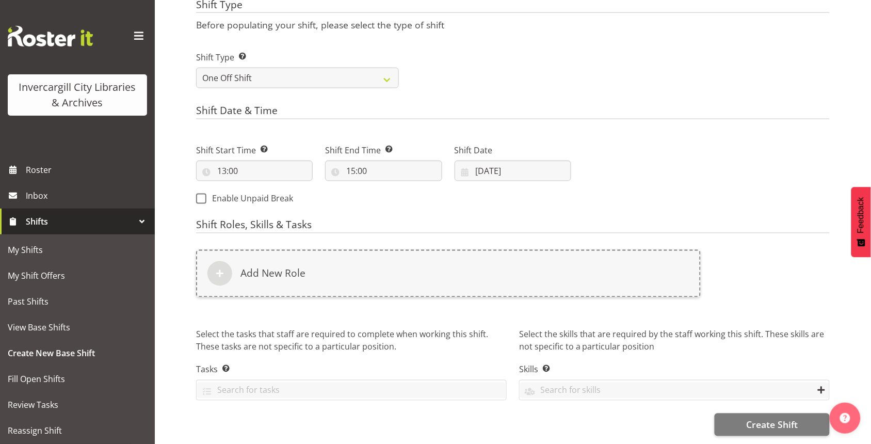
scroll to position [400, 0]
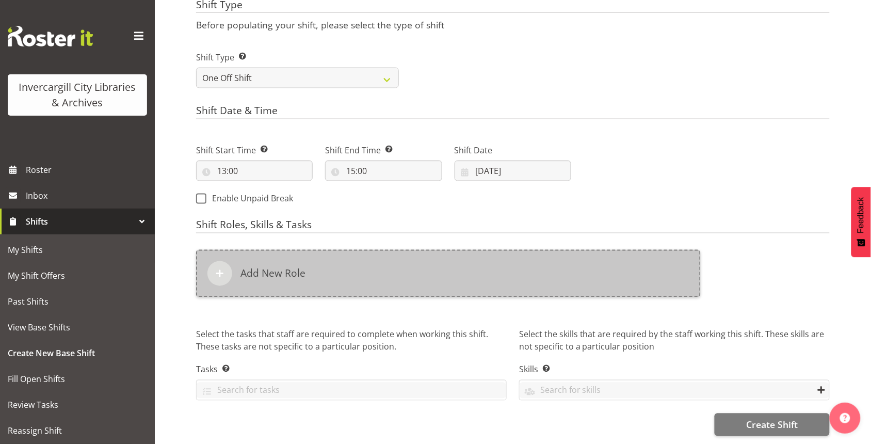
click at [427, 259] on div "Add New Role" at bounding box center [448, 273] width 504 height 47
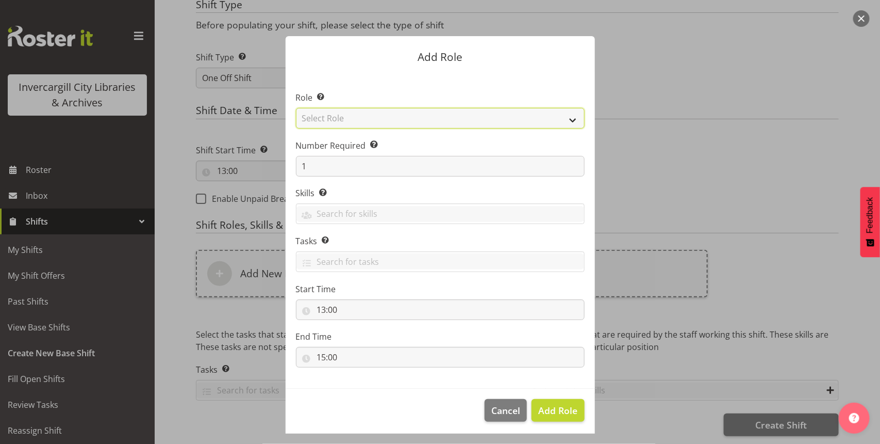
click at [406, 118] on select "Select Role 1st floor desk AQ operator Business Support Team member Casual Cust…" at bounding box center [440, 118] width 289 height 21
select select "1527"
click at [296, 108] on select "Select Role 1st floor desk AQ operator Business Support Team member Casual Cust…" at bounding box center [440, 118] width 289 height 21
click at [544, 408] on span "Add Role" at bounding box center [557, 410] width 39 height 12
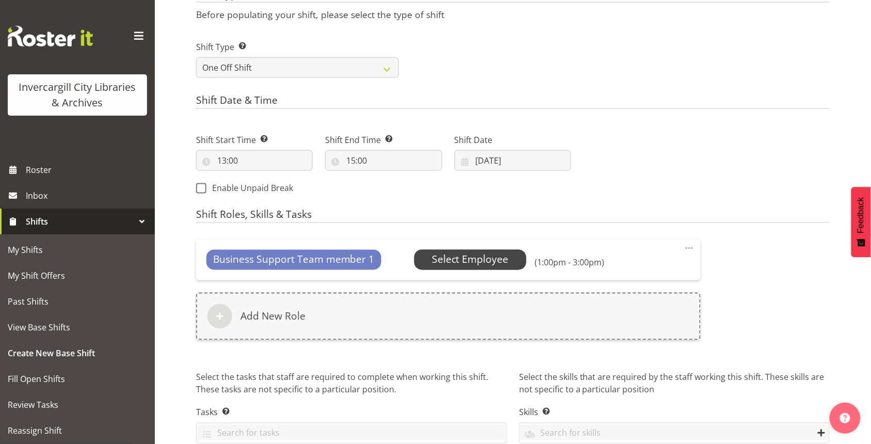
click at [475, 254] on span "Select Employee" at bounding box center [470, 259] width 77 height 15
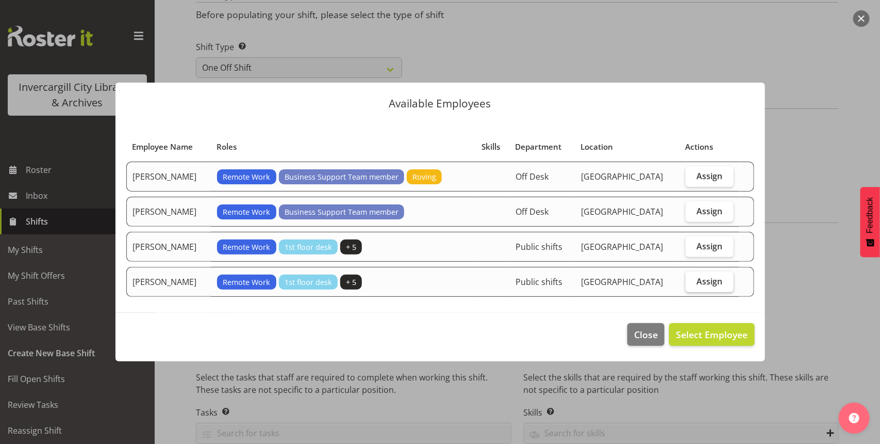
click at [700, 285] on span "Assign" at bounding box center [710, 281] width 26 height 10
click at [693, 284] on input "Assign" at bounding box center [689, 280] width 7 height 7
checkbox input "true"
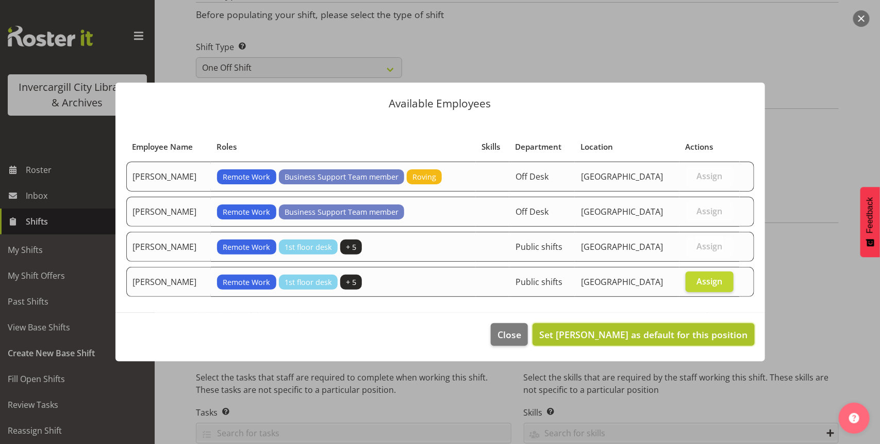
click at [681, 336] on span "Set [PERSON_NAME] as default for this position" at bounding box center [643, 334] width 208 height 12
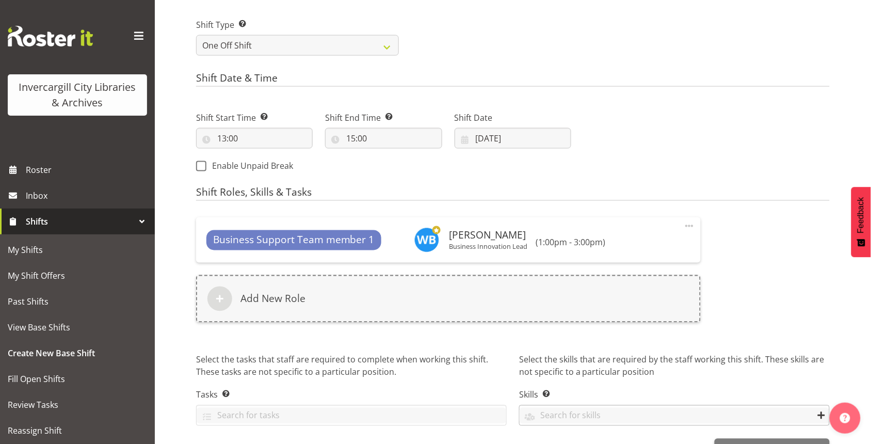
scroll to position [457, 0]
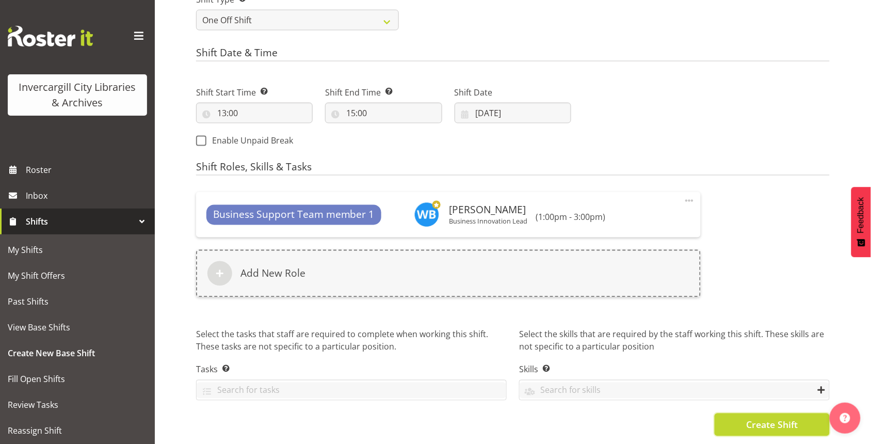
click at [768, 418] on span "Create Shift" at bounding box center [772, 424] width 52 height 13
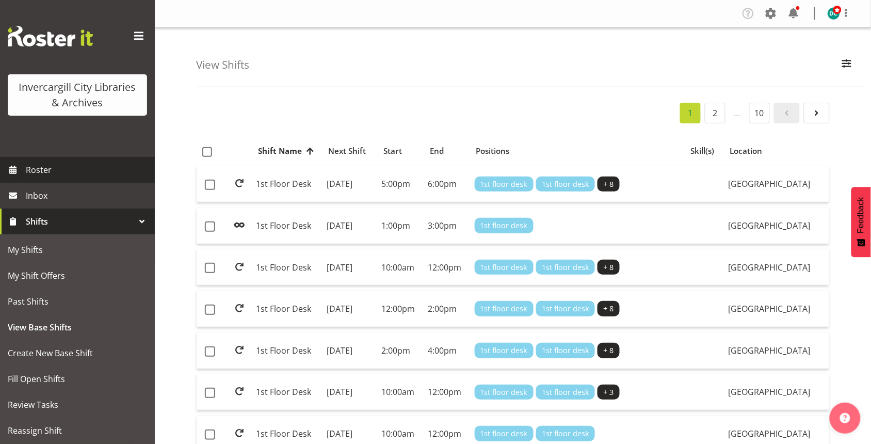
click at [59, 167] on span "Roster" at bounding box center [88, 169] width 124 height 15
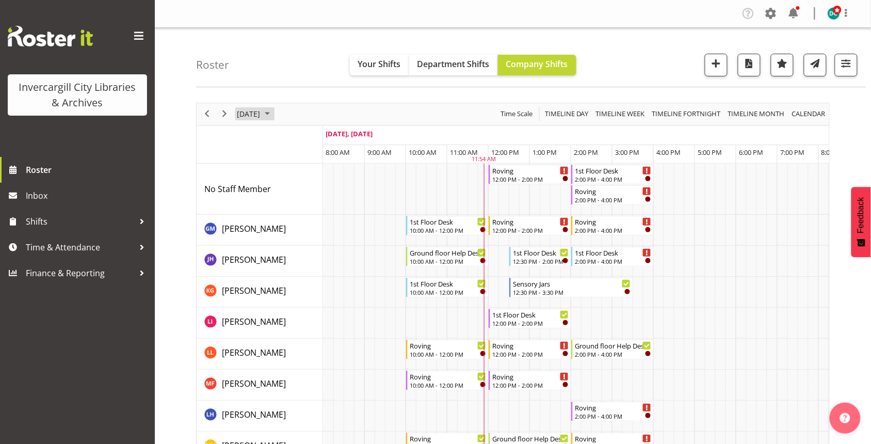
click at [261, 114] on span "[DATE]" at bounding box center [248, 113] width 25 height 13
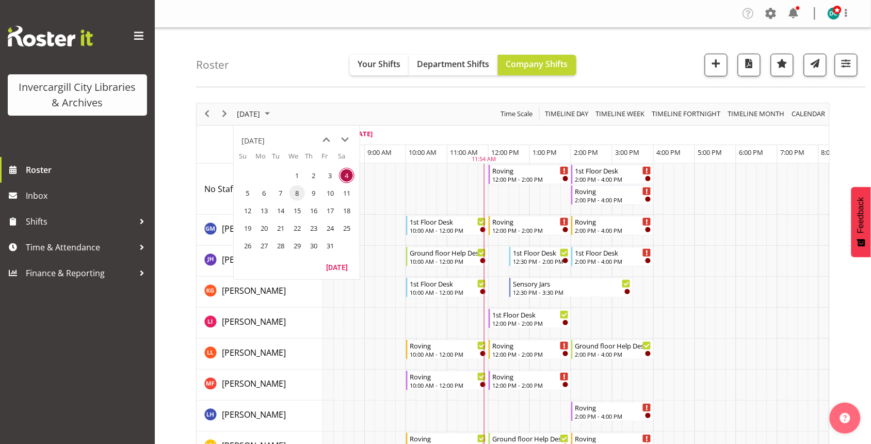
click at [296, 194] on span "8" at bounding box center [296, 192] width 15 height 15
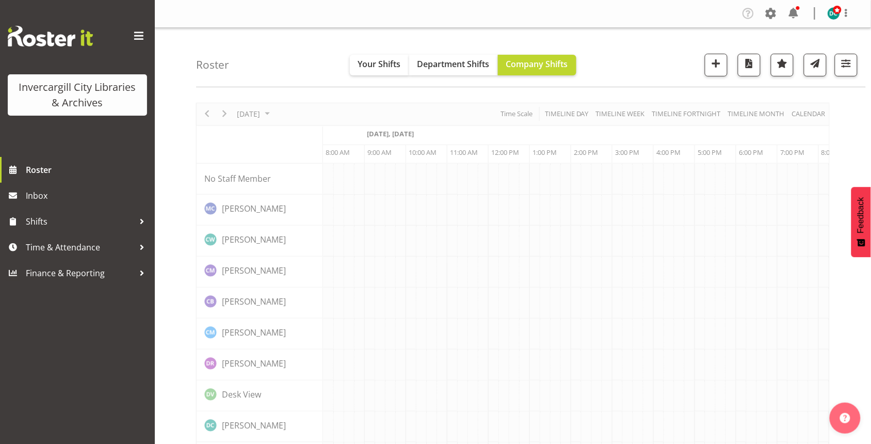
scroll to position [0, 41]
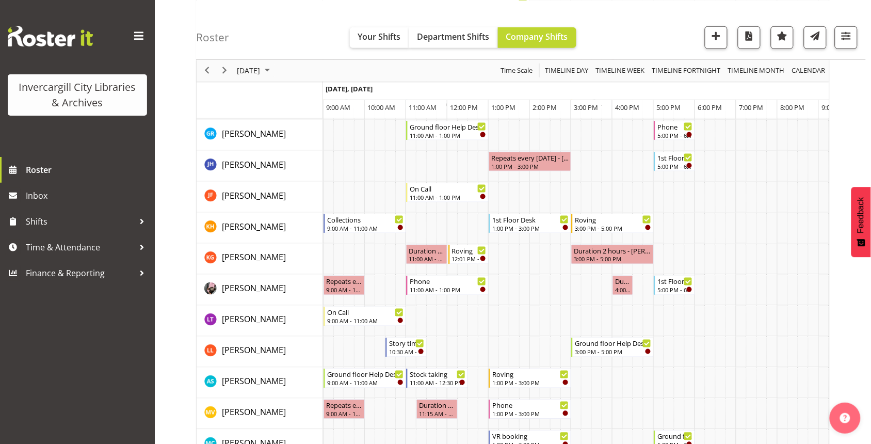
scroll to position [193, 0]
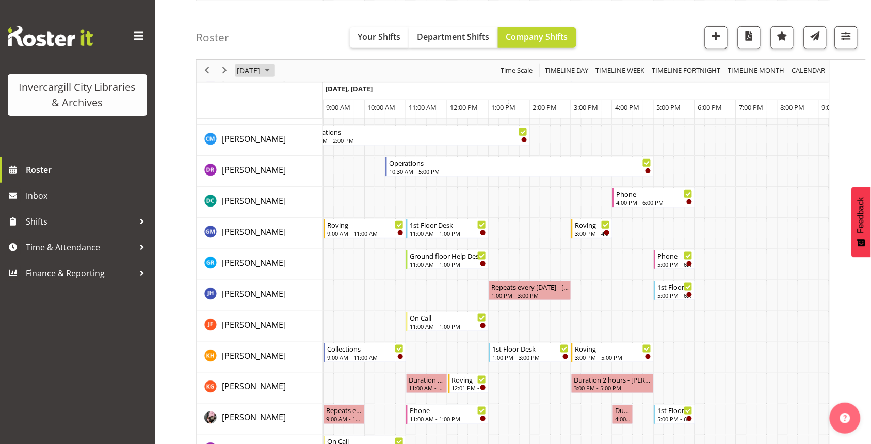
click at [261, 70] on span "[DATE]" at bounding box center [248, 70] width 25 height 13
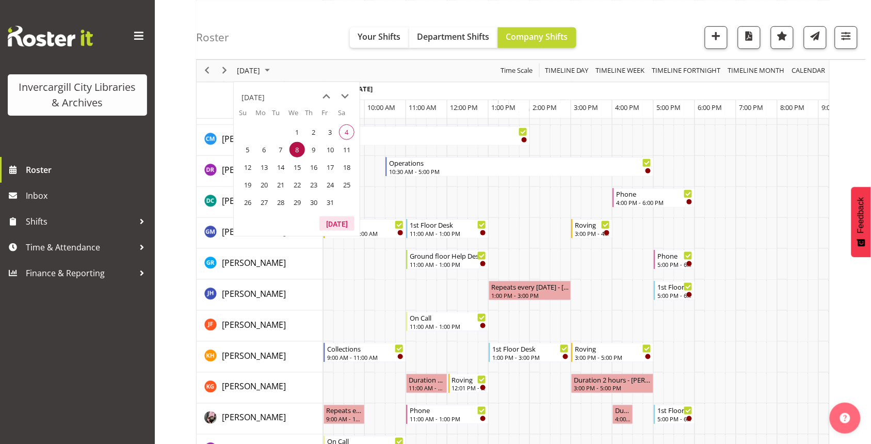
click at [335, 222] on button "[DATE]" at bounding box center [336, 223] width 35 height 14
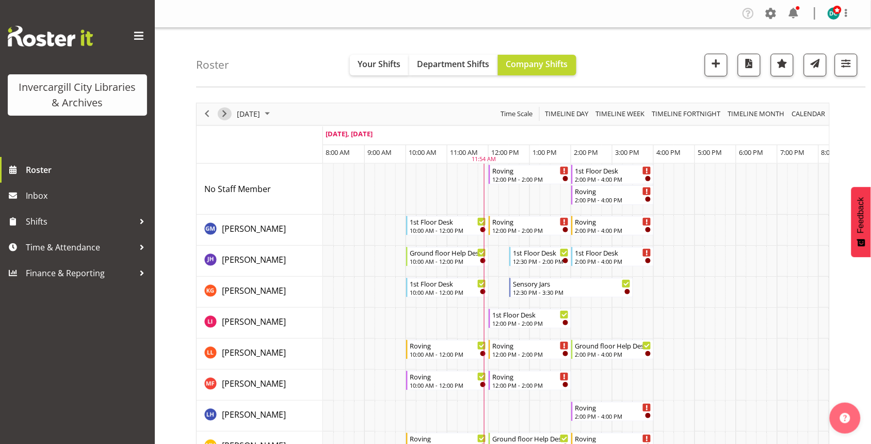
click at [224, 120] on span "Next" at bounding box center [224, 113] width 12 height 13
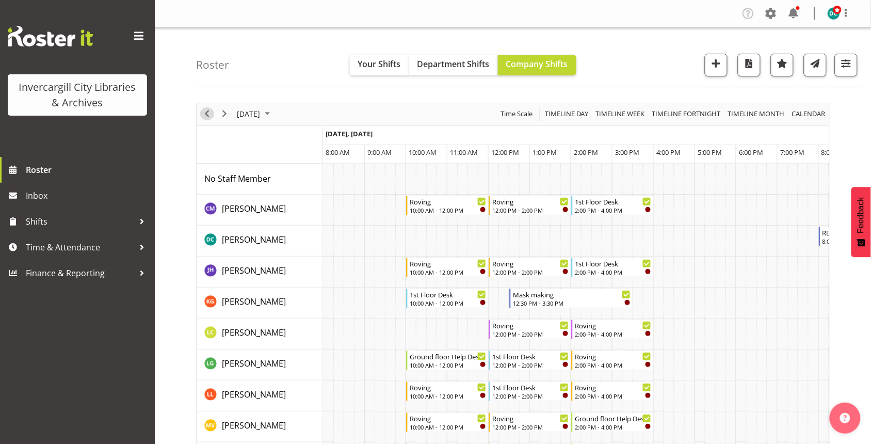
click at [204, 118] on span "Previous" at bounding box center [207, 113] width 12 height 13
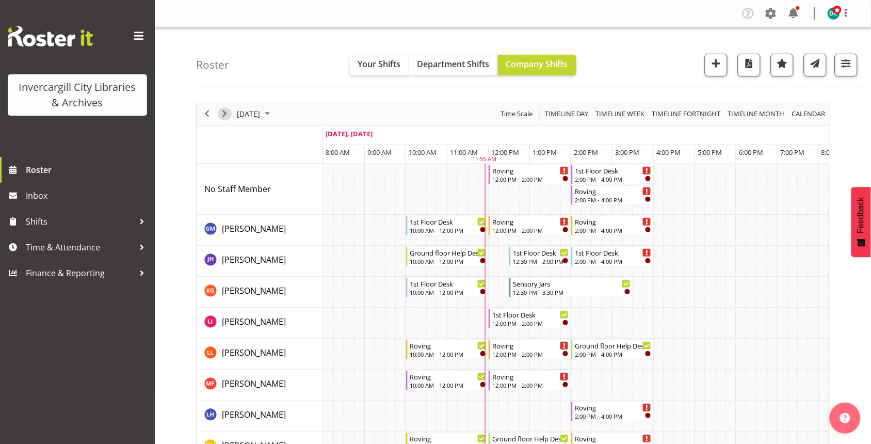
click at [221, 115] on span "Next" at bounding box center [224, 113] width 12 height 13
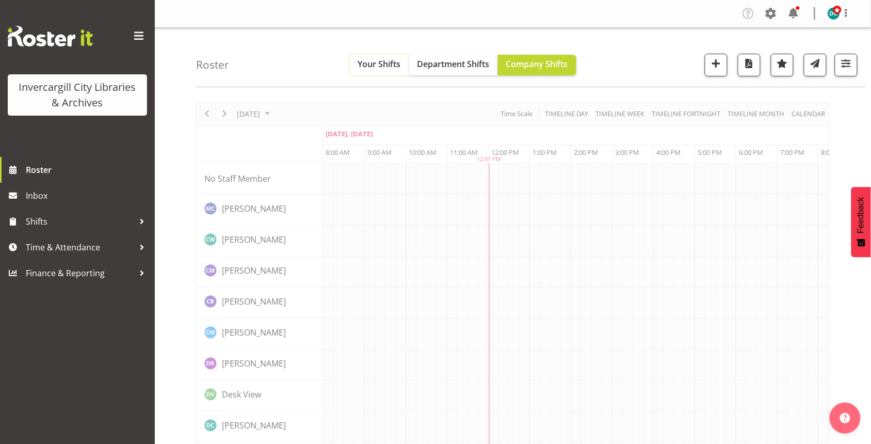
click at [358, 60] on span "Your Shifts" at bounding box center [379, 63] width 43 height 11
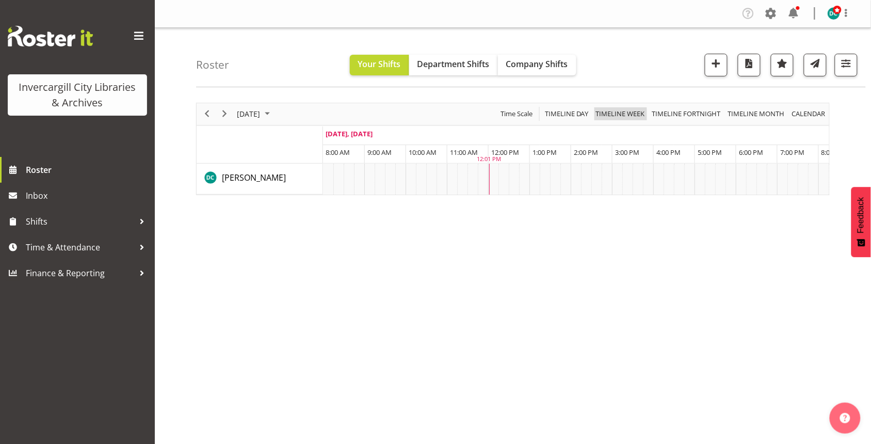
click at [617, 114] on span "Timeline Week" at bounding box center [620, 113] width 51 height 13
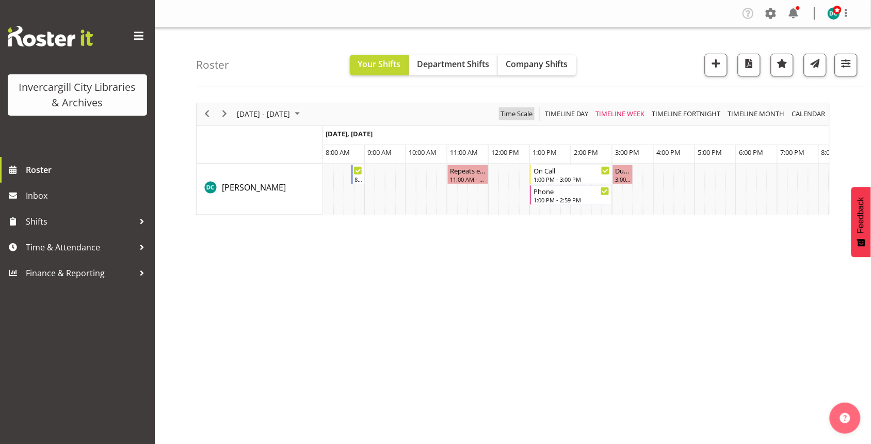
click at [522, 111] on span "Time Scale" at bounding box center [516, 113] width 34 height 13
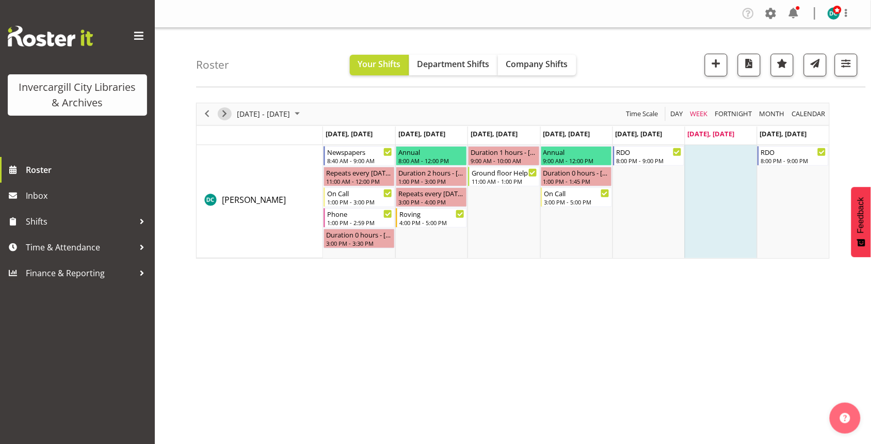
click at [228, 115] on span "Next" at bounding box center [224, 113] width 12 height 13
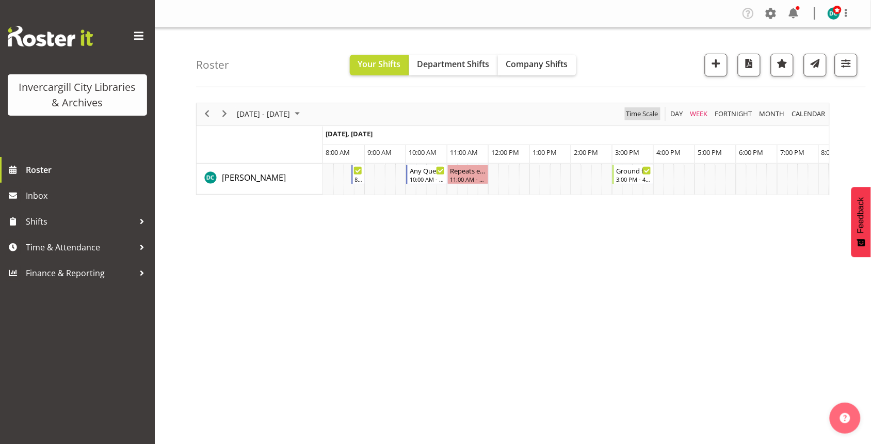
click at [647, 117] on span "Time Scale" at bounding box center [642, 113] width 34 height 13
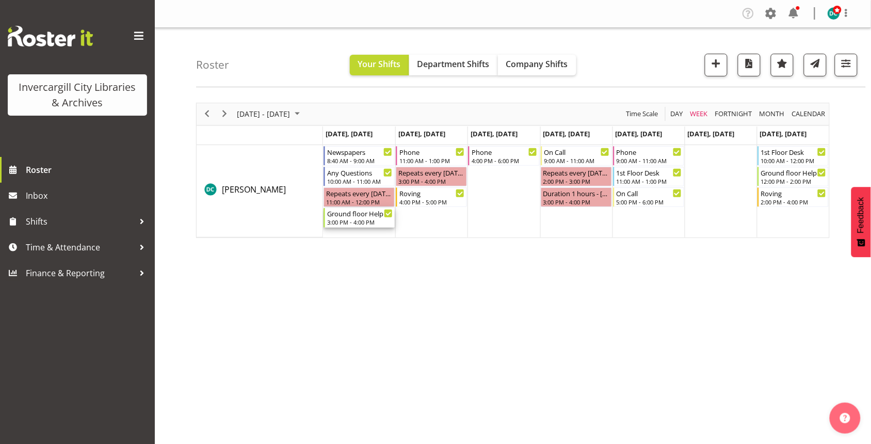
click at [354, 220] on div "3:00 PM - 4:00 PM" at bounding box center [360, 222] width 66 height 8
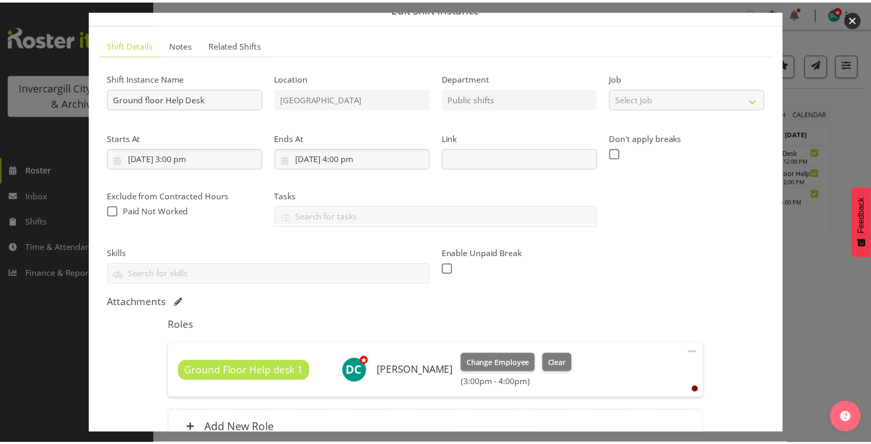
scroll to position [64, 0]
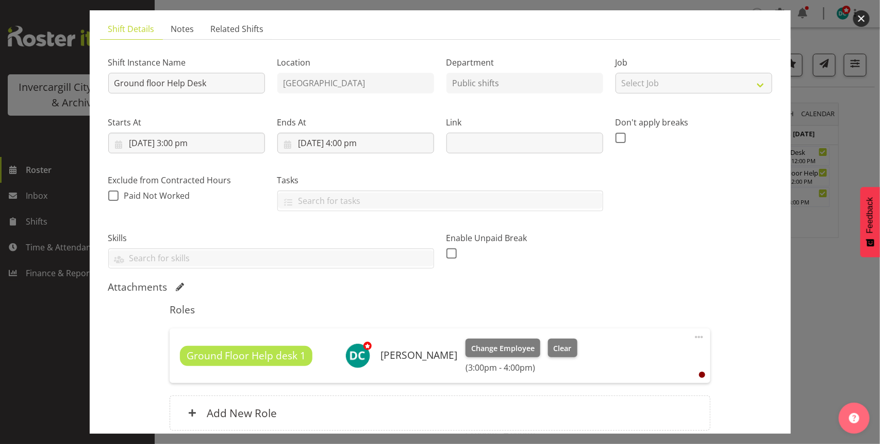
click at [861, 11] on button "button" at bounding box center [862, 18] width 17 height 17
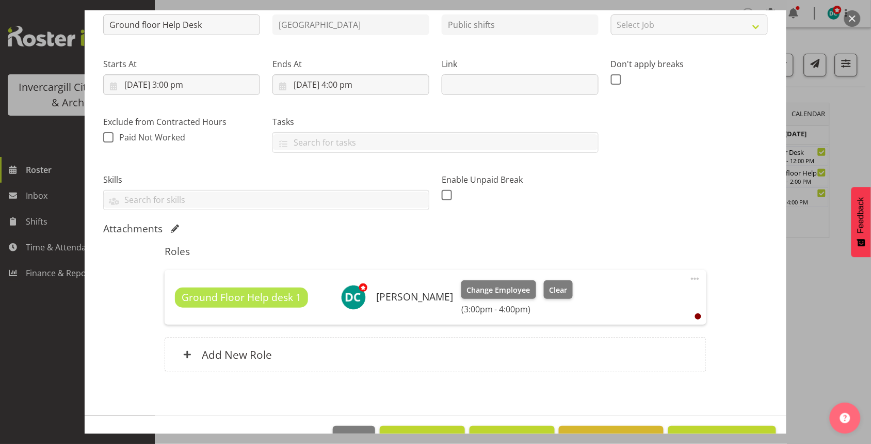
scroll to position [129, 0]
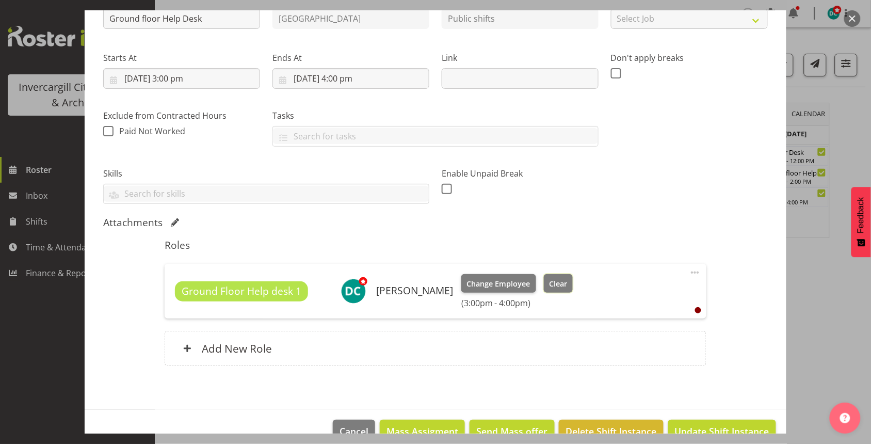
click at [567, 285] on span "Clear" at bounding box center [558, 283] width 18 height 11
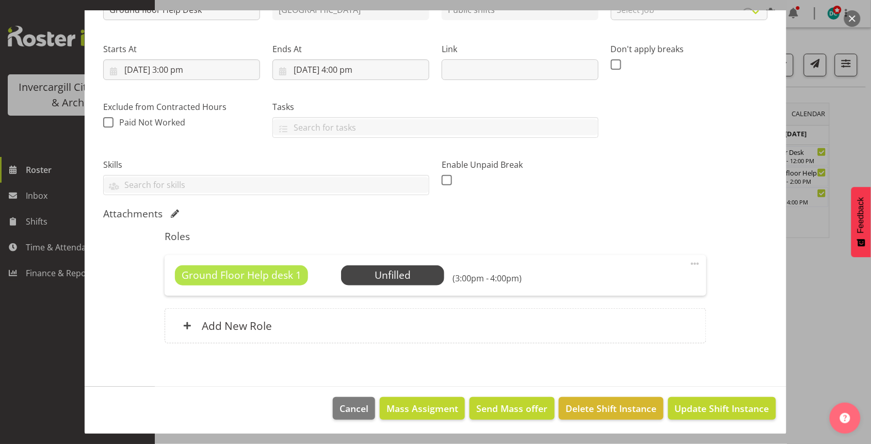
scroll to position [140, 0]
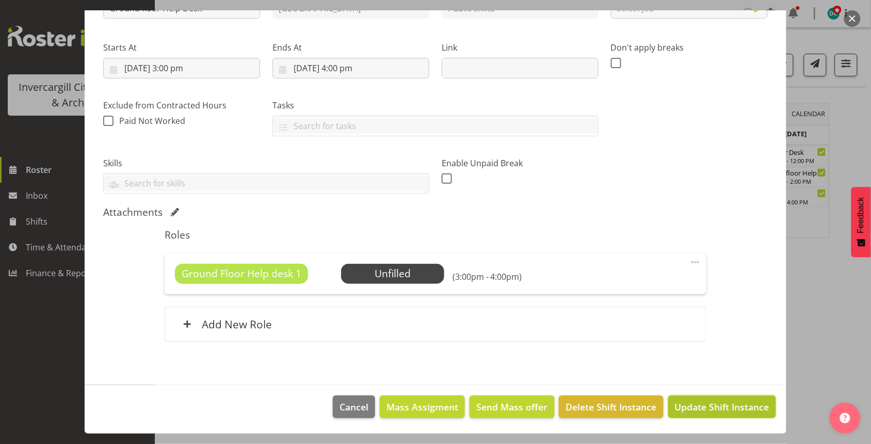
click at [681, 411] on span "Update Shift Instance" at bounding box center [722, 406] width 94 height 13
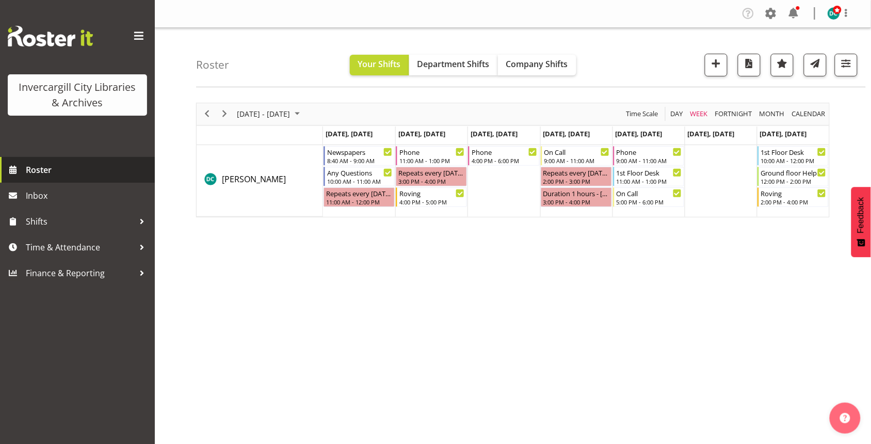
click at [47, 167] on span "Roster" at bounding box center [88, 169] width 124 height 15
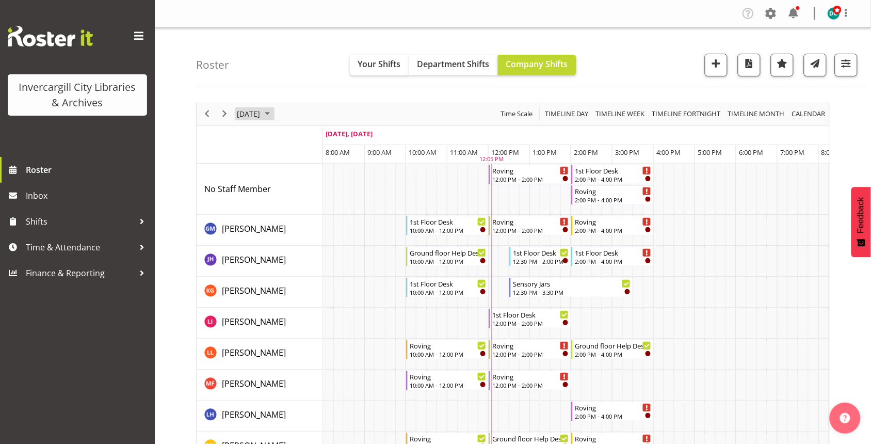
click at [260, 118] on span "[DATE]" at bounding box center [248, 113] width 25 height 13
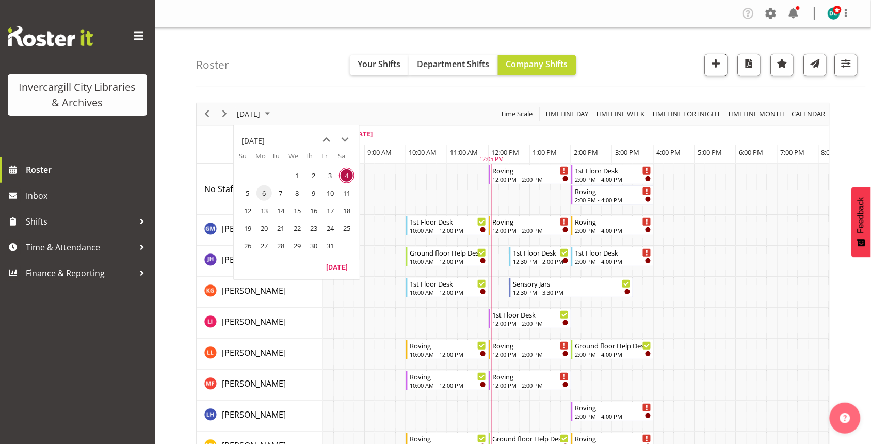
click at [264, 194] on span "6" at bounding box center [263, 192] width 15 height 15
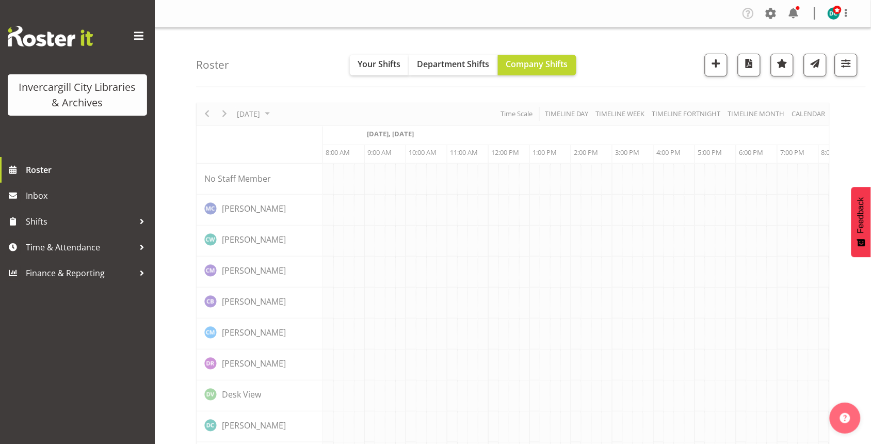
scroll to position [0, 41]
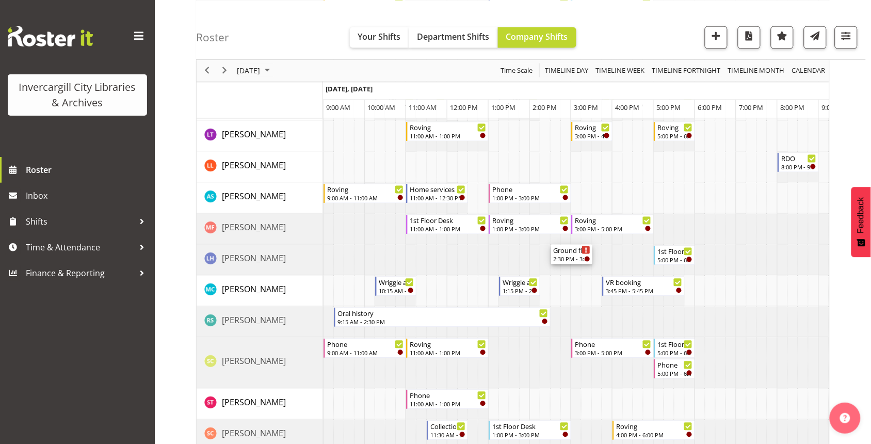
scroll to position [580, 0]
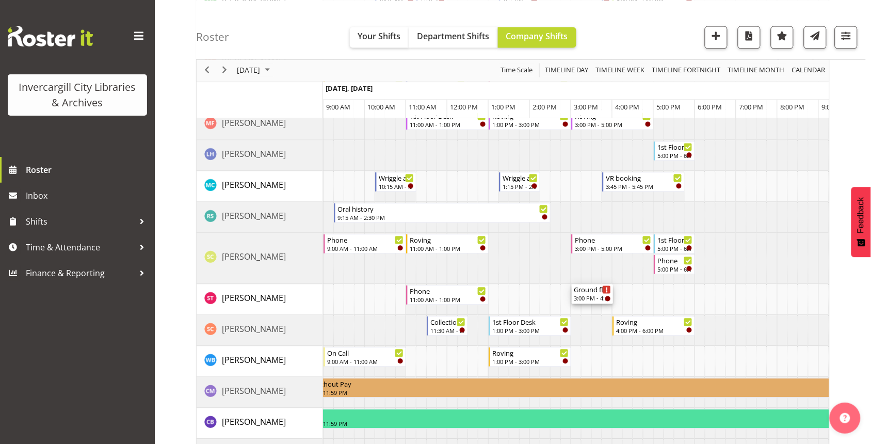
drag, startPoint x: 592, startPoint y: 365, endPoint x: 597, endPoint y: 299, distance: 65.7
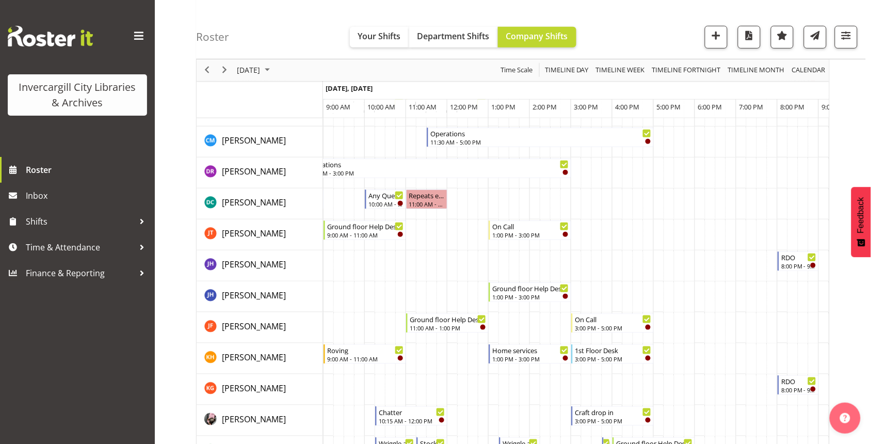
scroll to position [0, 0]
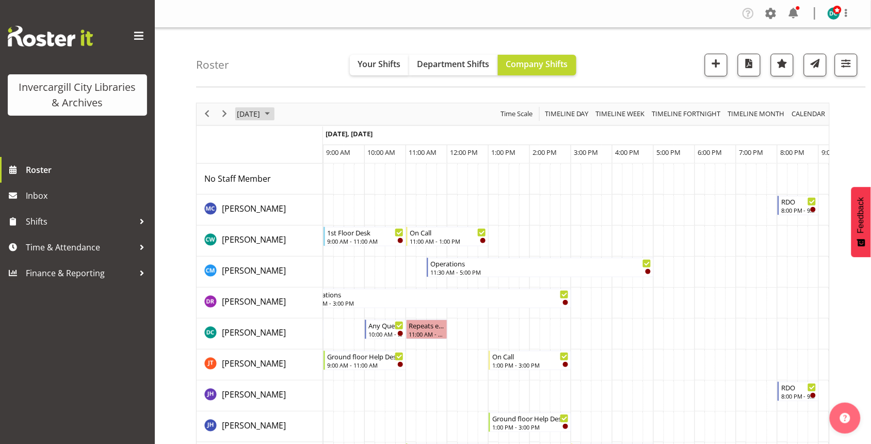
click at [242, 110] on span "[DATE]" at bounding box center [248, 113] width 25 height 13
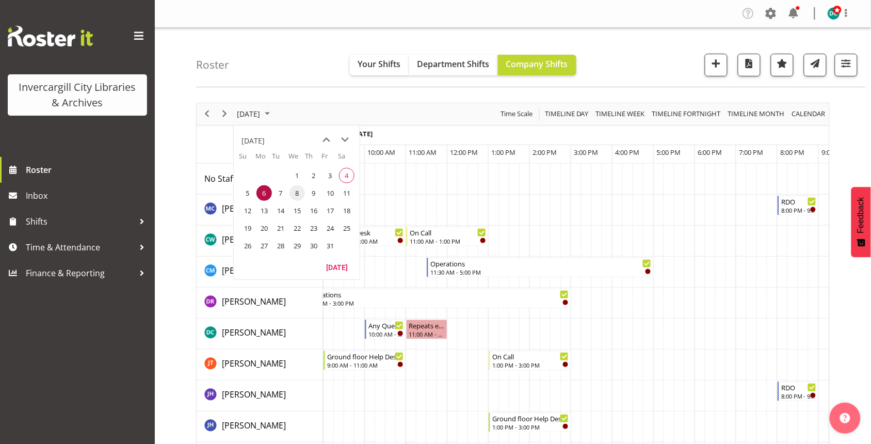
click at [292, 198] on span "8" at bounding box center [296, 192] width 15 height 15
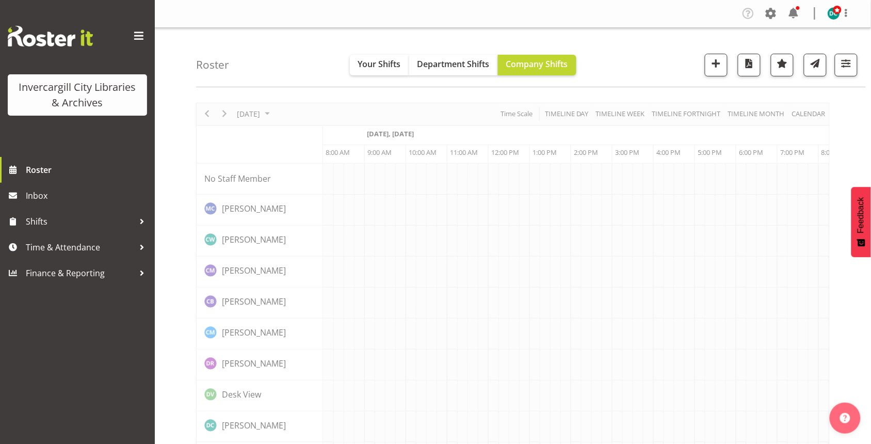
scroll to position [0, 41]
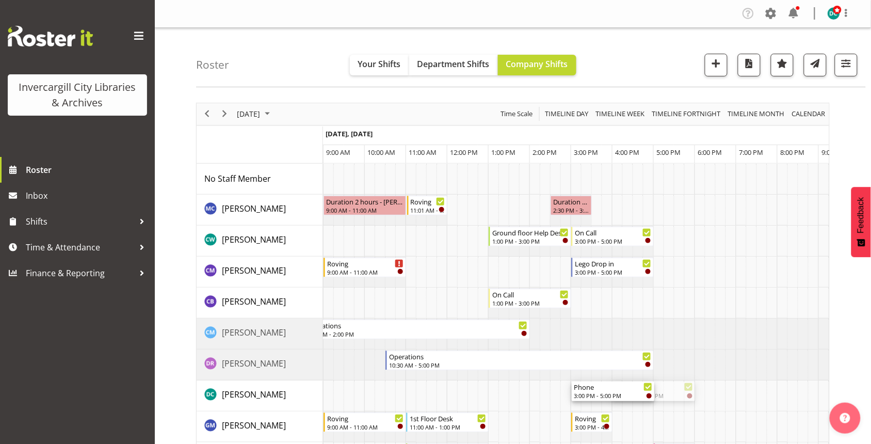
drag, startPoint x: 638, startPoint y: 393, endPoint x: 574, endPoint y: 388, distance: 64.2
